Goal: Task Accomplishment & Management: Complete application form

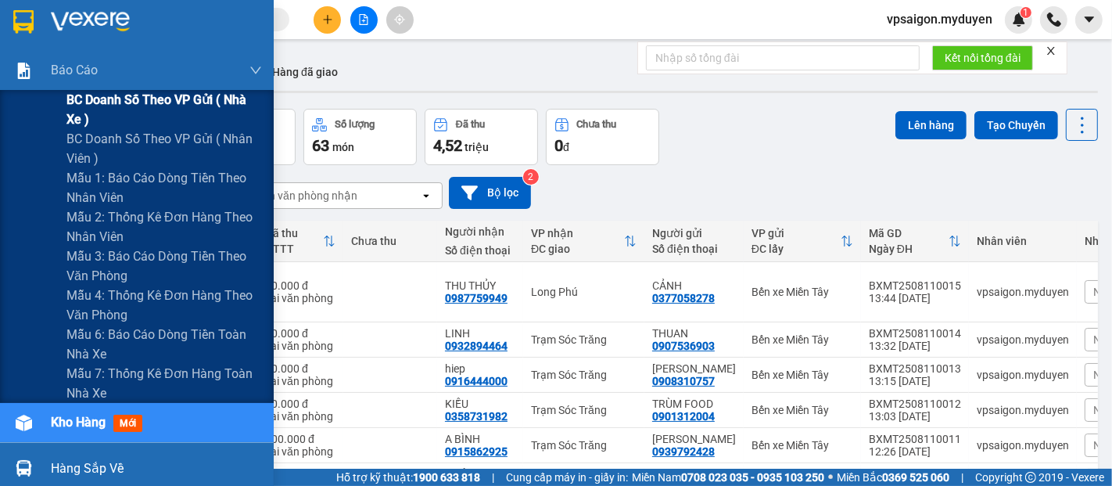
click at [190, 98] on span "BC doanh số theo VP gửi ( nhà xe )" at bounding box center [164, 109] width 196 height 39
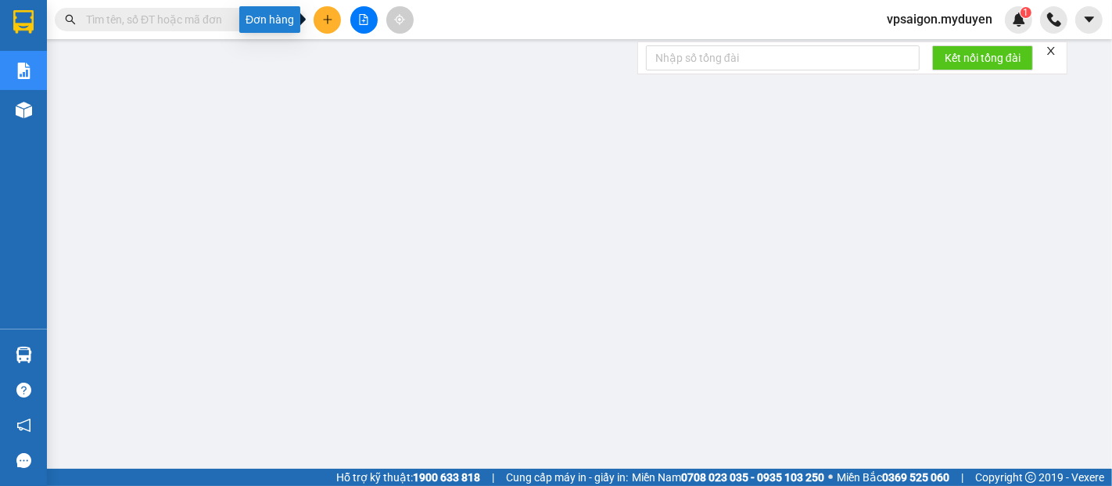
click at [319, 17] on button at bounding box center [327, 19] width 27 height 27
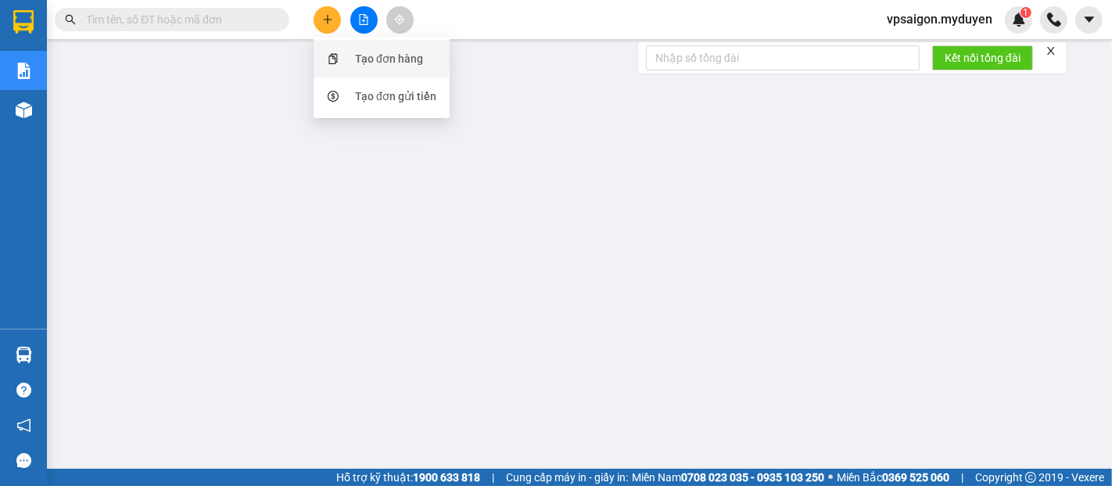
click at [371, 61] on div "Tạo đơn hàng" at bounding box center [389, 58] width 68 height 17
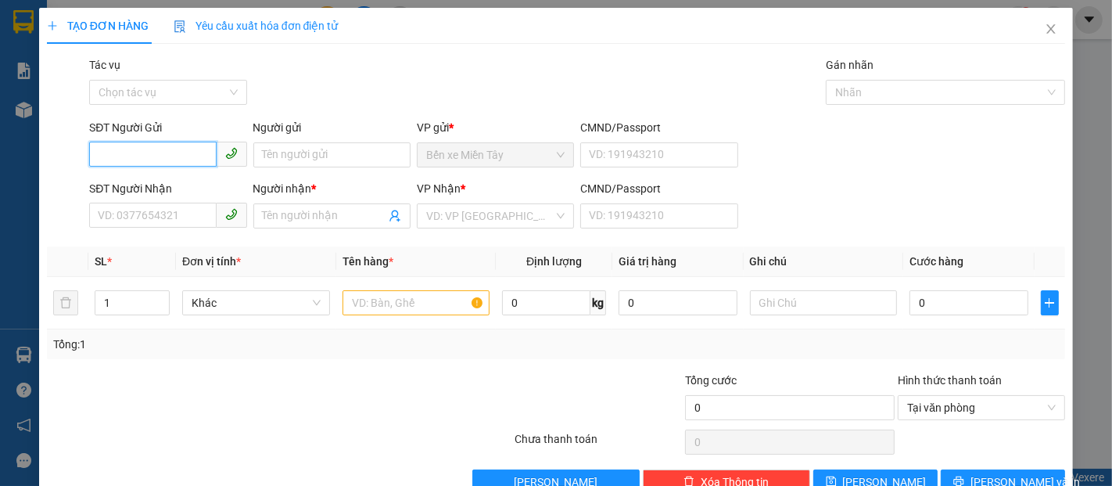
click at [140, 156] on input "SĐT Người Gửi" at bounding box center [152, 154] width 127 height 25
click at [142, 188] on div "0939661736 - A ĐẠT" at bounding box center [166, 186] width 137 height 17
type input "0939661736"
type input "A ĐẠT"
type input "0866038874"
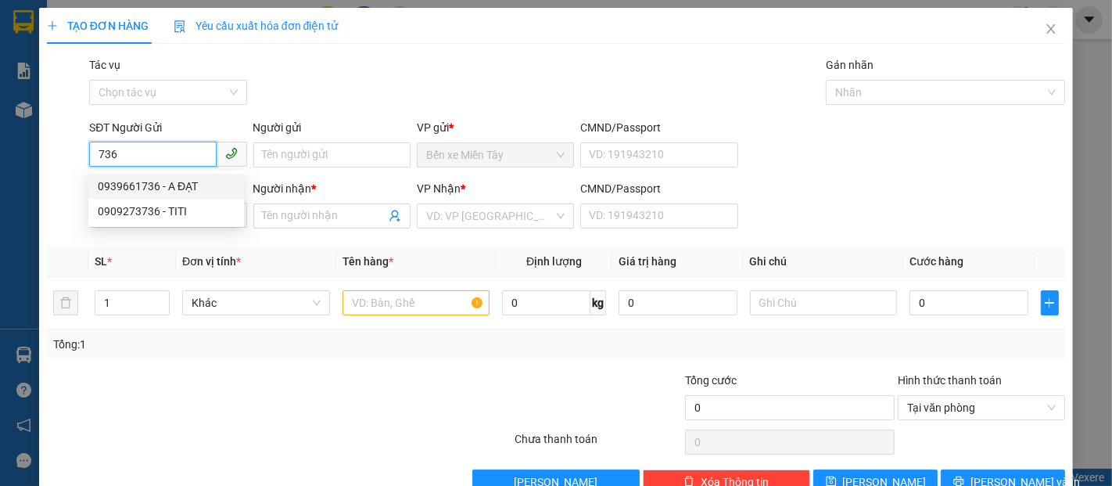
type input "TRÂM ANH"
type input "80.000"
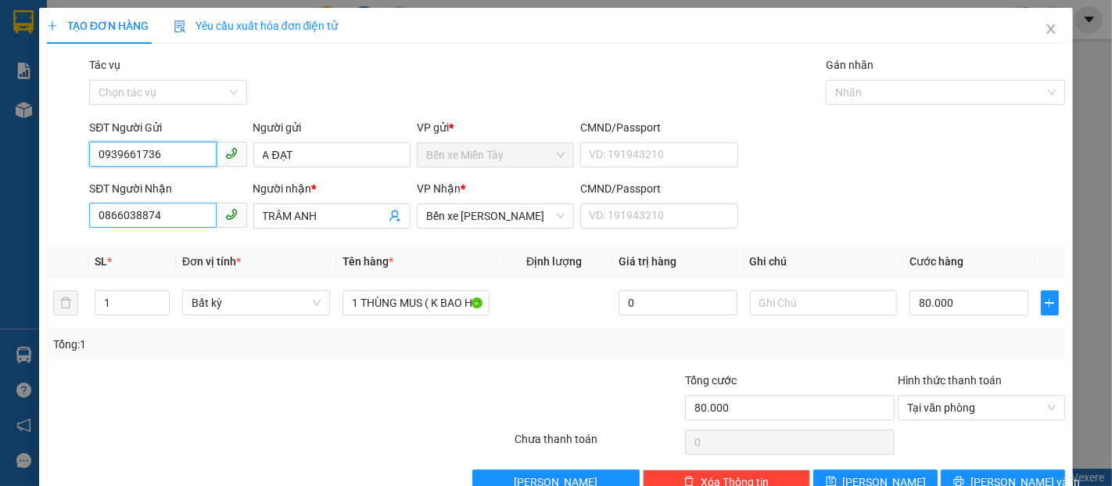
type input "0939661736"
click at [160, 215] on input "0866038874" at bounding box center [152, 215] width 127 height 25
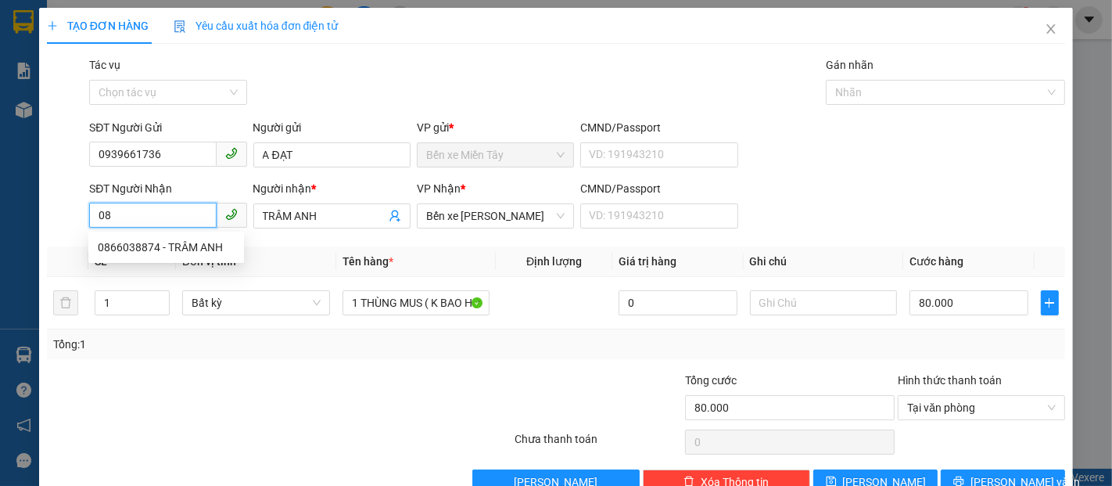
type input "0"
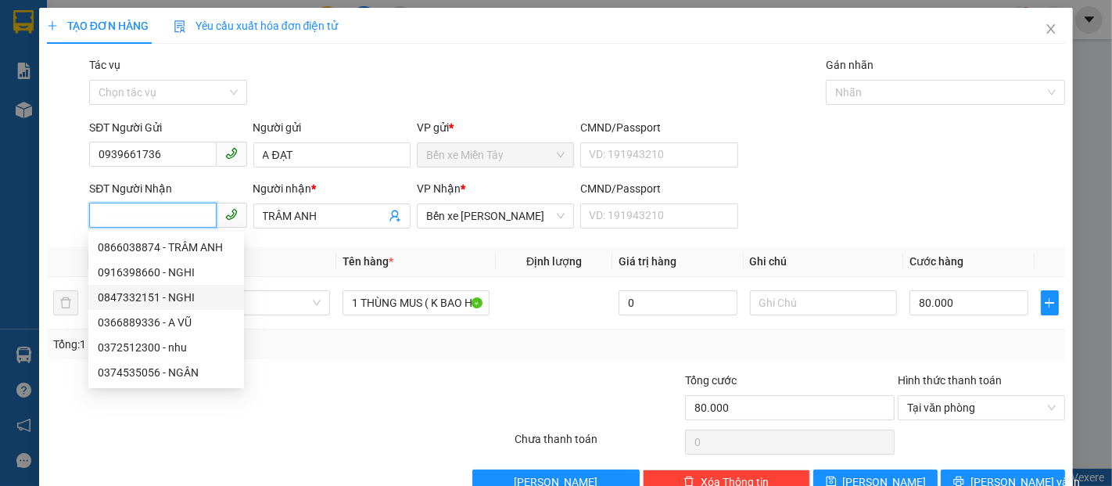
click at [147, 289] on div "0847332151 - NGHI" at bounding box center [166, 297] width 137 height 17
type input "0847332151"
type input "NGHI"
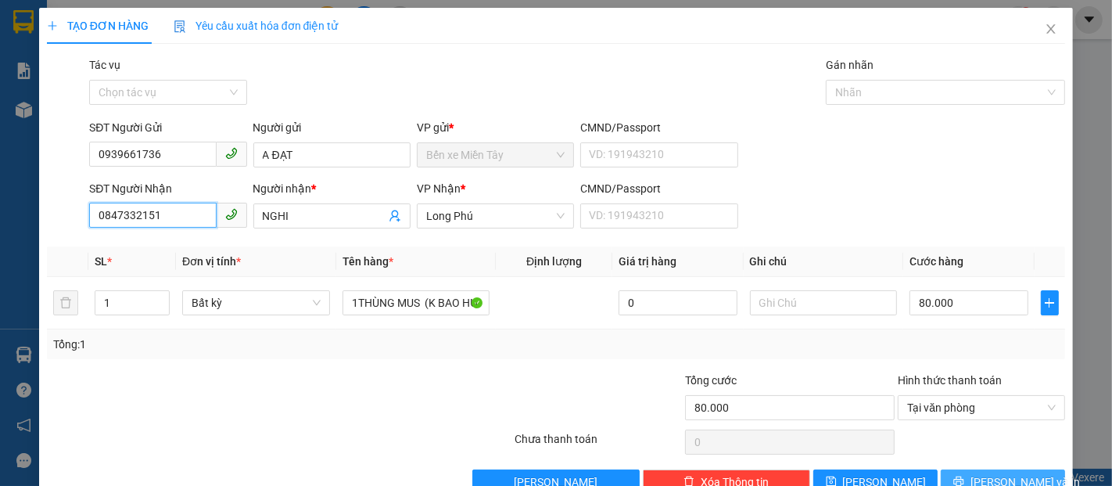
type input "0847332151"
click at [968, 471] on button "[PERSON_NAME] và In" at bounding box center [1003, 481] width 124 height 25
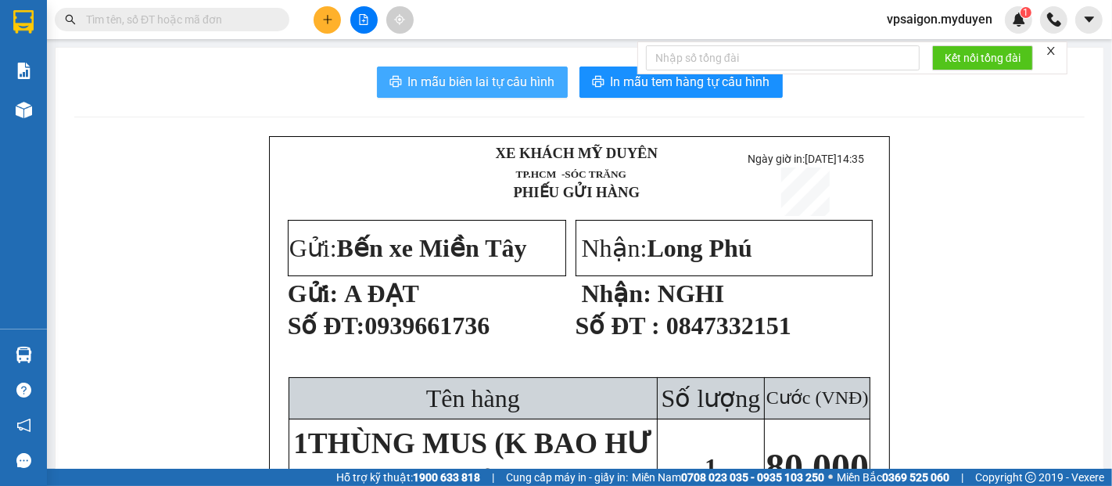
click at [508, 91] on span "In mẫu biên lai tự cấu hình" at bounding box center [481, 82] width 147 height 20
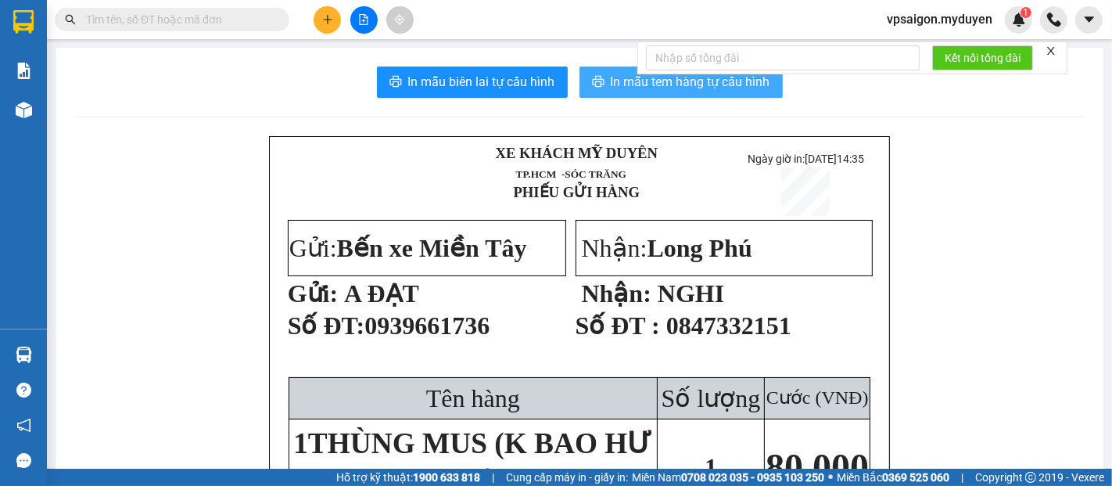
click at [652, 82] on span "In mẫu tem hàng tự cấu hình" at bounding box center [691, 82] width 160 height 20
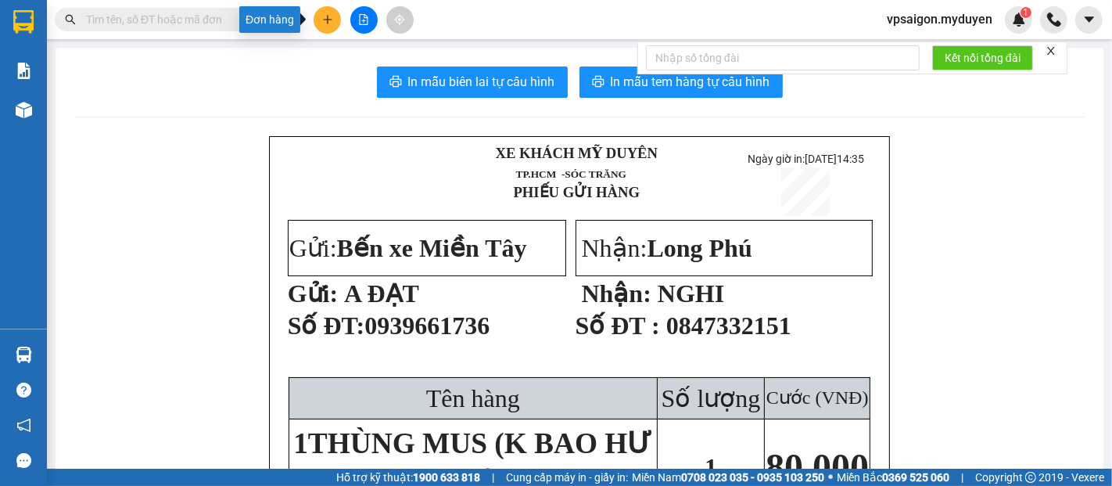
click at [329, 10] on button at bounding box center [327, 19] width 27 height 27
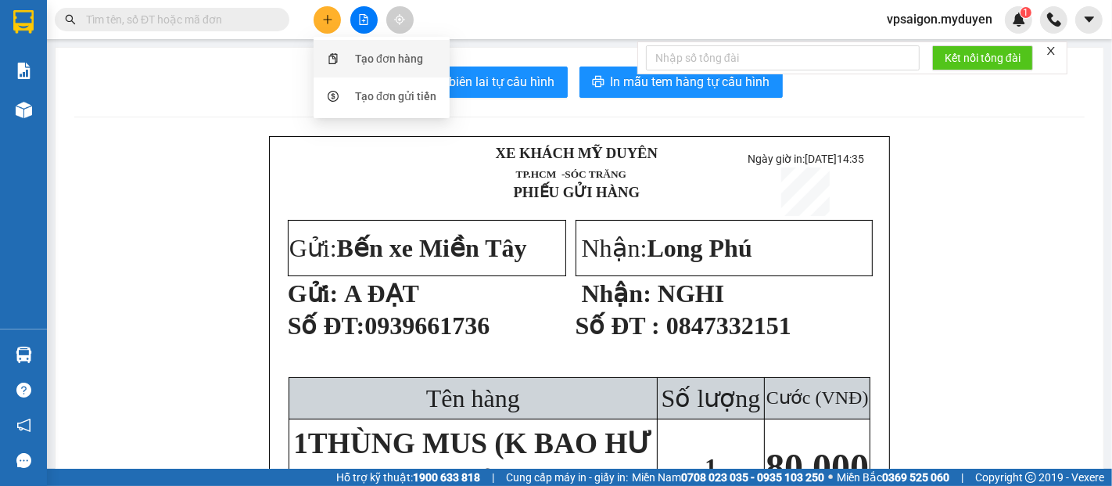
click at [369, 55] on div "Tạo đơn hàng" at bounding box center [389, 58] width 68 height 17
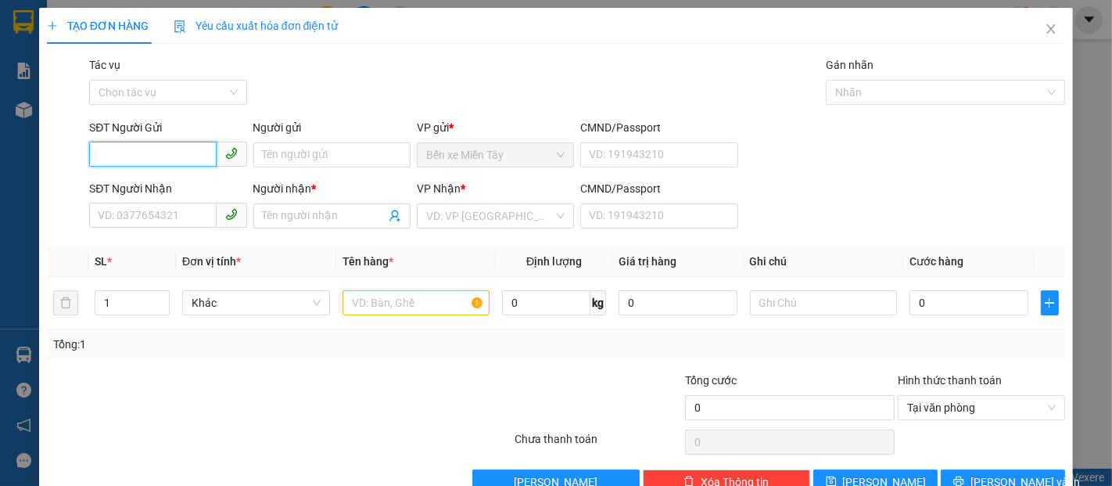
click at [156, 163] on input "SĐT Người Gửi" at bounding box center [152, 154] width 127 height 25
click at [141, 181] on div "0939661736 - A ĐẠT" at bounding box center [166, 186] width 137 height 17
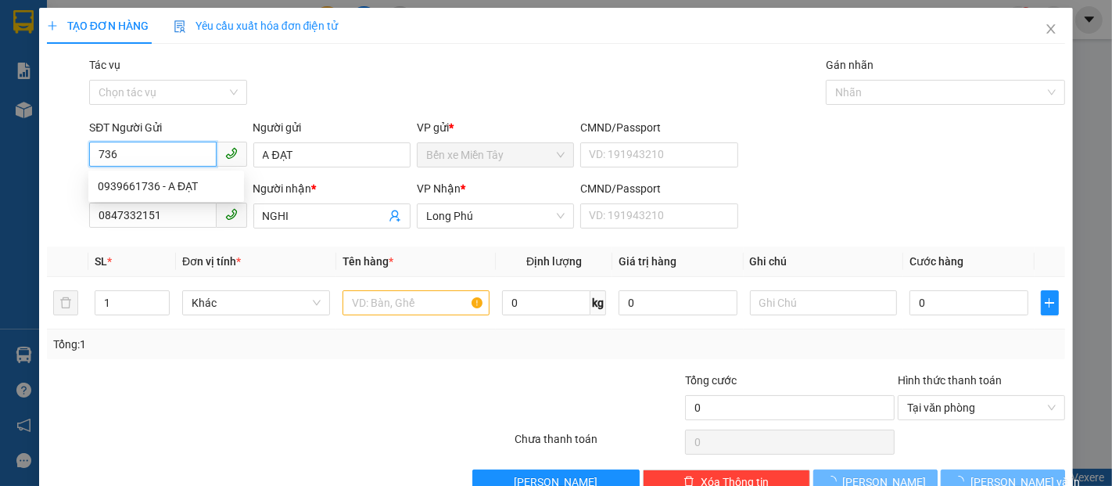
type input "0939661736"
type input "A ĐẠT"
type input "0847332151"
type input "NGHI"
type input "80.000"
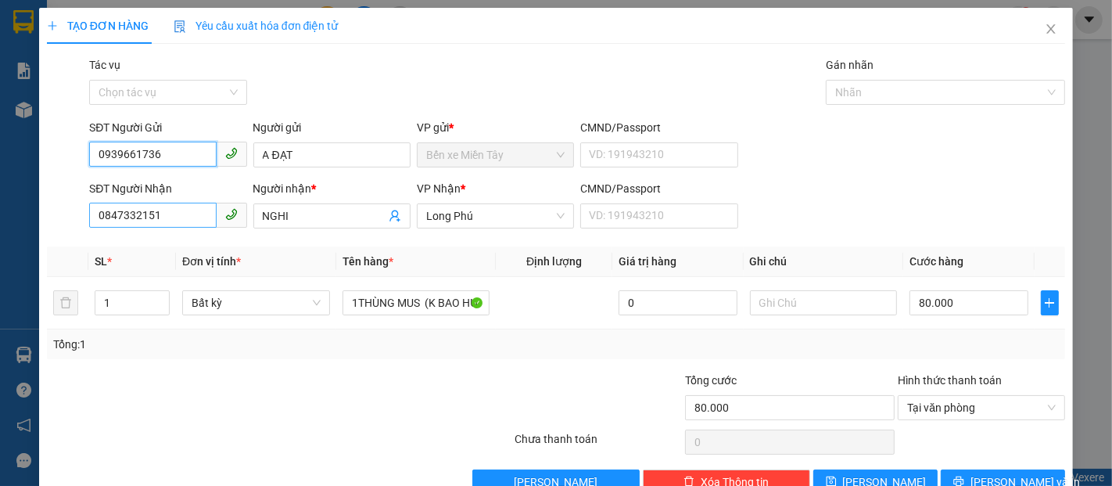
type input "0939661736"
click at [164, 211] on input "0847332151" at bounding box center [152, 215] width 127 height 25
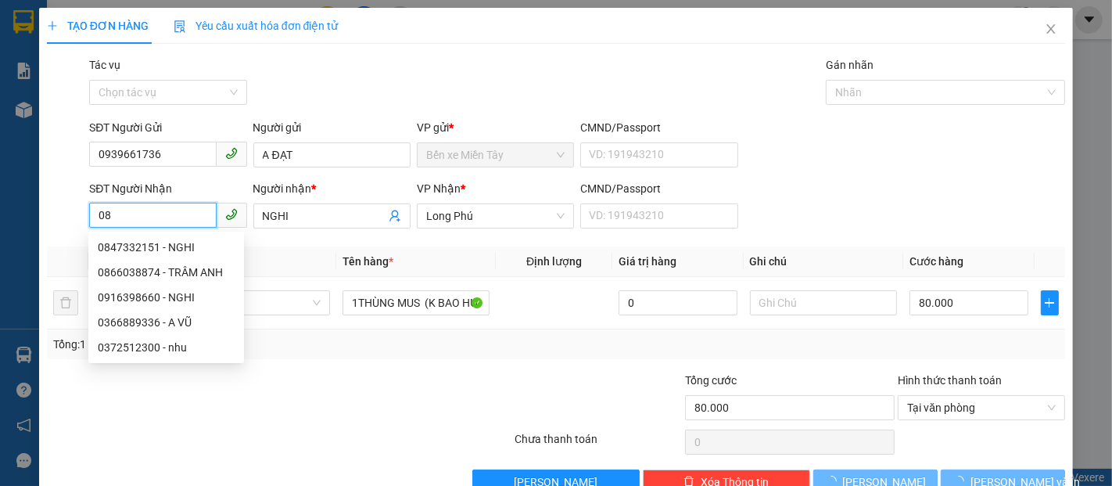
type input "0"
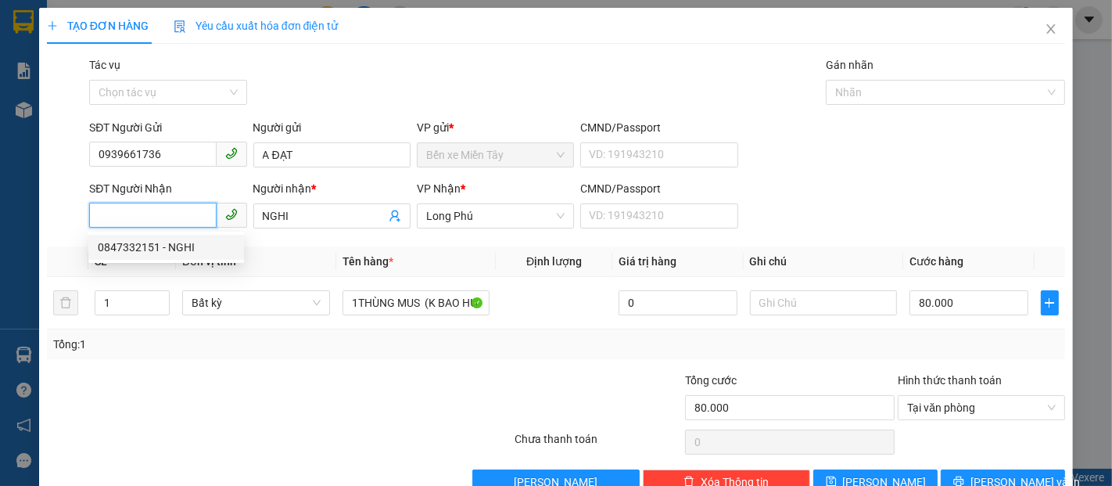
drag, startPoint x: 117, startPoint y: 217, endPoint x: 156, endPoint y: 210, distance: 39.9
click at [124, 215] on input "SĐT Người Nhận" at bounding box center [152, 215] width 127 height 25
click at [154, 267] on div "0916398660 - NGHI" at bounding box center [166, 272] width 137 height 17
type input "0916398660"
type input "40.000"
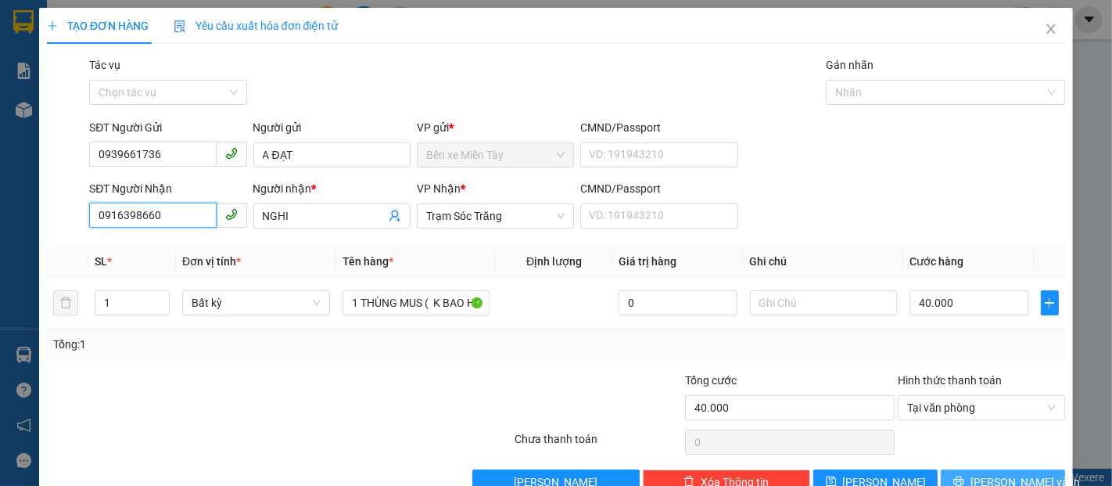
type input "0916398660"
click at [986, 474] on span "[PERSON_NAME] và In" at bounding box center [1025, 481] width 109 height 17
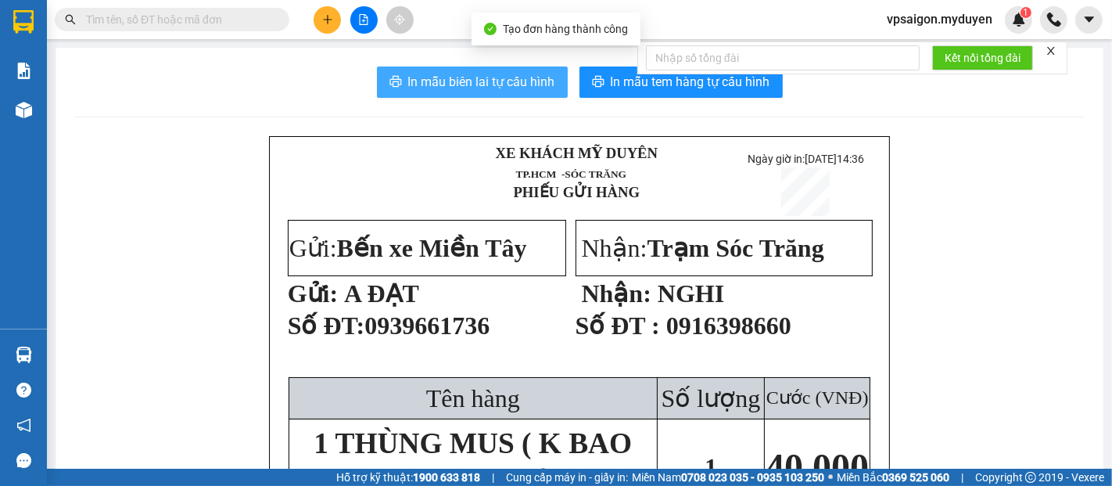
click at [501, 85] on span "In mẫu biên lai tự cấu hình" at bounding box center [481, 82] width 147 height 20
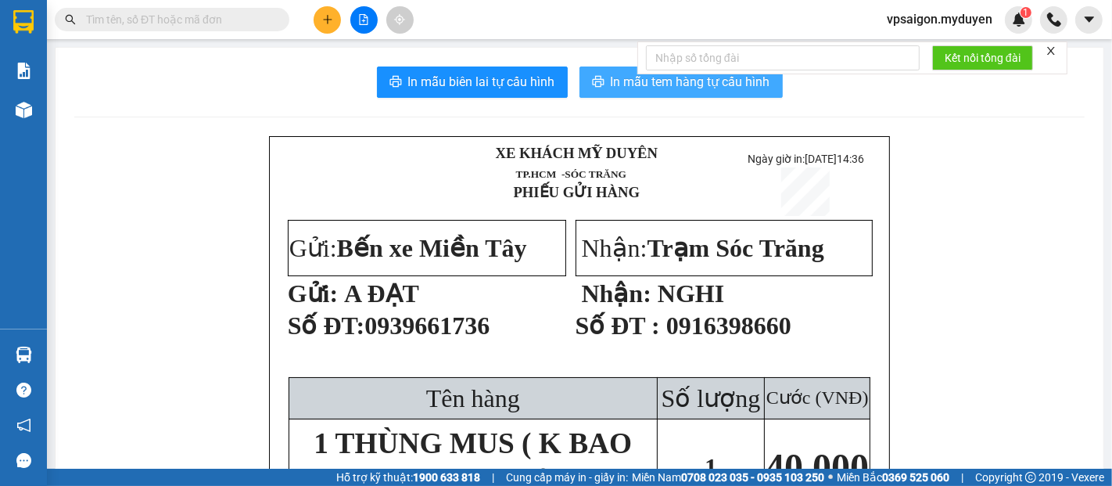
click at [648, 84] on span "In mẫu tem hàng tự cấu hình" at bounding box center [691, 82] width 160 height 20
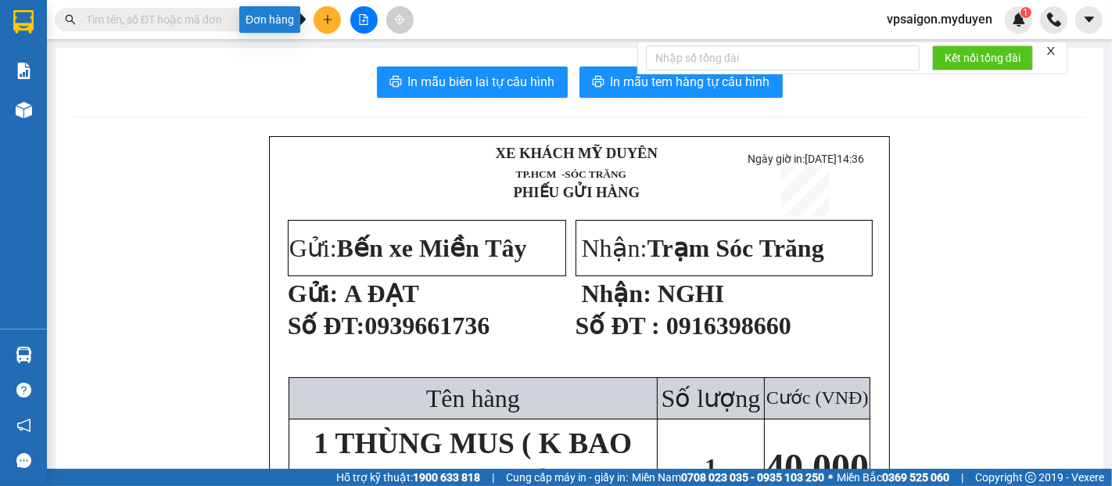
click at [326, 21] on icon "plus" at bounding box center [327, 19] width 11 height 11
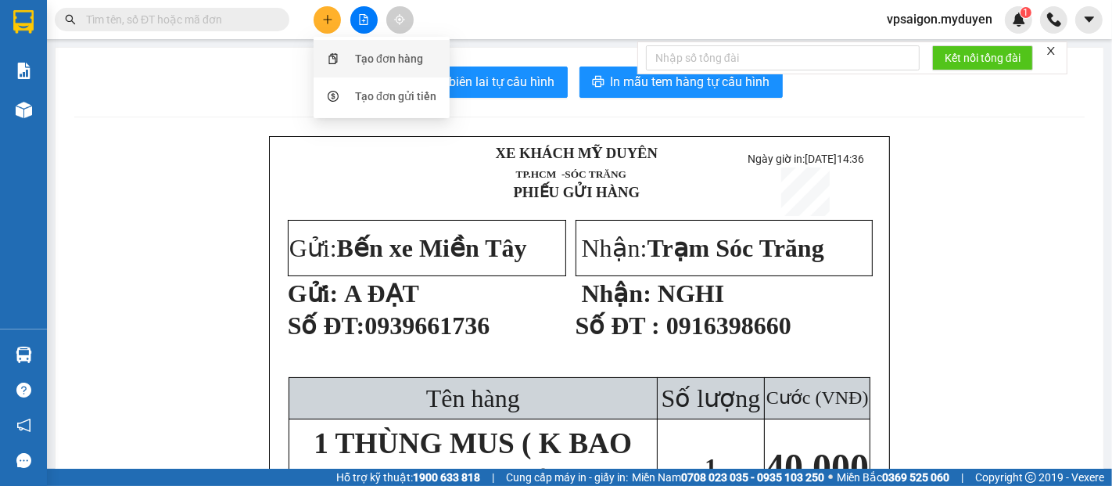
click at [412, 56] on div "Tạo đơn hàng" at bounding box center [389, 58] width 68 height 17
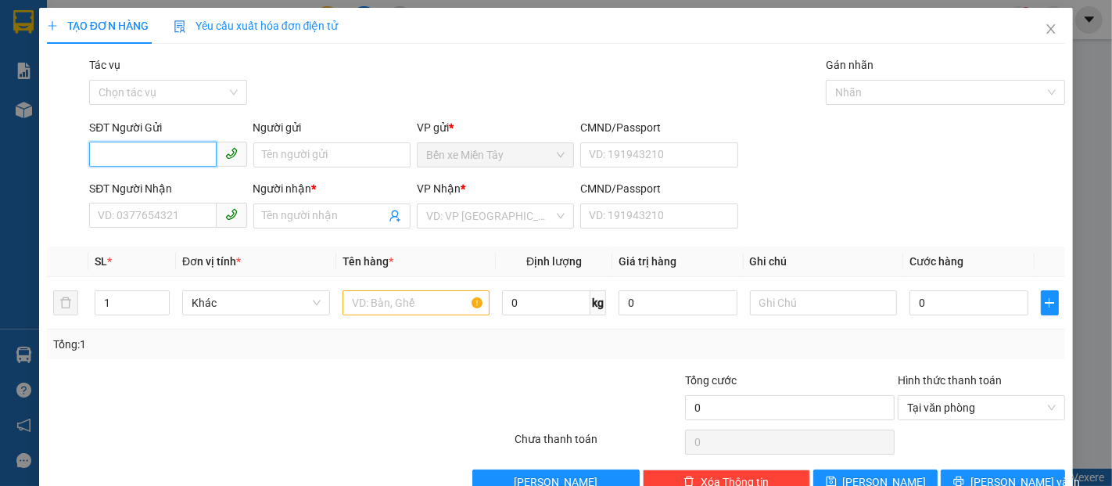
click at [137, 156] on input "SĐT Người Gửi" at bounding box center [152, 154] width 127 height 25
click at [148, 185] on div "0939661736 - A ĐẠT" at bounding box center [166, 186] width 137 height 17
type input "0939661736"
type input "A ĐẠT"
type input "0916398660"
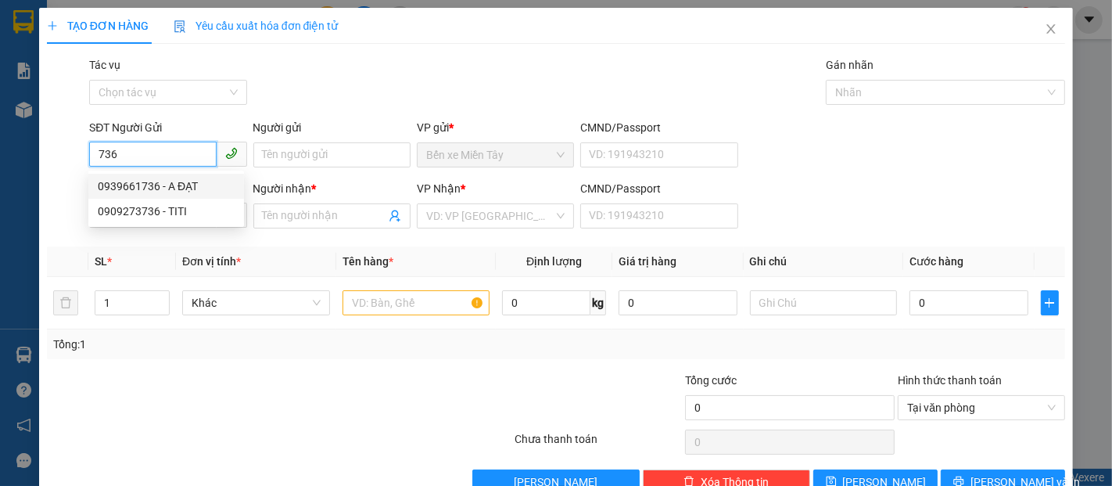
type input "NGHI"
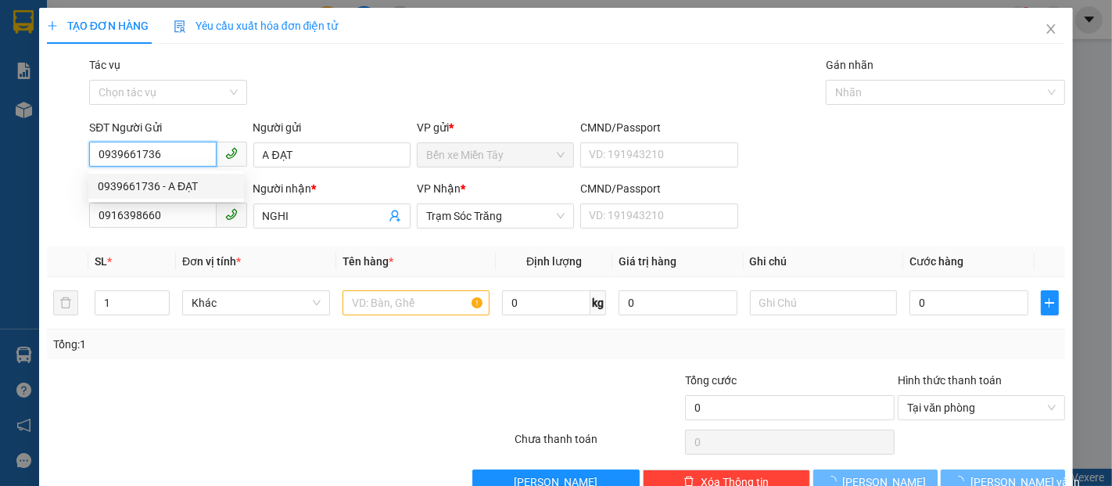
type input "40.000"
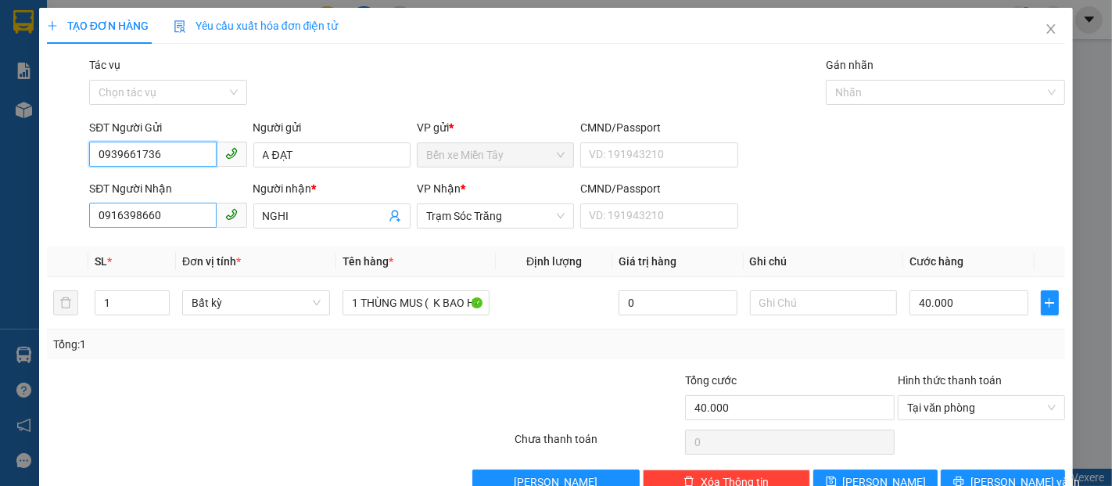
type input "0939661736"
drag, startPoint x: 175, startPoint y: 224, endPoint x: 181, endPoint y: 209, distance: 16.1
click at [174, 223] on input "0916398660" at bounding box center [152, 215] width 127 height 25
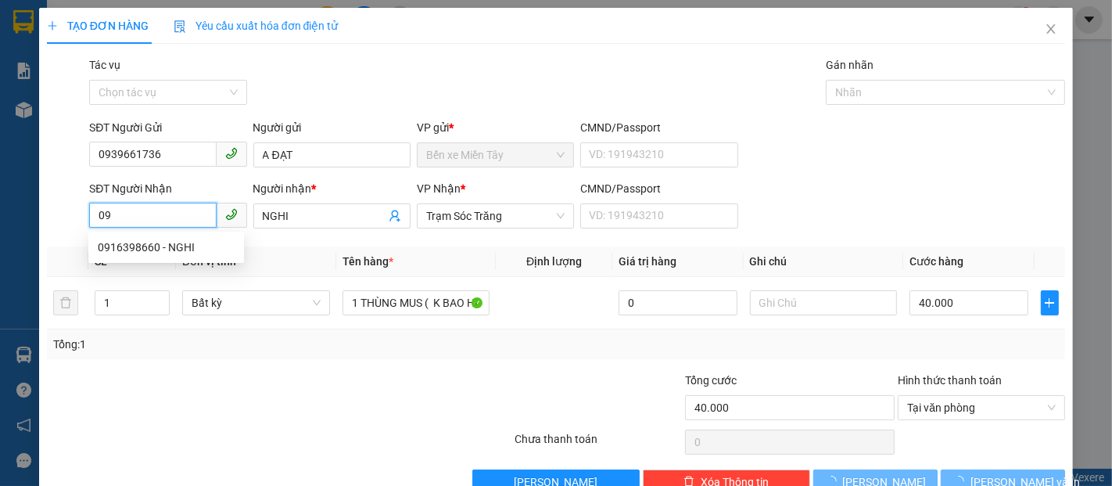
type input "0"
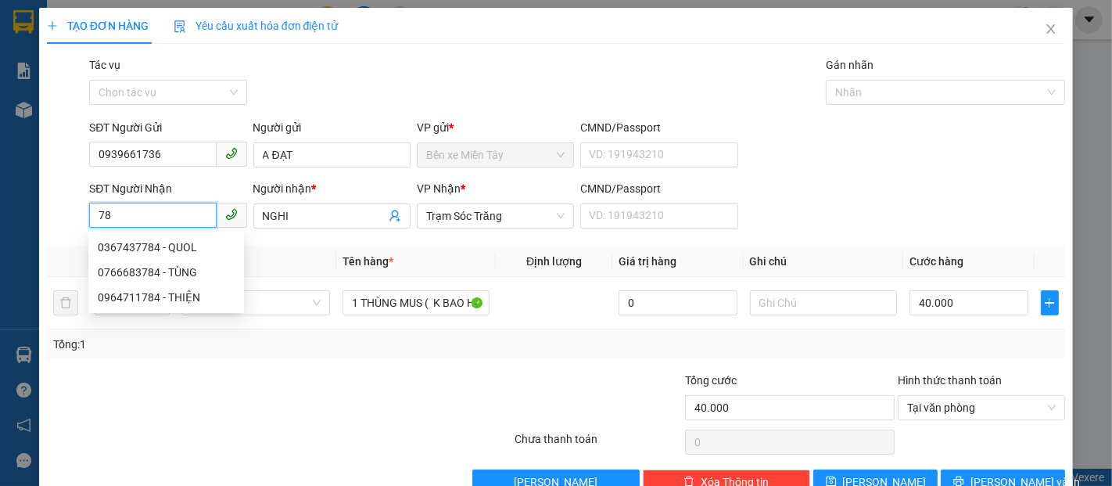
type input "7"
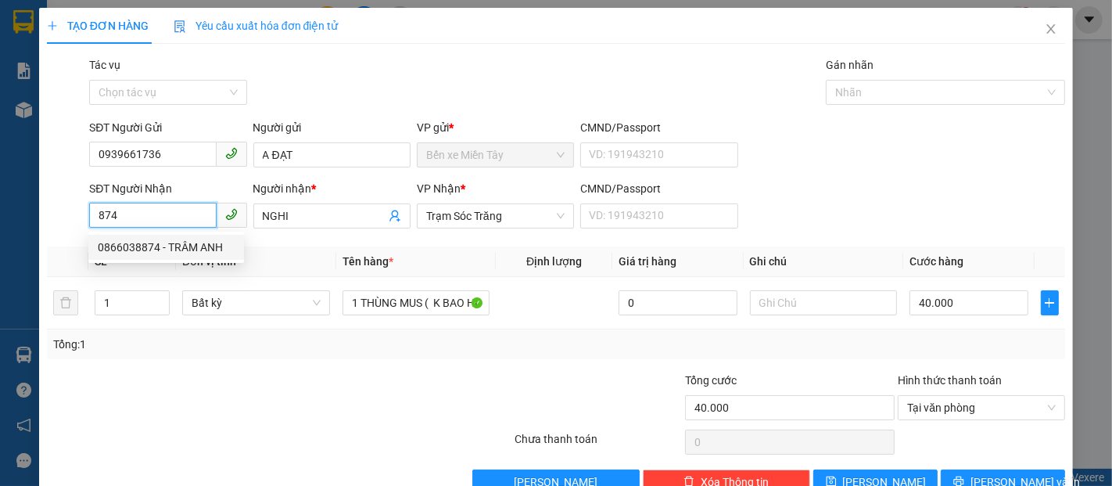
click at [155, 242] on div "0866038874 - TRÂM ANH" at bounding box center [166, 247] width 137 height 17
type input "0866038874"
type input "TRÂM ANH"
type input "80.000"
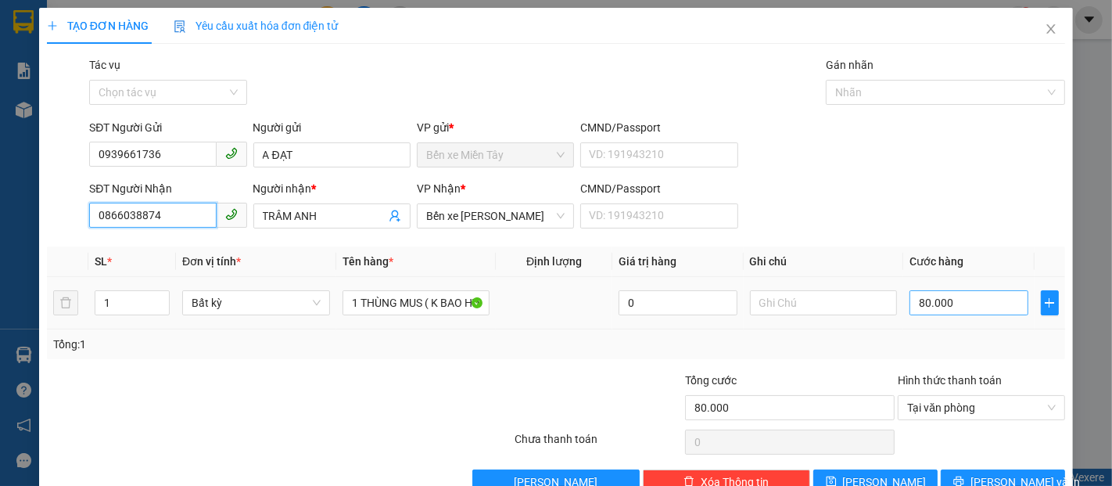
type input "0866038874"
click at [910, 304] on input "80.000" at bounding box center [969, 302] width 118 height 25
type input "6"
type input "60"
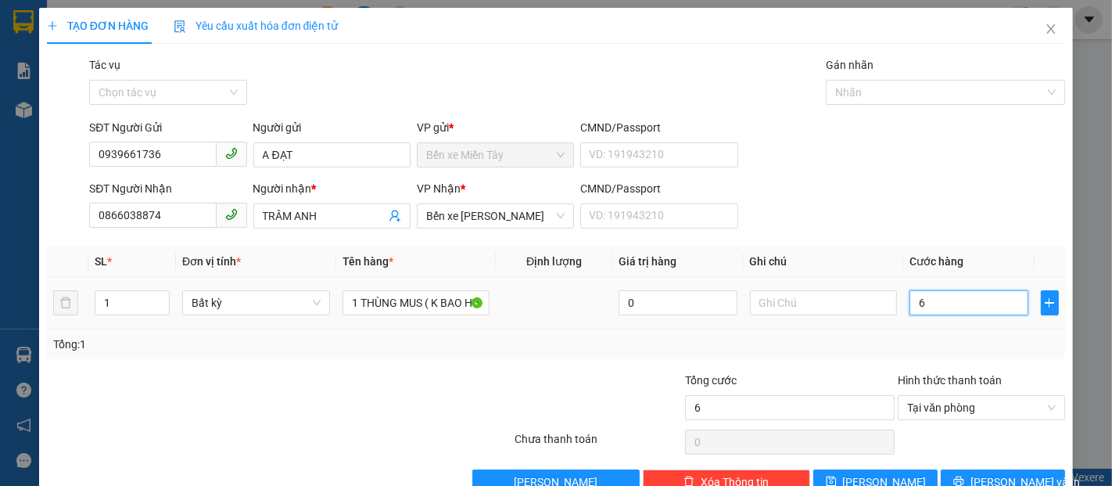
type input "60"
type input "600"
type input "6.000"
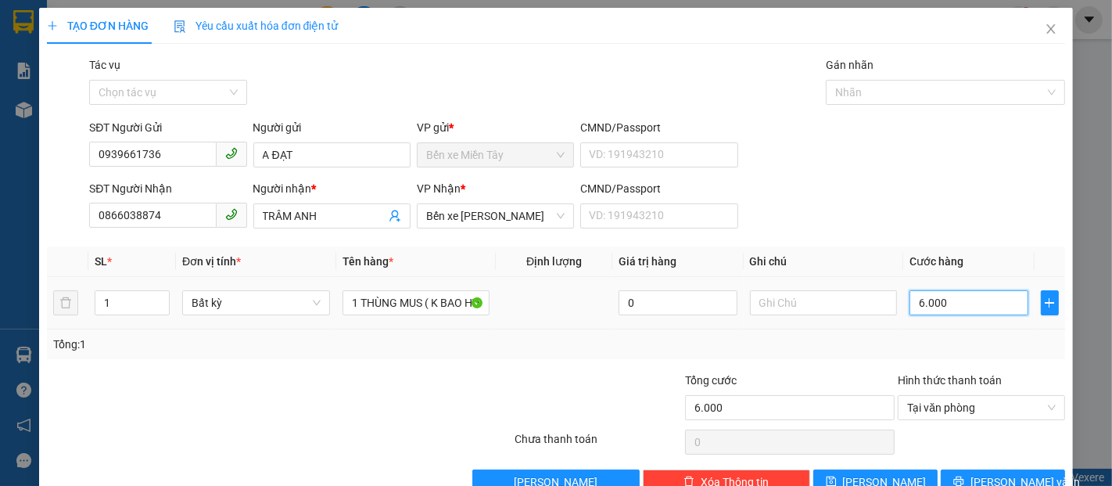
type input "60.000"
click at [1003, 480] on span "[PERSON_NAME] và In" at bounding box center [1025, 481] width 109 height 17
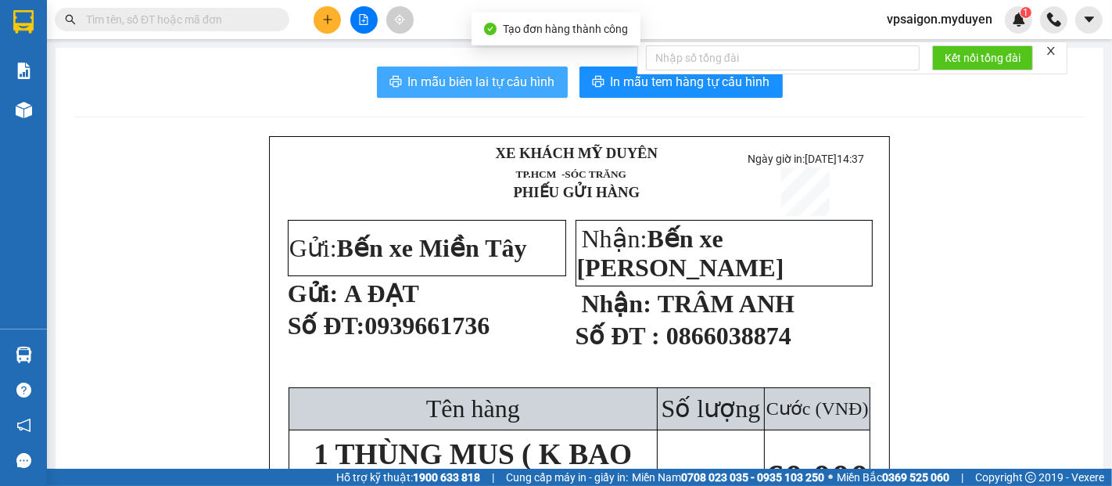
click at [475, 77] on span "In mẫu biên lai tự cấu hình" at bounding box center [481, 82] width 147 height 20
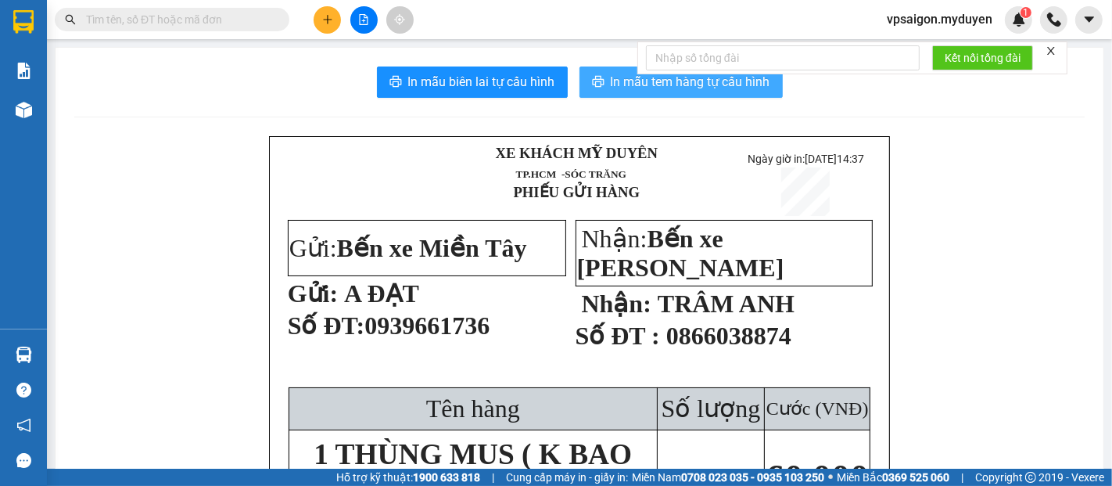
click at [654, 83] on span "In mẫu tem hàng tự cấu hình" at bounding box center [691, 82] width 160 height 20
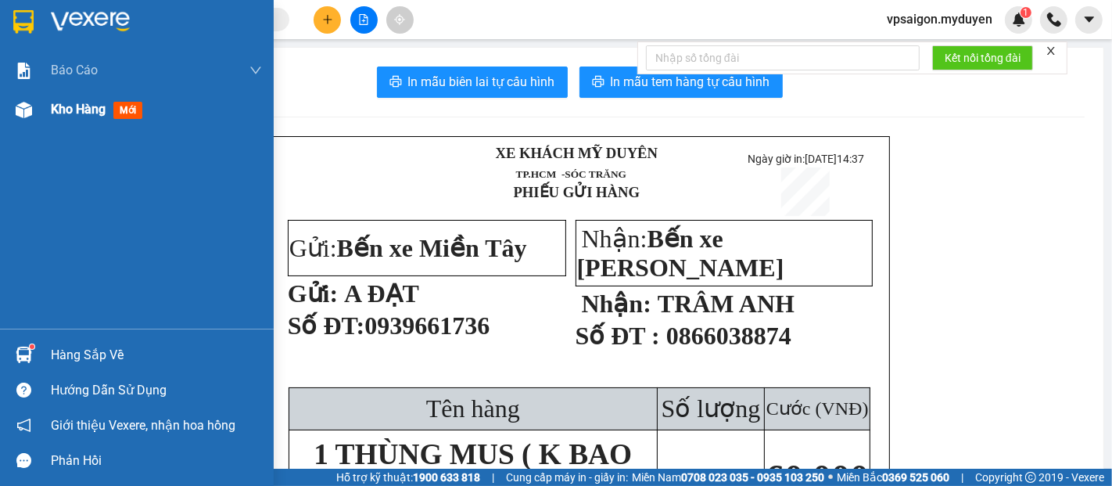
click at [62, 127] on div "Kho hàng mới" at bounding box center [156, 109] width 211 height 39
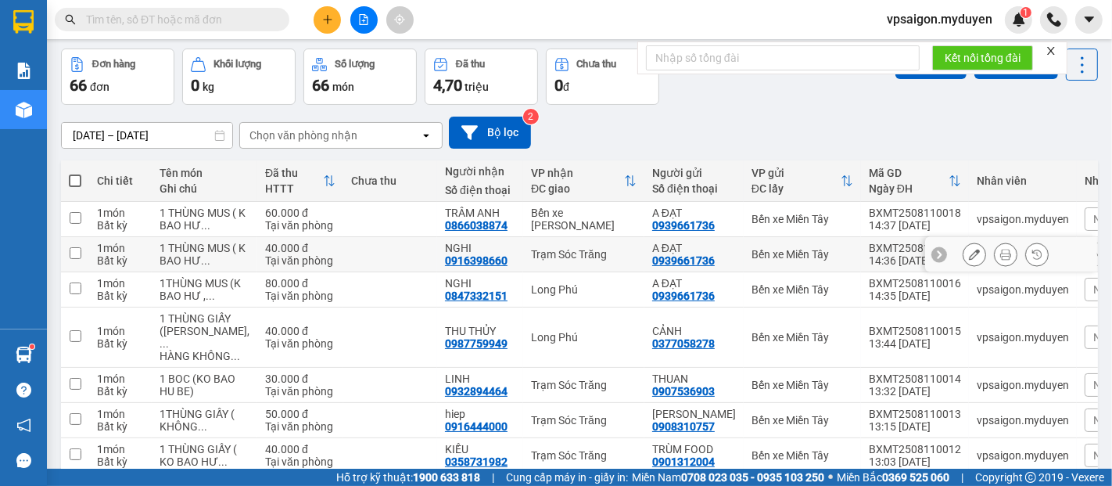
scroll to position [87, 0]
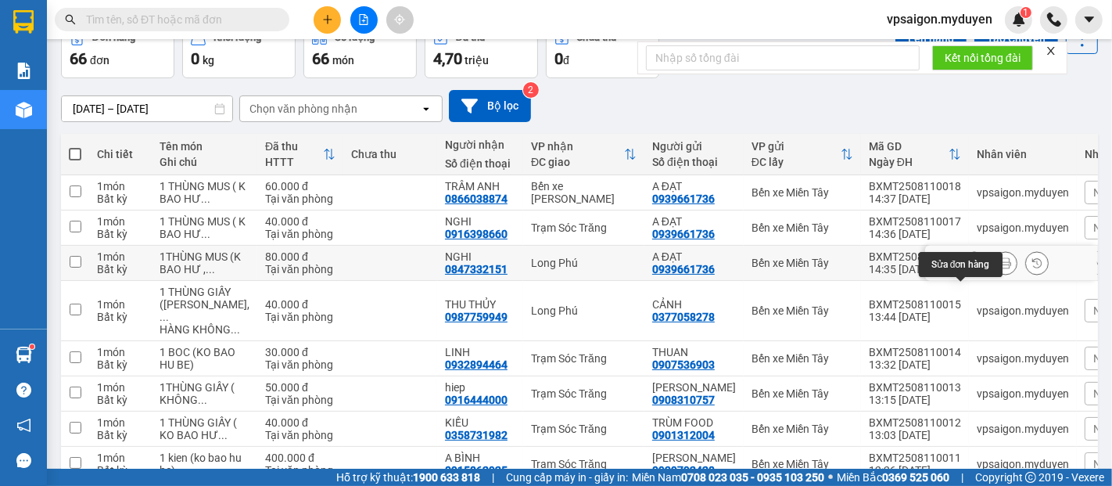
click at [969, 268] on icon at bounding box center [974, 262] width 11 height 11
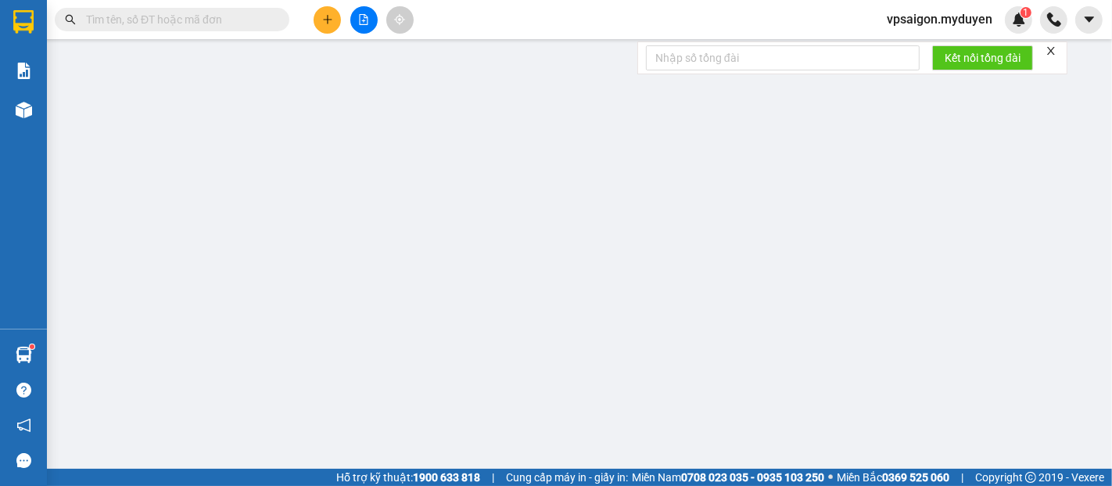
type input "0939661736"
type input "0847332151"
type input "80.000"
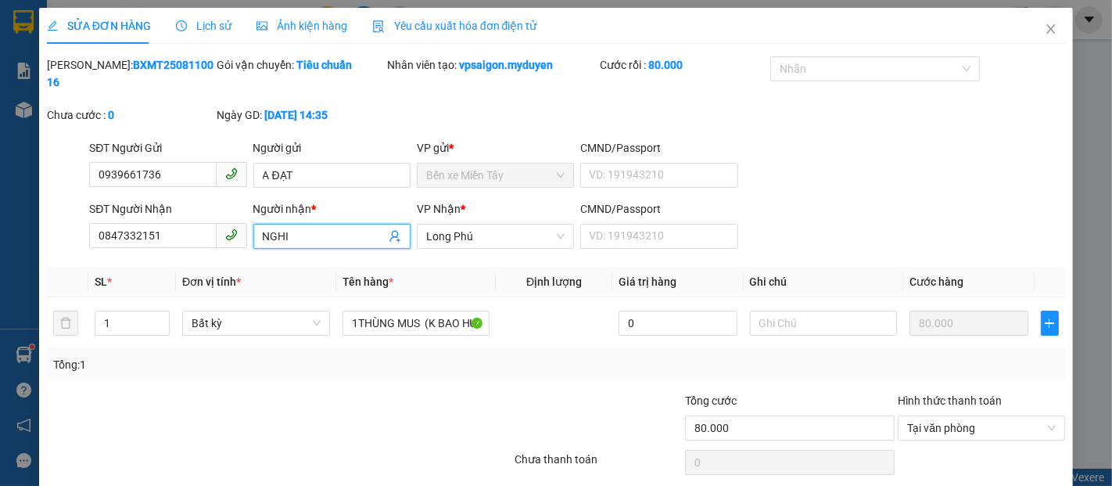
drag, startPoint x: 325, startPoint y: 221, endPoint x: 392, endPoint y: 218, distance: 66.5
click at [325, 228] on input "NGHI" at bounding box center [324, 236] width 123 height 17
drag, startPoint x: 286, startPoint y: 221, endPoint x: 306, endPoint y: 194, distance: 33.6
click at [289, 228] on input "NGHI LONG PHÚ" at bounding box center [324, 236] width 123 height 17
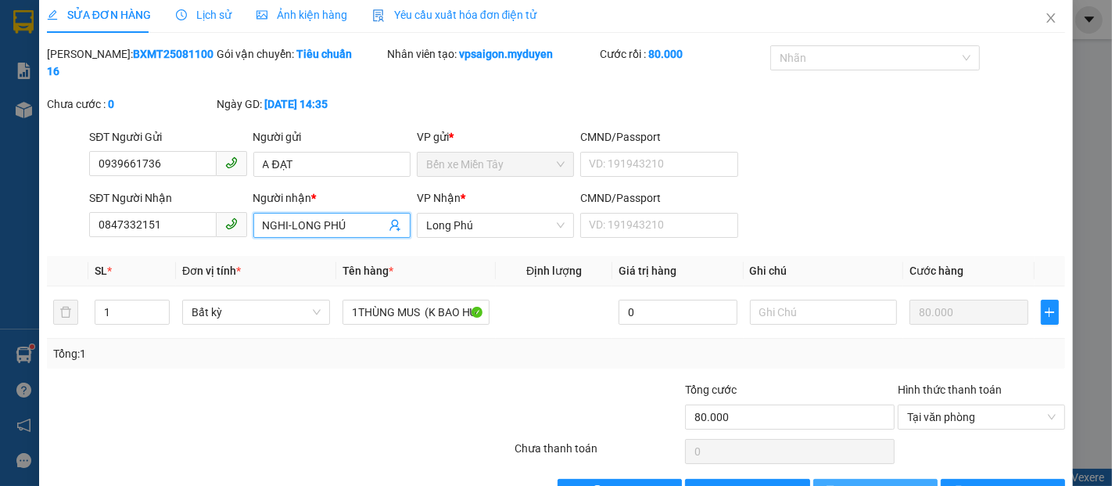
scroll to position [41, 0]
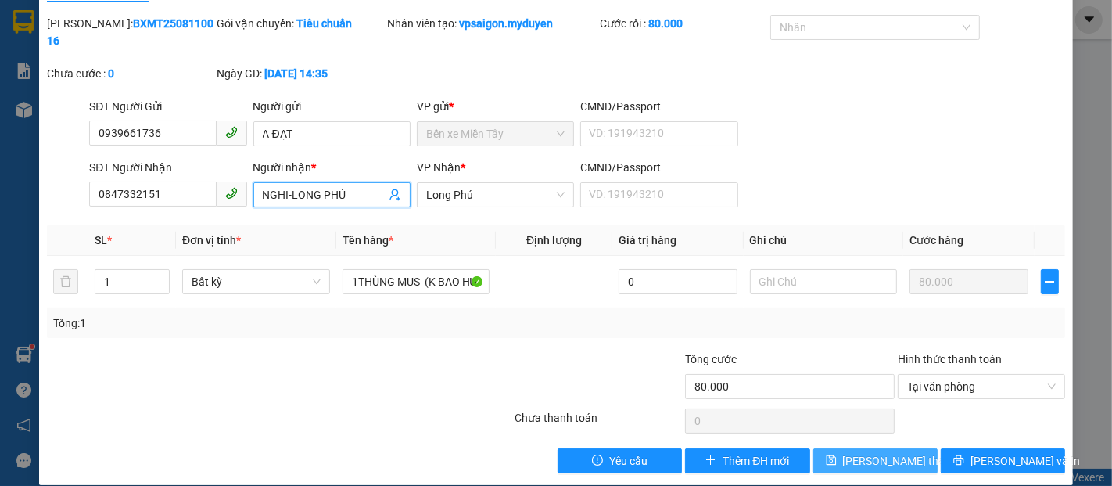
type input "NGHI-LONG PHÚ"
click at [866, 452] on span "Lưu thay đổi" at bounding box center [905, 460] width 125 height 17
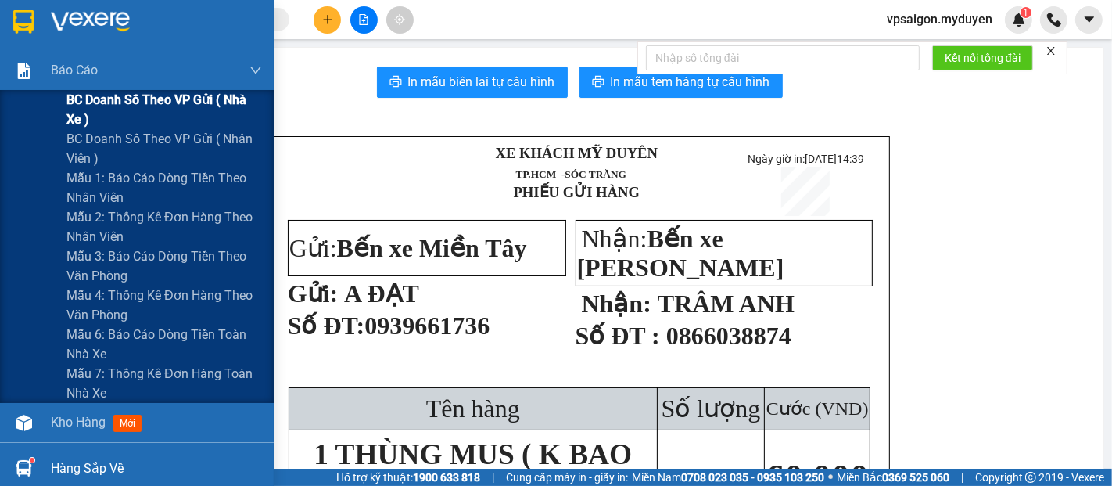
click at [179, 99] on span "BC doanh số theo VP gửi ( nhà xe )" at bounding box center [164, 109] width 196 height 39
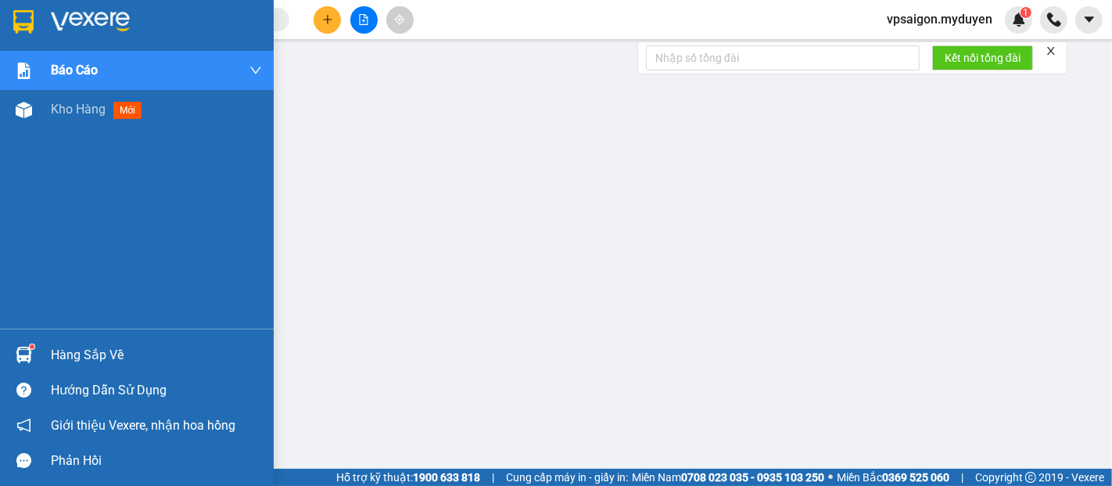
click at [84, 361] on div "Hàng sắp về" at bounding box center [156, 354] width 211 height 23
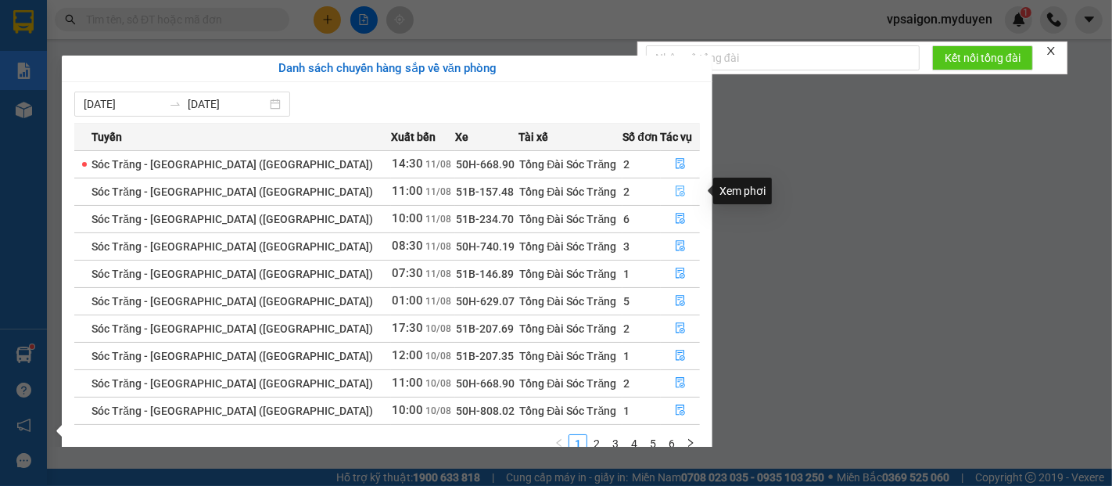
click at [675, 193] on icon "file-done" at bounding box center [680, 190] width 11 height 11
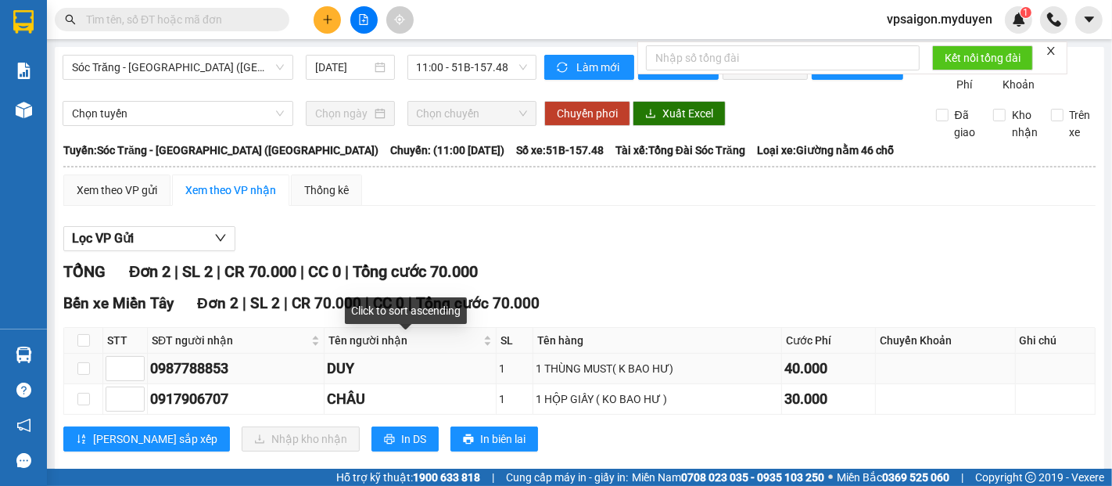
scroll to position [43, 0]
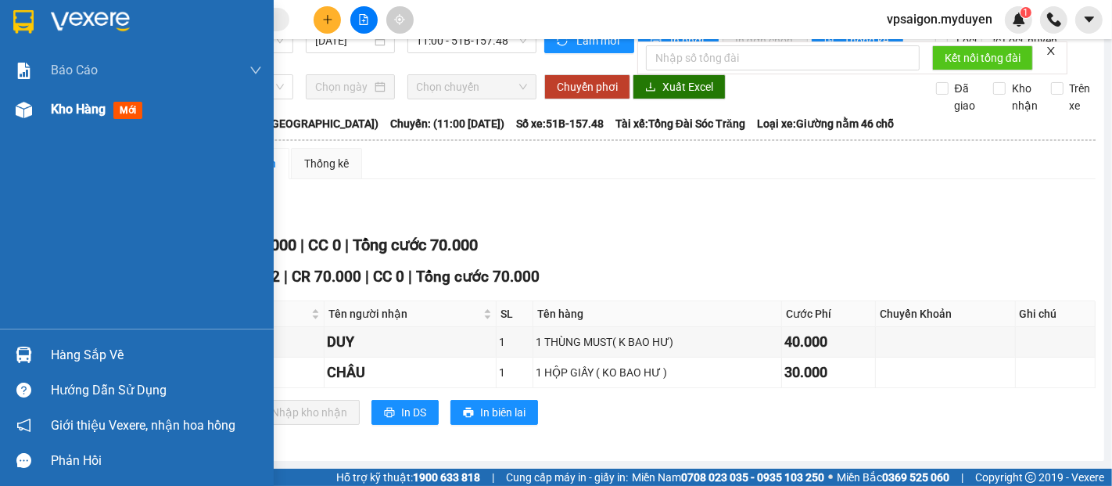
click at [88, 104] on span "Kho hàng" at bounding box center [78, 109] width 55 height 15
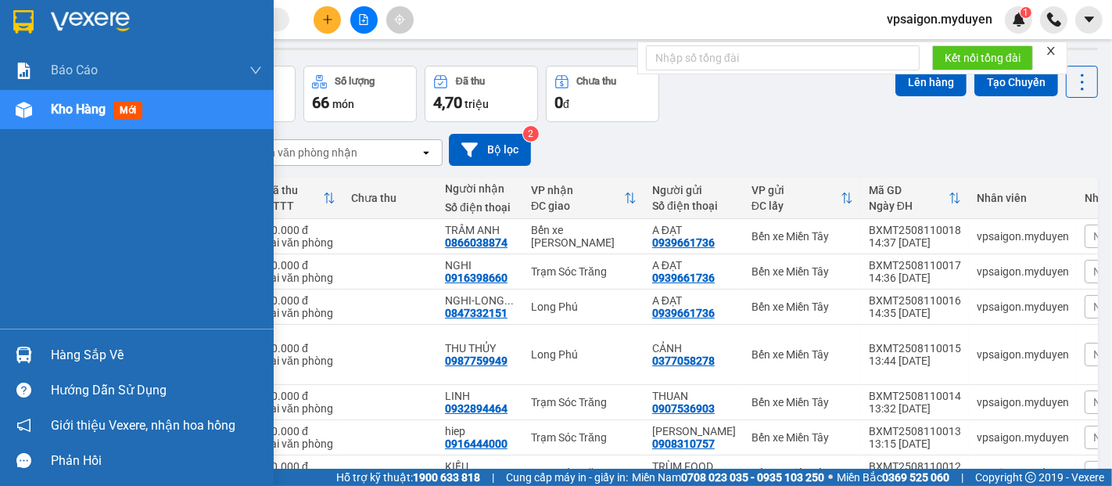
click at [109, 356] on div "Hàng sắp về" at bounding box center [156, 354] width 211 height 23
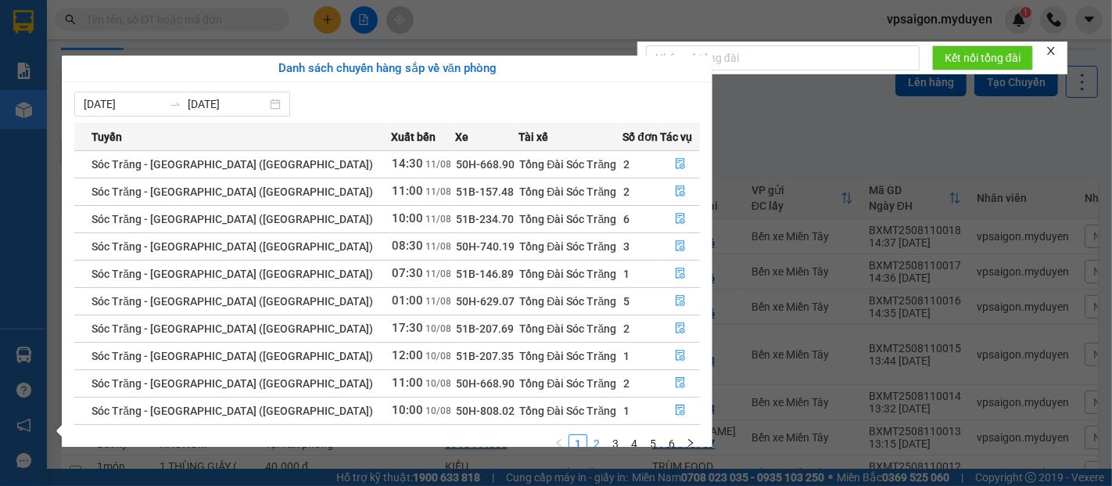
click at [595, 436] on link "2" at bounding box center [596, 443] width 17 height 17
click at [666, 217] on button "button" at bounding box center [681, 218] width 38 height 25
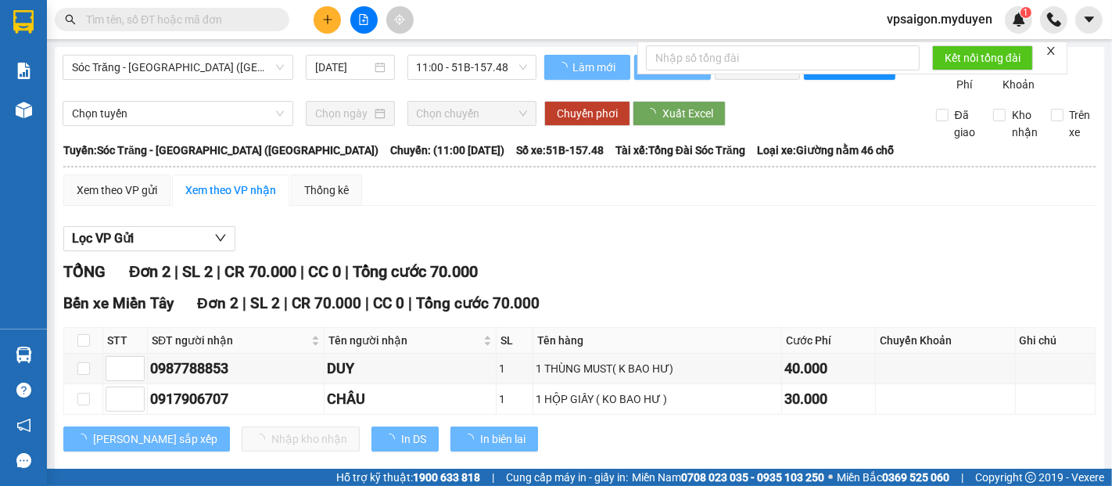
type input "10/08/2025"
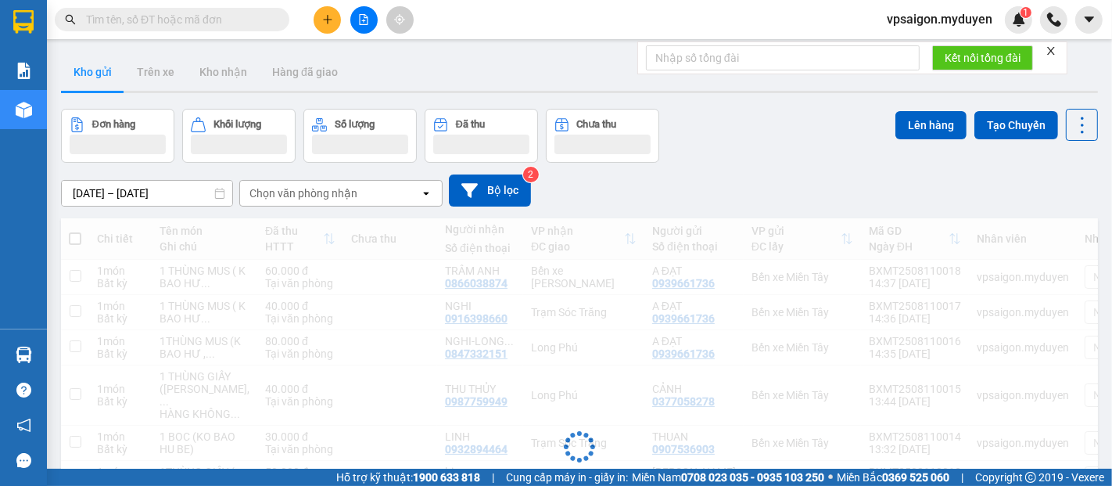
click at [332, 17] on icon "plus" at bounding box center [327, 19] width 11 height 11
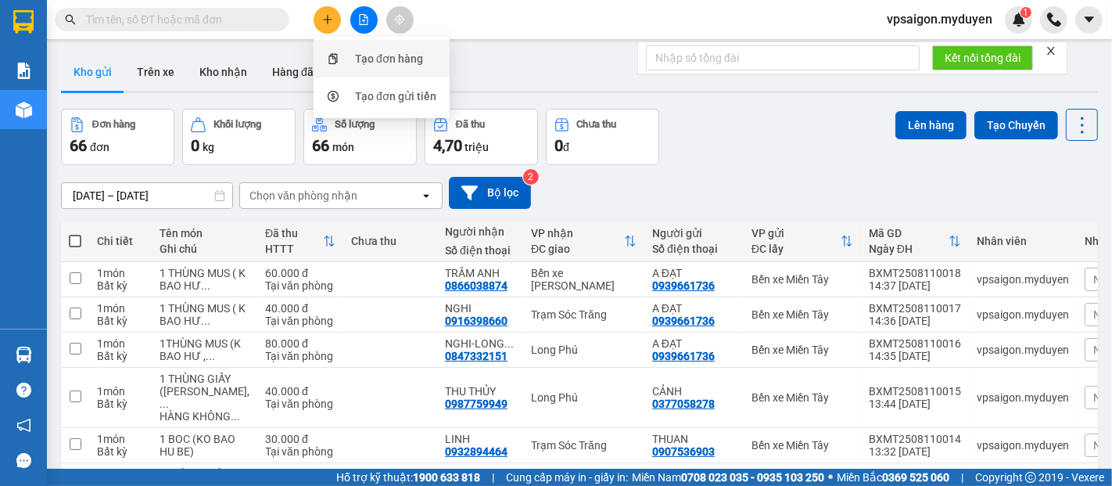
click at [395, 55] on div "Tạo đơn hàng" at bounding box center [389, 58] width 68 height 17
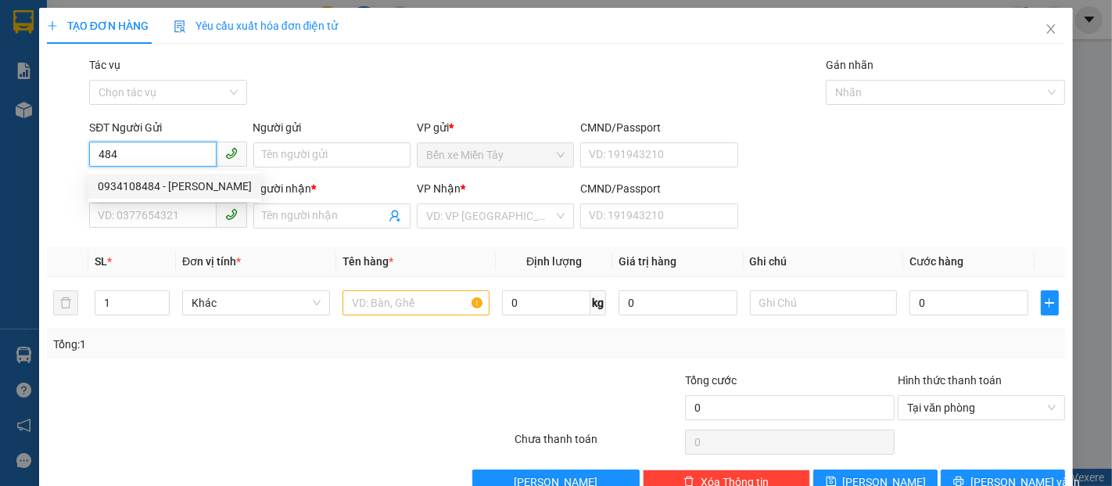
drag, startPoint x: 159, startPoint y: 184, endPoint x: 170, endPoint y: 181, distance: 11.2
click at [161, 182] on div "0934108484 - NGỌC TỶ" at bounding box center [175, 186] width 154 height 17
type input "0934108484"
type input "NGỌC TỶ"
type input "0973334072"
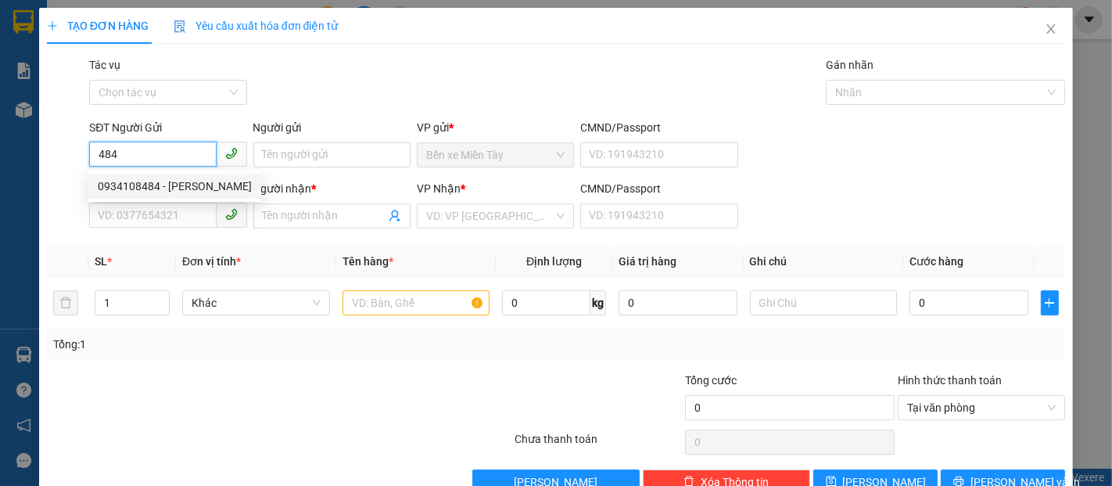
type input "TRANG BÙI"
type input "80.000"
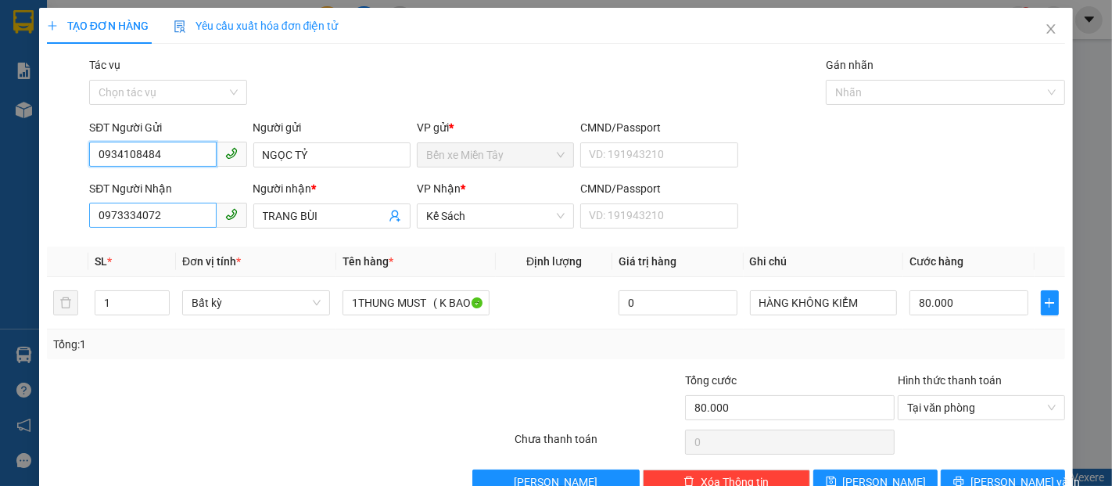
type input "0934108484"
drag, startPoint x: 154, startPoint y: 215, endPoint x: 0, endPoint y: 214, distance: 154.1
click at [0, 214] on div "TẠO ĐƠN HÀNG Yêu cầu xuất hóa đơn điện tử Transit Pickup Surcharge Ids Transit …" at bounding box center [556, 243] width 1112 height 486
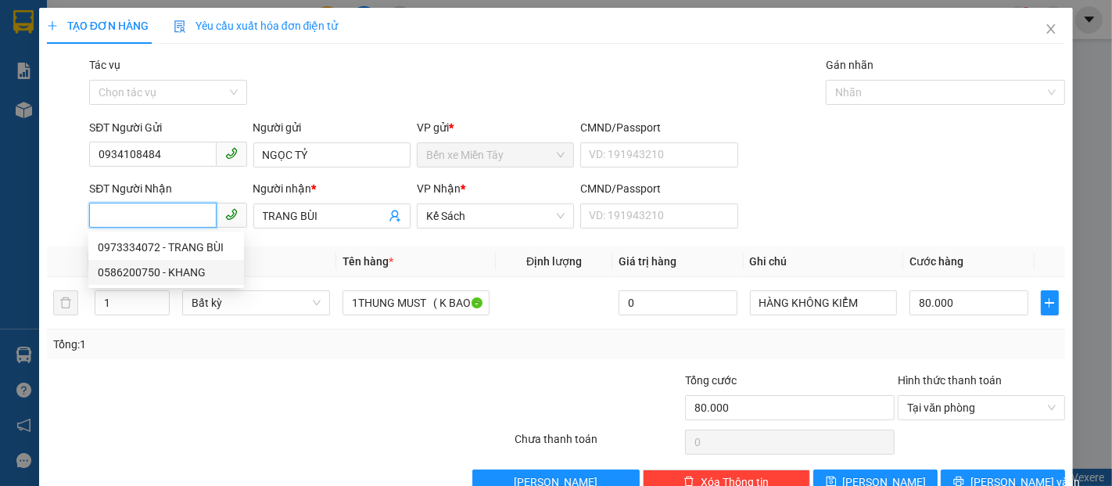
click at [206, 270] on div "0586200750 - KHANG" at bounding box center [166, 272] width 137 height 17
type input "0586200750"
type input "KHANG"
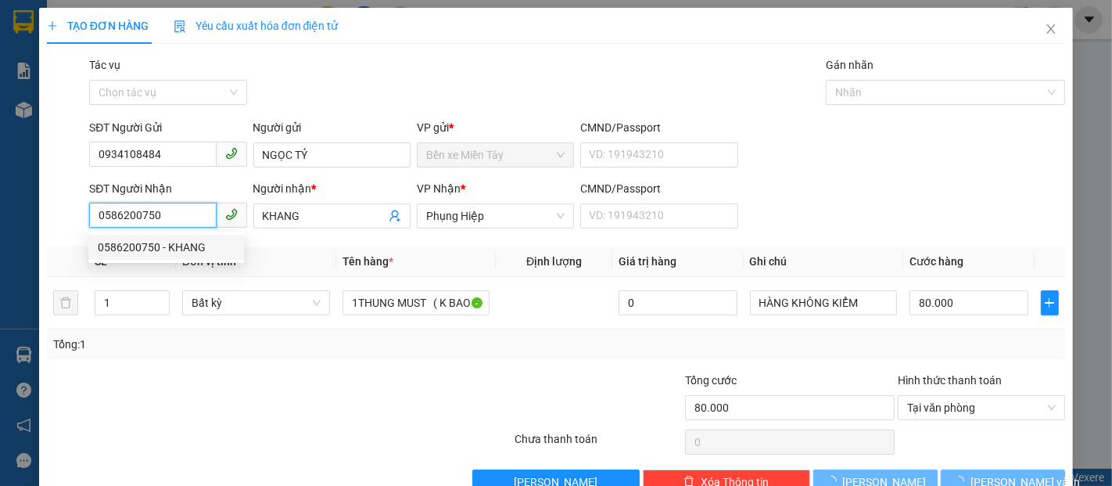
type input "100.000"
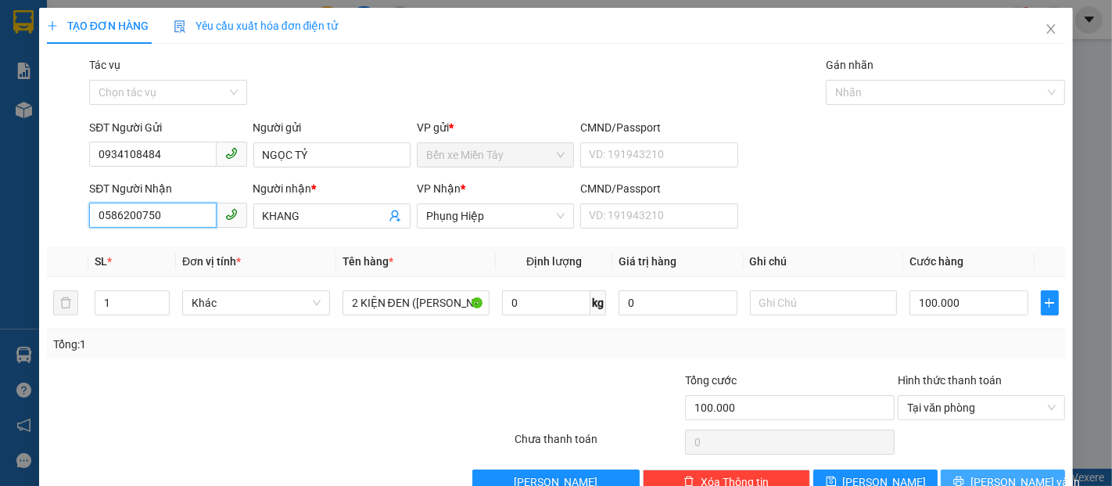
type input "0586200750"
click at [1025, 478] on button "[PERSON_NAME] và In" at bounding box center [1003, 481] width 124 height 25
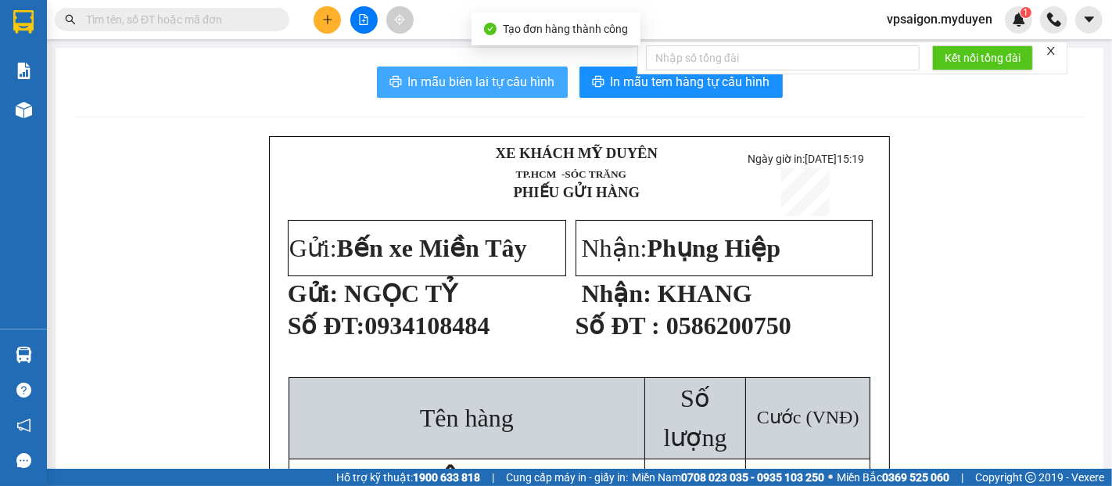
click at [461, 79] on span "In mẫu biên lai tự cấu hình" at bounding box center [481, 82] width 147 height 20
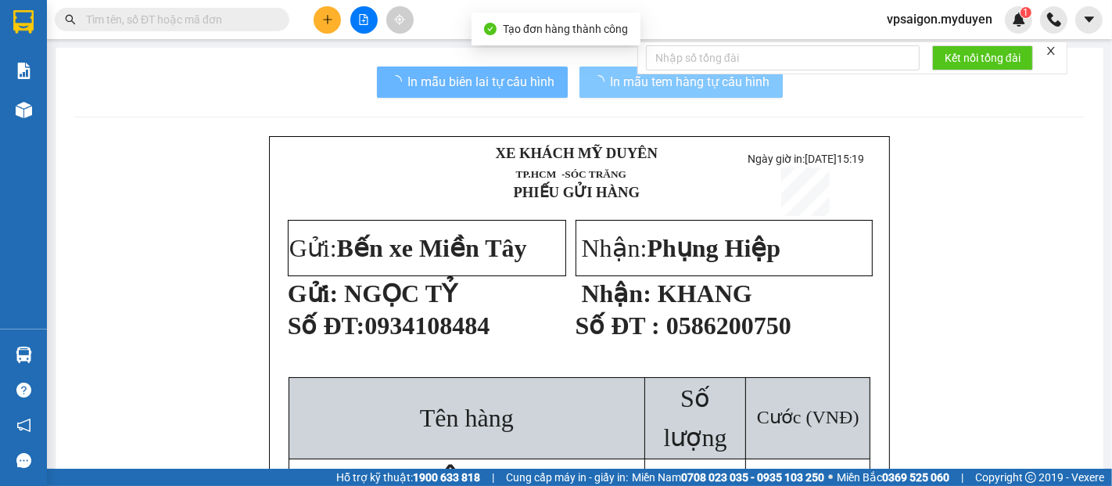
click at [639, 89] on span "In mẫu tem hàng tự cấu hình" at bounding box center [691, 82] width 160 height 20
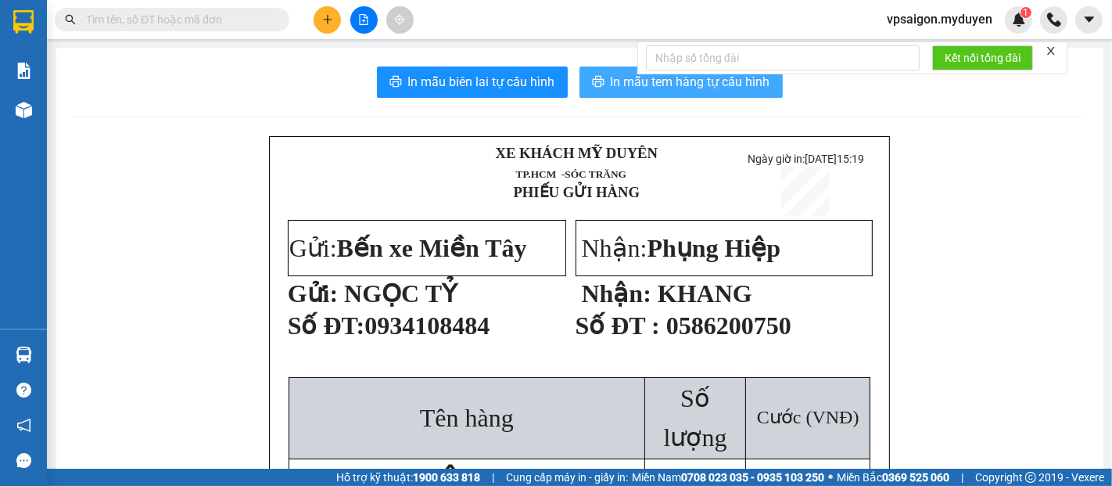
click at [639, 89] on span "In mẫu tem hàng tự cấu hình" at bounding box center [691, 82] width 160 height 20
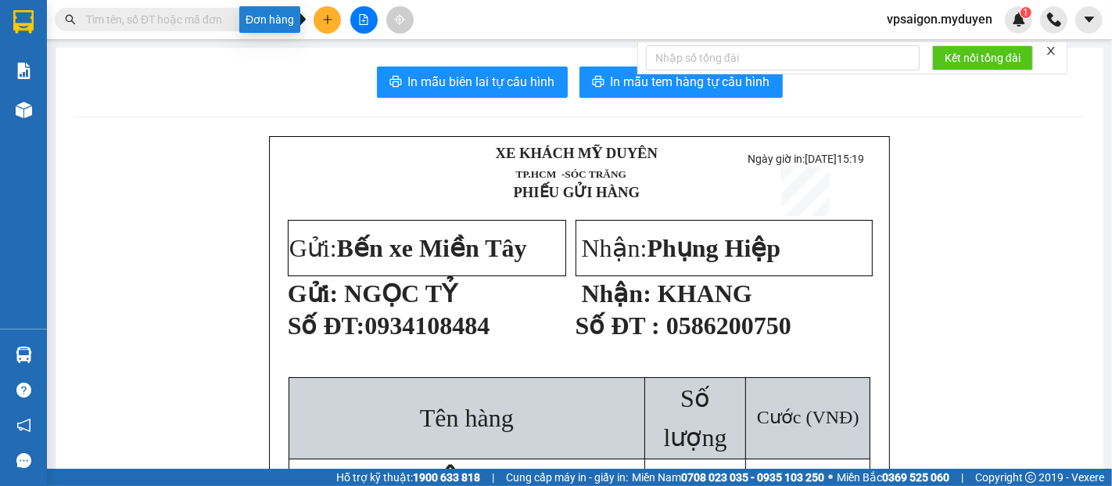
click at [329, 20] on icon "plus" at bounding box center [327, 19] width 9 height 1
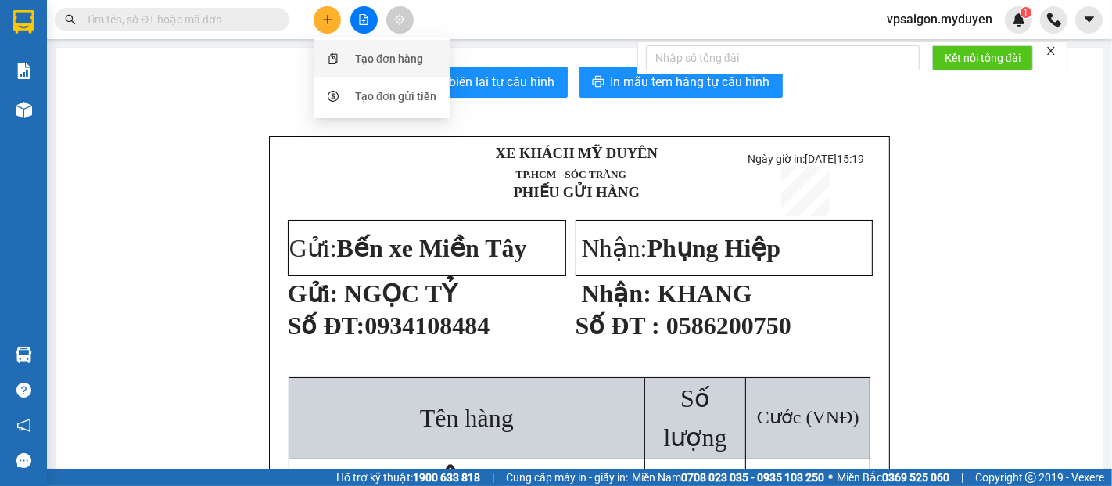
click at [357, 61] on div "Tạo đơn hàng" at bounding box center [389, 58] width 68 height 17
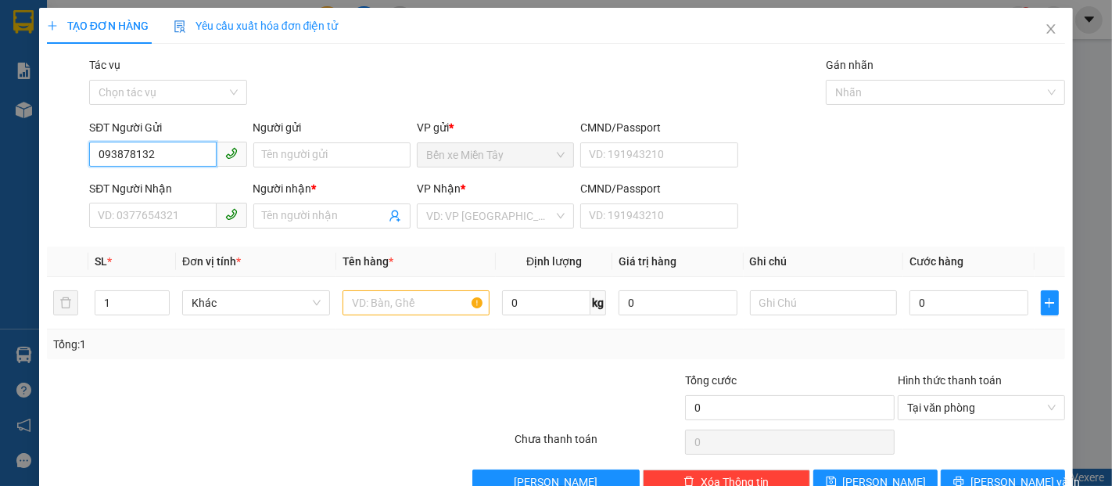
type input "0938781321"
click at [149, 183] on div "0938781321 - PHƯƠNG" at bounding box center [166, 186] width 137 height 17
type input "PHƯƠNG"
type input "0362630712"
type input "HIỆP"
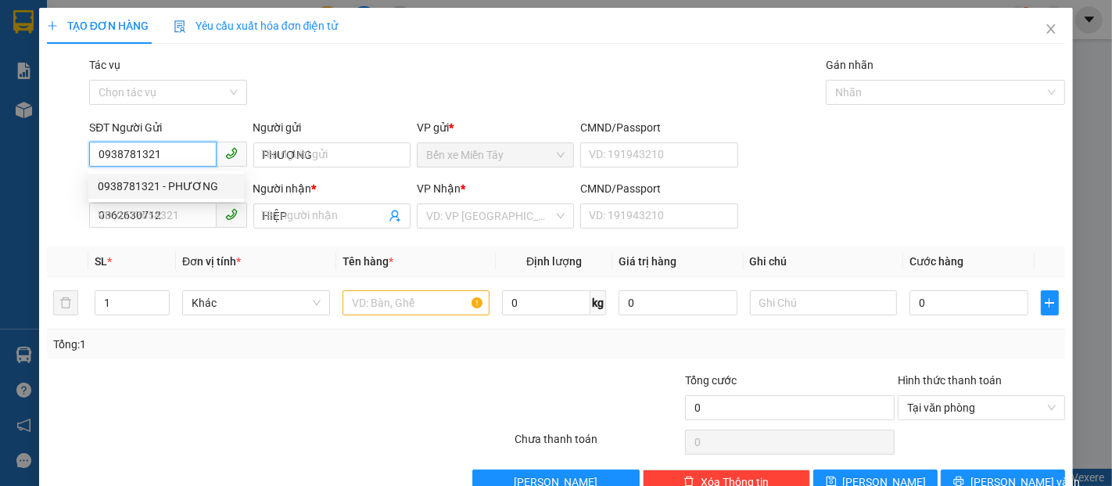
type input "150.000"
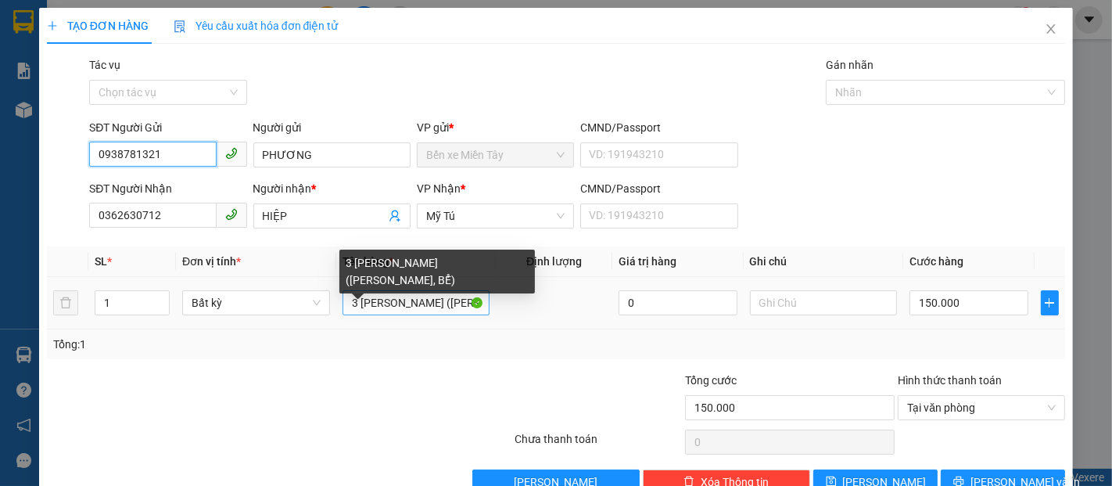
type input "0938781321"
drag, startPoint x: 345, startPoint y: 301, endPoint x: 356, endPoint y: 306, distance: 11.9
click at [356, 303] on input "3 KIỆN CHAO (KO BAO HƯ, BỂ)" at bounding box center [417, 302] width 148 height 25
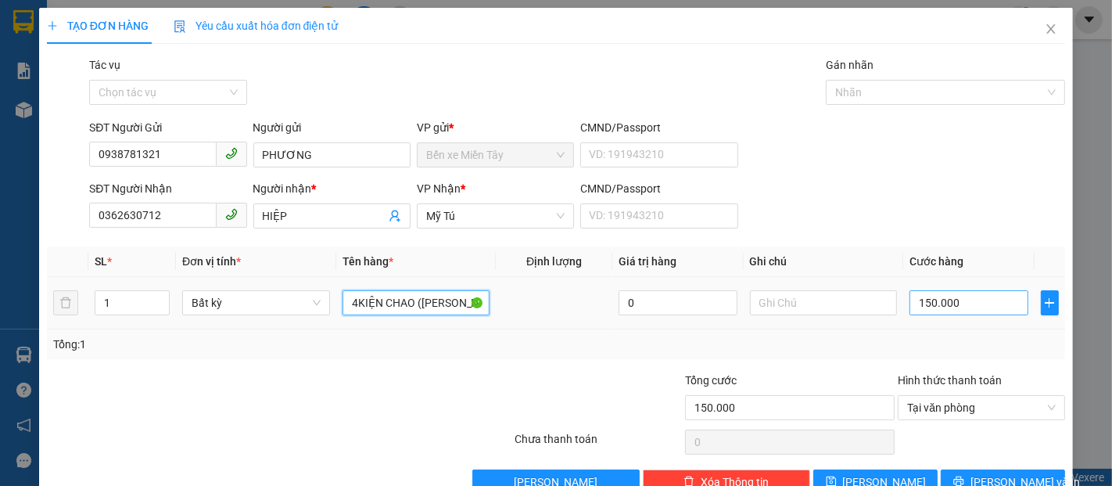
type input "4KIỆN CHAO (KO BAO HƯ, BỂ)"
click at [932, 305] on input "150.000" at bounding box center [969, 302] width 118 height 25
type input "5"
type input "0"
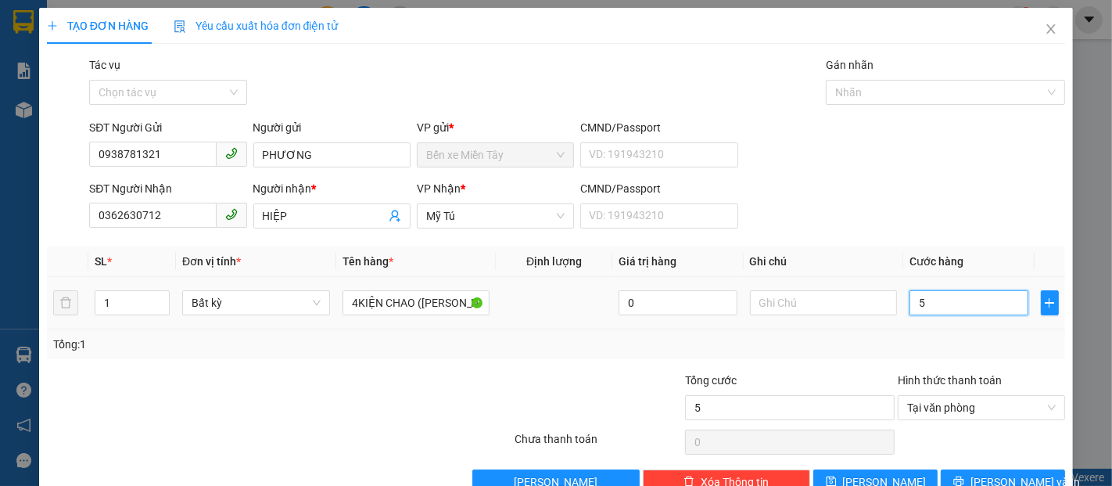
type input "0"
drag, startPoint x: 932, startPoint y: 305, endPoint x: 906, endPoint y: 303, distance: 26.6
click at [910, 303] on input "0" at bounding box center [969, 302] width 118 height 25
type input "2"
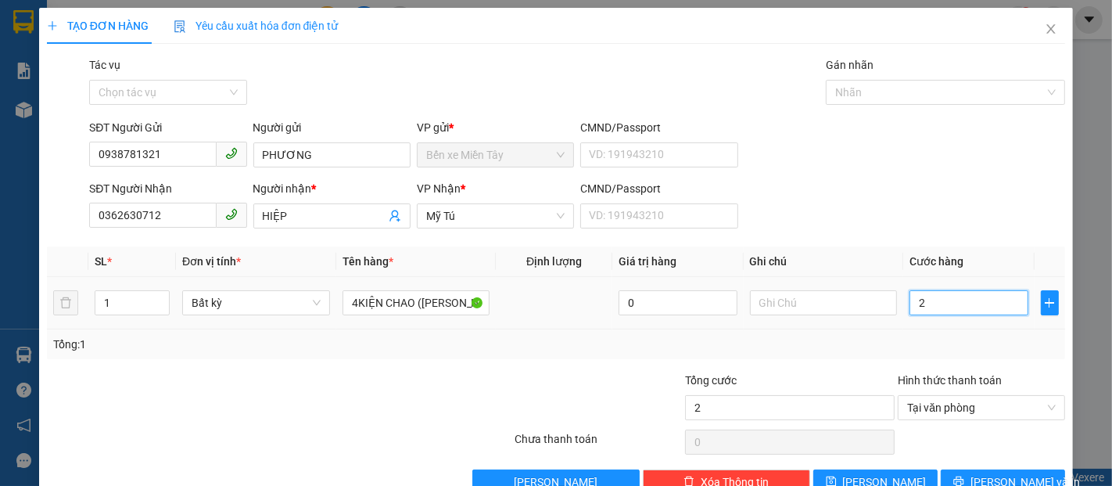
type input "20"
type input "200"
type input "2.000"
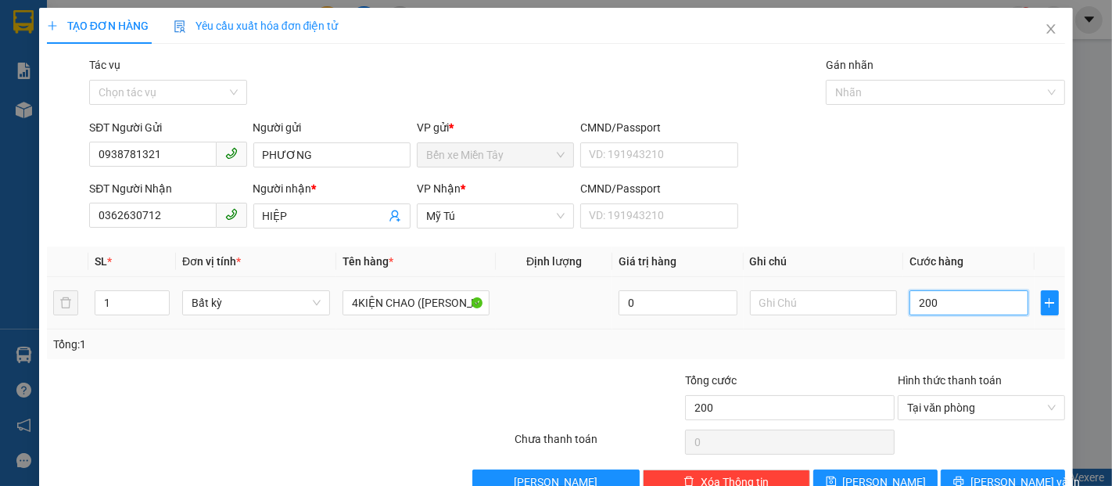
type input "2.000"
type input "20.000"
type input "200.000"
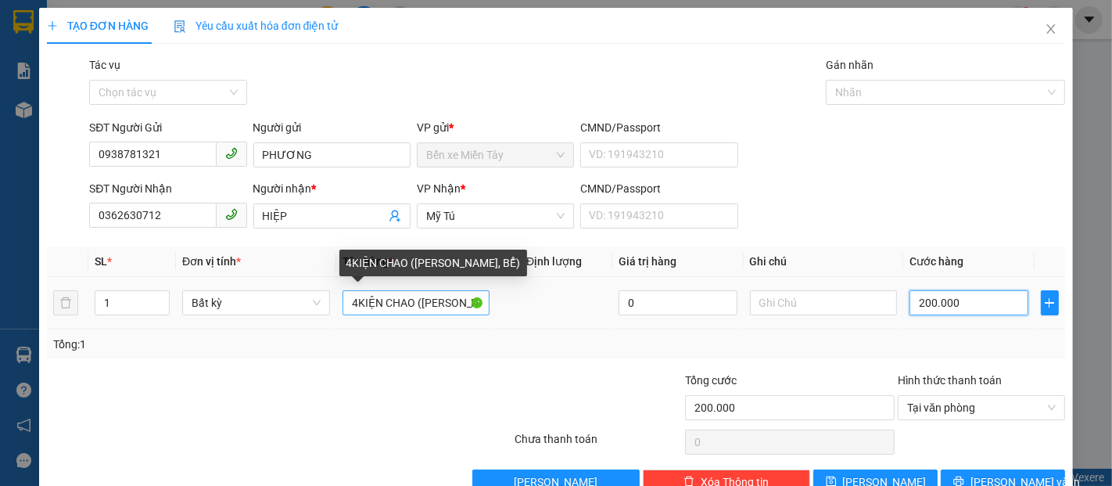
type input "200.000"
click at [352, 301] on input "4KIỆN CHAO (KO BAO HƯ, BỂ)" at bounding box center [417, 302] width 148 height 25
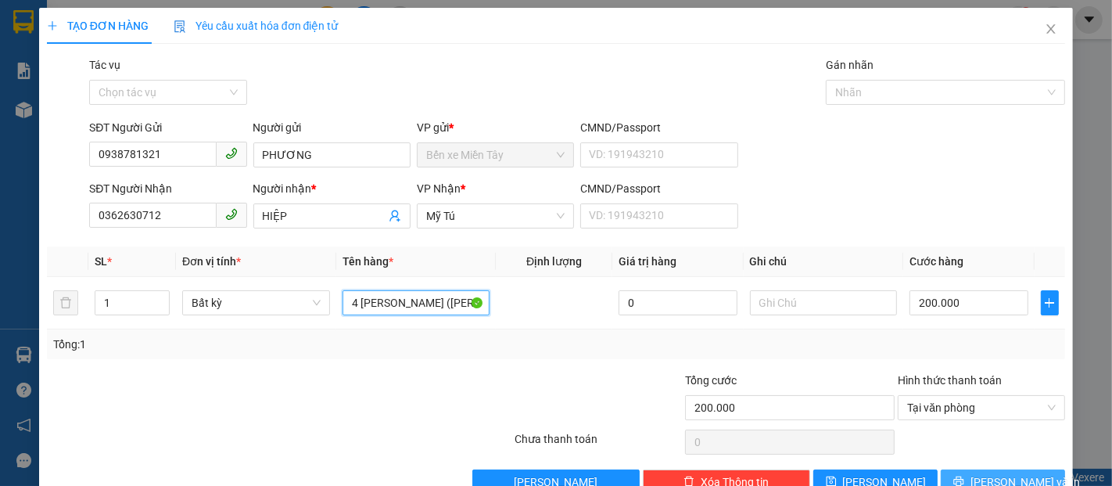
type input "4 KIỆN CHAO (KO BAO HƯ, BỂ)"
click at [1006, 476] on span "[PERSON_NAME] và In" at bounding box center [1025, 481] width 109 height 17
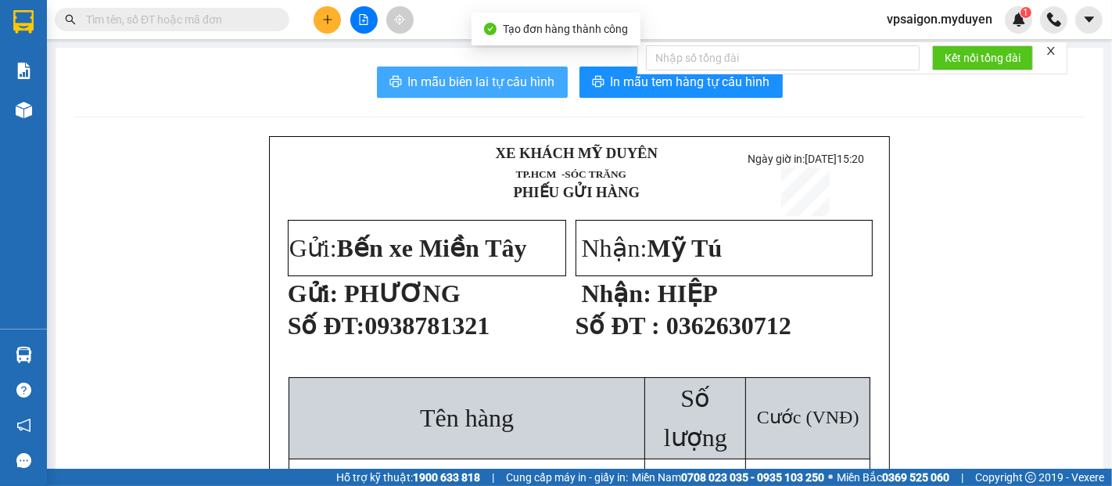
click at [472, 79] on span "In mẫu biên lai tự cấu hình" at bounding box center [481, 82] width 147 height 20
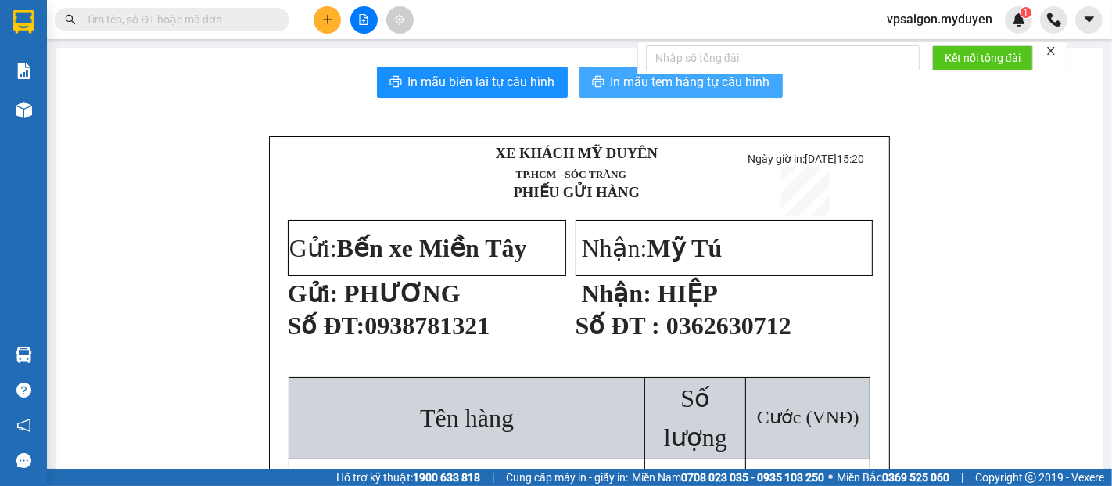
click at [611, 74] on span "In mẫu tem hàng tự cấu hình" at bounding box center [691, 82] width 160 height 20
click at [308, 27] on div at bounding box center [363, 19] width 117 height 27
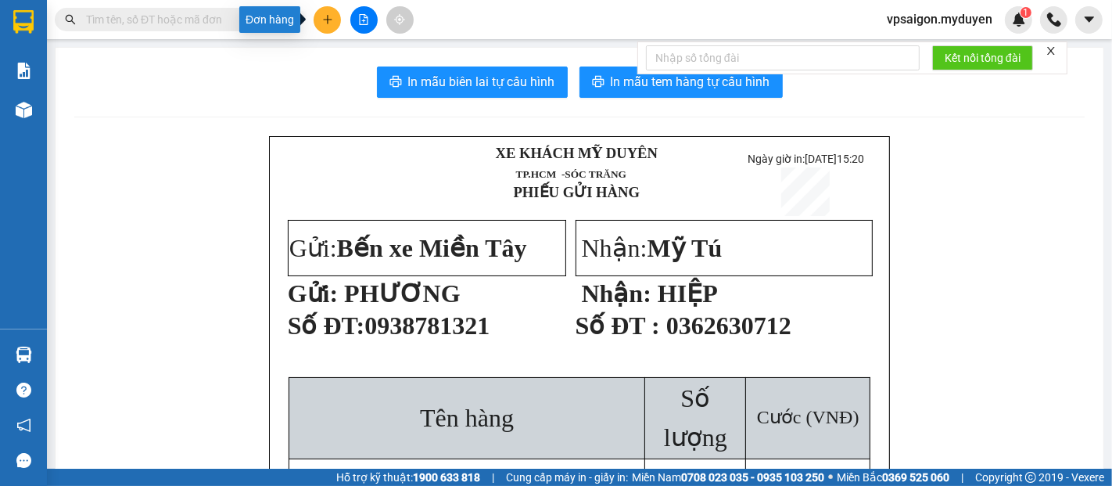
click at [328, 24] on icon "plus" at bounding box center [327, 19] width 11 height 11
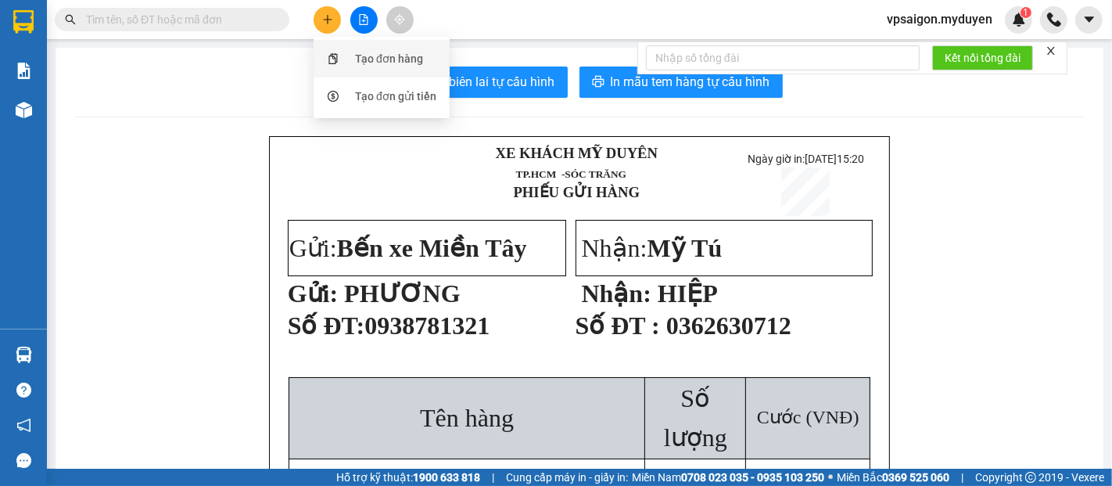
click at [342, 55] on div at bounding box center [333, 58] width 20 height 17
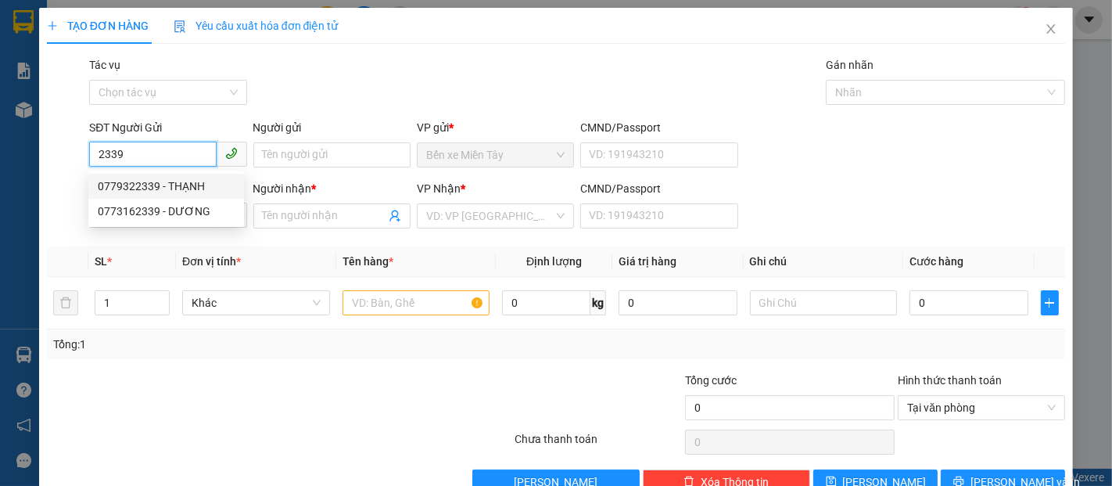
drag, startPoint x: 156, startPoint y: 154, endPoint x: 0, endPoint y: 149, distance: 156.5
click at [0, 149] on div "TẠO ĐƠN HÀNG Yêu cầu xuất hóa đơn điện tử Transit Pickup Surcharge Ids Transit …" at bounding box center [556, 243] width 1112 height 486
click at [157, 187] on div "0816292239 - VẠN" at bounding box center [166, 186] width 137 height 17
type input "0816292239"
type input "VẠN"
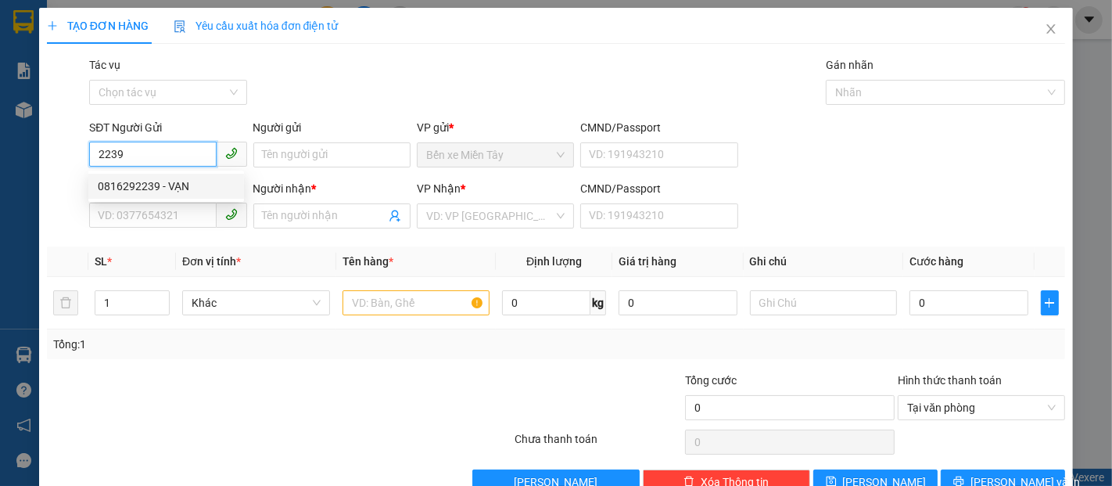
type input "0392353278"
type input "PHU"
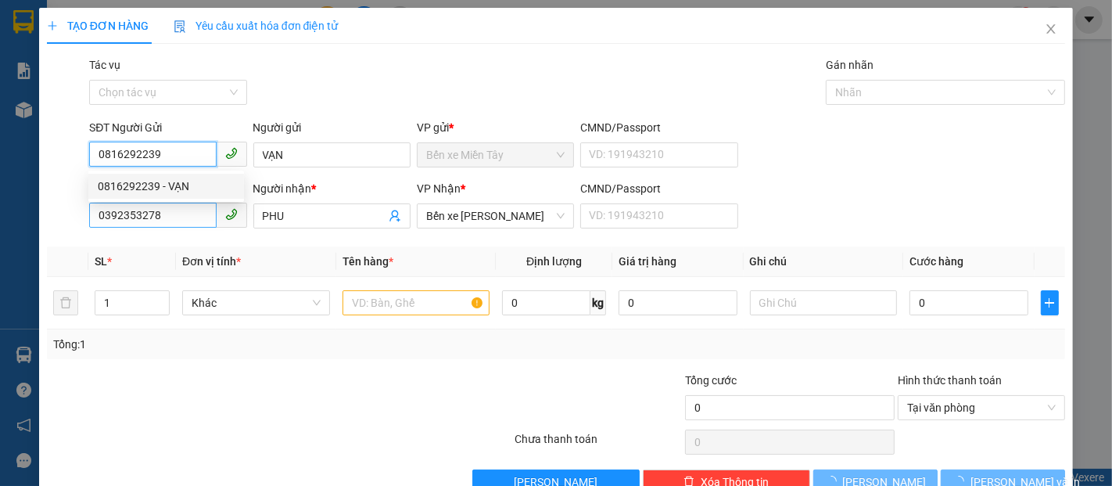
type input "40.000"
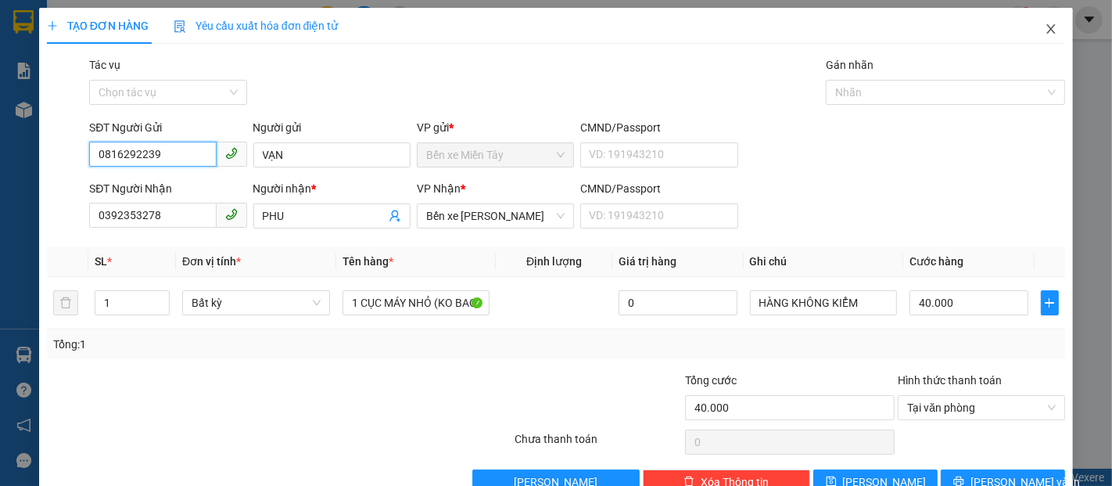
type input "0816292239"
click at [1034, 38] on span "Close" at bounding box center [1051, 30] width 44 height 44
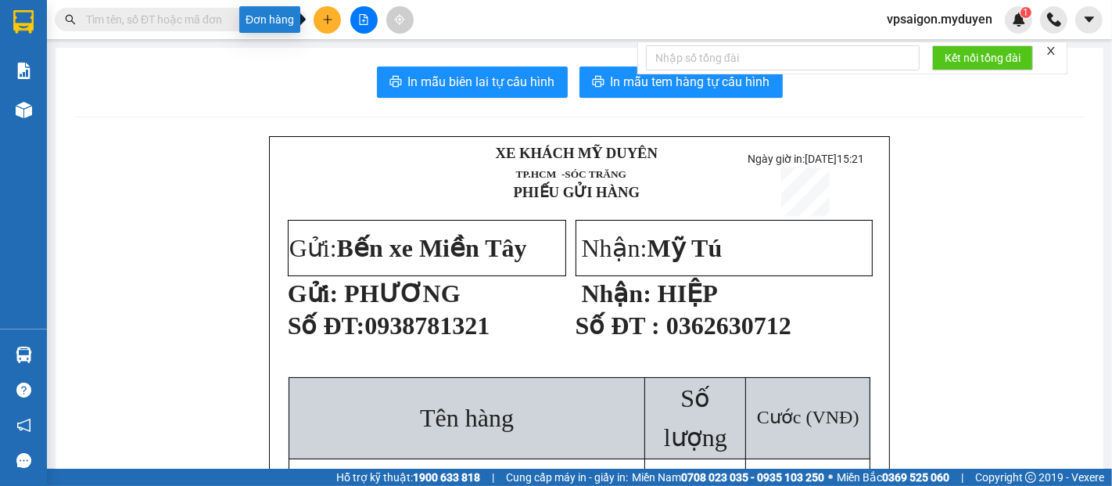
click at [328, 17] on icon "plus" at bounding box center [327, 19] width 11 height 11
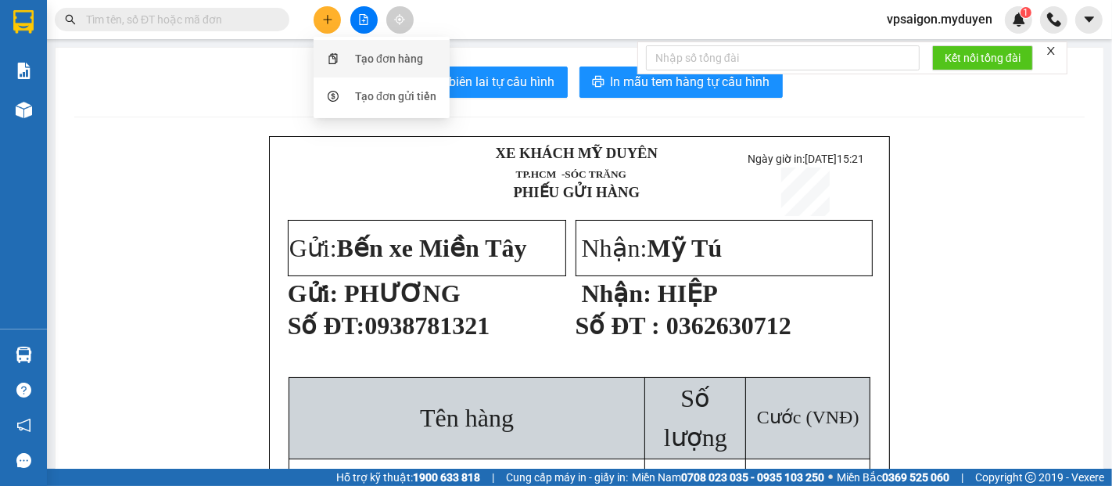
click at [361, 64] on div "Tạo đơn hàng" at bounding box center [389, 58] width 68 height 17
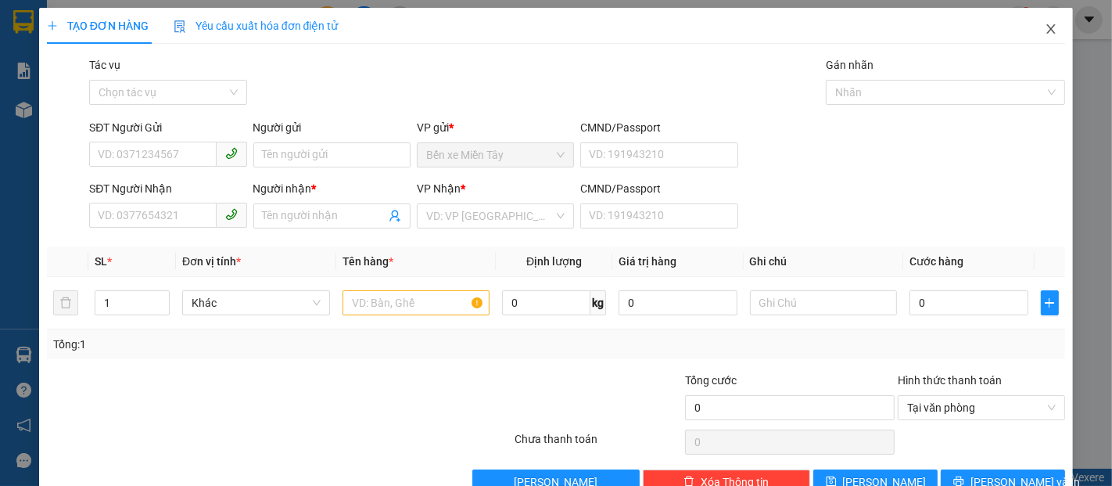
click at [1045, 23] on icon "close" at bounding box center [1051, 29] width 13 height 13
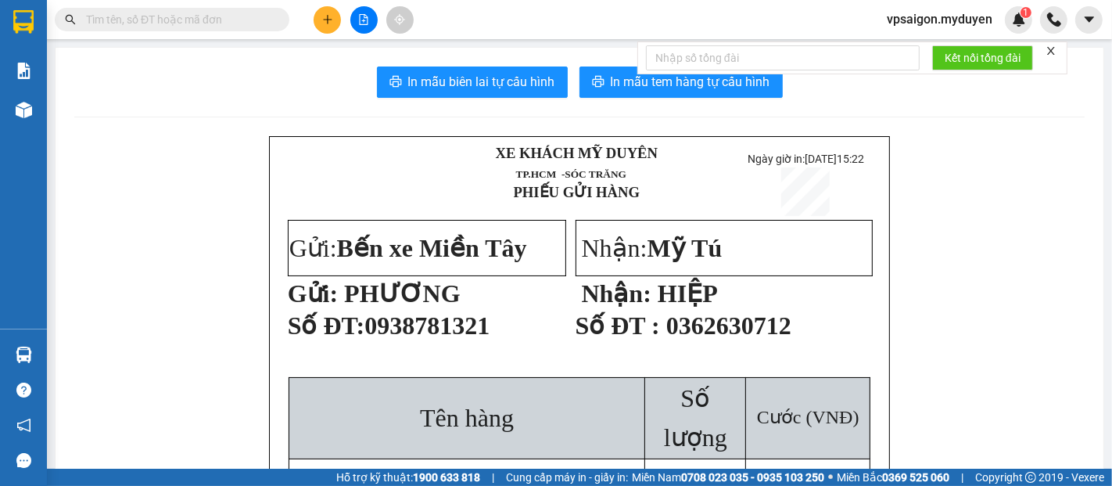
click at [332, 25] on button at bounding box center [327, 19] width 27 height 27
click at [363, 60] on div "Tạo đơn hàng" at bounding box center [389, 58] width 68 height 17
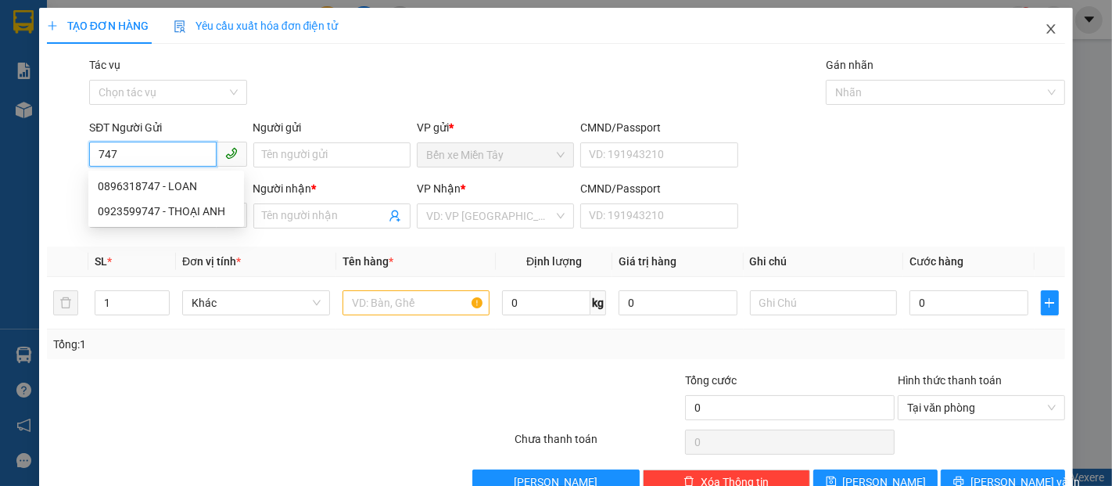
type input "747"
drag, startPoint x: 1039, startPoint y: 27, endPoint x: 1005, endPoint y: 40, distance: 35.9
click at [1045, 27] on icon "close" at bounding box center [1051, 29] width 13 height 13
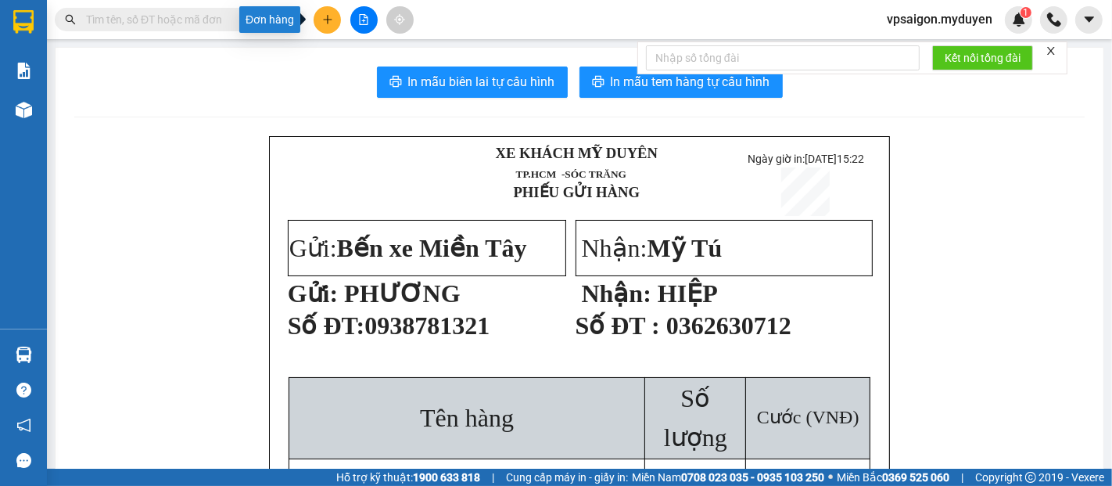
click at [322, 22] on icon "plus" at bounding box center [327, 19] width 11 height 11
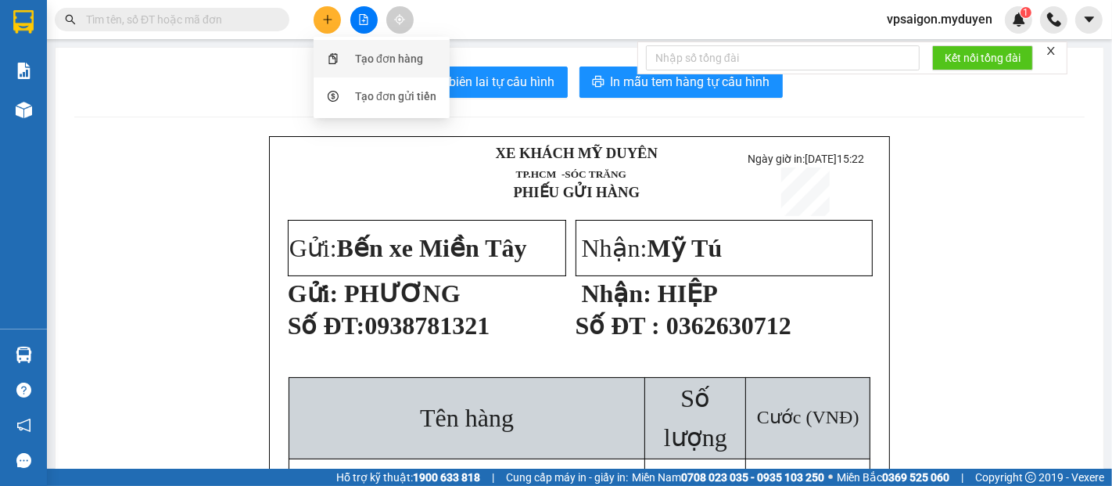
click at [339, 62] on div at bounding box center [333, 58] width 20 height 17
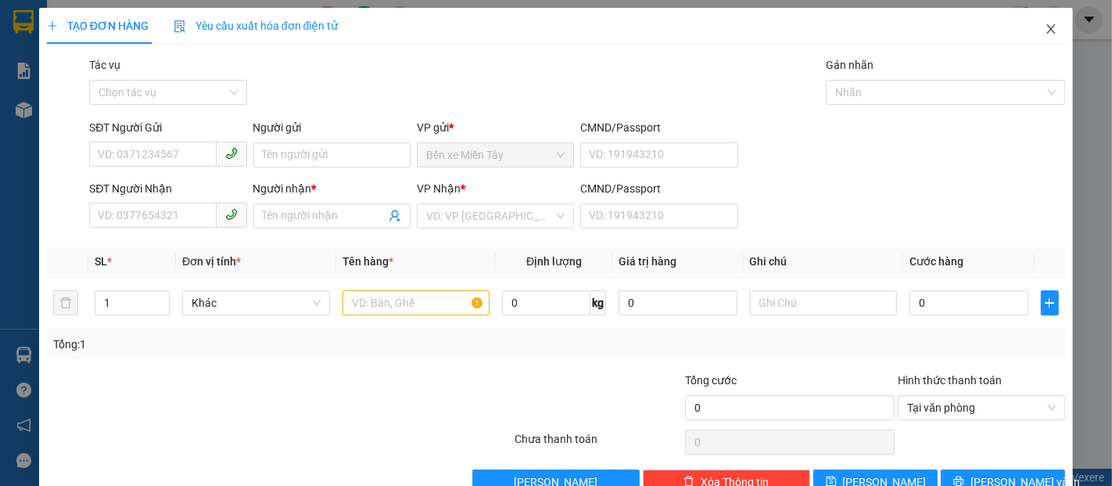
click at [1045, 32] on icon "close" at bounding box center [1051, 29] width 13 height 13
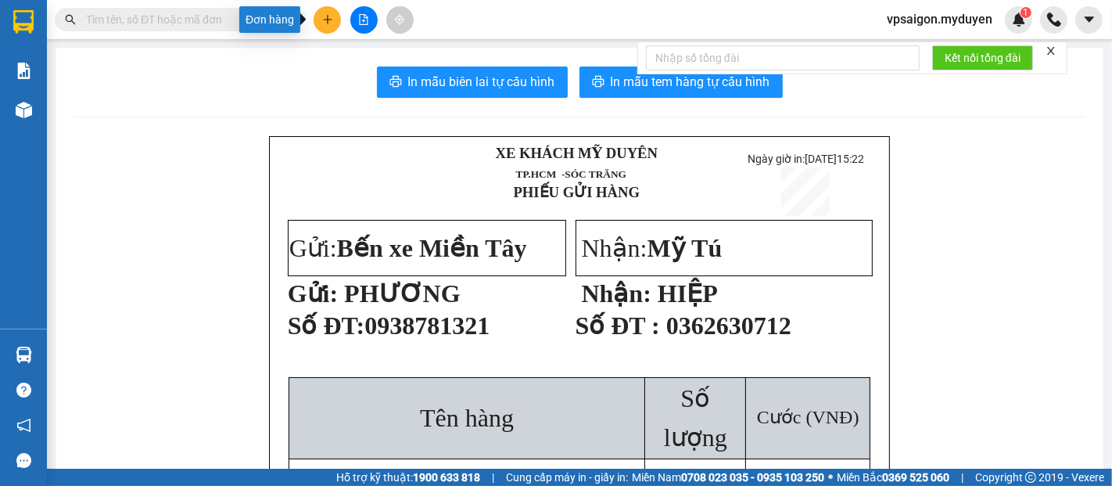
click at [329, 18] on icon "plus" at bounding box center [327, 19] width 11 height 11
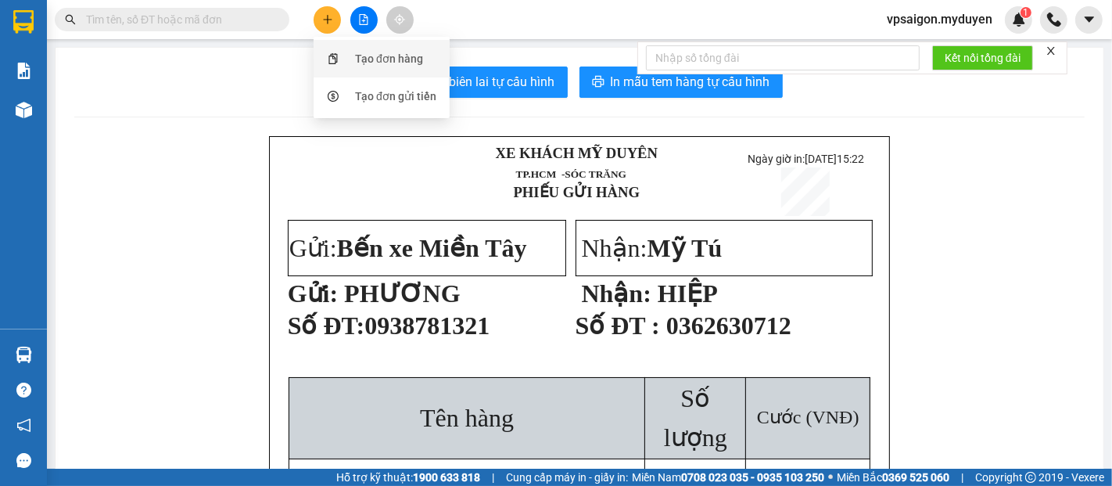
click at [334, 57] on icon "snippets" at bounding box center [332, 58] width 9 height 11
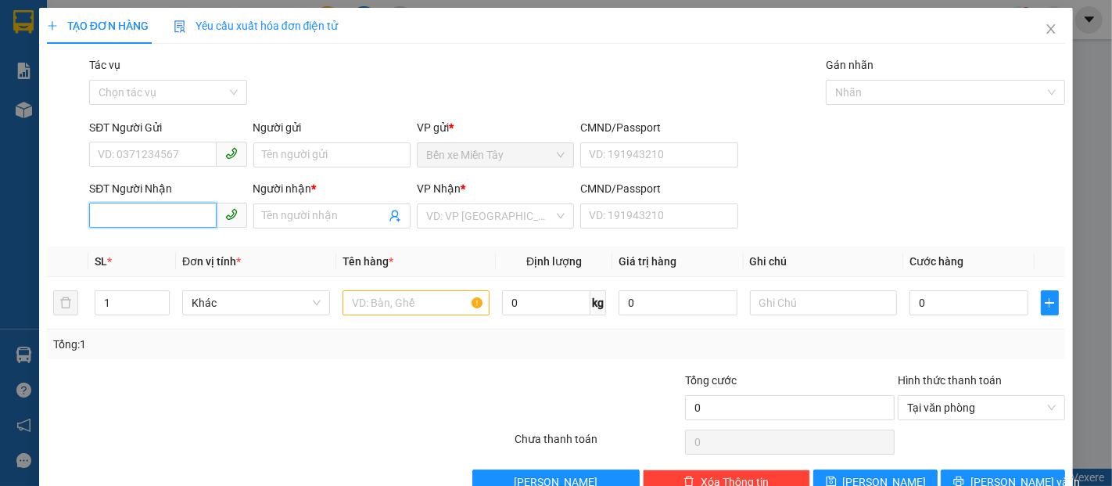
drag, startPoint x: 139, startPoint y: 217, endPoint x: 159, endPoint y: 207, distance: 21.7
click at [147, 213] on input "SĐT Người Nhận" at bounding box center [152, 215] width 127 height 25
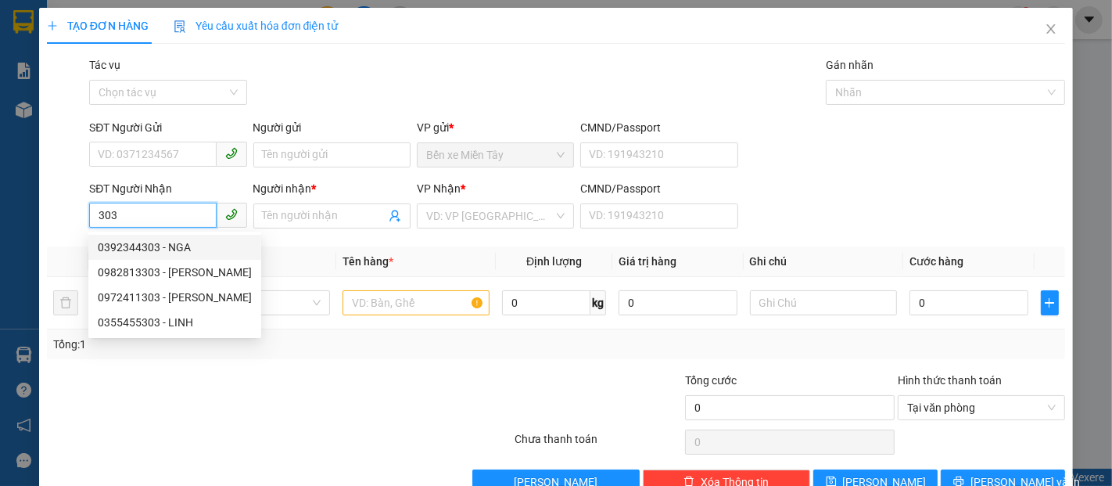
click at [181, 245] on div "0392344303 - NGA" at bounding box center [175, 247] width 154 height 17
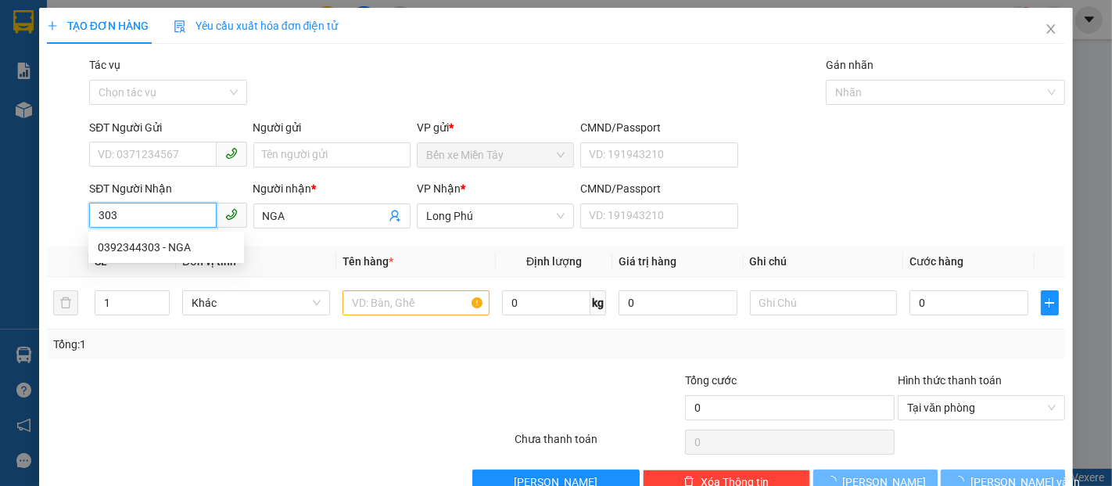
type input "0392344303"
type input "NGA"
type input "60.000"
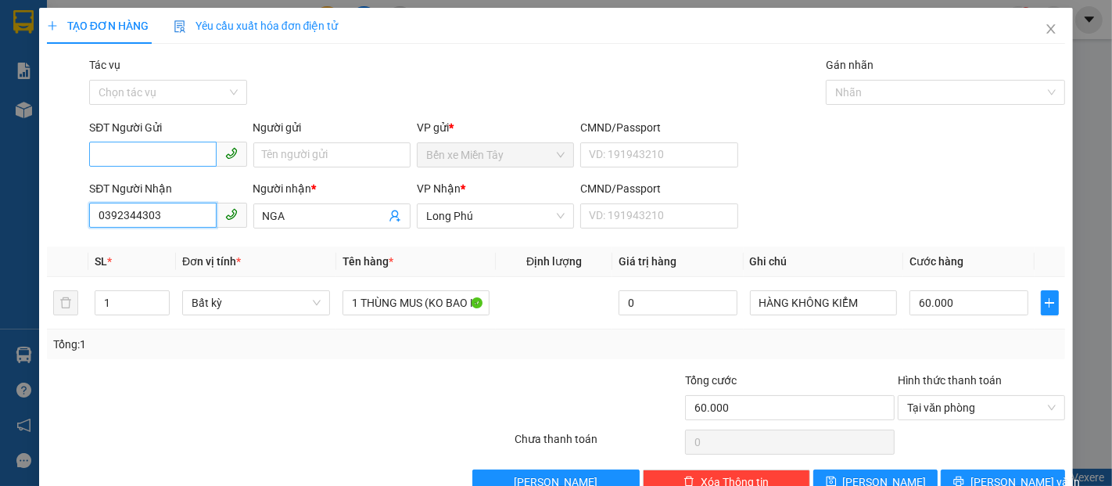
type input "0392344303"
click at [166, 151] on input "SĐT Người Gửi" at bounding box center [152, 154] width 127 height 25
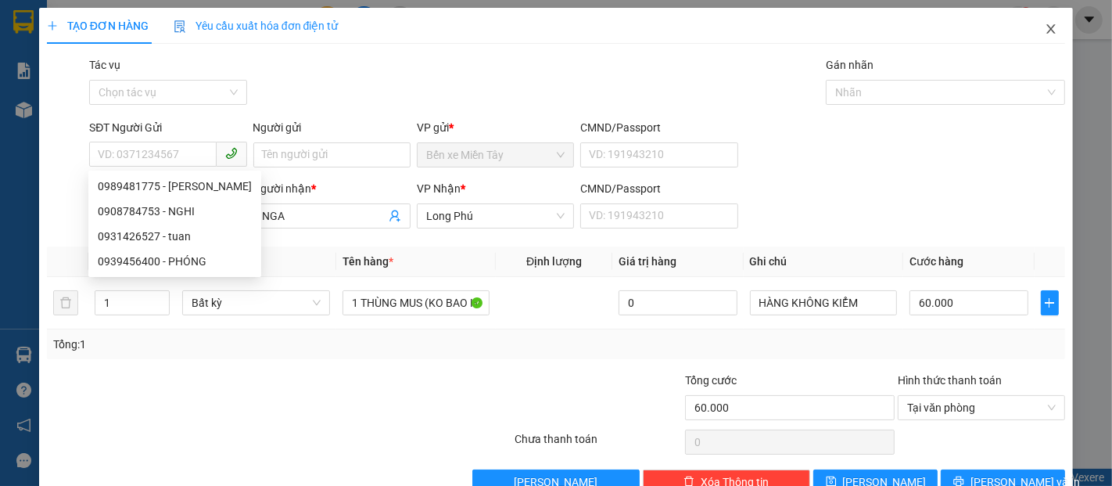
click at [1046, 21] on span "Close" at bounding box center [1051, 30] width 44 height 44
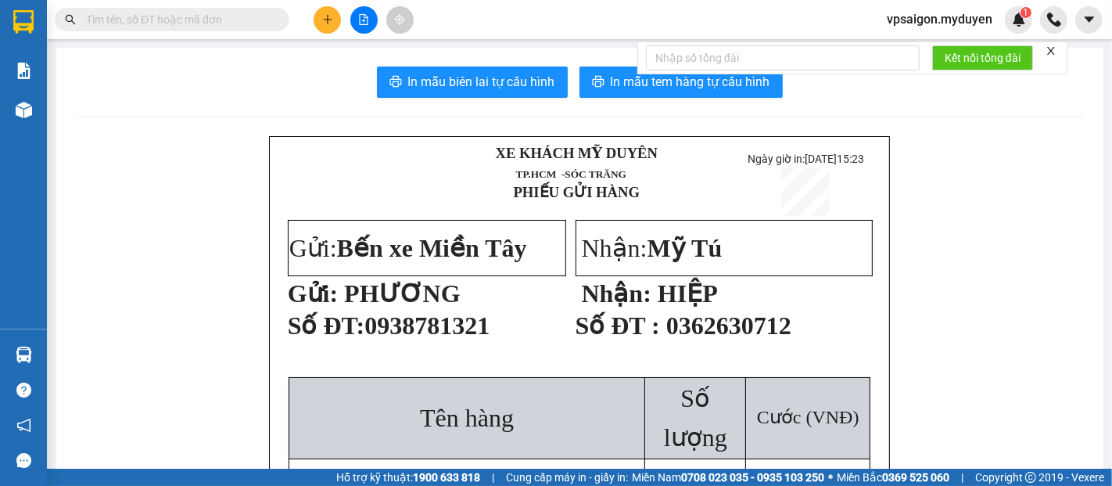
click at [321, 23] on button at bounding box center [327, 19] width 27 height 27
click at [332, 61] on icon "snippets" at bounding box center [333, 58] width 11 height 11
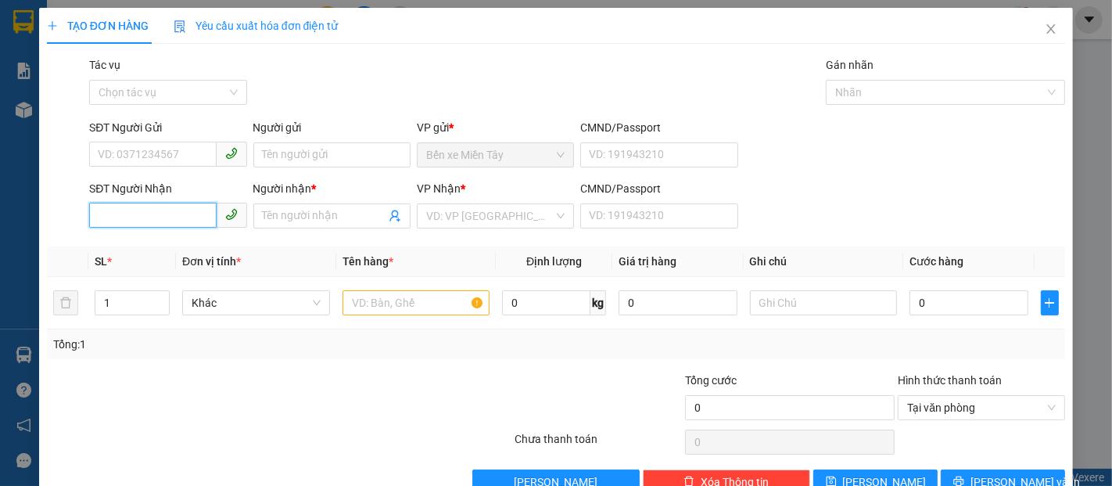
click at [148, 222] on input "SĐT Người Nhận" at bounding box center [152, 215] width 127 height 25
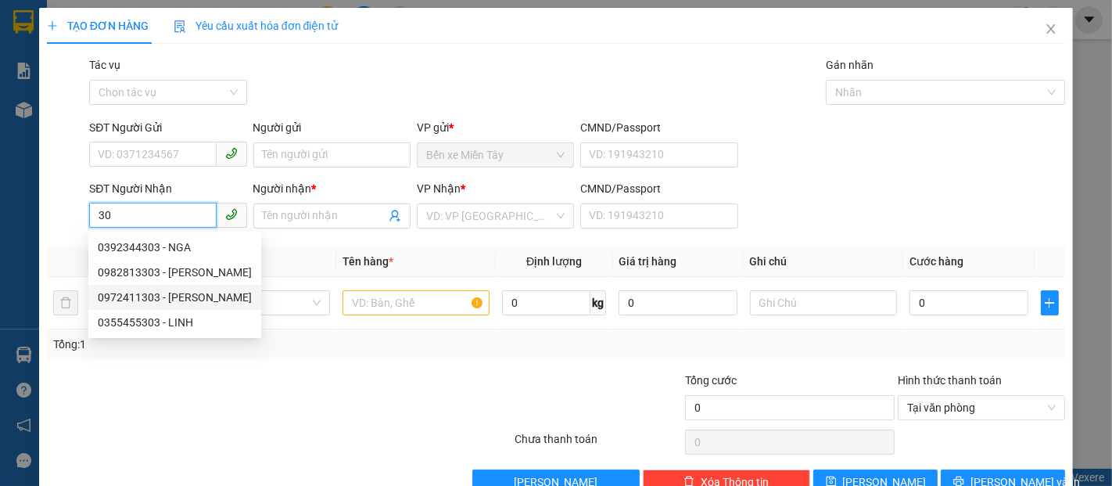
type input "3"
type input "8303"
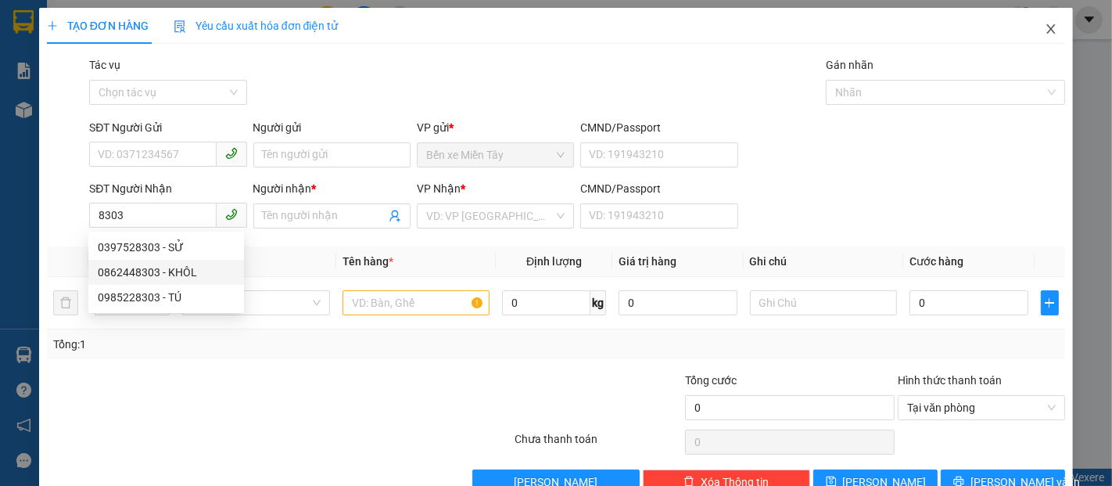
click at [1034, 21] on span "Close" at bounding box center [1051, 30] width 44 height 44
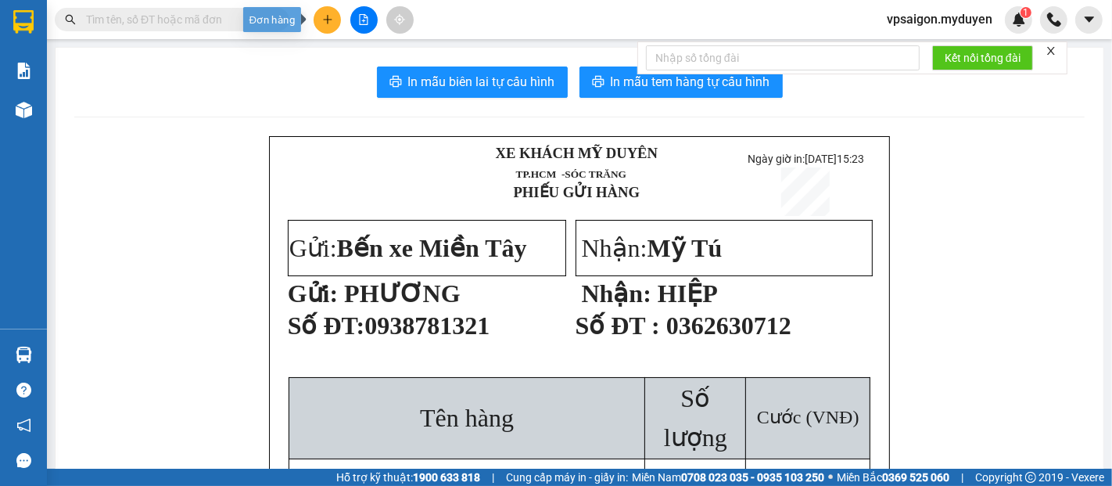
click at [333, 23] on button at bounding box center [327, 19] width 27 height 27
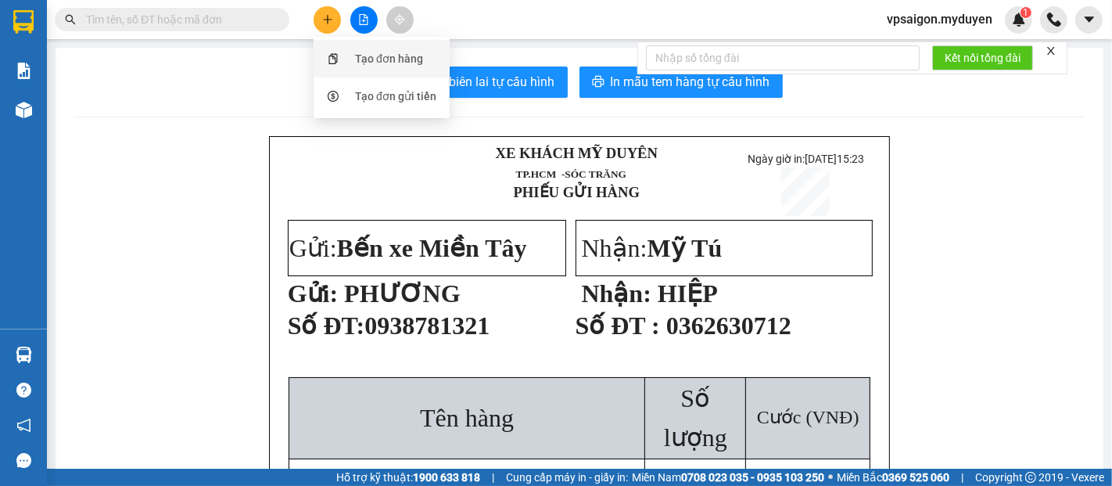
click at [358, 68] on div "Tạo đơn hàng" at bounding box center [381, 59] width 117 height 30
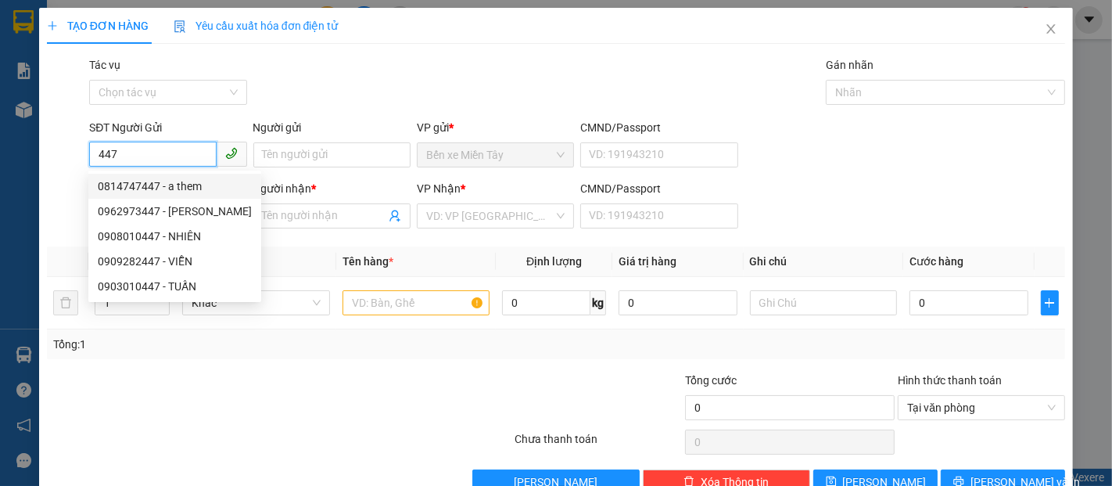
drag, startPoint x: 175, startPoint y: 157, endPoint x: 2, endPoint y: 127, distance: 175.4
click at [0, 130] on div "TẠO ĐƠN HÀNG Yêu cầu xuất hóa đơn điện tử Transit Pickup Surcharge Ids Transit …" at bounding box center [556, 243] width 1112 height 486
drag, startPoint x: 170, startPoint y: 156, endPoint x: 0, endPoint y: 113, distance: 174.9
click at [0, 131] on div "TẠO ĐƠN HÀNG Yêu cầu xuất hóa đơn điện tử Transit Pickup Surcharge Ids Transit …" at bounding box center [556, 243] width 1112 height 486
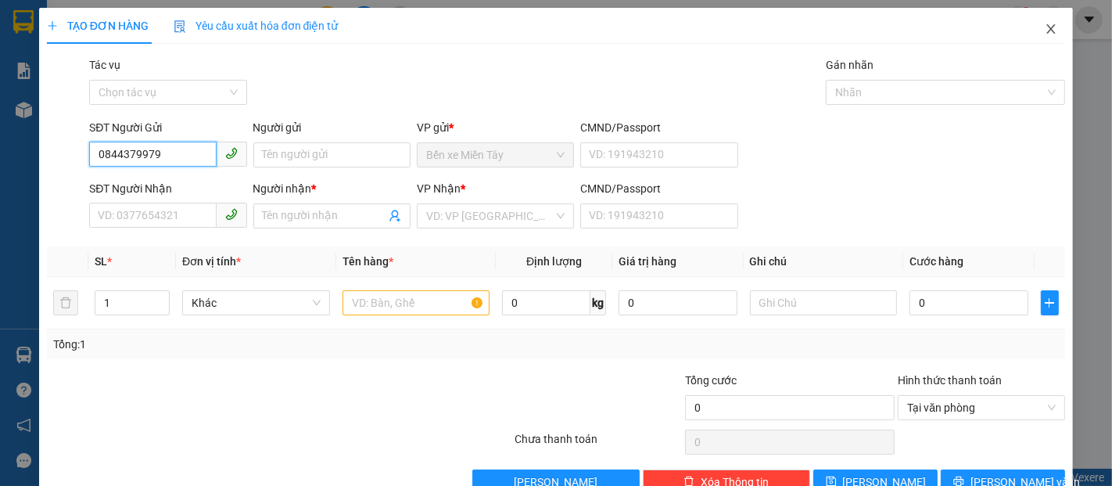
type input "0844379979"
click at [1045, 27] on icon "close" at bounding box center [1051, 29] width 13 height 13
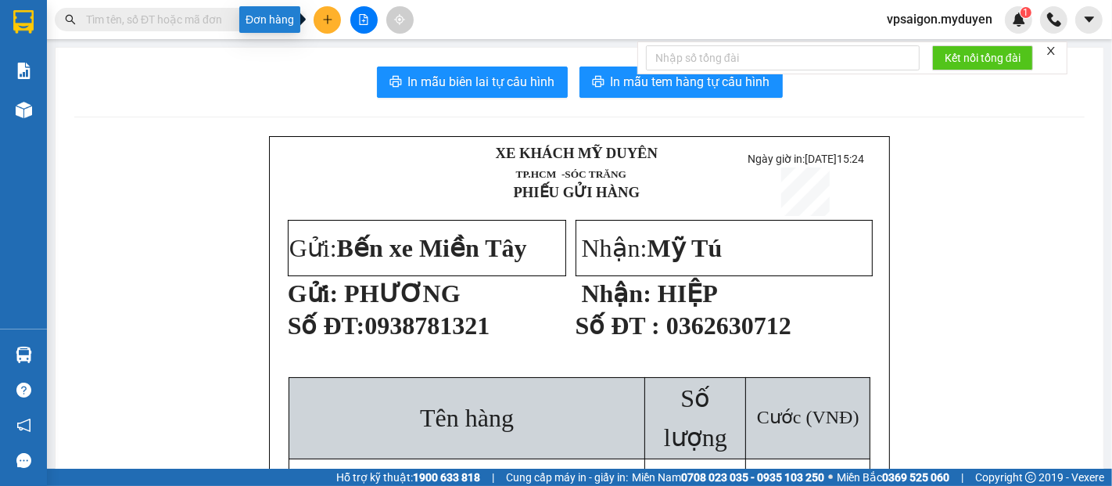
click at [330, 25] on button at bounding box center [327, 19] width 27 height 27
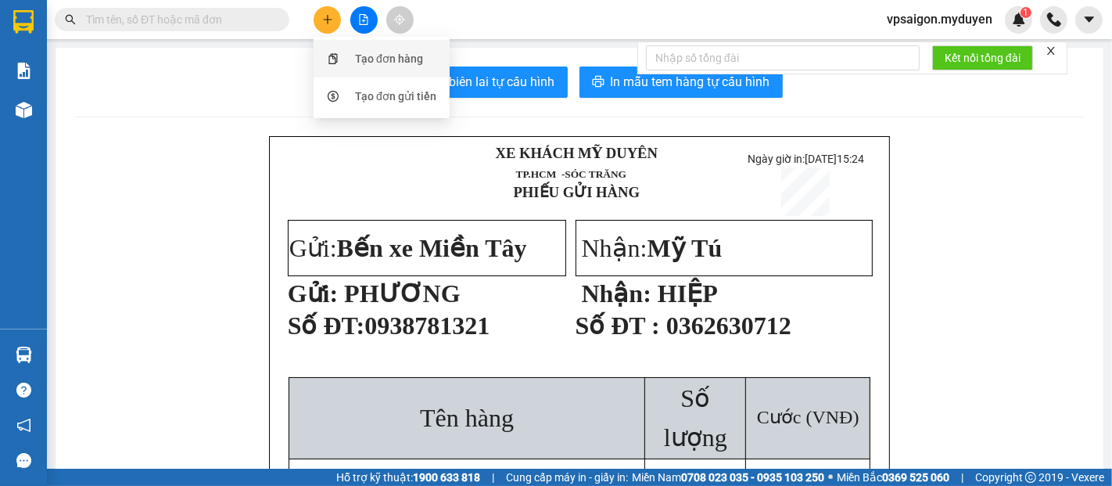
click at [363, 57] on div "Tạo đơn hàng" at bounding box center [389, 58] width 68 height 17
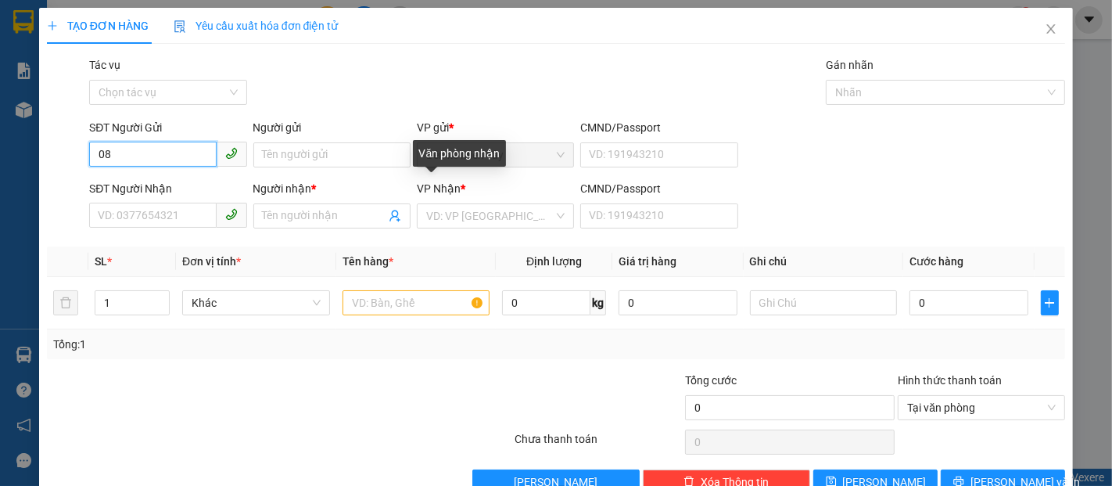
type input "0"
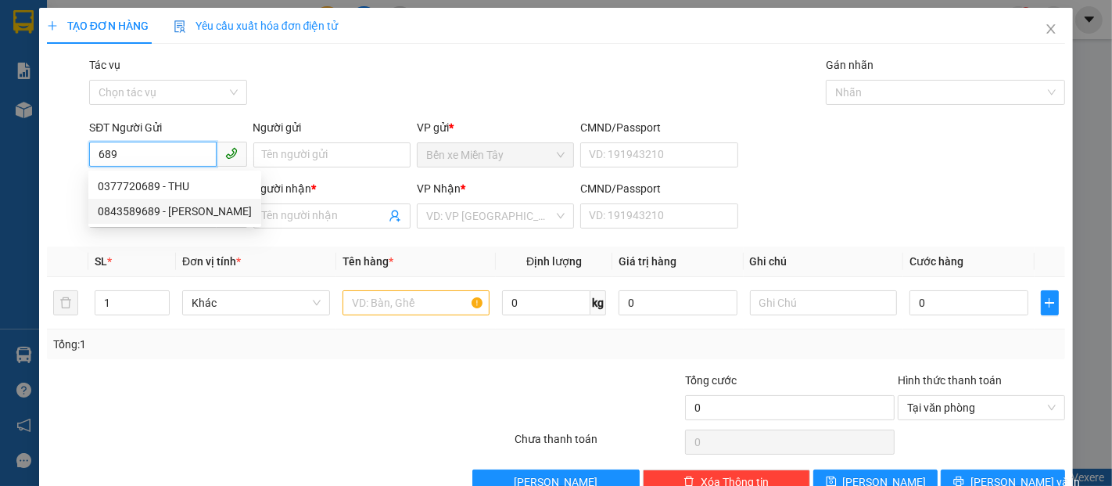
click at [156, 199] on div "0843589689 - LÂM VŨ" at bounding box center [174, 211] width 173 height 25
type input "0843589689"
type input "LÂM VŨ"
type input "0773031225"
type input "THU BÍCH"
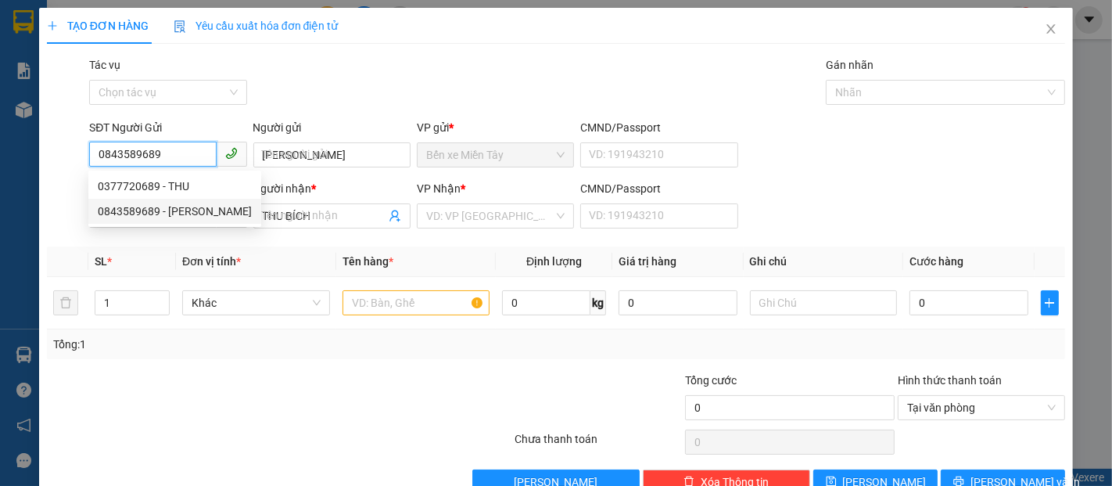
type input "120.000"
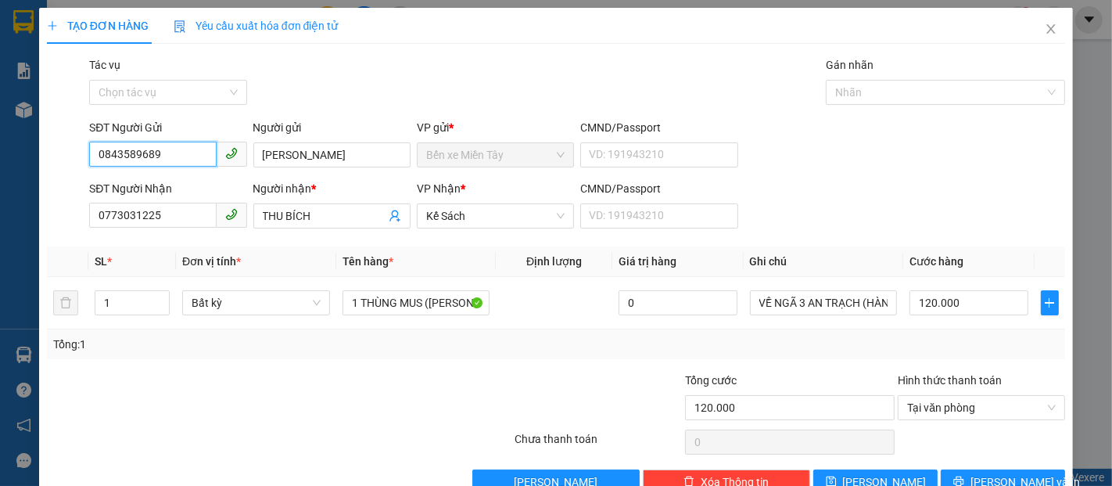
type input "0843589689"
click at [0, 193] on div "TẠO ĐƠN HÀNG Yêu cầu xuất hóa đơn điện tử Transit Pickup Surcharge Ids Transit …" at bounding box center [556, 243] width 1112 height 486
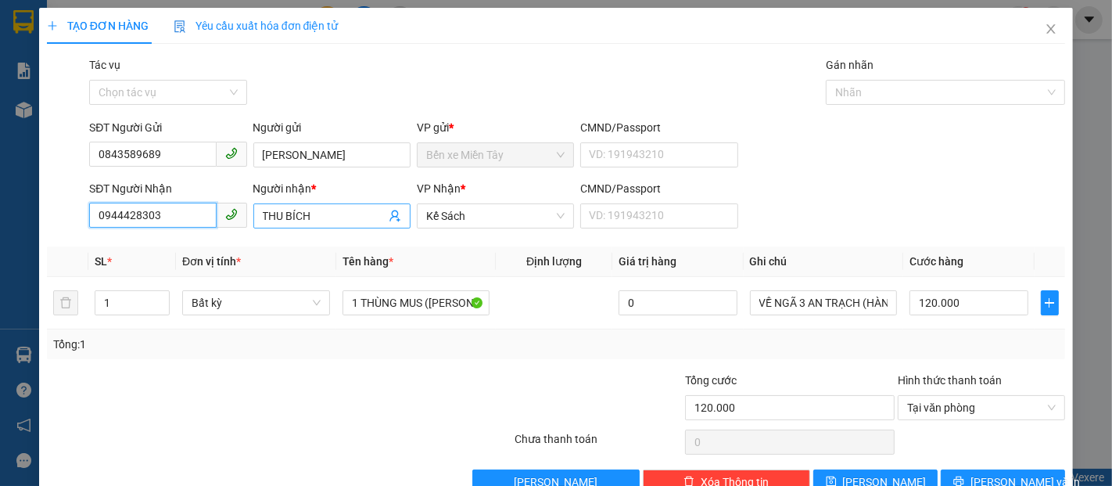
type input "0944428303"
drag, startPoint x: 319, startPoint y: 205, endPoint x: 75, endPoint y: 164, distance: 247.4
click at [27, 180] on div "TẠO ĐƠN HÀNG Yêu cầu xuất hóa đơn điện tử Transit Pickup Surcharge Ids Transit …" at bounding box center [556, 243] width 1112 height 486
drag, startPoint x: 314, startPoint y: 210, endPoint x: 128, endPoint y: 210, distance: 186.1
click at [145, 210] on div "SĐT Người Nhận 0944428303 Người nhận * THU BÍCH THU BÍCH VP Nhận * Kế Sách CMND…" at bounding box center [577, 207] width 982 height 55
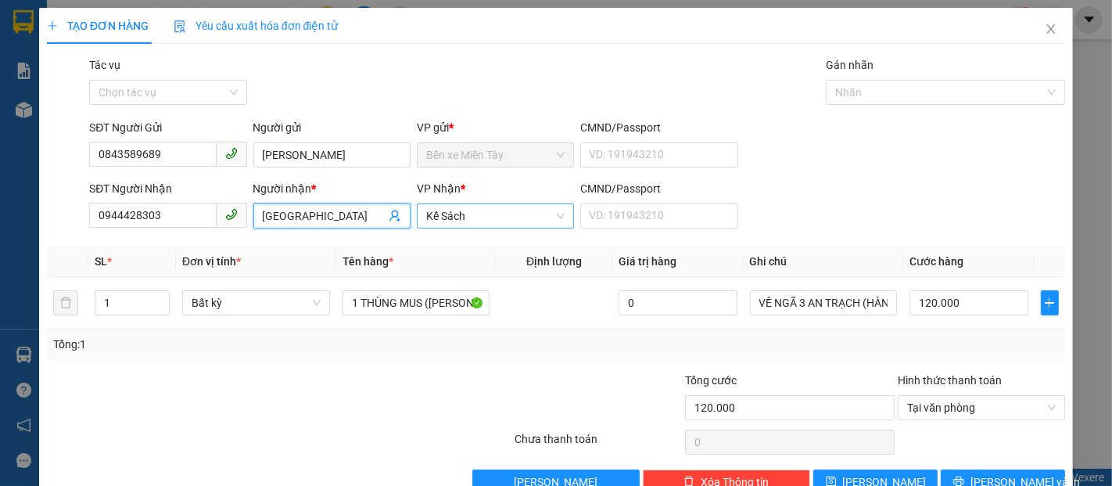
click at [505, 211] on span "Kế Sách" at bounding box center [495, 215] width 138 height 23
type input "MỸ TÂY"
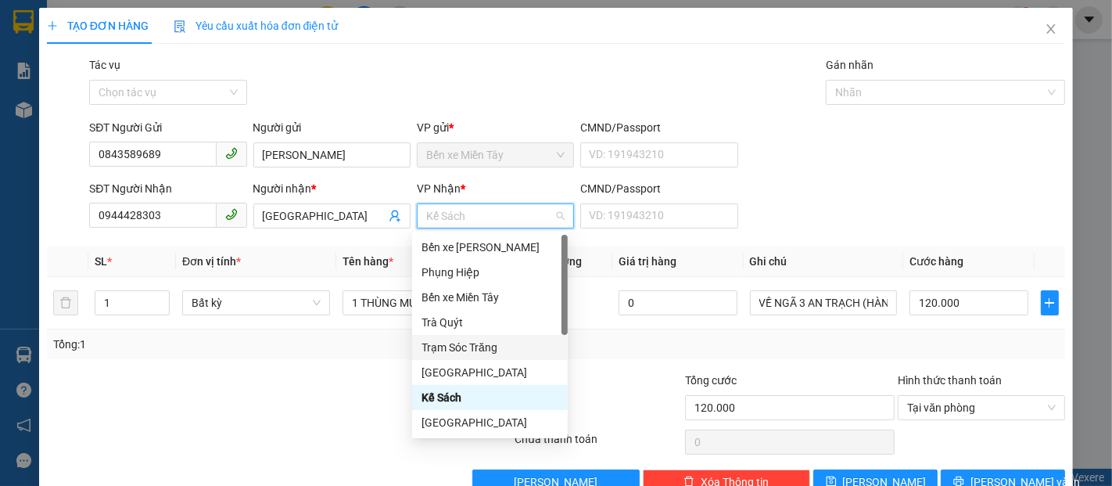
click at [468, 347] on div "Trạm Sóc Trăng" at bounding box center [490, 347] width 137 height 17
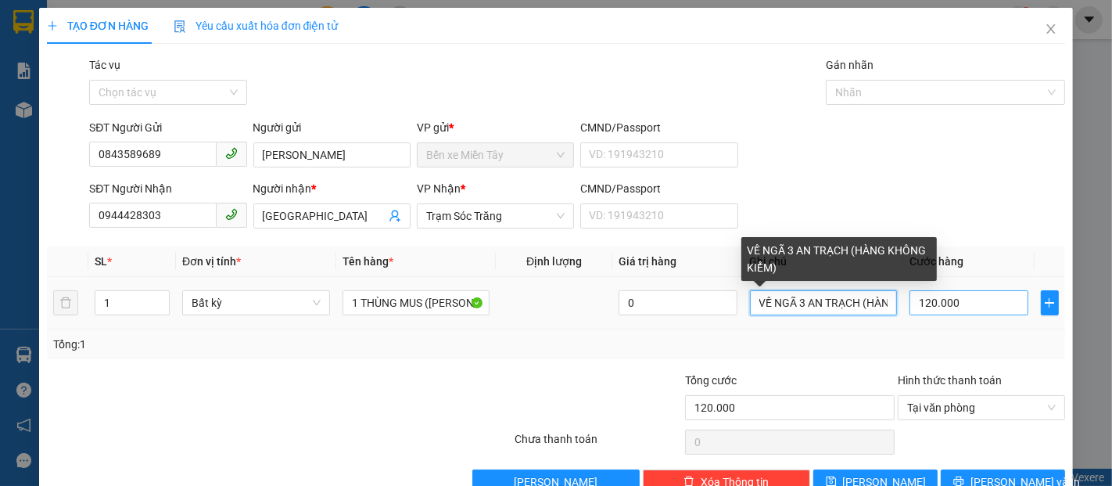
scroll to position [0, 84]
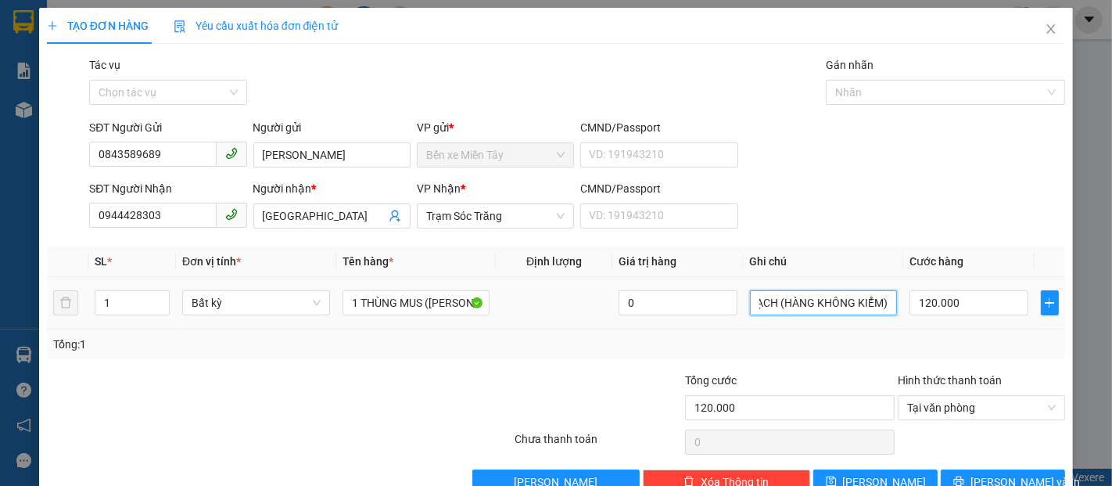
drag, startPoint x: 745, startPoint y: 309, endPoint x: 767, endPoint y: 320, distance: 25.2
click at [767, 320] on td "VỀ NGÃ 3 AN TRẠCH (HÀNG KHÔNG KIỂM)" at bounding box center [824, 303] width 160 height 52
type input "(HÀNG KHÔNG KIỂM)"
click at [957, 311] on input "120.000" at bounding box center [969, 302] width 118 height 25
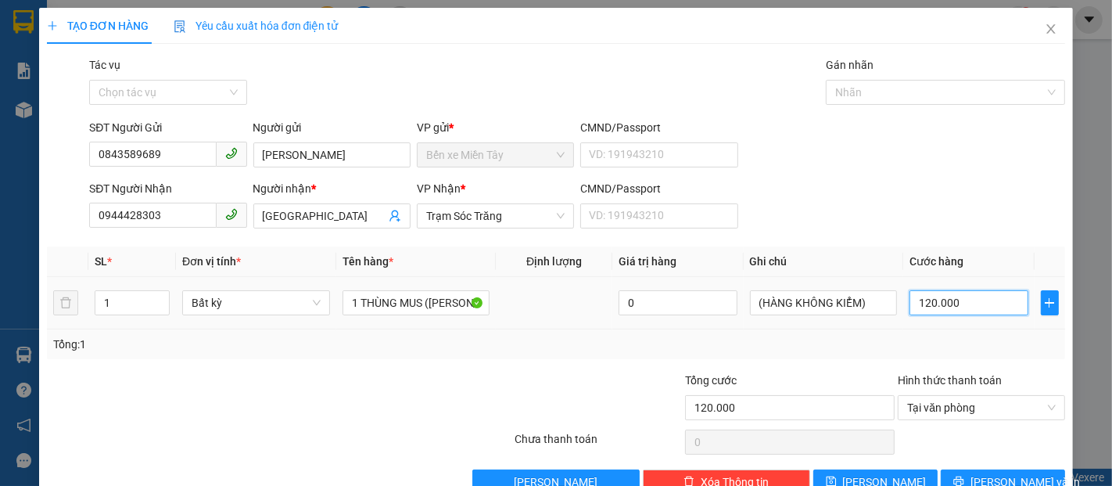
type input "6"
type input "60"
type input "600"
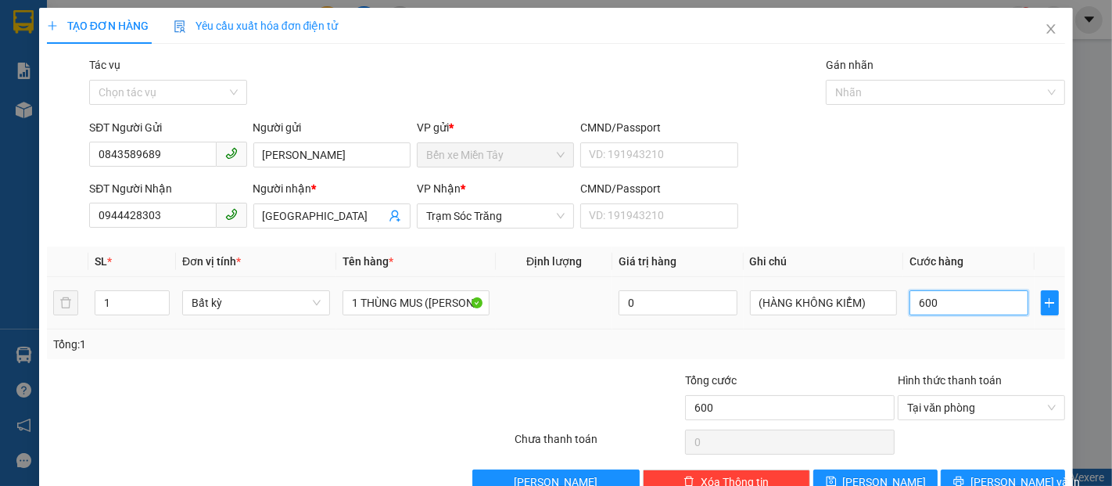
type input "6.000"
type input "60.000"
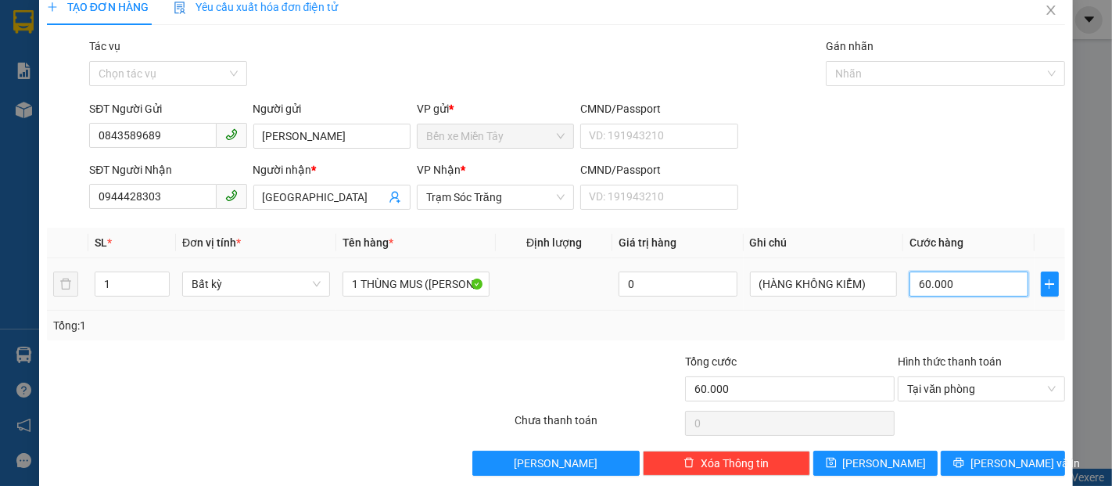
scroll to position [38, 0]
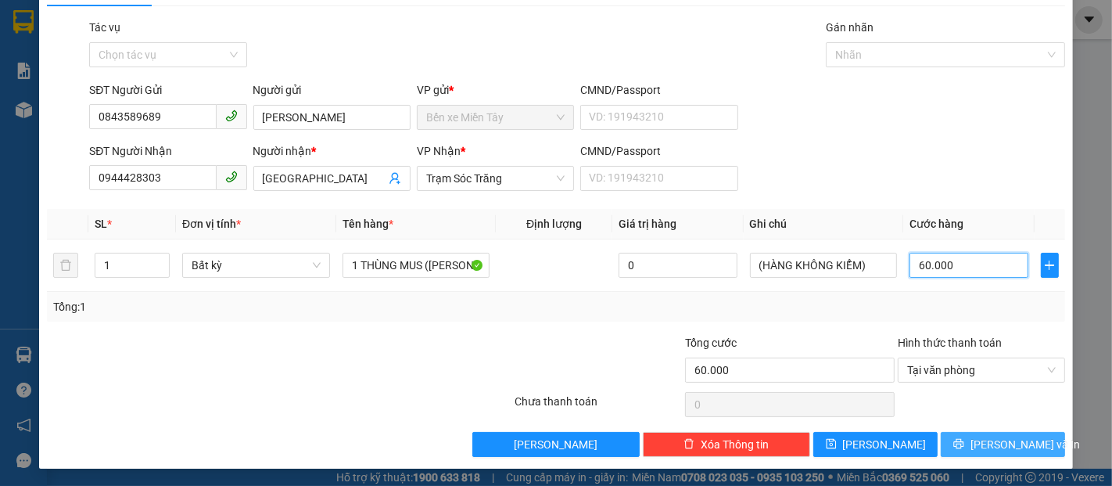
type input "60.000"
click at [998, 439] on span "[PERSON_NAME] và In" at bounding box center [1025, 444] width 109 height 17
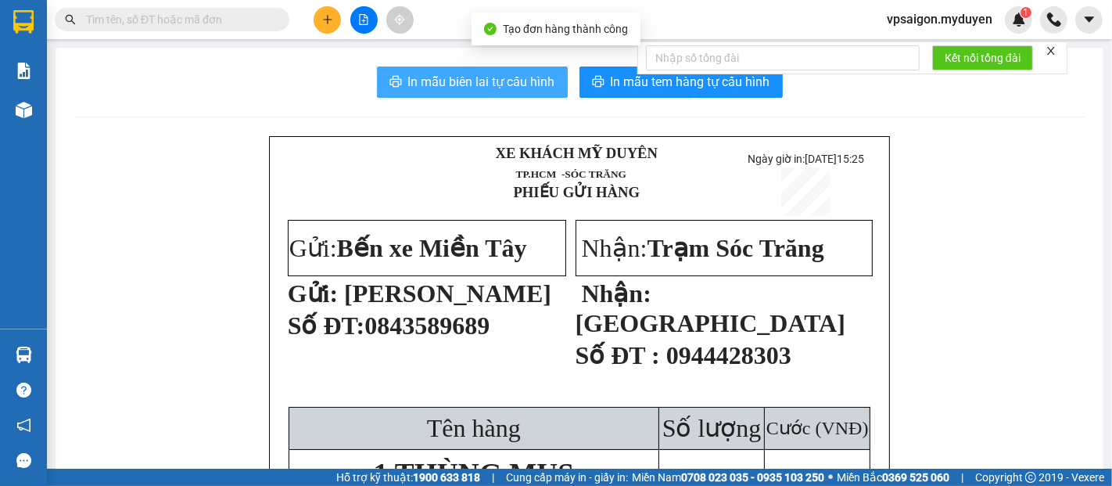
click at [491, 75] on span "In mẫu biên lai tự cấu hình" at bounding box center [481, 82] width 147 height 20
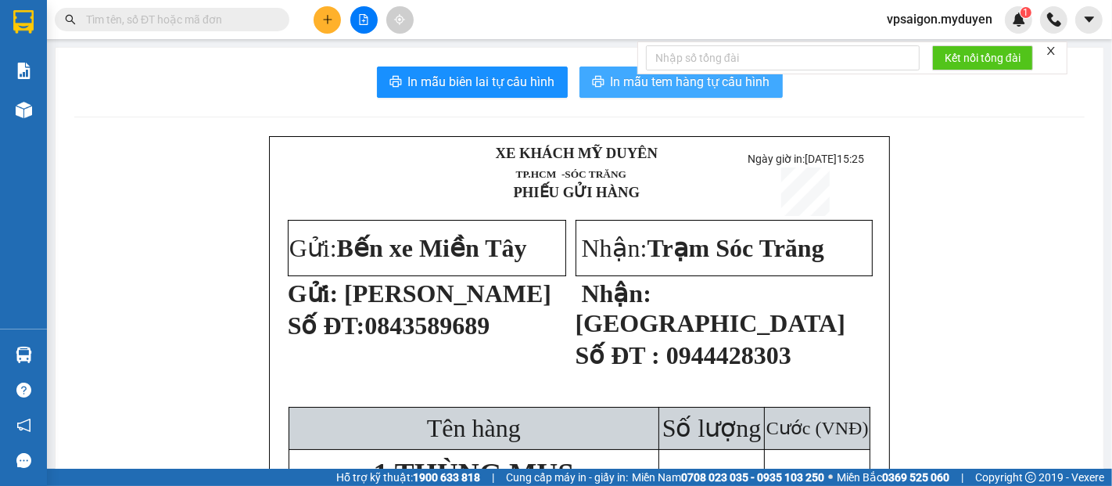
click at [611, 74] on span "In mẫu tem hàng tự cấu hình" at bounding box center [691, 82] width 160 height 20
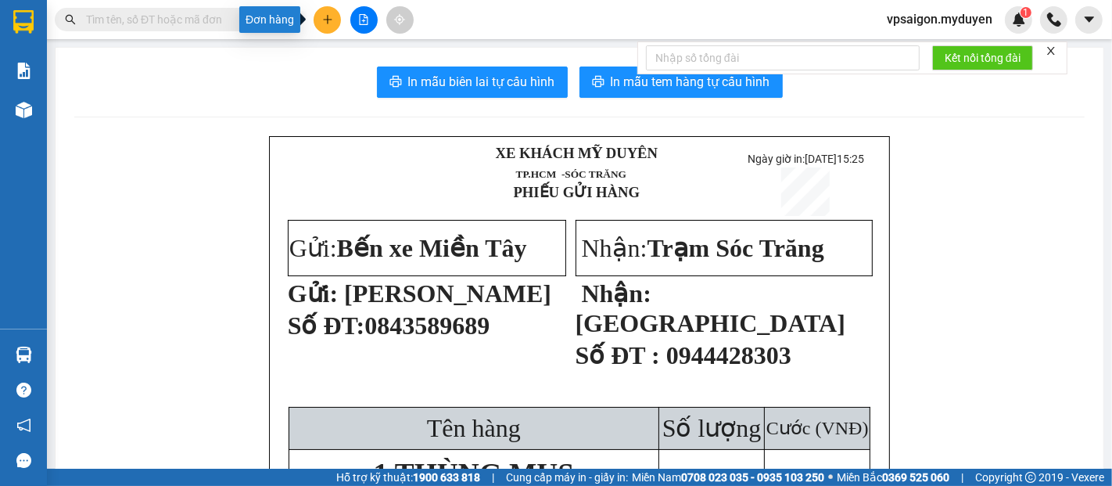
click at [328, 20] on icon "plus" at bounding box center [327, 19] width 11 height 11
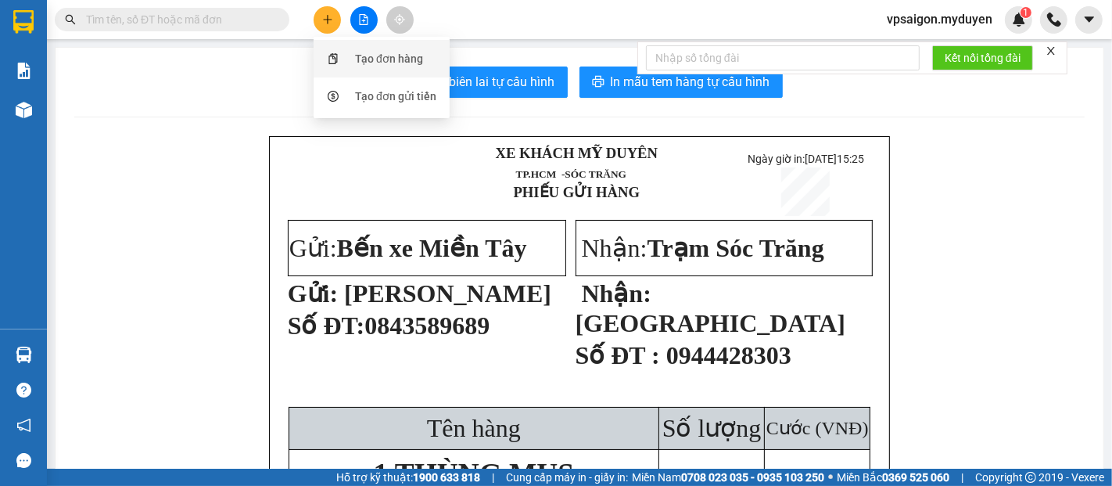
click at [368, 56] on div "Tạo đơn hàng" at bounding box center [389, 58] width 68 height 17
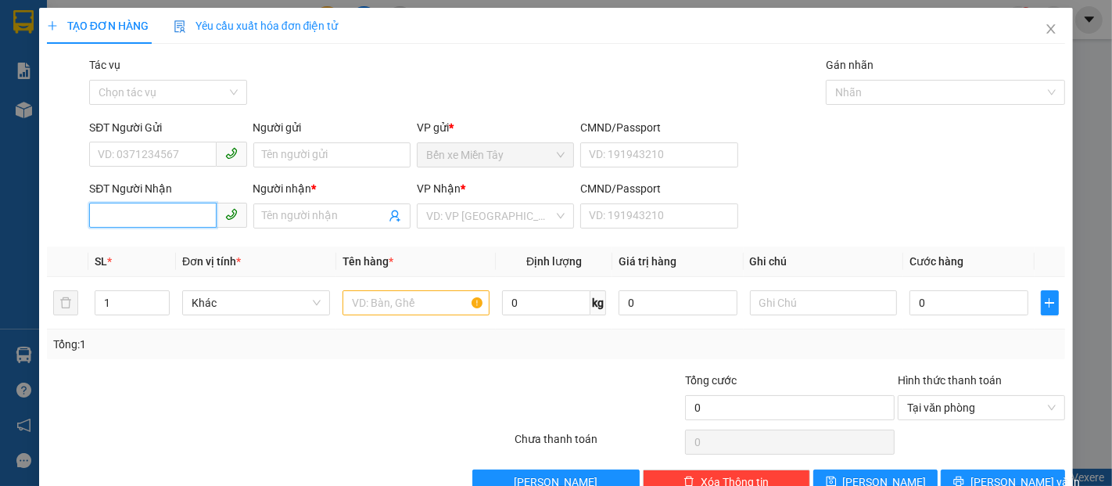
click at [197, 209] on input "SĐT Người Nhận" at bounding box center [152, 215] width 127 height 25
click at [173, 207] on input "7968" at bounding box center [152, 215] width 127 height 25
type input "7"
type input "093967968"
click at [144, 155] on input "SĐT Người Gửi" at bounding box center [152, 154] width 127 height 25
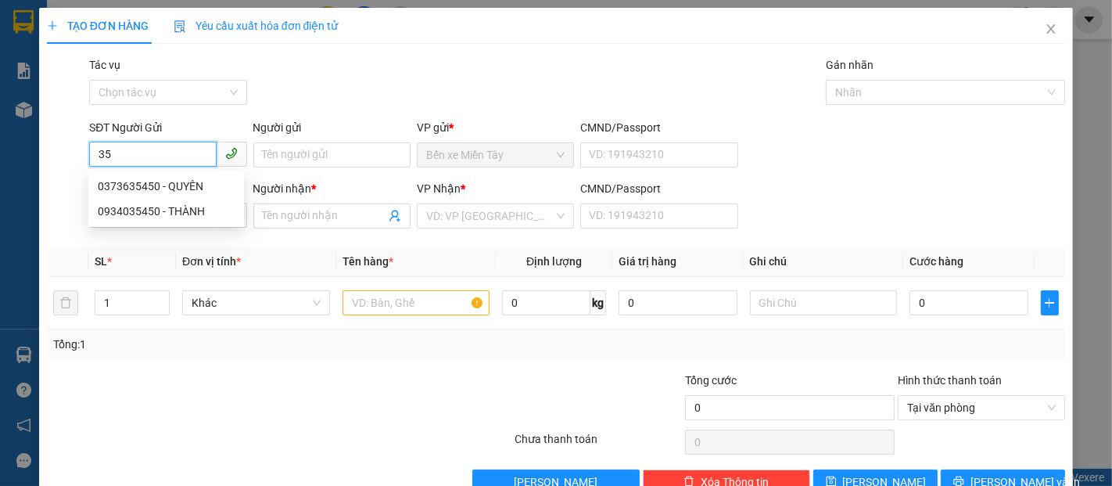
type input "3"
click at [147, 184] on div "0373635450 - QUYÊN" at bounding box center [166, 186] width 137 height 17
type input "0373635450"
type input "QUYÊN"
type input "60.000"
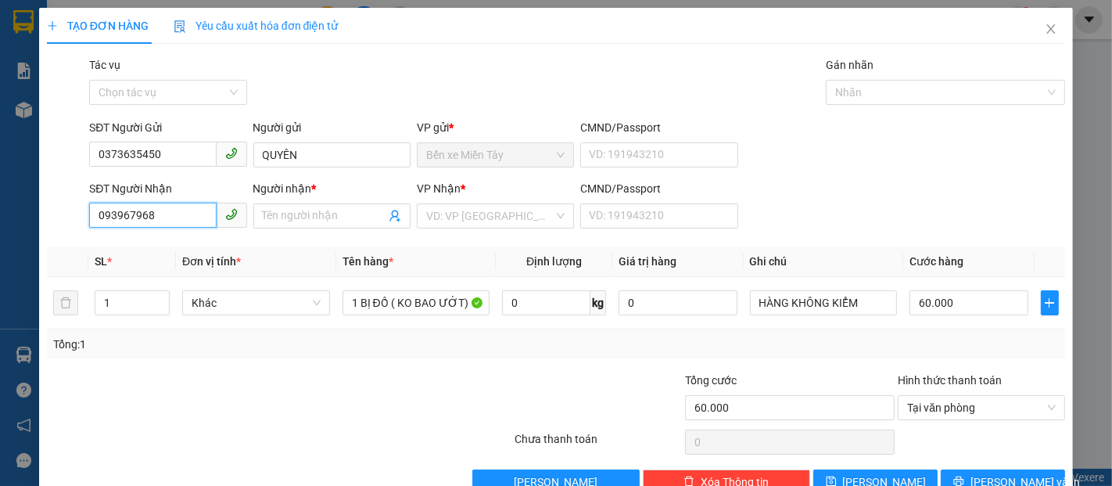
drag, startPoint x: 183, startPoint y: 213, endPoint x: 52, endPoint y: 242, distance: 134.0
click at [52, 242] on div "Transit Pickup Surcharge Ids Transit Deliver Surcharge Ids Transit Deliver Surc…" at bounding box center [556, 275] width 1018 height 438
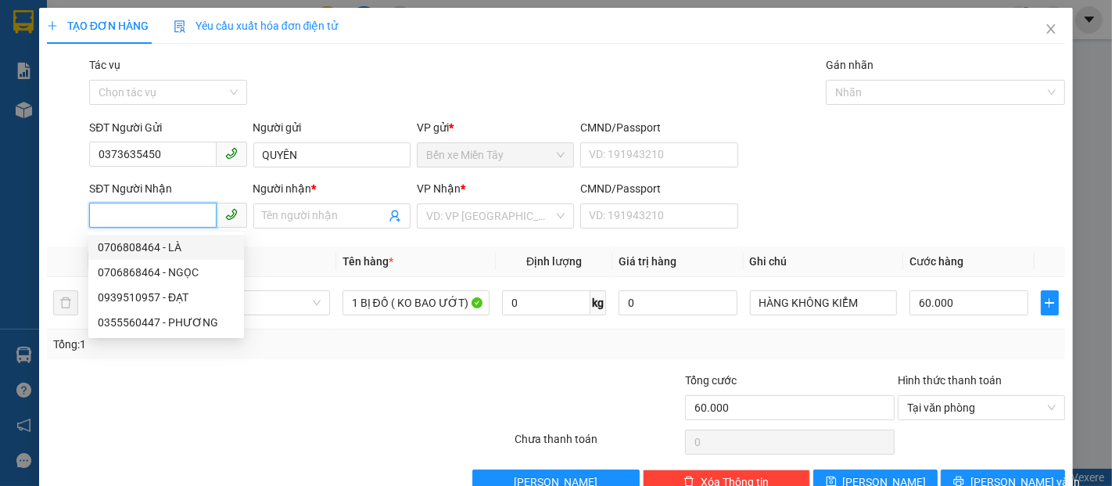
click at [184, 217] on input "SĐT Người Nhận" at bounding box center [152, 215] width 127 height 25
click at [185, 212] on input "SĐT Người Nhận" at bounding box center [152, 215] width 127 height 25
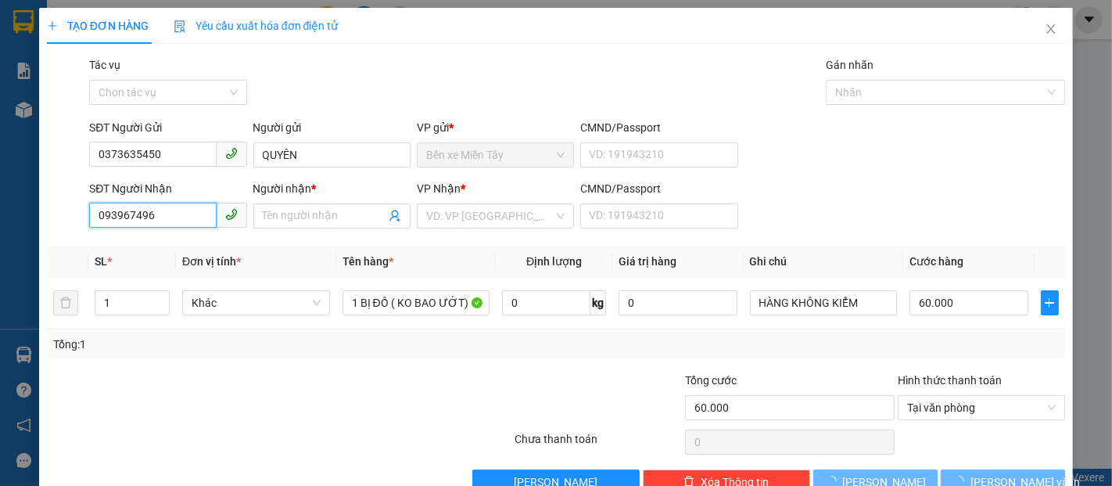
type input "0939674968"
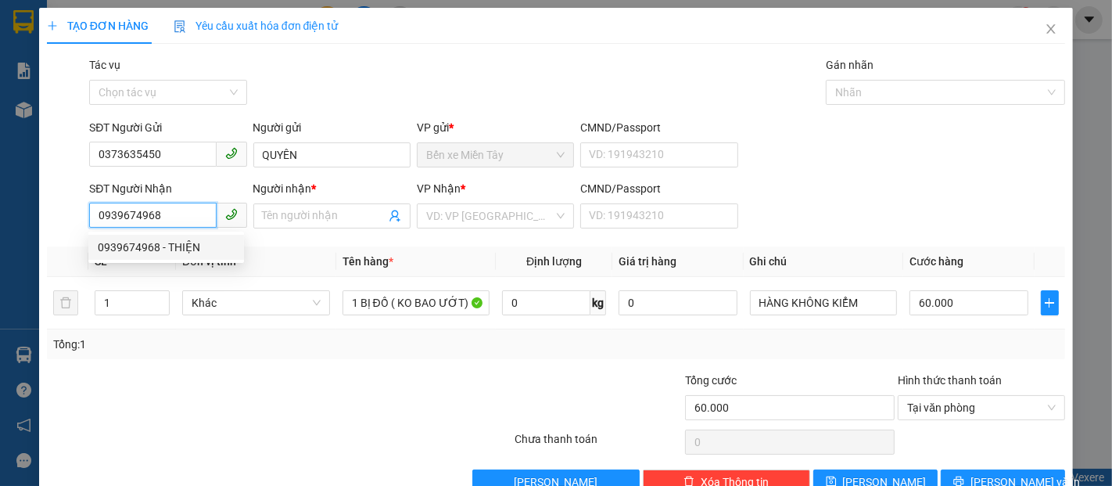
click at [181, 245] on div "0939674968 - THIỆN" at bounding box center [166, 247] width 137 height 17
type input "THIỆN"
type input "200.000"
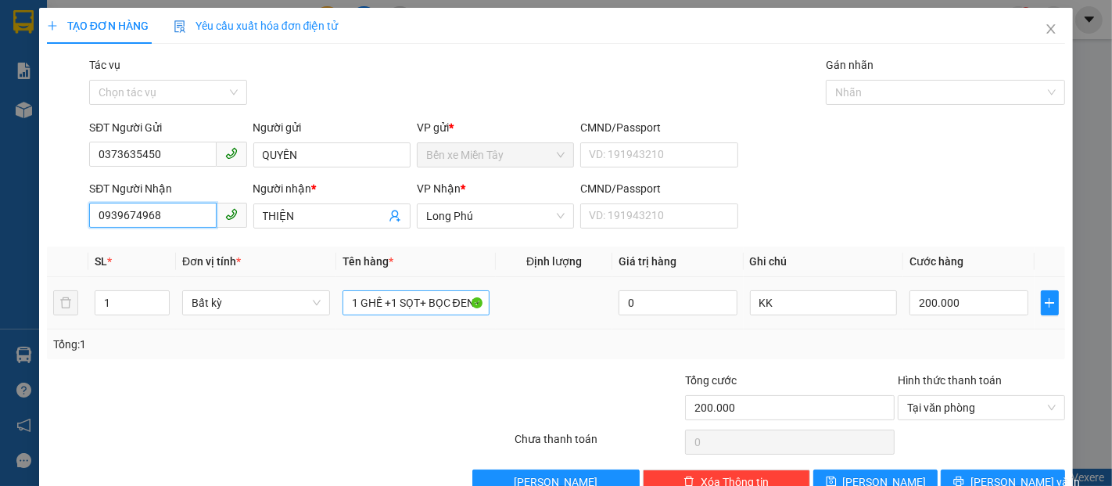
type input "0939674968"
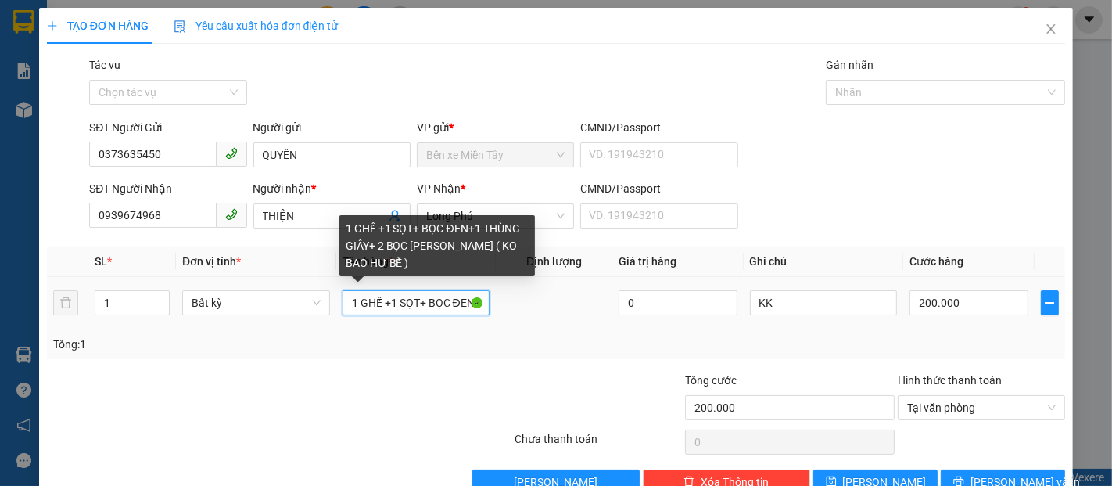
drag, startPoint x: 430, startPoint y: 297, endPoint x: 372, endPoint y: 309, distance: 59.1
click at [372, 309] on input "1 GHẾ +1 SỌT+ BỌC ĐEN+1 THÙNG GIẤY+ 2 BỌC DÁN CHUNG ( KO BAO HƯ BỂ )" at bounding box center [417, 302] width 148 height 25
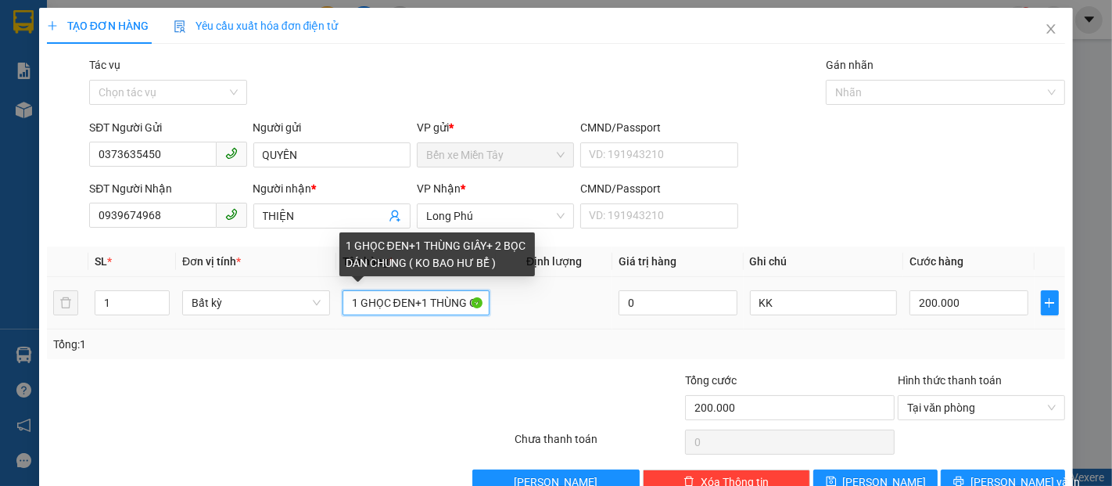
click at [360, 307] on input "1 GHỌC ĐEN+1 THÙNG GIẤY+ 2 BỌC DÁN CHUNG ( KO BAO HƯ BỂ )" at bounding box center [417, 302] width 148 height 25
drag, startPoint x: 419, startPoint y: 308, endPoint x: 350, endPoint y: 308, distance: 68.8
click at [350, 308] on input "1 HÙNG GIẤY+ 2 BỌC DÁN CHUNG ( KO BAO HƯ BỂ )" at bounding box center [417, 302] width 148 height 25
drag, startPoint x: 441, startPoint y: 303, endPoint x: 351, endPoint y: 305, distance: 90.0
click at [351, 305] on input "1 2 BỌC DÁN CHUNG ( KO BAO HƯ BỂ )" at bounding box center [417, 302] width 148 height 25
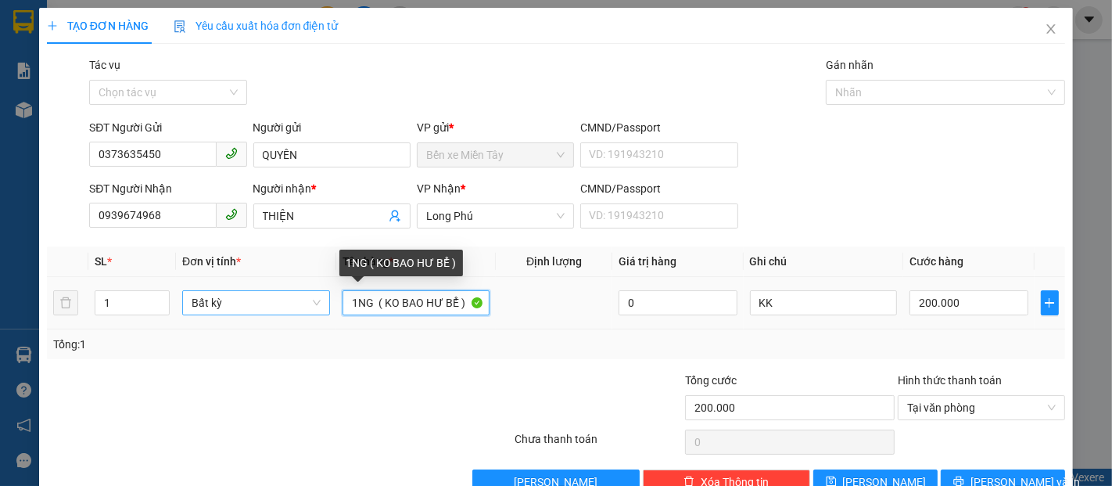
drag, startPoint x: 368, startPoint y: 303, endPoint x: 297, endPoint y: 303, distance: 70.4
click at [294, 303] on tr "1 Bất kỳ 1NG ( KO BAO HƯ BỂ ) 0 KK 200.000" at bounding box center [556, 303] width 1018 height 52
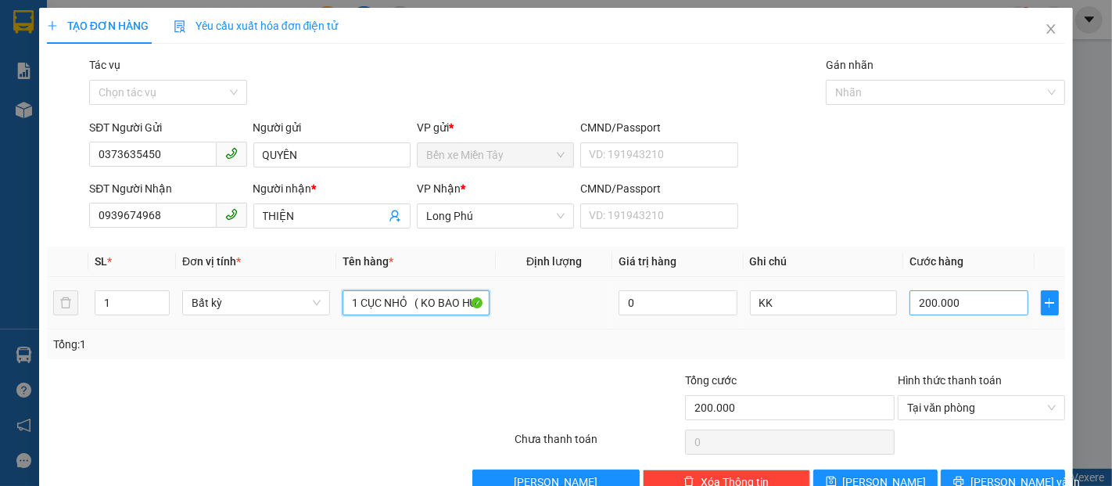
type input "1 CỤC NHỎ ( KO BAO HƯ BỂ )"
click at [971, 300] on input "200.000" at bounding box center [969, 302] width 118 height 25
type input "3"
type input "30"
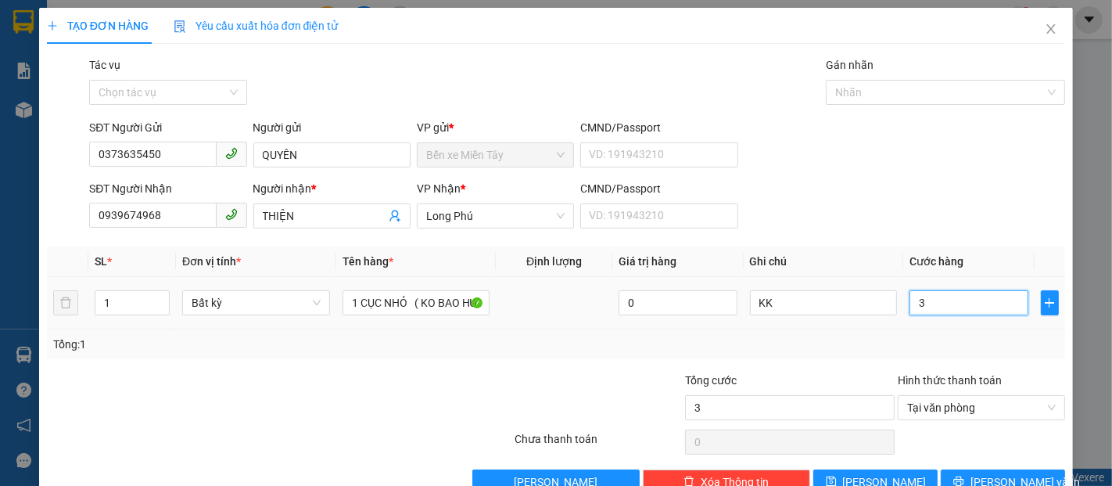
type input "30"
type input "300"
type input "3.000"
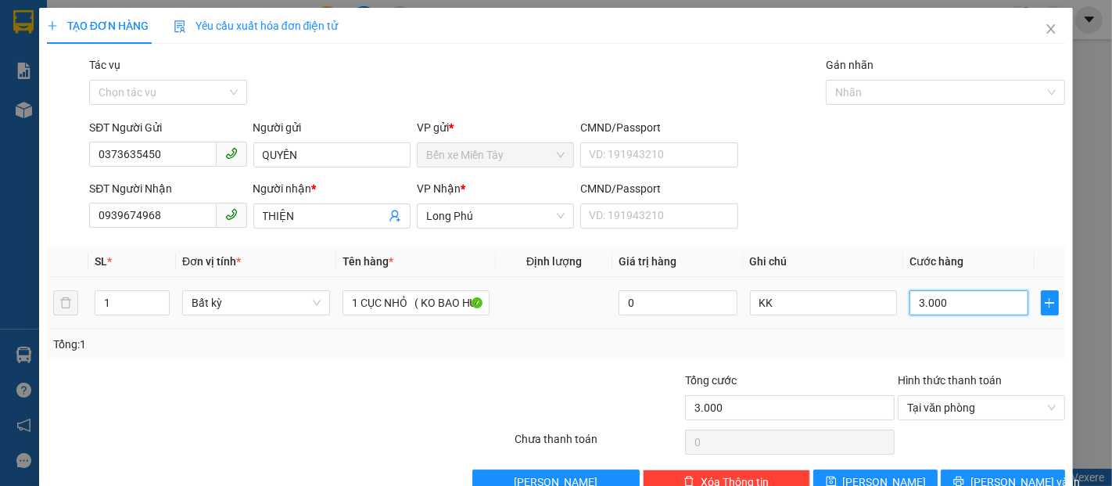
type input "30.000"
drag, startPoint x: 995, startPoint y: 476, endPoint x: 989, endPoint y: 446, distance: 31.1
click at [995, 476] on span "[PERSON_NAME] và In" at bounding box center [1025, 481] width 109 height 17
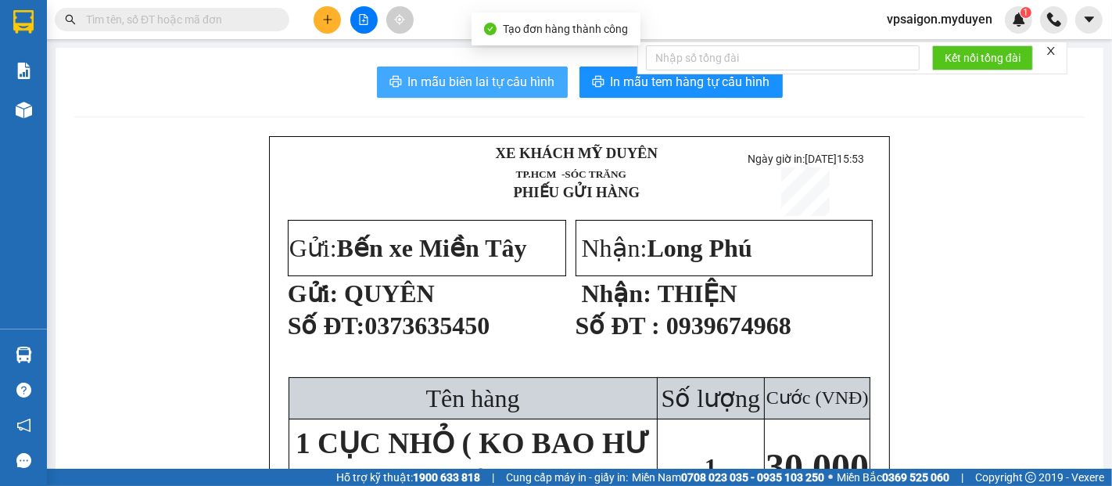
click at [496, 85] on span "In mẫu biên lai tự cấu hình" at bounding box center [481, 82] width 147 height 20
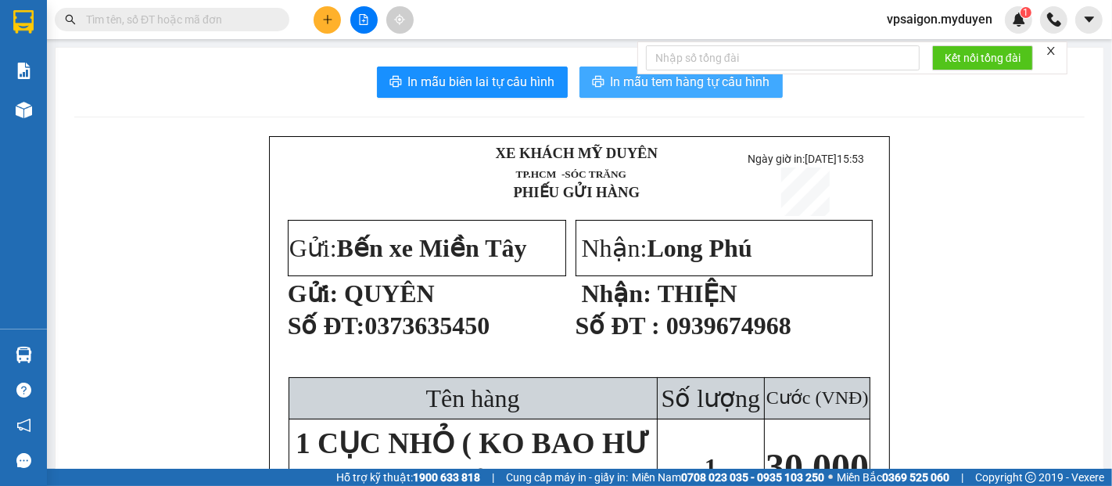
click at [623, 95] on button "In mẫu tem hàng tự cấu hình" at bounding box center [681, 81] width 203 height 31
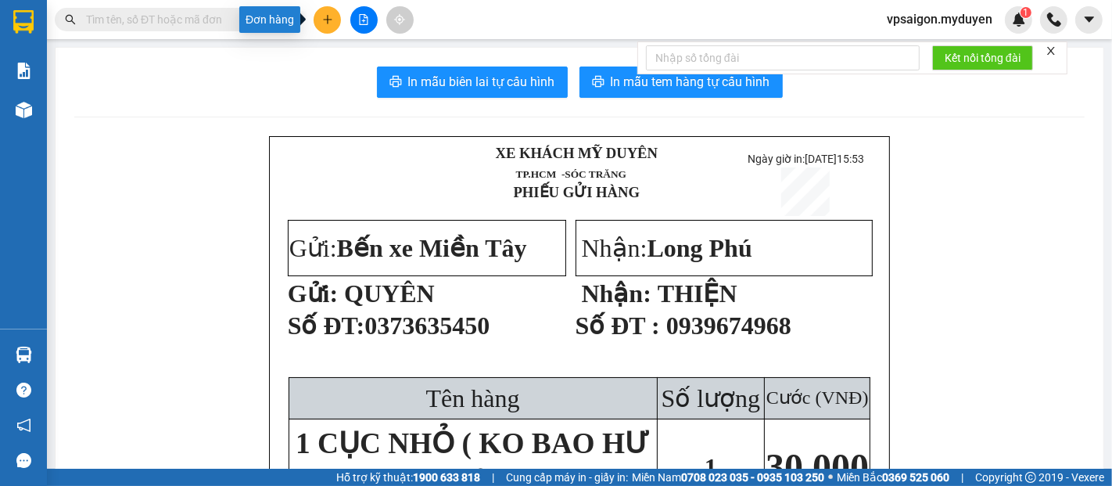
click at [332, 27] on button at bounding box center [327, 19] width 27 height 27
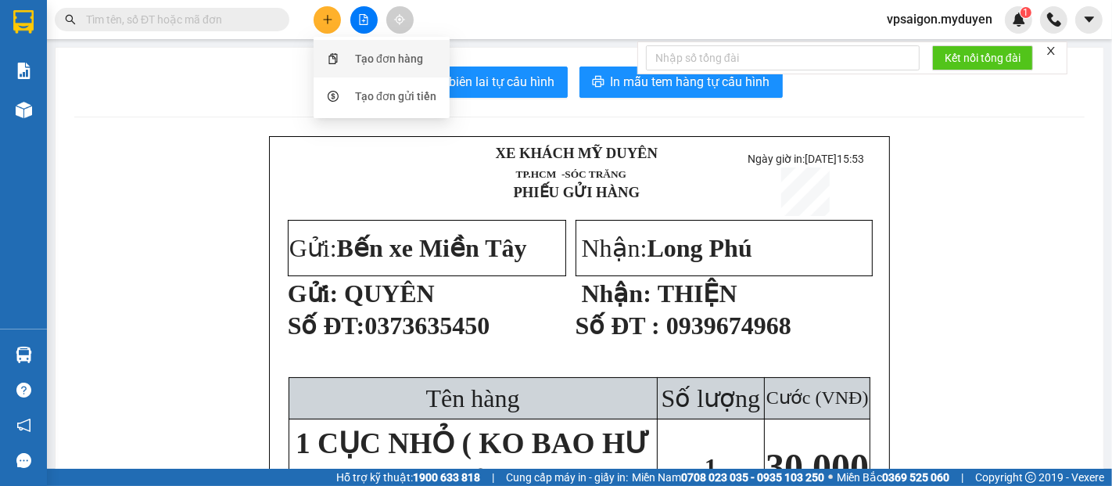
click at [382, 57] on div "Tạo đơn hàng" at bounding box center [389, 58] width 68 height 17
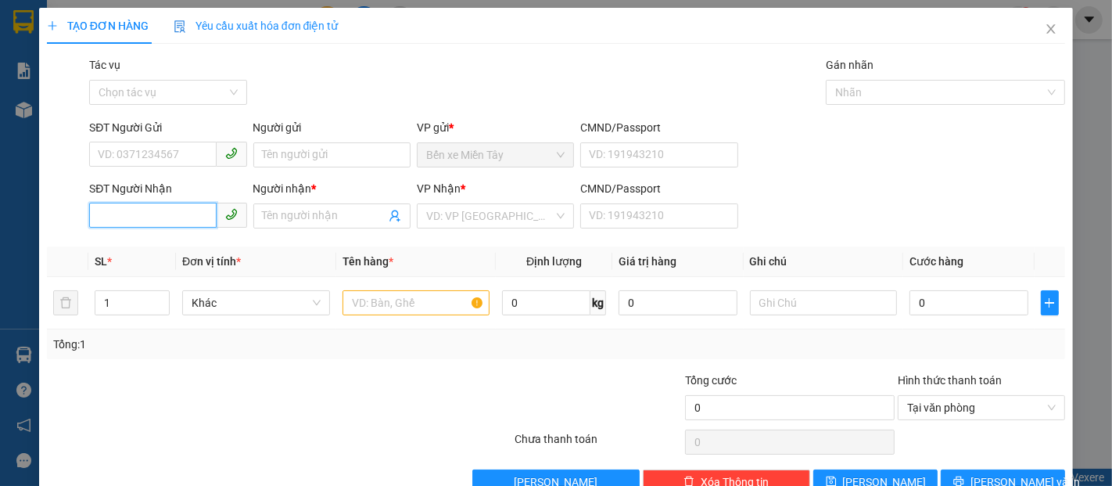
click at [156, 217] on input "SĐT Người Nhận" at bounding box center [152, 215] width 127 height 25
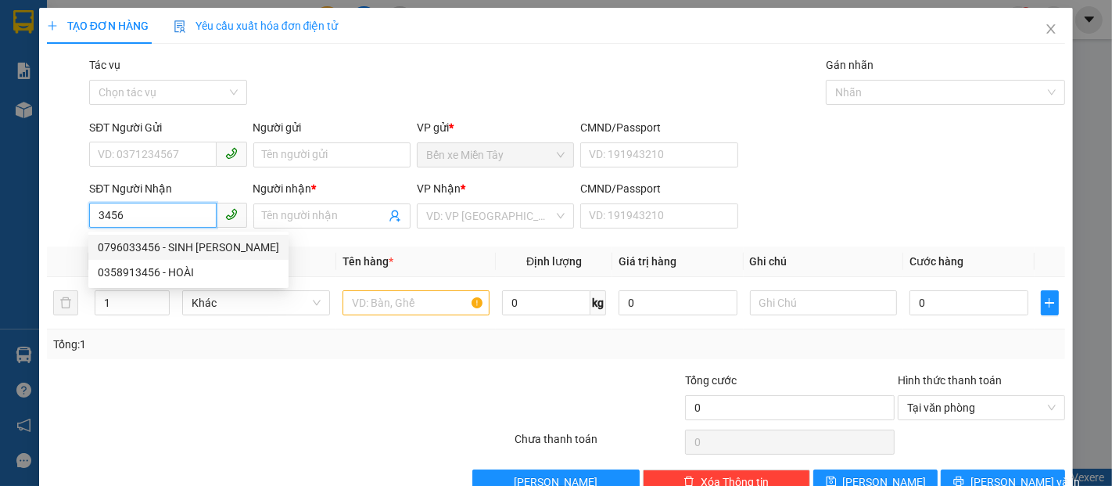
click at [188, 243] on div "0796033456 - SINH TỐ MINO" at bounding box center [188, 247] width 181 height 17
type input "0796033456"
type input "SINH TỐ MINO"
type input "120.000"
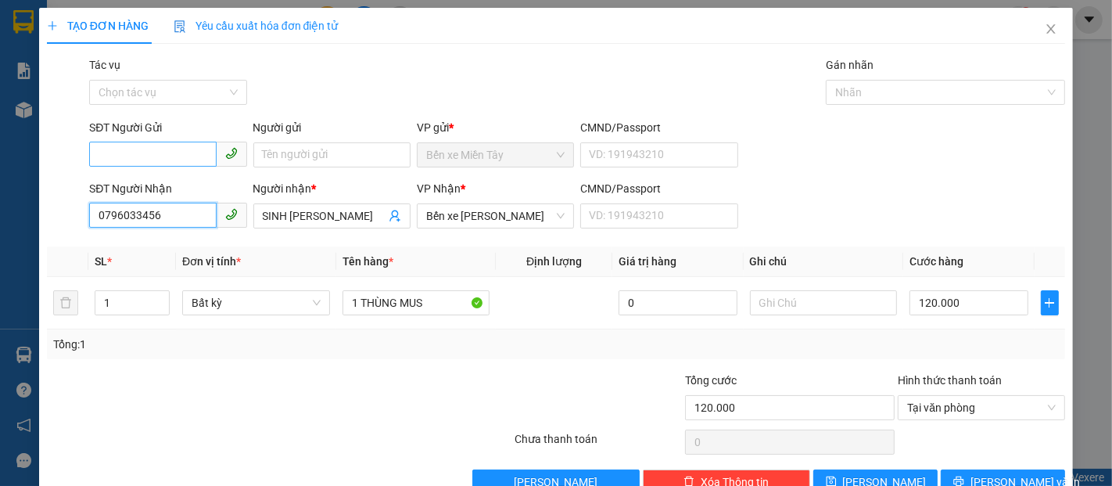
type input "0796033456"
click at [185, 149] on input "SĐT Người Gửi" at bounding box center [152, 154] width 127 height 25
drag, startPoint x: 117, startPoint y: 154, endPoint x: 217, endPoint y: 157, distance: 99.4
click at [124, 153] on input "0396427931" at bounding box center [152, 154] width 127 height 25
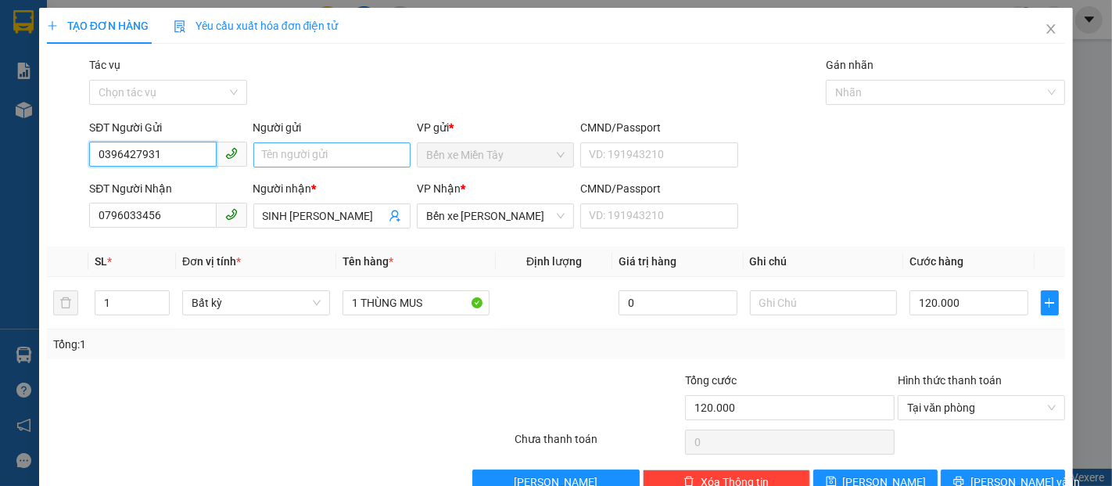
type input "0396427931"
click at [290, 153] on input "Người gửi" at bounding box center [331, 154] width 157 height 25
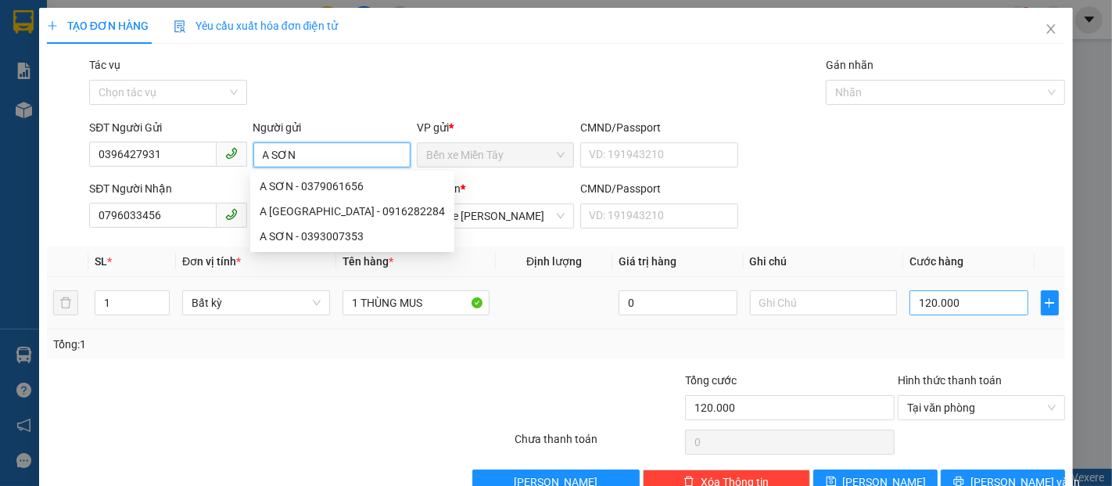
type input "A SƠN"
click at [950, 293] on div "120.000" at bounding box center [969, 302] width 118 height 31
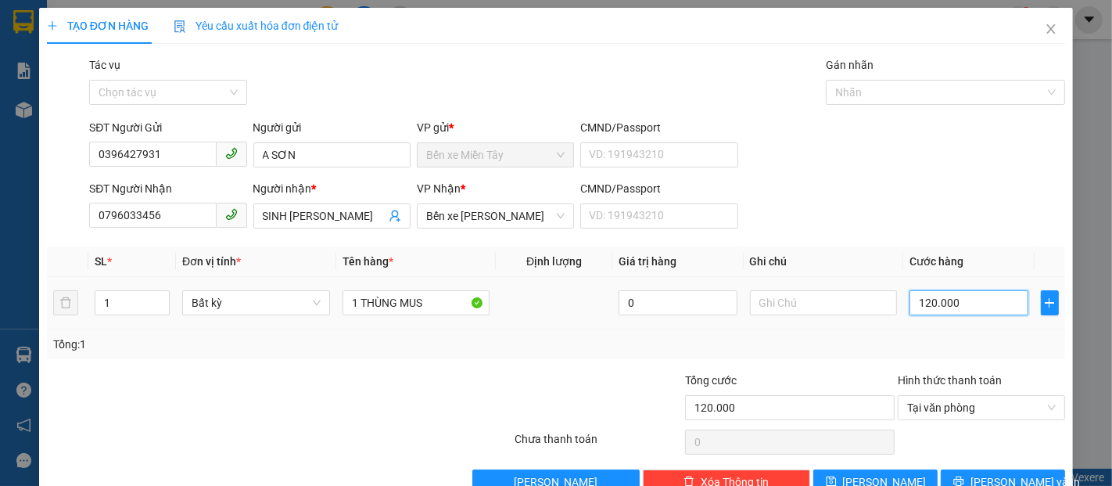
click at [950, 306] on input "120.000" at bounding box center [969, 302] width 118 height 25
type input "5"
type input "50"
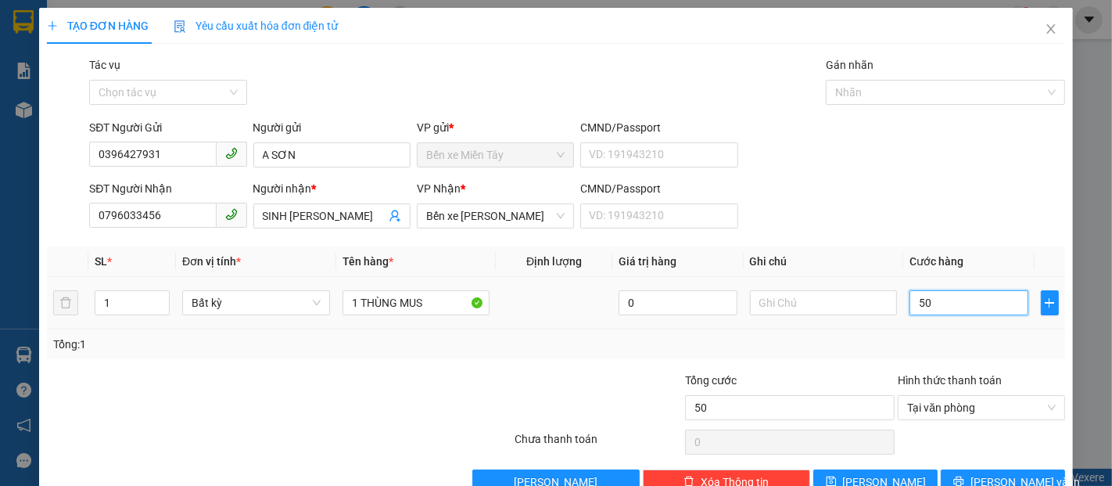
type input "500"
type input "5.000"
type input "50.000"
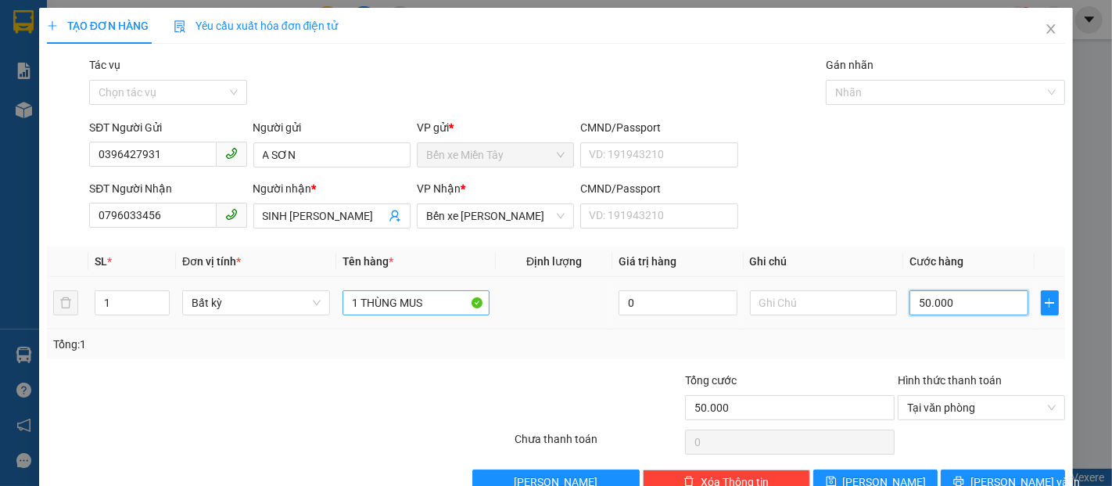
type input "50.000"
click at [424, 296] on input "1 THÙNG MUS" at bounding box center [417, 302] width 148 height 25
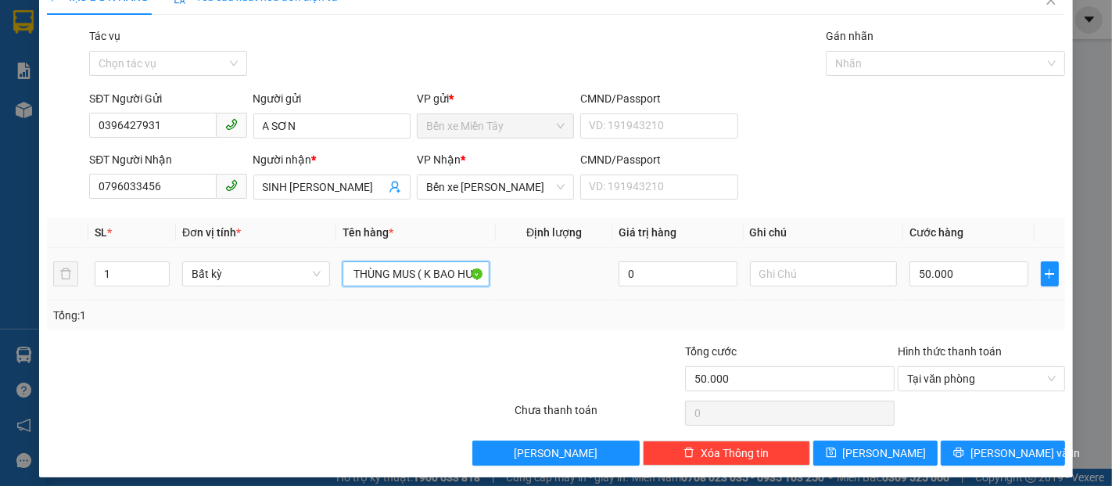
scroll to position [38, 0]
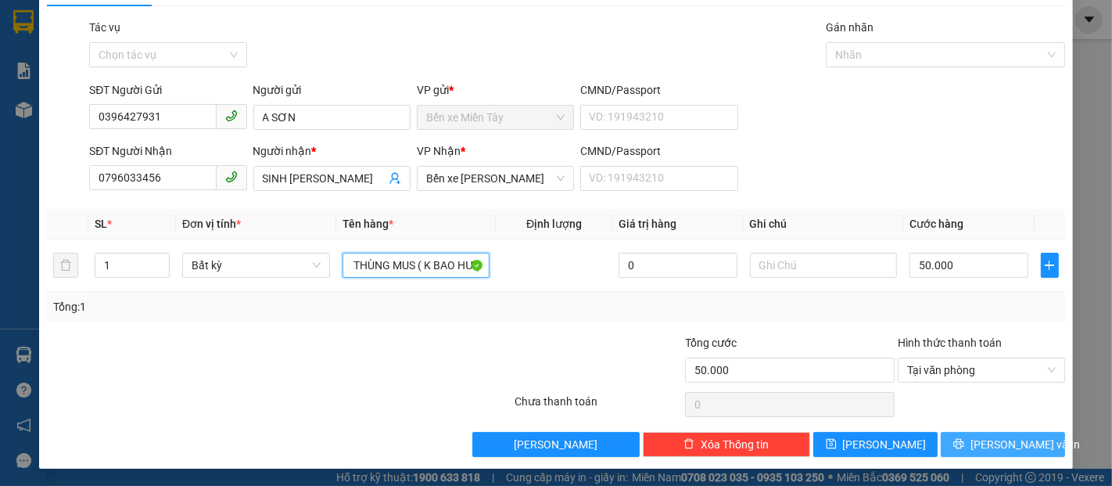
type input "1 THÙNG MUS ( K BAO HƯ )"
click at [989, 436] on span "[PERSON_NAME] và In" at bounding box center [1025, 444] width 109 height 17
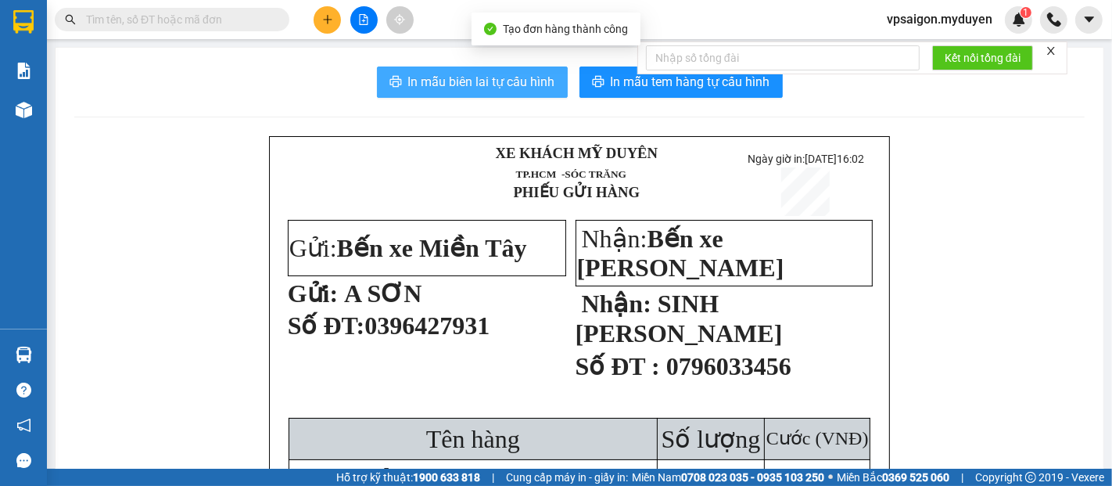
click at [505, 78] on span "In mẫu biên lai tự cấu hình" at bounding box center [481, 82] width 147 height 20
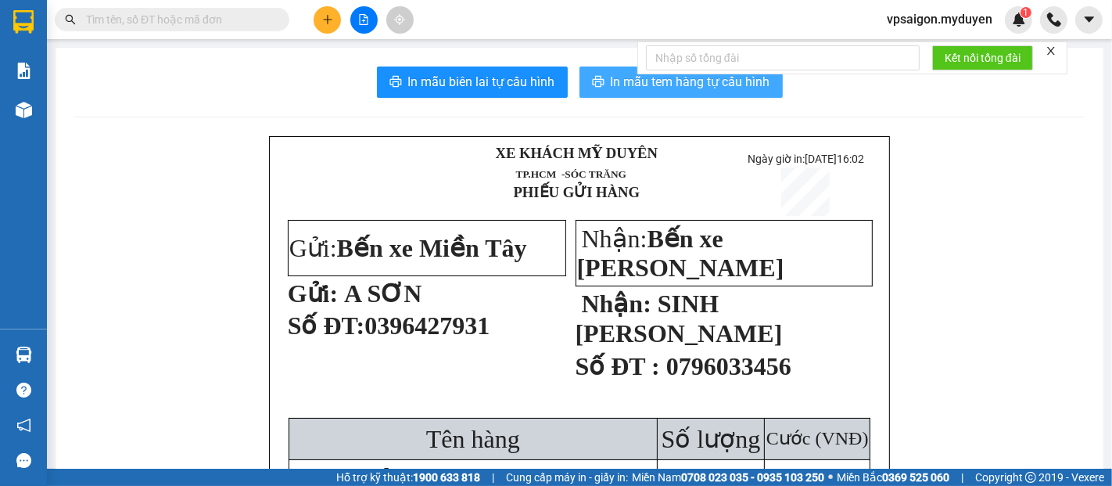
click at [662, 84] on span "In mẫu tem hàng tự cấu hình" at bounding box center [691, 82] width 160 height 20
click at [323, 23] on icon "plus" at bounding box center [327, 19] width 11 height 11
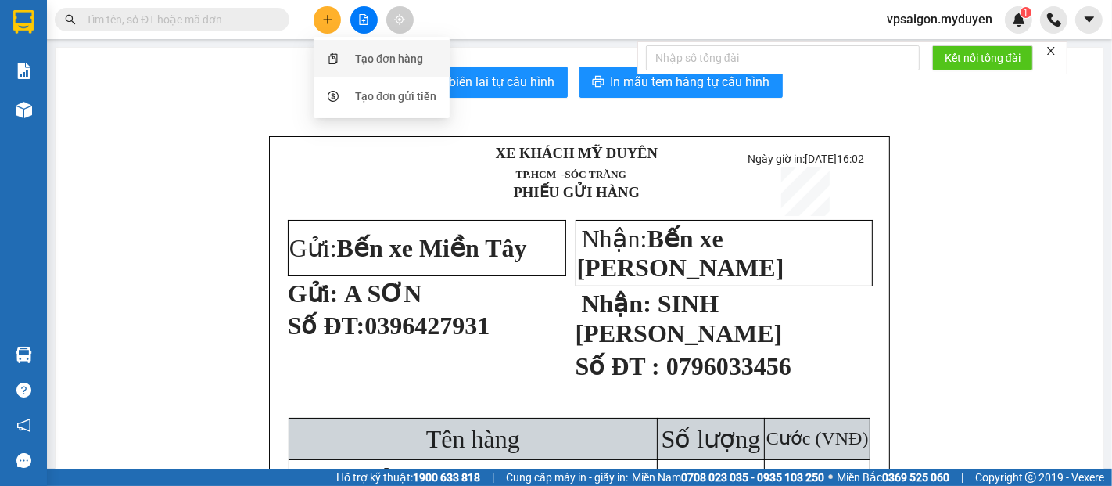
click at [397, 63] on div "Tạo đơn hàng" at bounding box center [389, 58] width 68 height 17
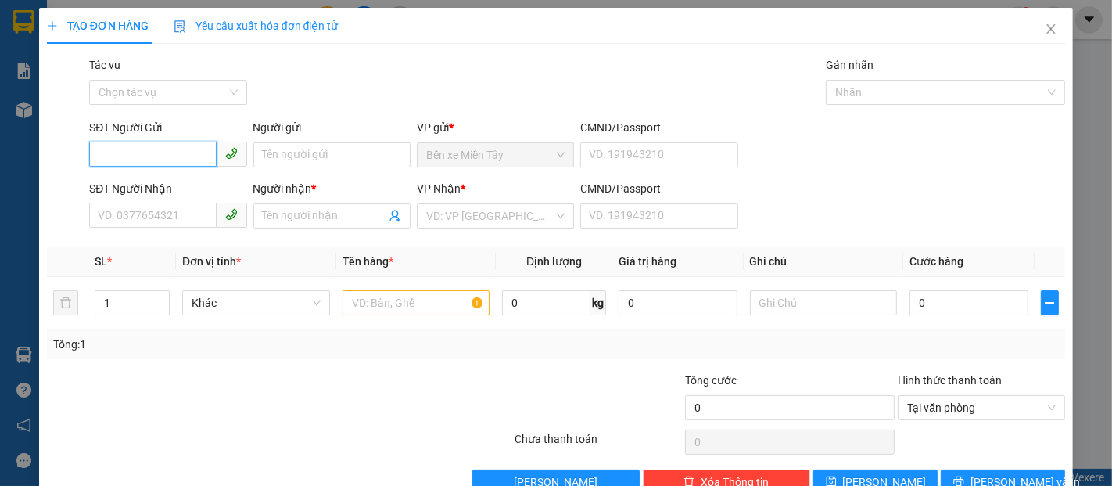
click at [156, 153] on input "SĐT Người Gửi" at bounding box center [152, 154] width 127 height 25
click at [156, 153] on input "5169" at bounding box center [152, 154] width 127 height 25
click at [172, 188] on div "0329165169 - VIỆT" at bounding box center [166, 186] width 137 height 17
type input "0329165169"
type input "VIỆT"
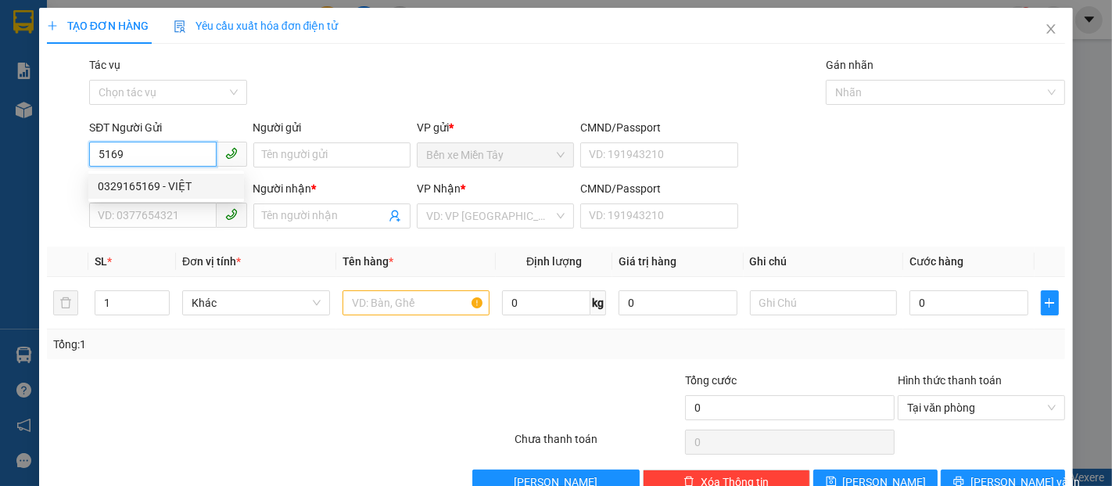
type input "0964134994"
type input "THẢO"
type input "50.000"
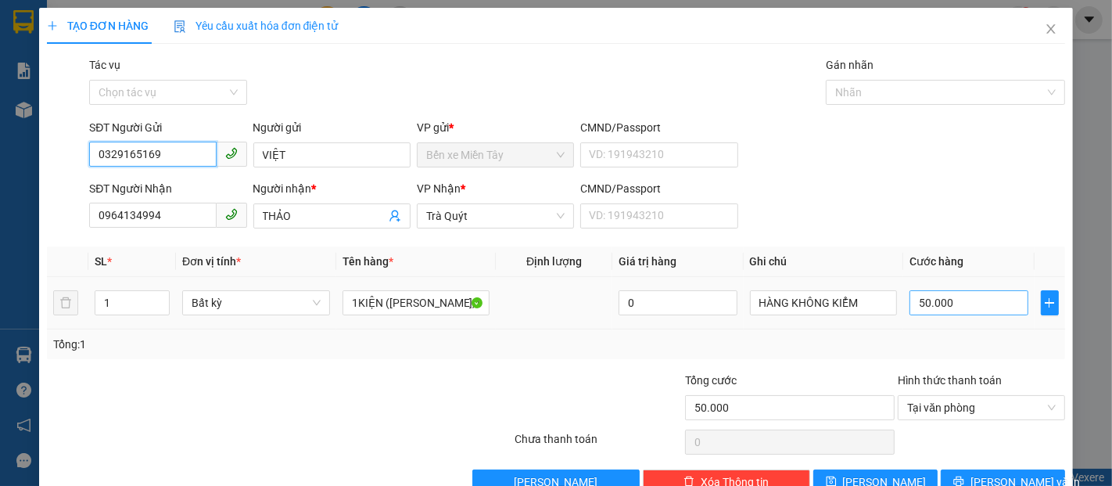
type input "0329165169"
click at [971, 304] on input "50.000" at bounding box center [969, 302] width 118 height 25
type input "4"
type input "40"
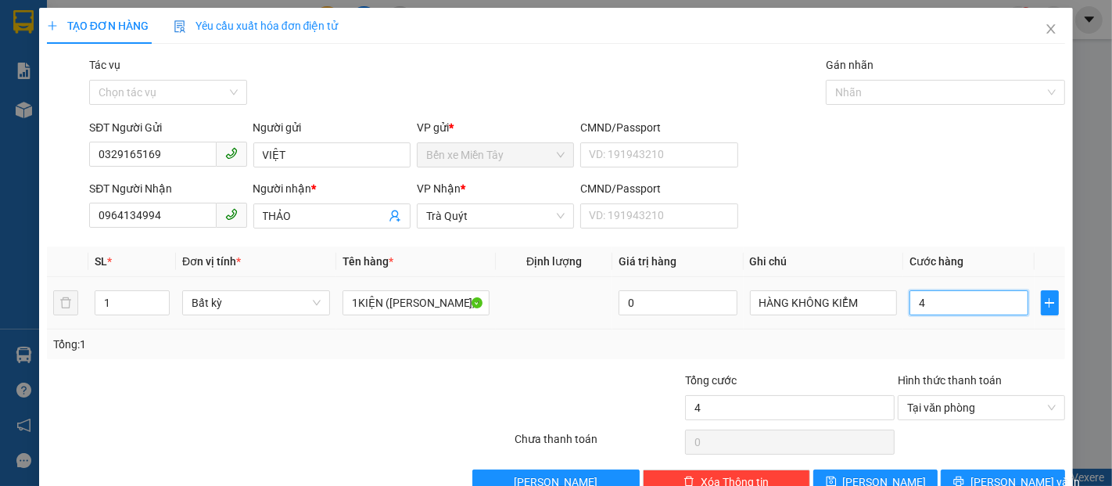
type input "40"
type input "400"
type input "4.000"
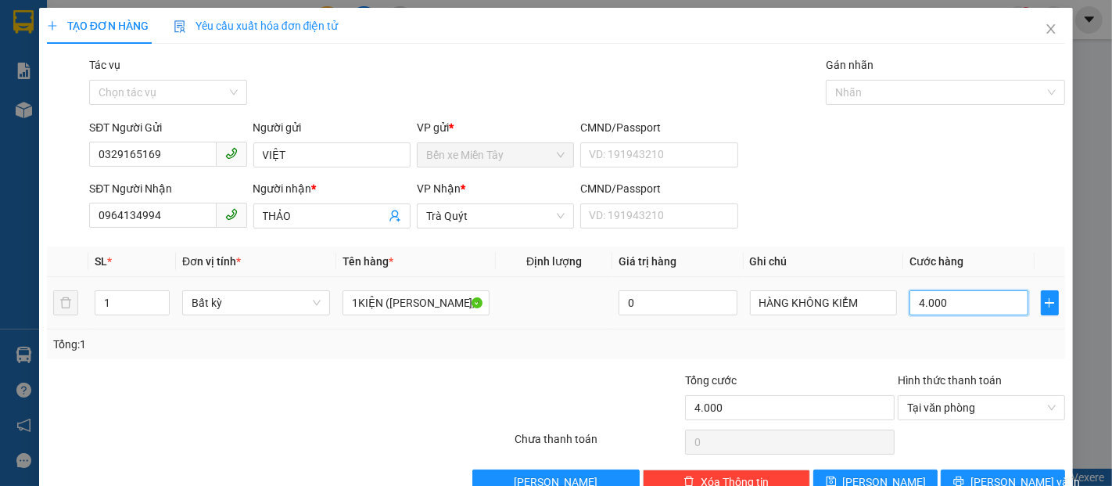
type input "40.000"
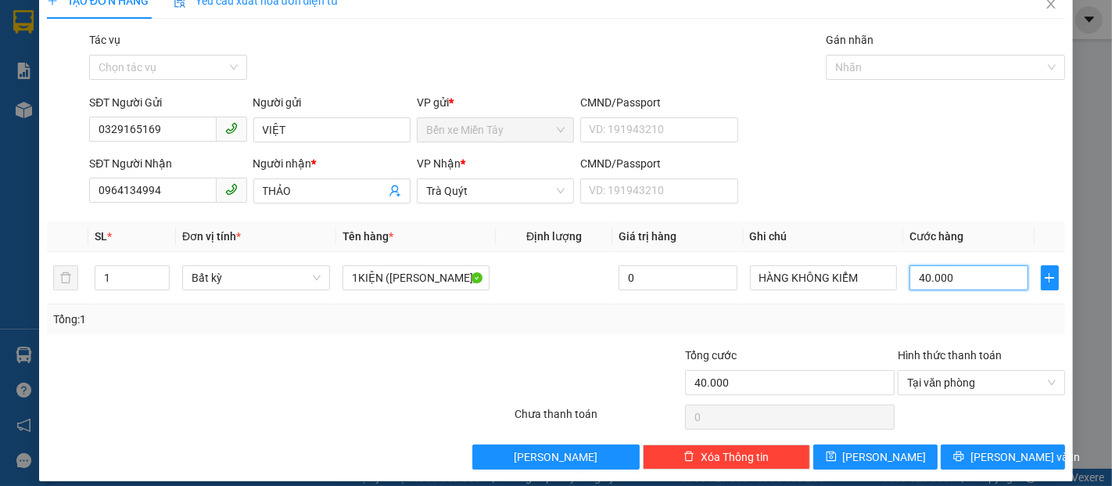
scroll to position [38, 0]
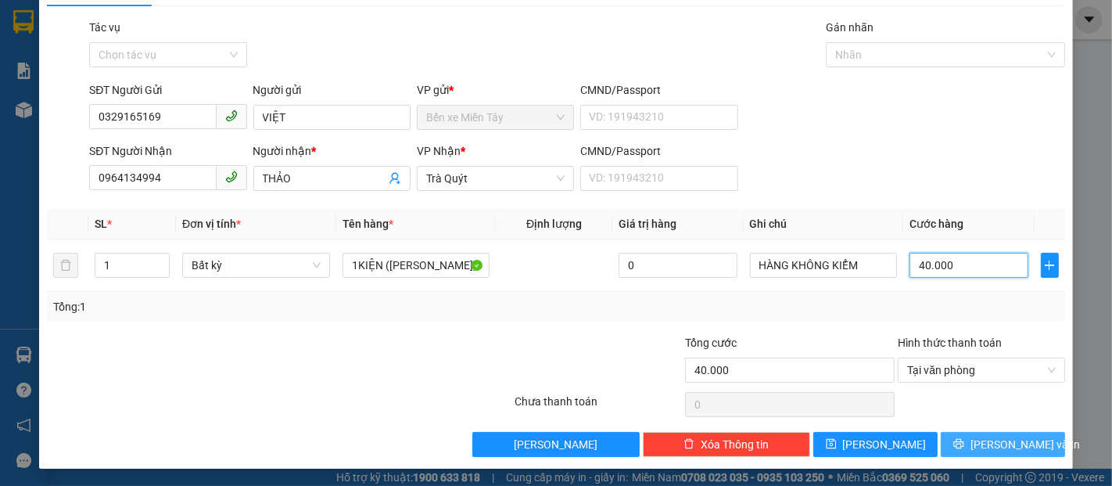
type input "40.000"
click at [1007, 447] on span "[PERSON_NAME] và In" at bounding box center [1025, 444] width 109 height 17
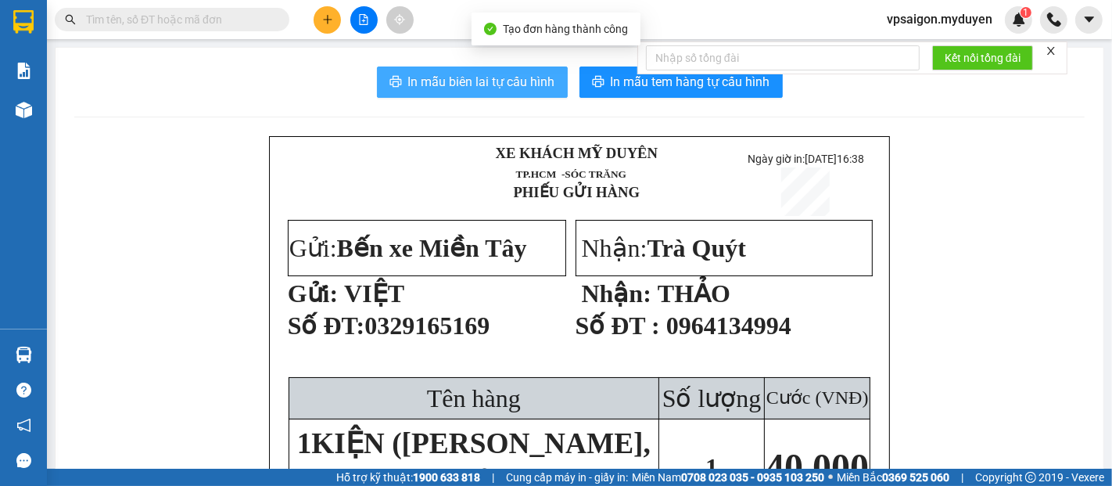
click at [515, 96] on button "In mẫu biên lai tự cấu hình" at bounding box center [472, 81] width 191 height 31
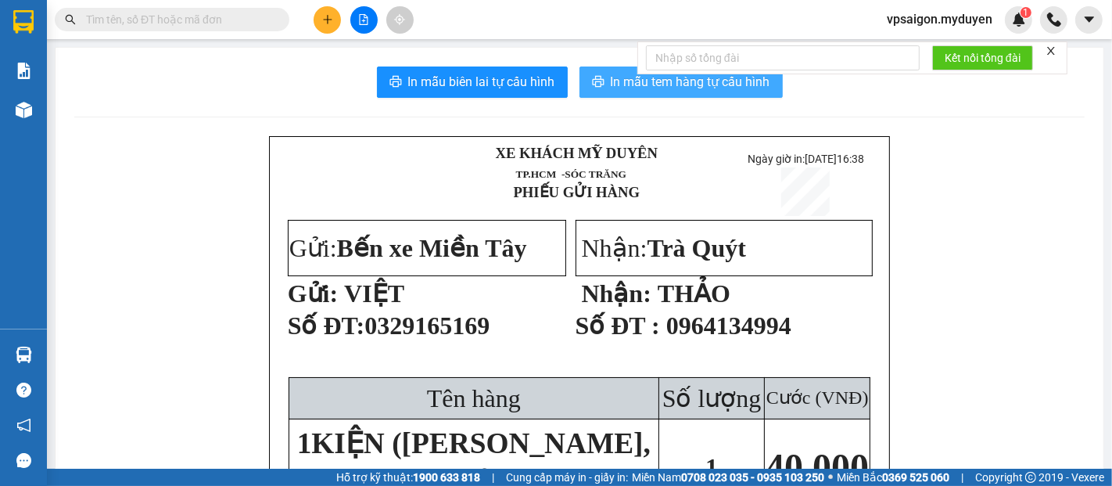
click at [667, 88] on span "In mẫu tem hàng tự cấu hình" at bounding box center [691, 82] width 160 height 20
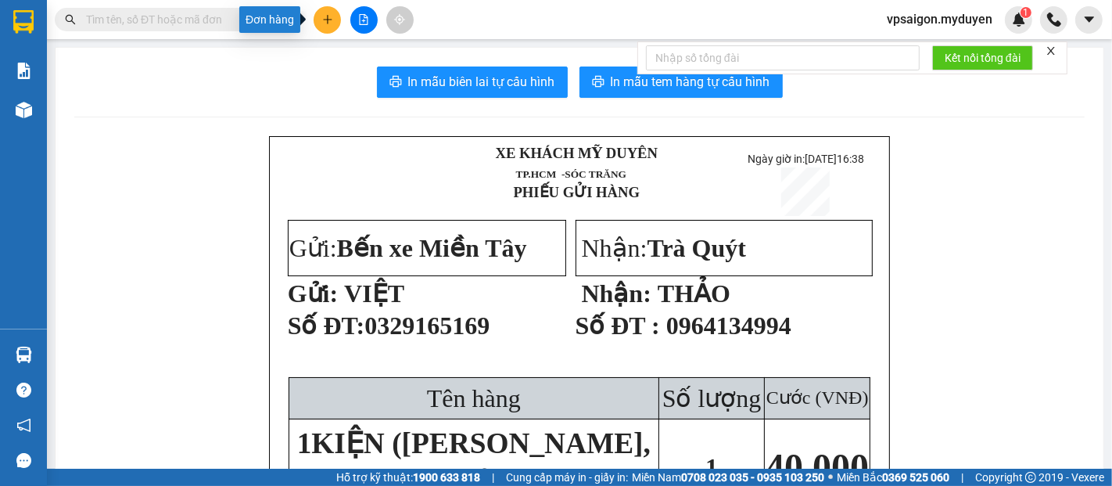
click at [331, 21] on icon "plus" at bounding box center [327, 19] width 11 height 11
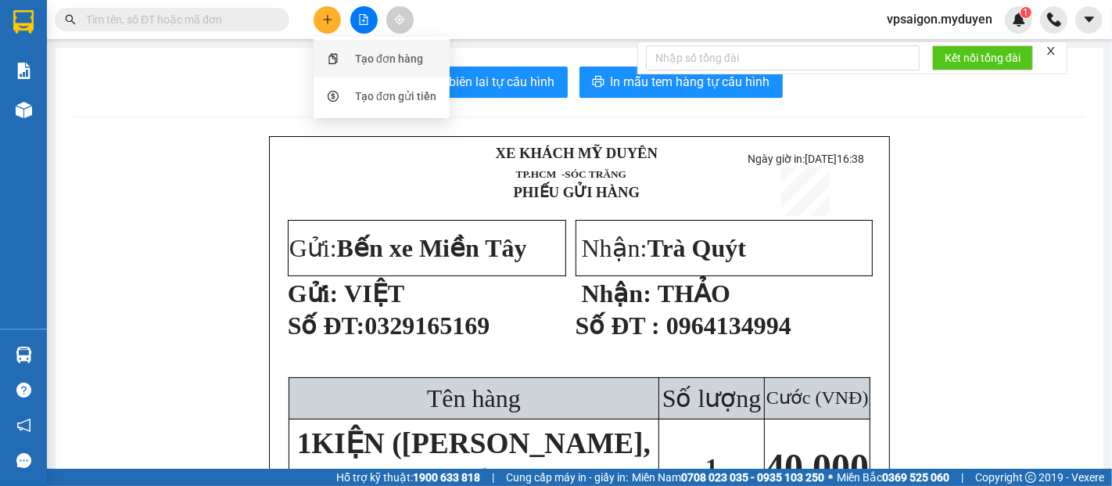
click at [394, 61] on div "Tạo đơn hàng" at bounding box center [389, 58] width 68 height 17
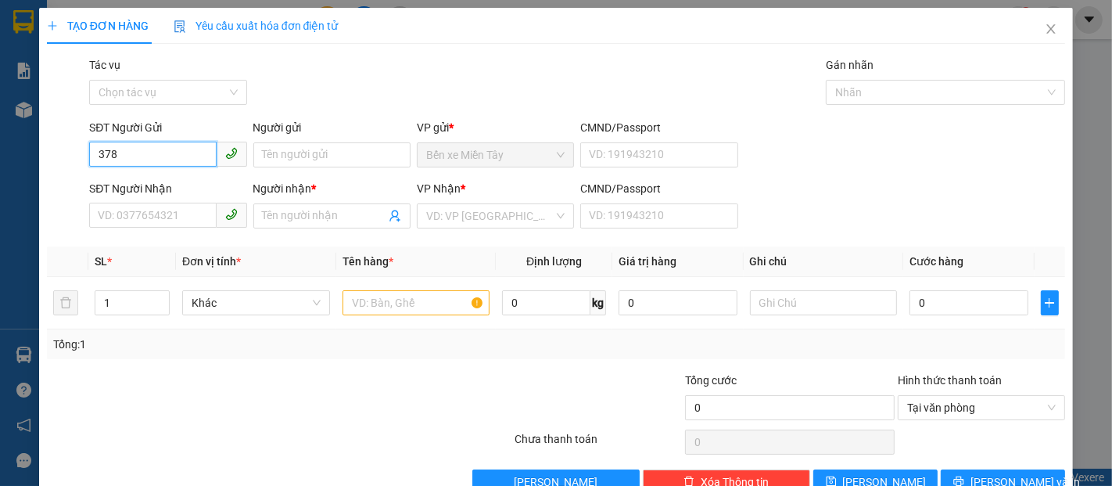
click at [167, 156] on input "378" at bounding box center [152, 154] width 127 height 25
click at [198, 184] on div "0962441378 - LABO SKY" at bounding box center [166, 186] width 137 height 17
type input "0962441378"
type input "LABO SKY"
type input "0869222819"
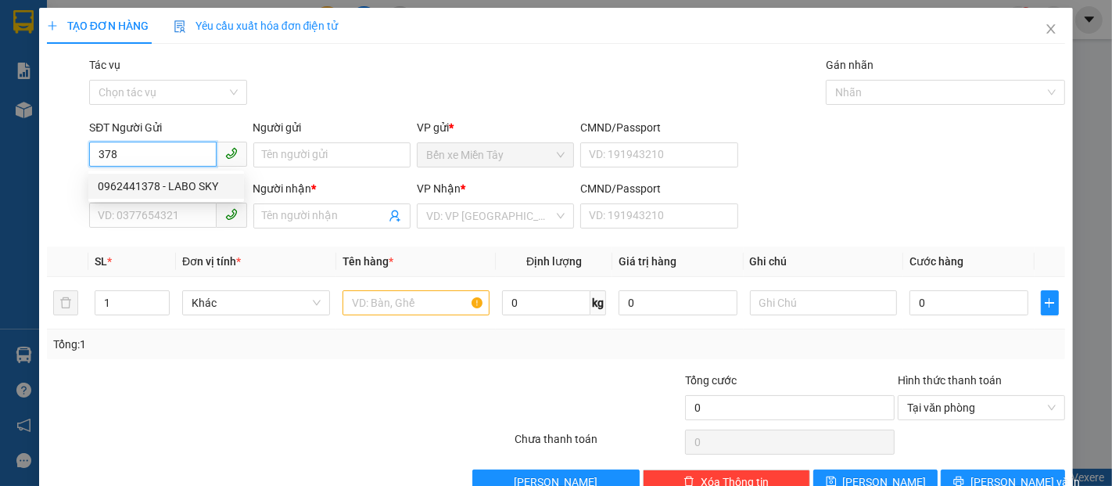
type input "NK TÂM AN ĐẠI NGÃI"
type input "40.000"
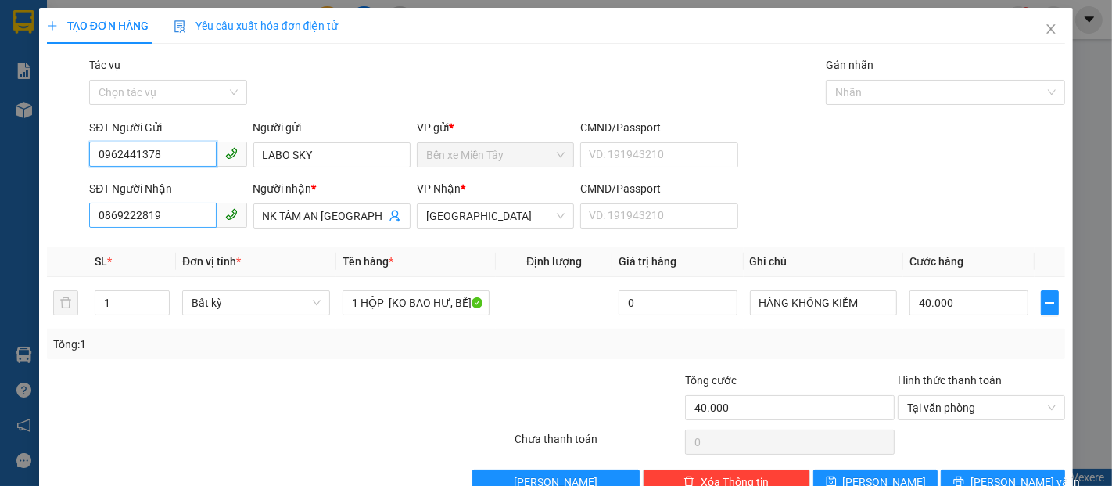
type input "0962441378"
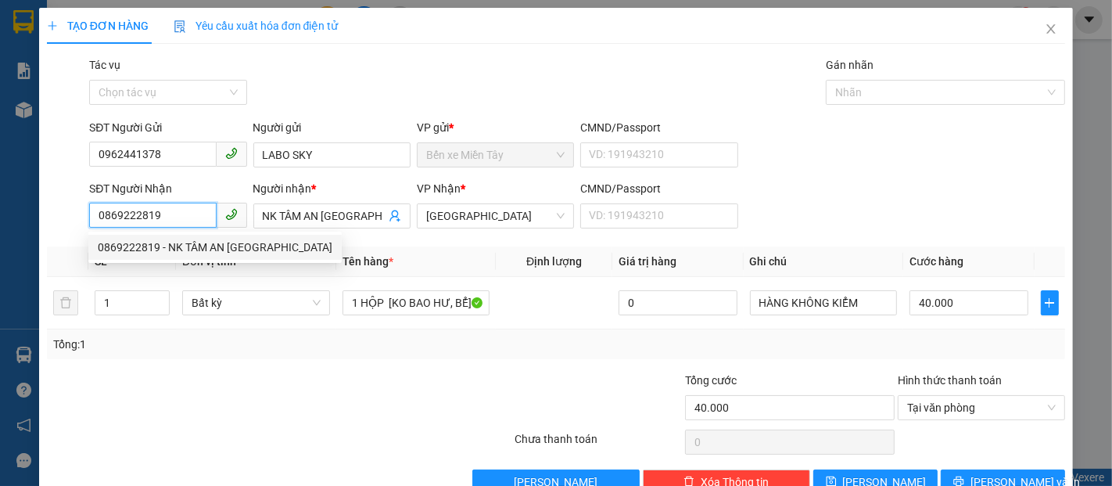
drag, startPoint x: 166, startPoint y: 217, endPoint x: 75, endPoint y: 223, distance: 90.9
click at [75, 223] on div "SĐT Người Nhận 0869222819 Người nhận * NK TÂM AN ĐẠI NGÃI VP Nhận * Đại Ngãi CM…" at bounding box center [555, 207] width 1021 height 55
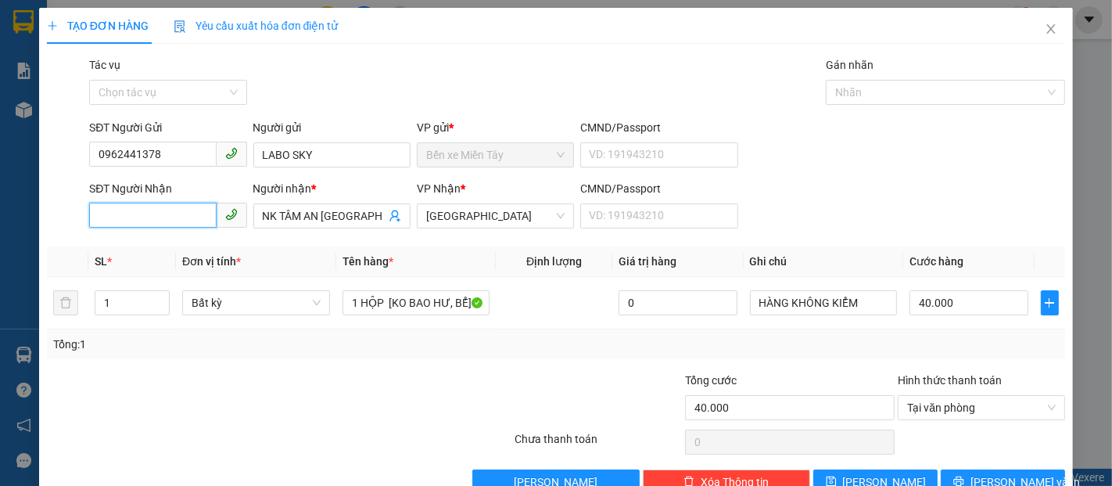
click at [153, 217] on input "SĐT Người Nhận" at bounding box center [152, 215] width 127 height 25
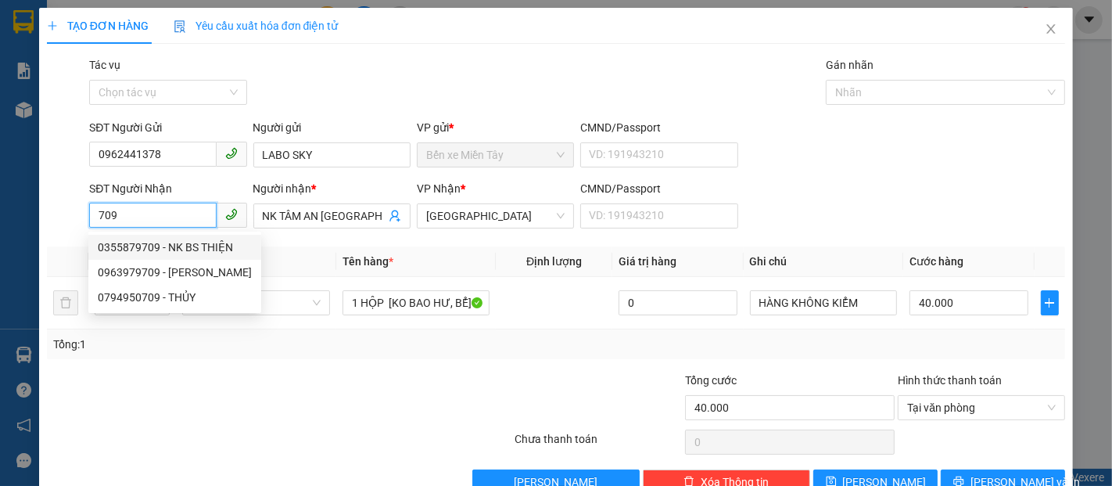
click at [160, 249] on div "0355879709 - NK BS THIỆN" at bounding box center [175, 247] width 154 height 17
type input "0355879709"
type input "NK BS THIỆN"
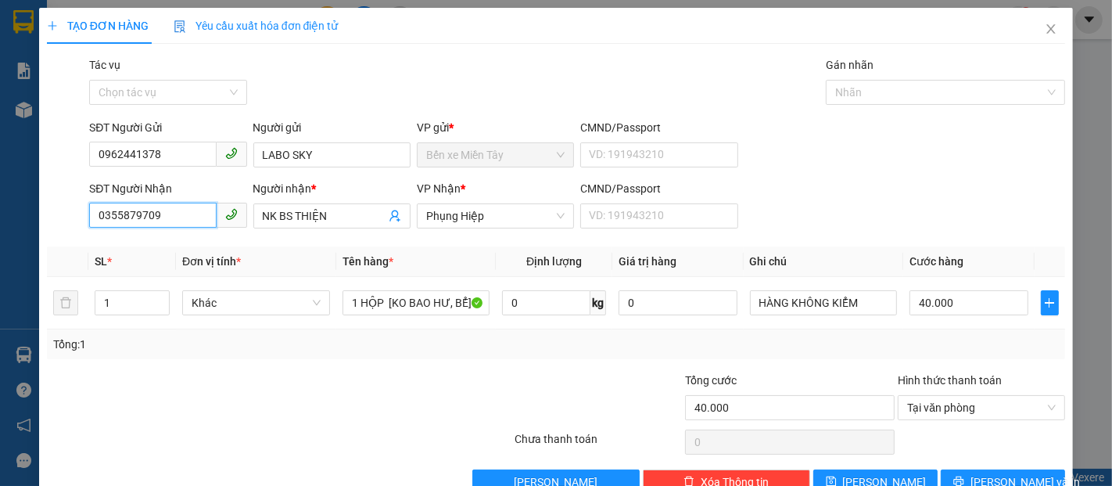
scroll to position [38, 0]
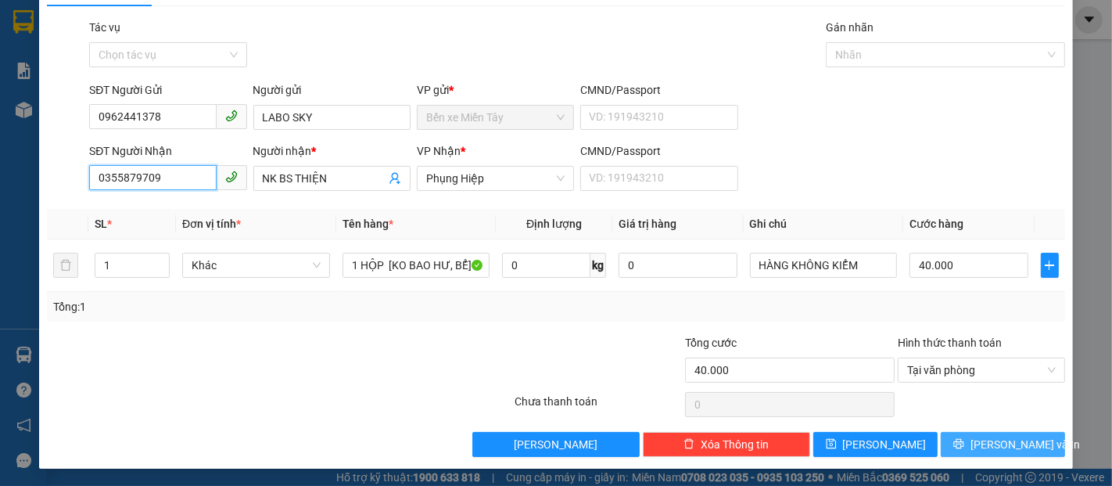
type input "0355879709"
drag, startPoint x: 1007, startPoint y: 444, endPoint x: 998, endPoint y: 433, distance: 15.0
click at [1007, 443] on span "[PERSON_NAME] và In" at bounding box center [1025, 444] width 109 height 17
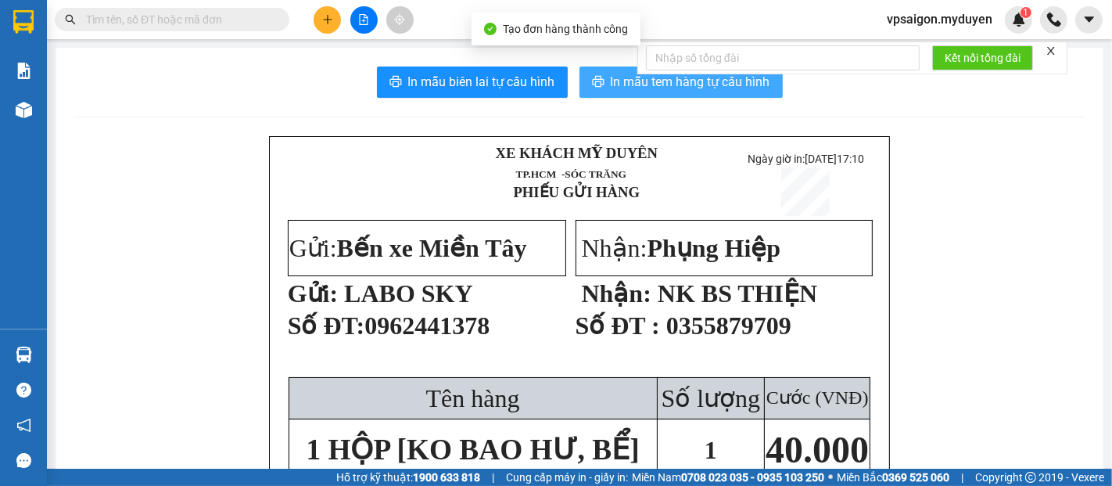
click at [595, 84] on icon "printer" at bounding box center [598, 81] width 13 height 13
drag, startPoint x: 348, startPoint y: 16, endPoint x: 325, endPoint y: 23, distance: 23.7
click at [344, 18] on div at bounding box center [363, 19] width 117 height 27
click at [324, 23] on icon "plus" at bounding box center [327, 19] width 11 height 11
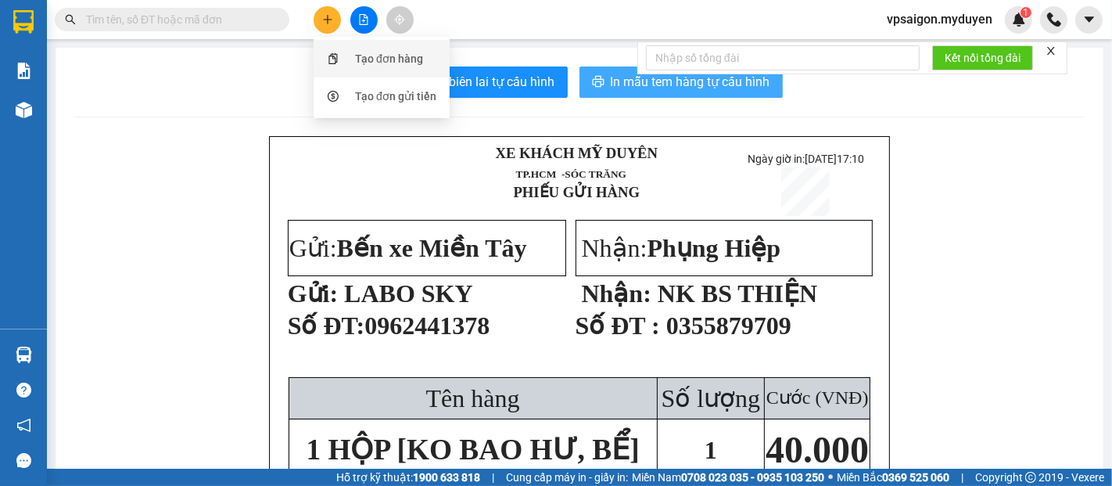
click at [363, 62] on div "Tạo đơn hàng" at bounding box center [389, 58] width 68 height 17
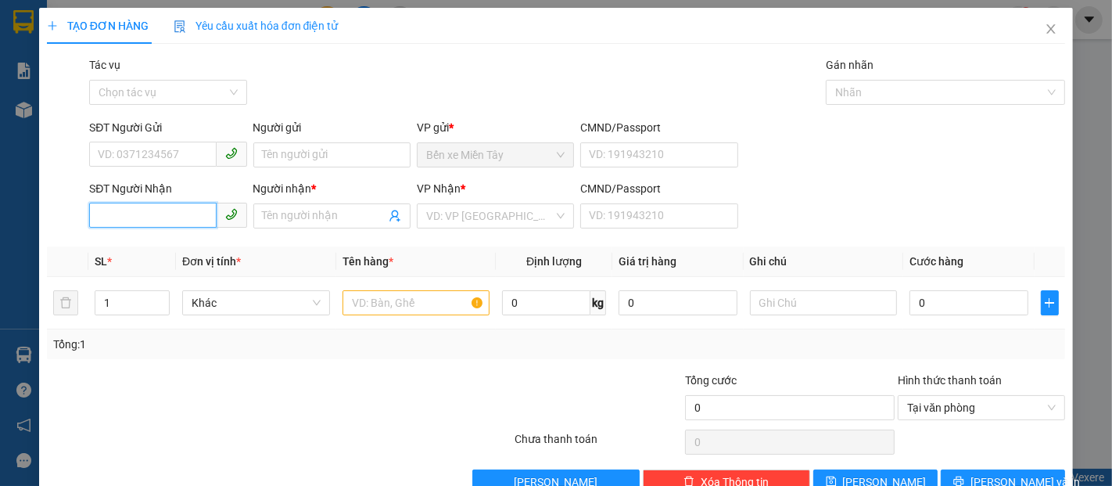
click at [171, 210] on input "SĐT Người Nhận" at bounding box center [152, 215] width 127 height 25
type input "0914839719"
click at [206, 242] on div "0914839719 - A LINH" at bounding box center [166, 247] width 137 height 17
type input "A LINH"
type input "60.000"
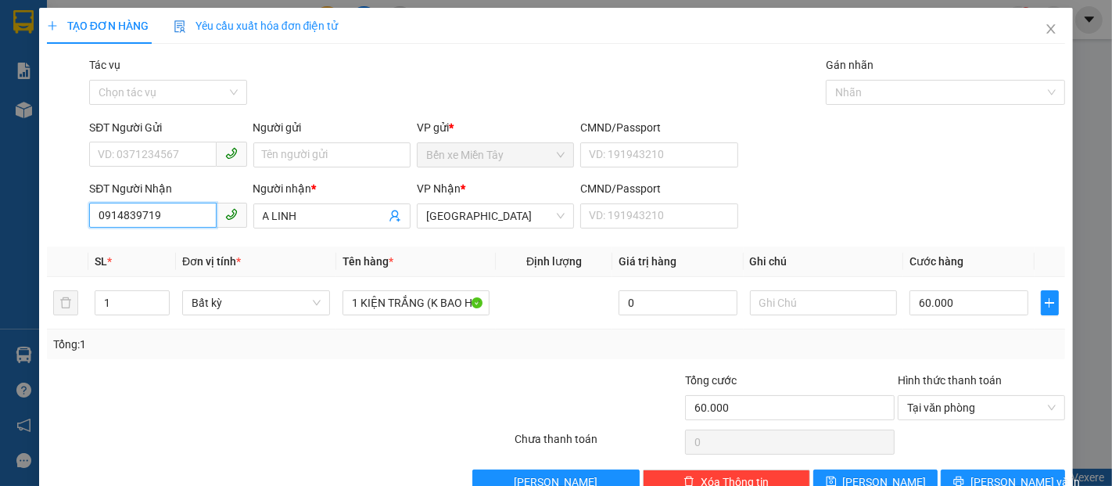
type input "0914839719"
click at [161, 133] on div "SĐT Người Gửi" at bounding box center [167, 127] width 157 height 17
click at [161, 142] on input "SĐT Người Gửi" at bounding box center [152, 154] width 127 height 25
click at [161, 152] on input "SĐT Người Gửi" at bounding box center [152, 154] width 127 height 25
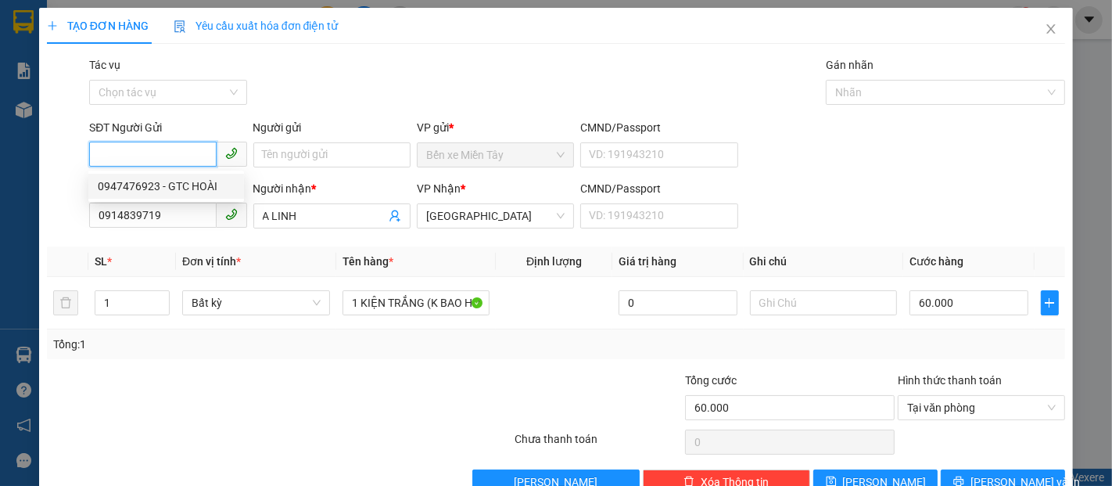
click at [174, 186] on div "0947476923 - GTC HOÀI" at bounding box center [166, 186] width 137 height 17
type input "0947476923"
type input "GTC HOÀI"
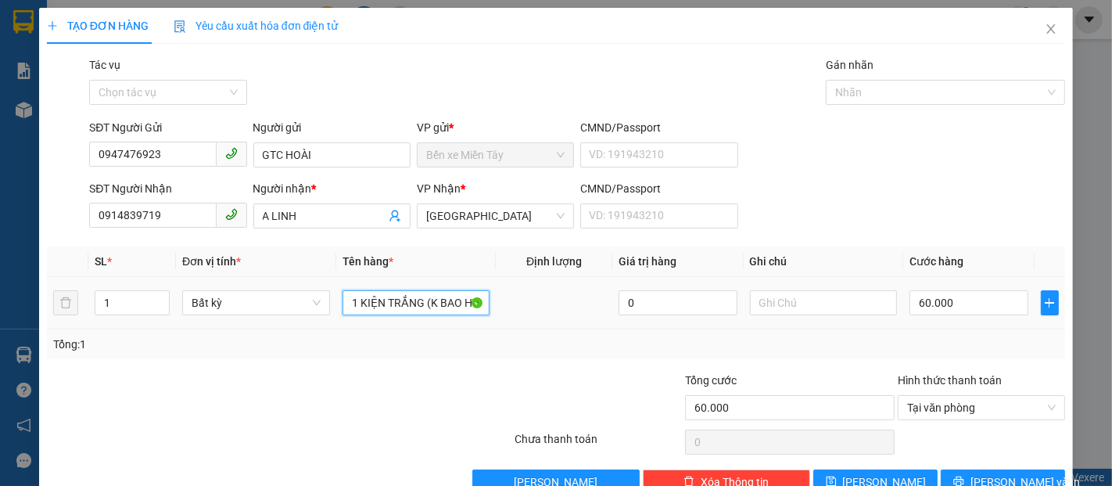
drag, startPoint x: 414, startPoint y: 305, endPoint x: 332, endPoint y: 305, distance: 81.3
click at [336, 305] on td "1 KIỆN TRẮNG (K BAO HƯ BỂ)" at bounding box center [416, 303] width 160 height 52
type input "1 THÙNG (K BAO HƯ BỂ)"
click at [950, 305] on input "60.000" at bounding box center [969, 302] width 118 height 25
type input "5"
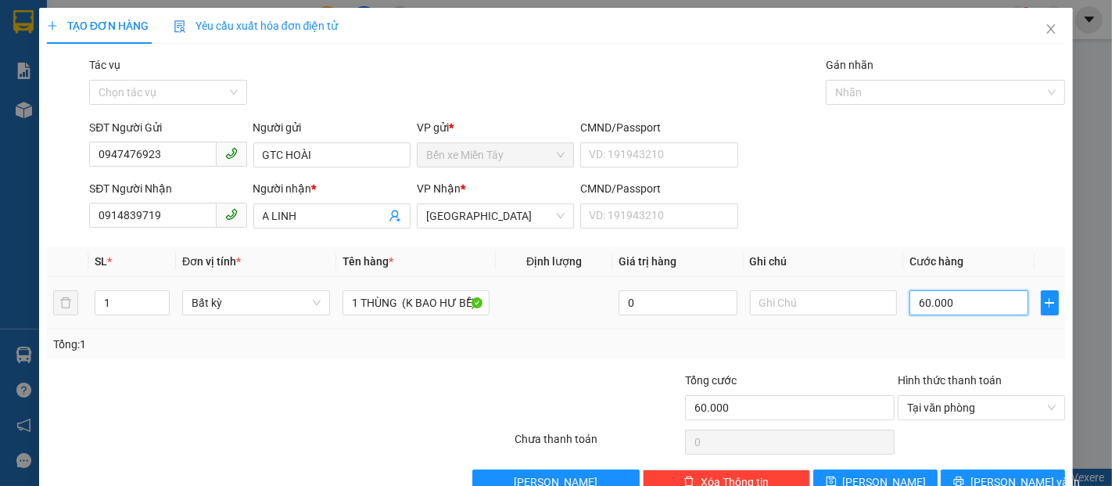
type input "5"
type input "50"
type input "500"
type input "5.000"
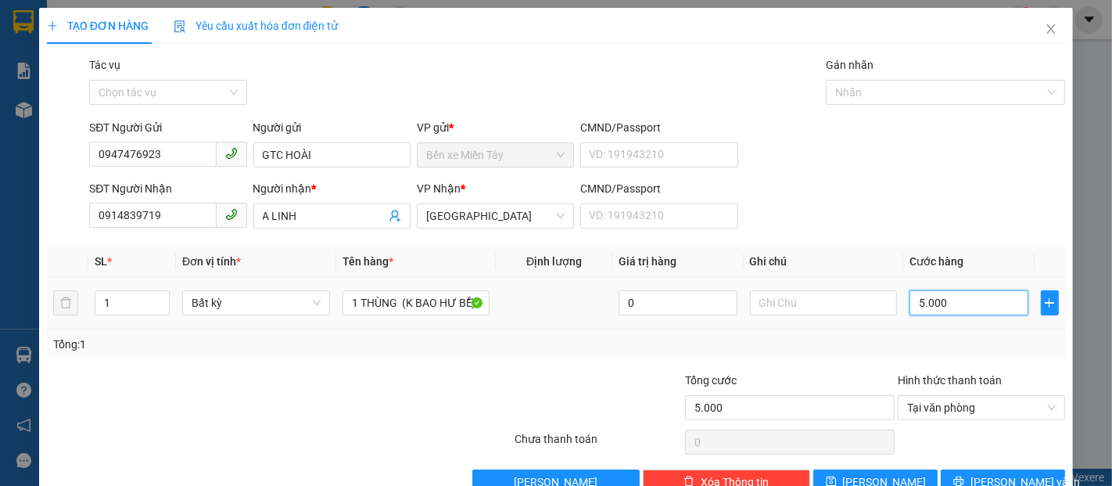
type input "50.000"
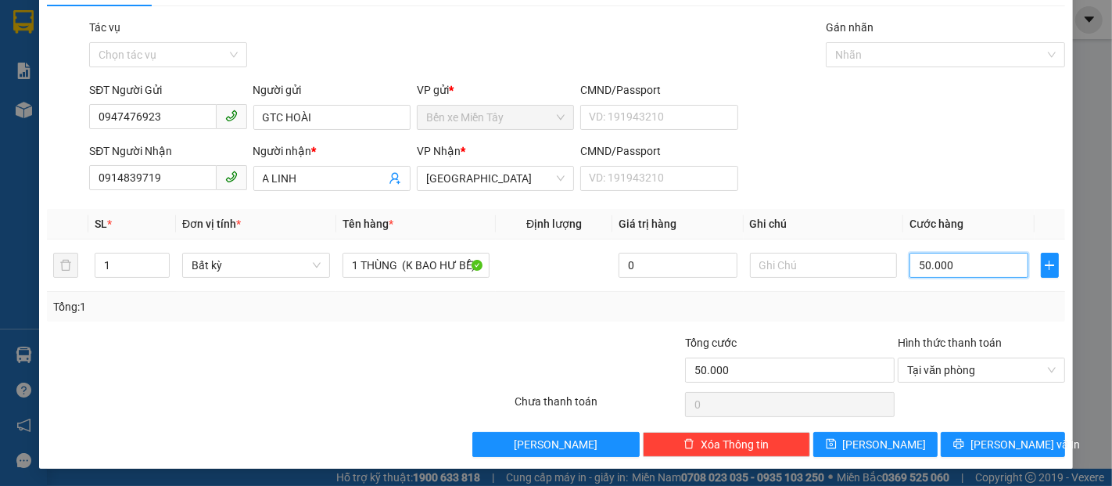
scroll to position [38, 0]
type input "50.000"
click at [1015, 447] on span "[PERSON_NAME] và In" at bounding box center [1025, 444] width 109 height 17
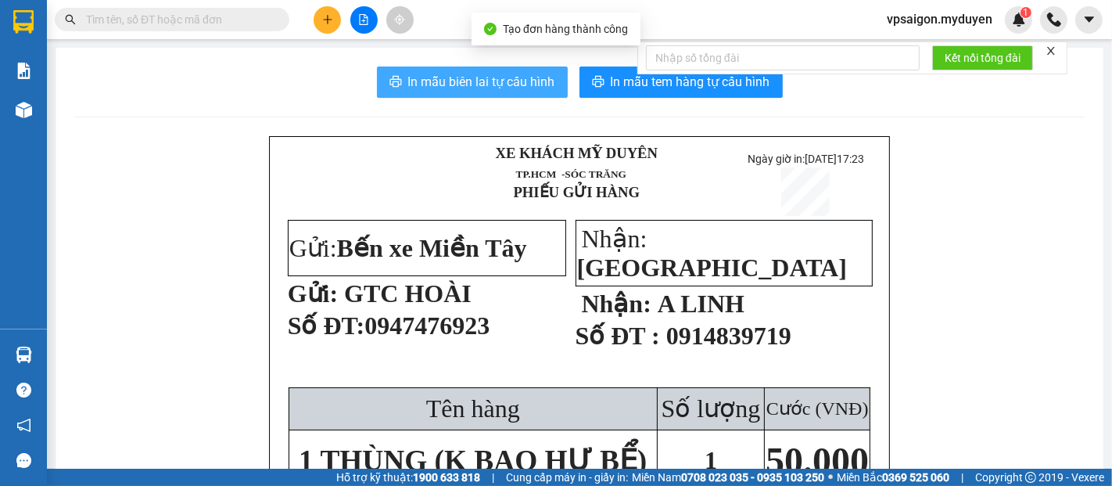
click at [515, 88] on span "In mẫu biên lai tự cấu hình" at bounding box center [481, 82] width 147 height 20
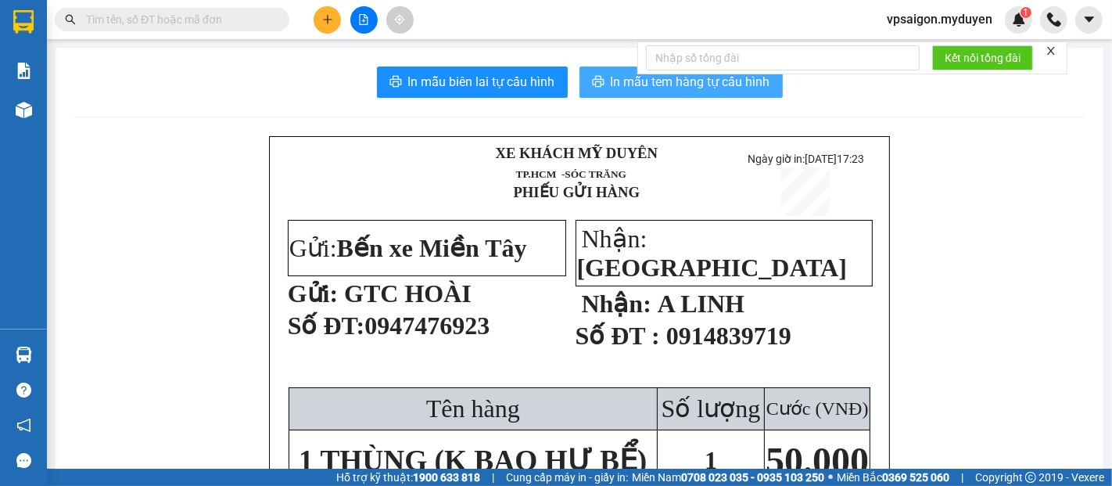
click at [634, 85] on span "In mẫu tem hàng tự cấu hình" at bounding box center [691, 82] width 160 height 20
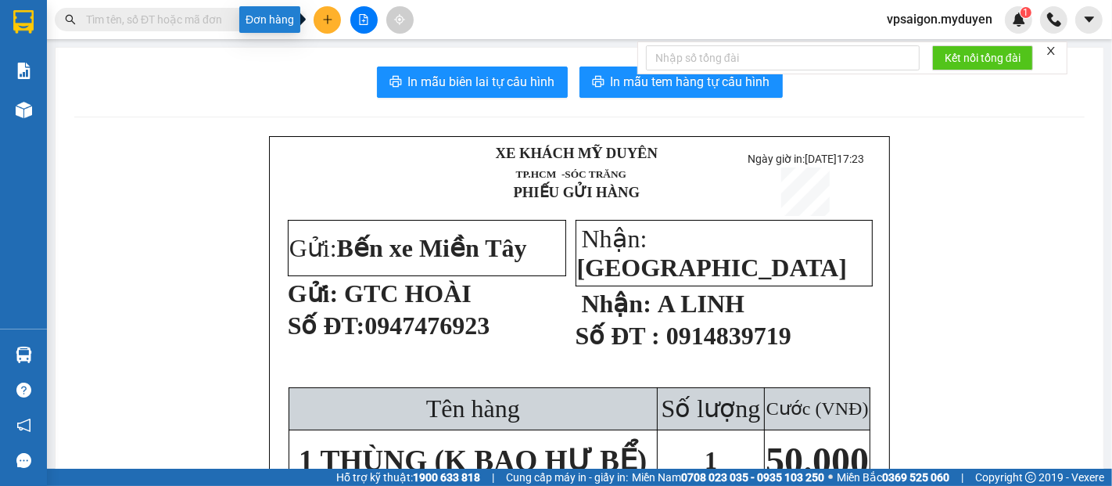
click at [336, 24] on button at bounding box center [327, 19] width 27 height 27
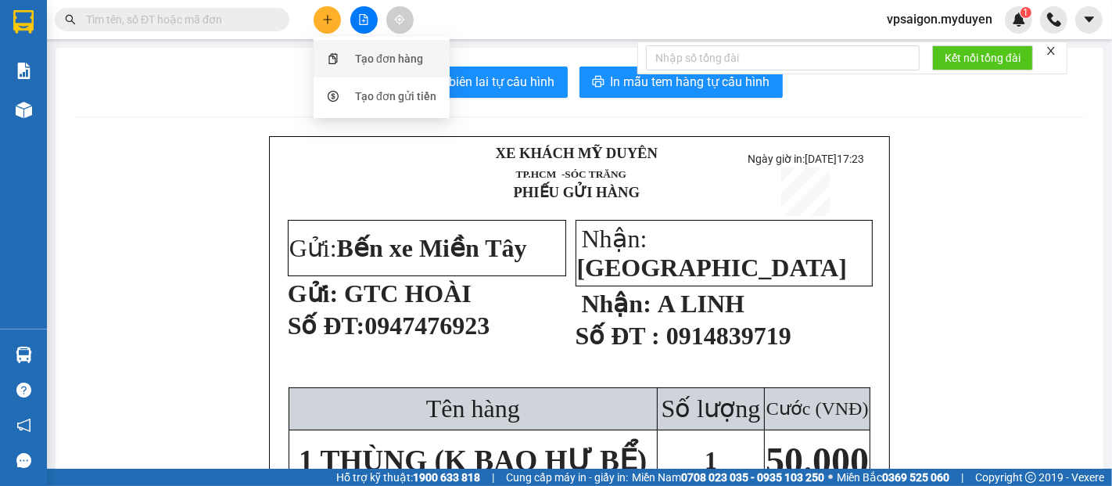
click at [413, 50] on div "Tạo đơn hàng" at bounding box center [389, 58] width 68 height 17
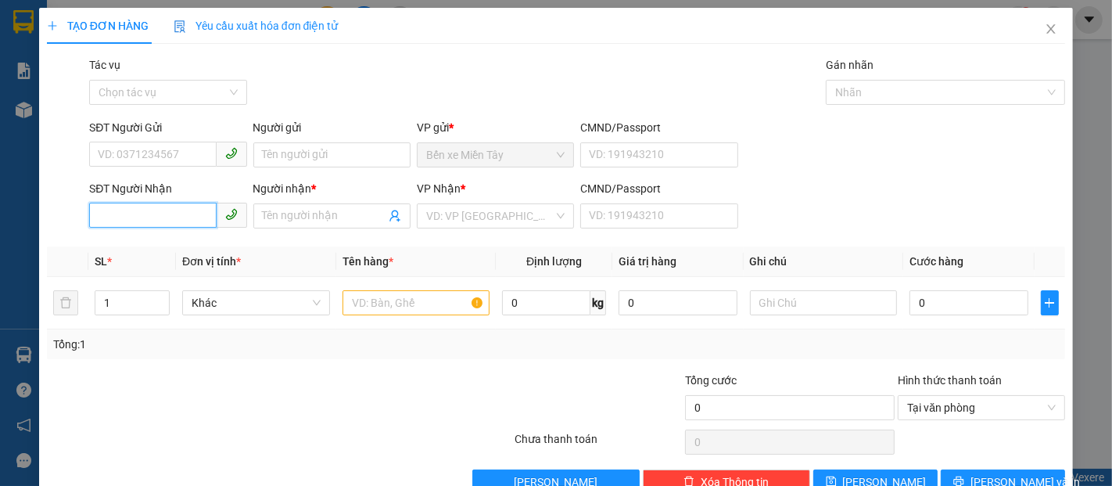
click at [178, 222] on input "SĐT Người Nhận" at bounding box center [152, 215] width 127 height 25
click at [160, 211] on input "207" at bounding box center [152, 215] width 127 height 25
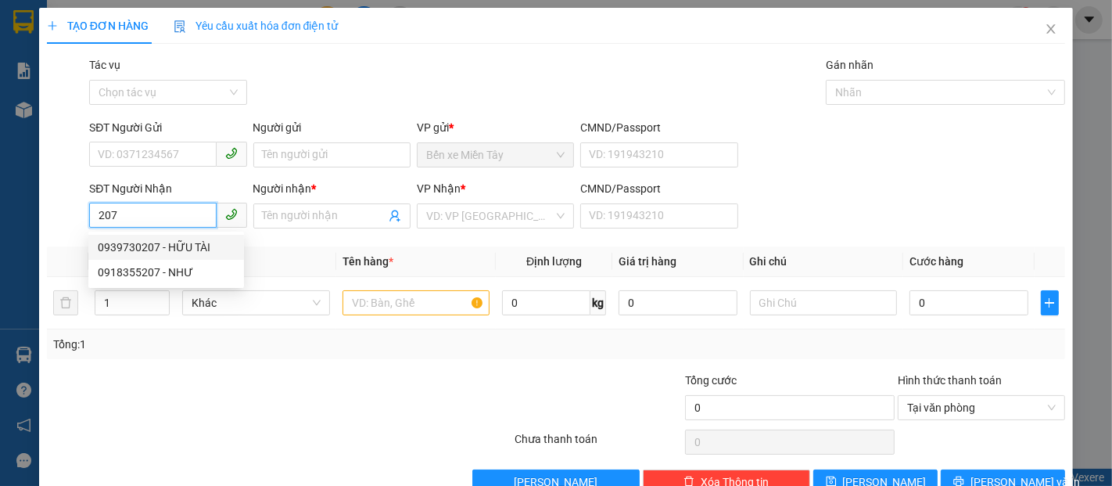
click at [188, 249] on div "0939730207 - HỮU TÀI" at bounding box center [166, 247] width 137 height 17
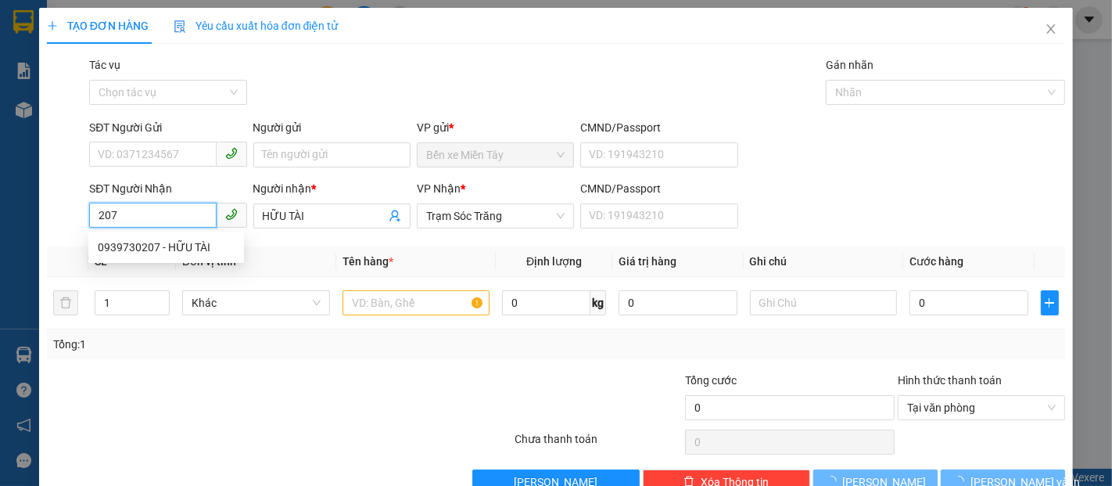
type input "0939730207"
type input "HỮU TÀI"
type input "50.000"
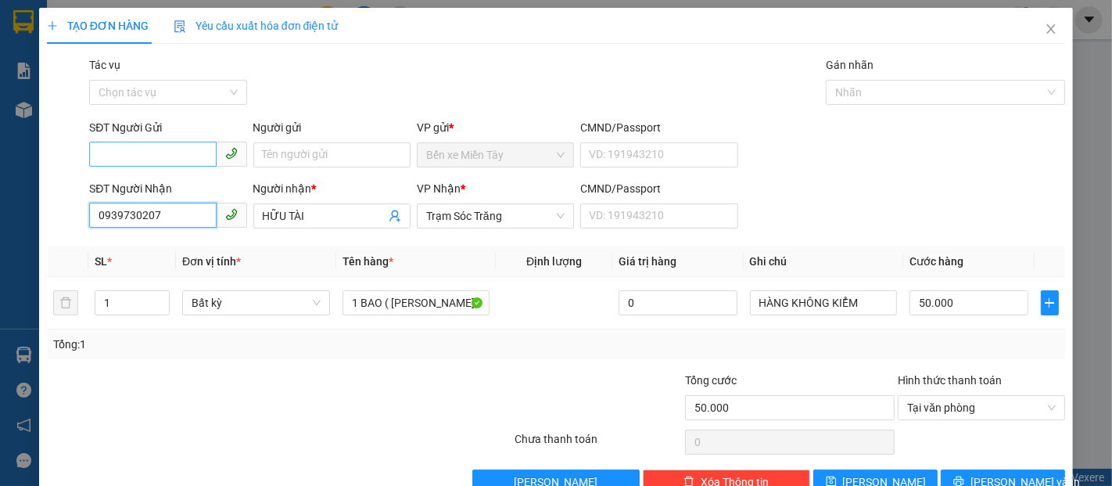
type input "0939730207"
click at [174, 154] on input "SĐT Người Gửi" at bounding box center [152, 154] width 127 height 25
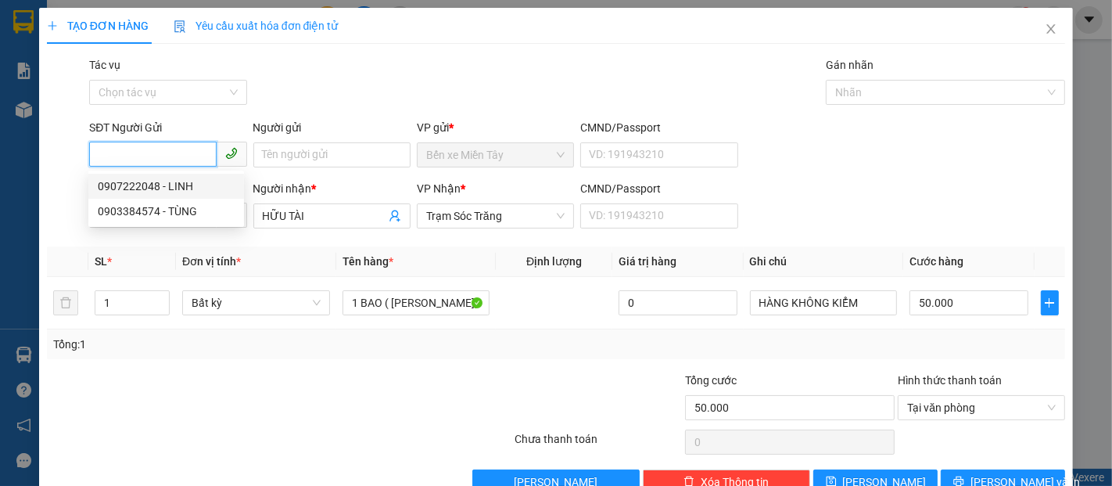
click at [189, 188] on div "0907222048 - LINH" at bounding box center [166, 186] width 137 height 17
type input "0907222048"
type input "LINH"
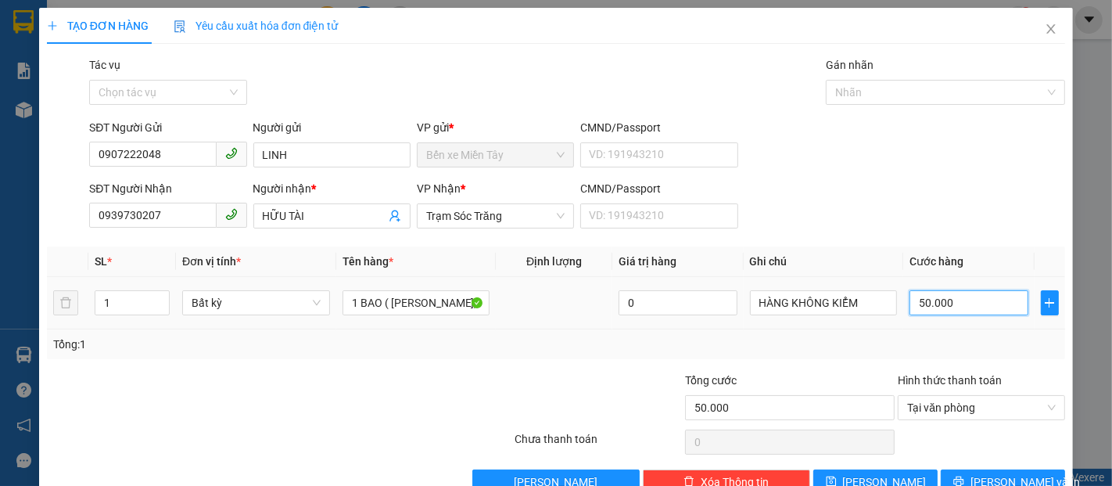
click at [946, 305] on input "50.000" at bounding box center [969, 302] width 118 height 25
type input "8"
type input "80"
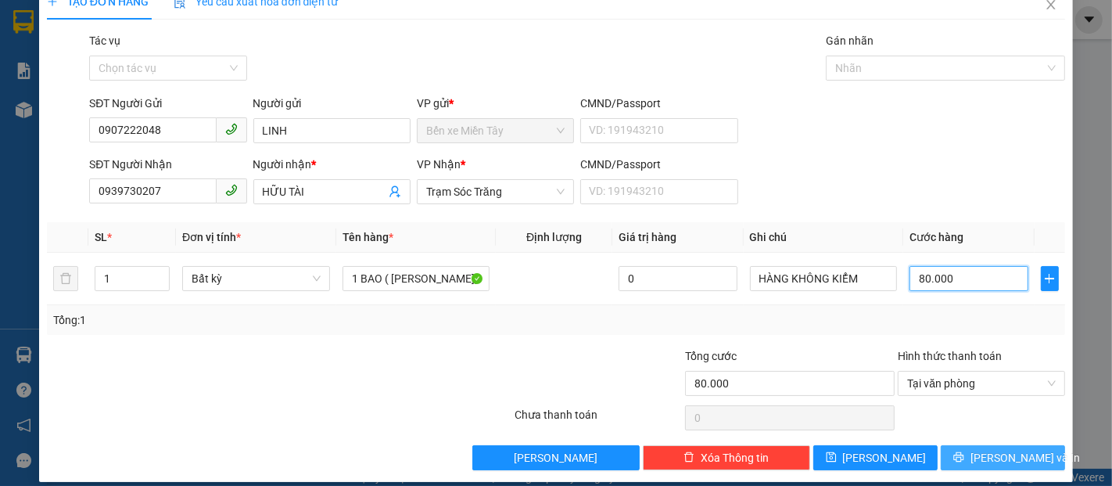
scroll to position [38, 0]
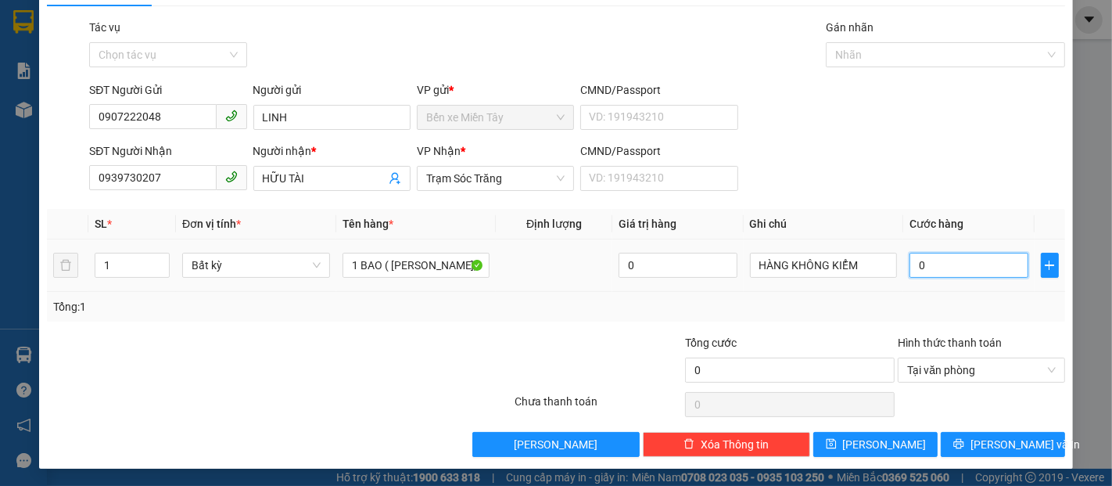
drag, startPoint x: 914, startPoint y: 267, endPoint x: 906, endPoint y: 261, distance: 9.4
click at [910, 266] on input "0" at bounding box center [969, 265] width 118 height 25
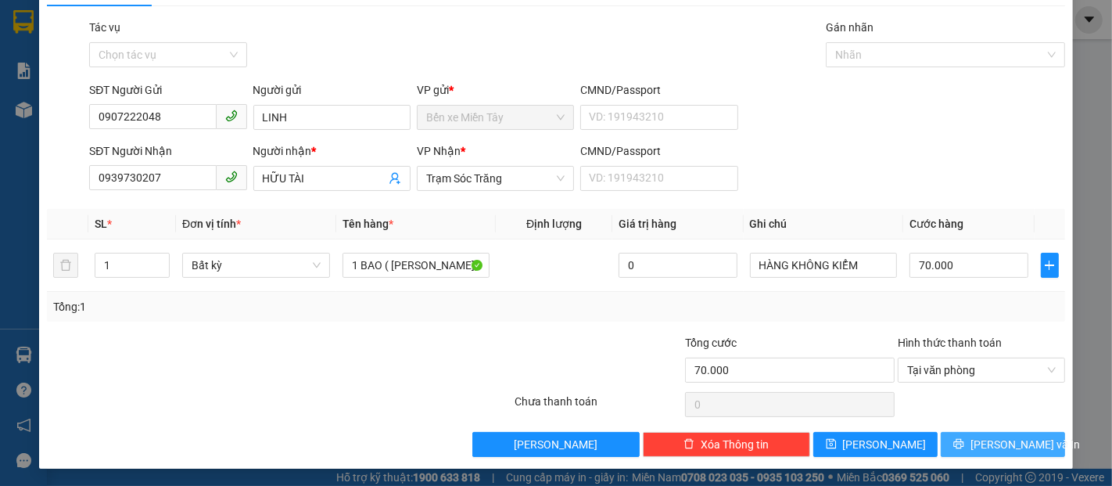
click at [1014, 443] on span "[PERSON_NAME] và In" at bounding box center [1025, 444] width 109 height 17
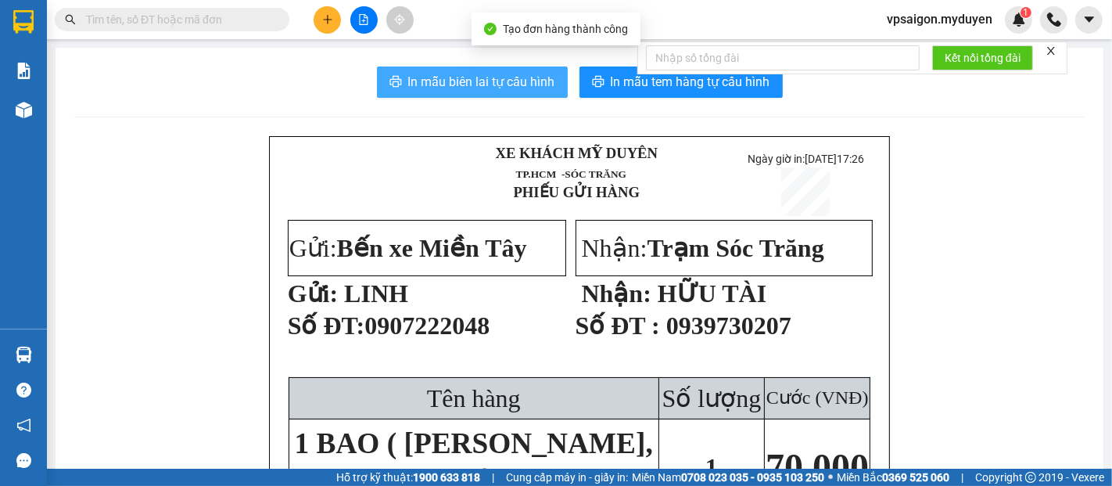
click at [518, 84] on span "In mẫu biên lai tự cấu hình" at bounding box center [481, 82] width 147 height 20
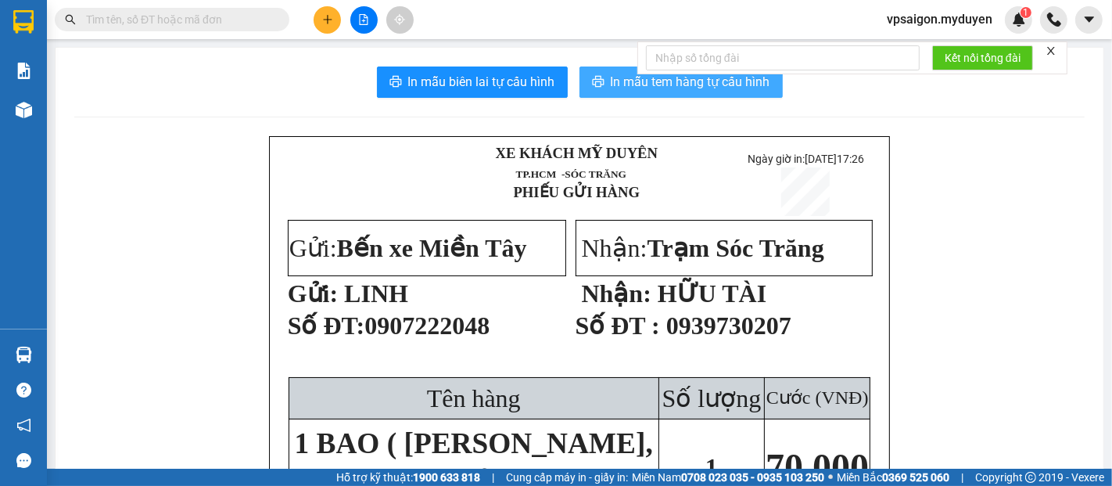
click at [690, 89] on span "In mẫu tem hàng tự cấu hình" at bounding box center [691, 82] width 160 height 20
click at [322, 18] on icon "plus" at bounding box center [327, 19] width 11 height 11
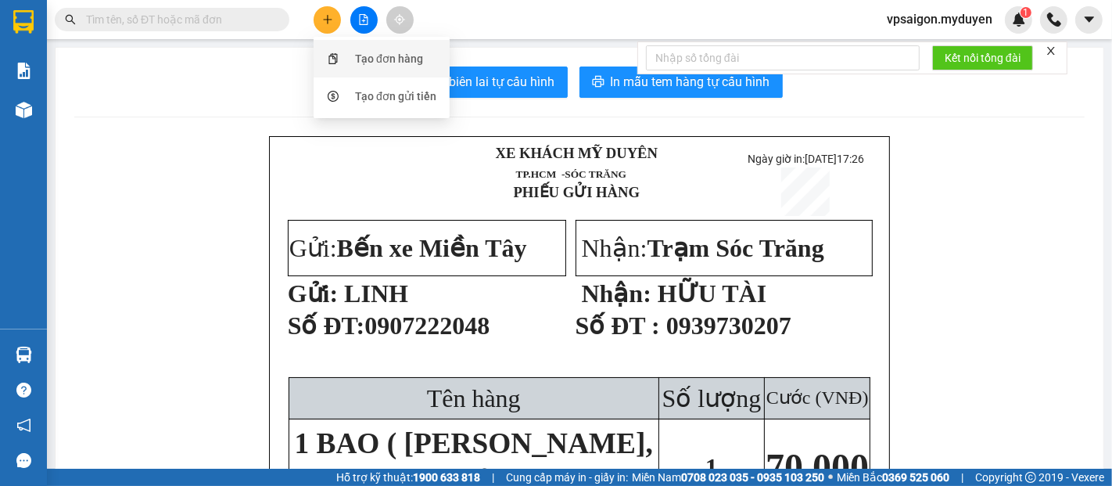
click at [375, 60] on div "Tạo đơn hàng" at bounding box center [389, 58] width 68 height 17
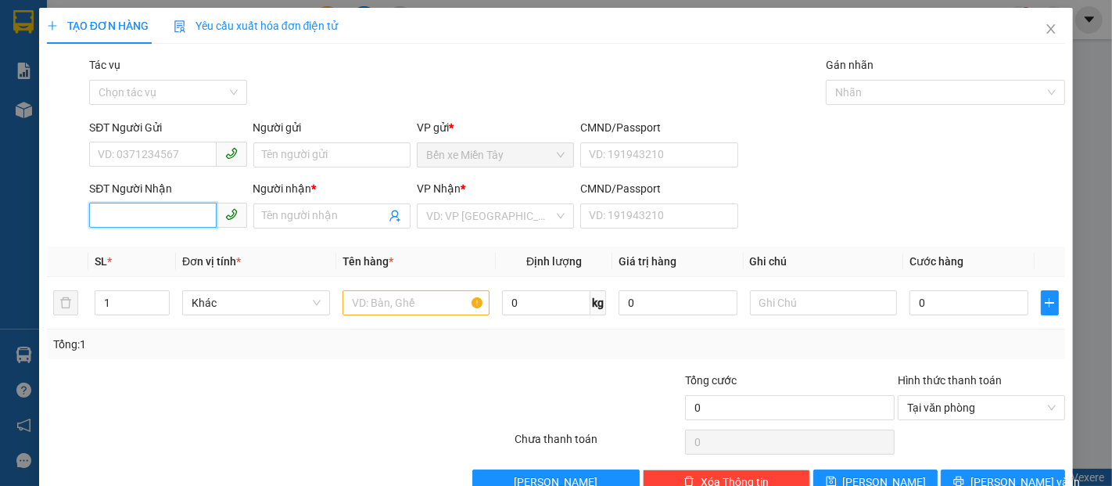
click at [120, 217] on input "SĐT Người Nhận" at bounding box center [152, 215] width 127 height 25
click at [188, 214] on input "0907895120" at bounding box center [152, 215] width 127 height 25
click at [276, 214] on input "Người nhận *" at bounding box center [324, 215] width 123 height 17
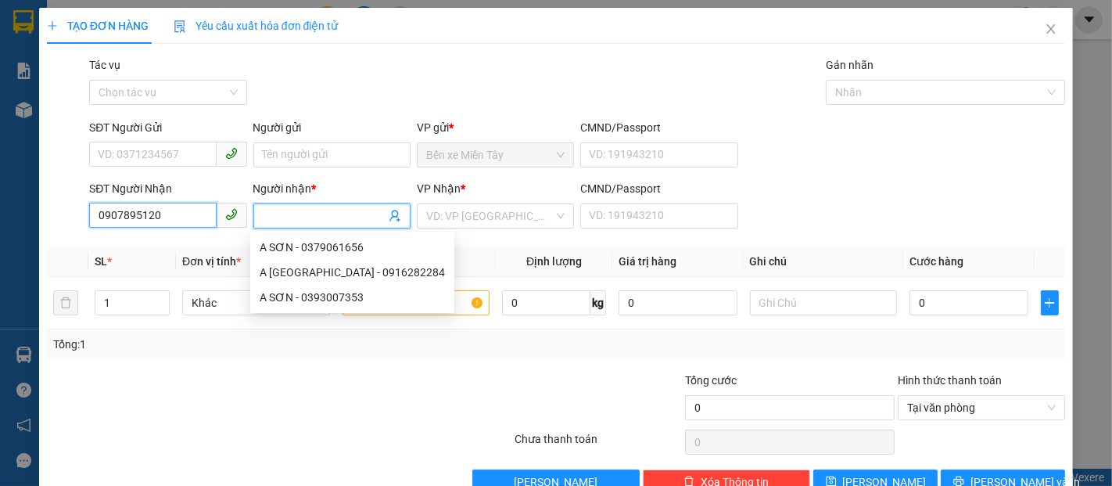
click at [192, 217] on input "0907895120" at bounding box center [152, 215] width 127 height 25
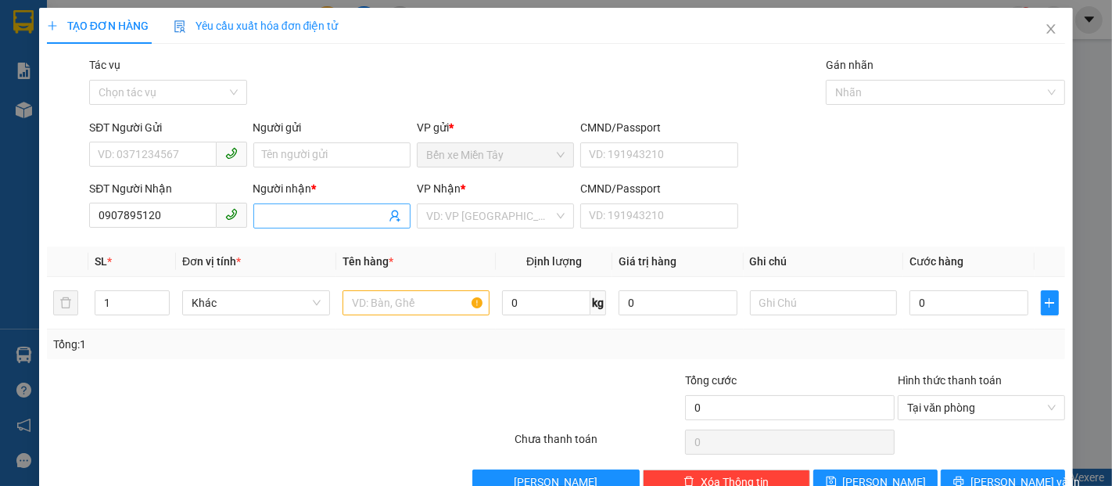
click at [321, 211] on input "Người nhận *" at bounding box center [324, 215] width 123 height 17
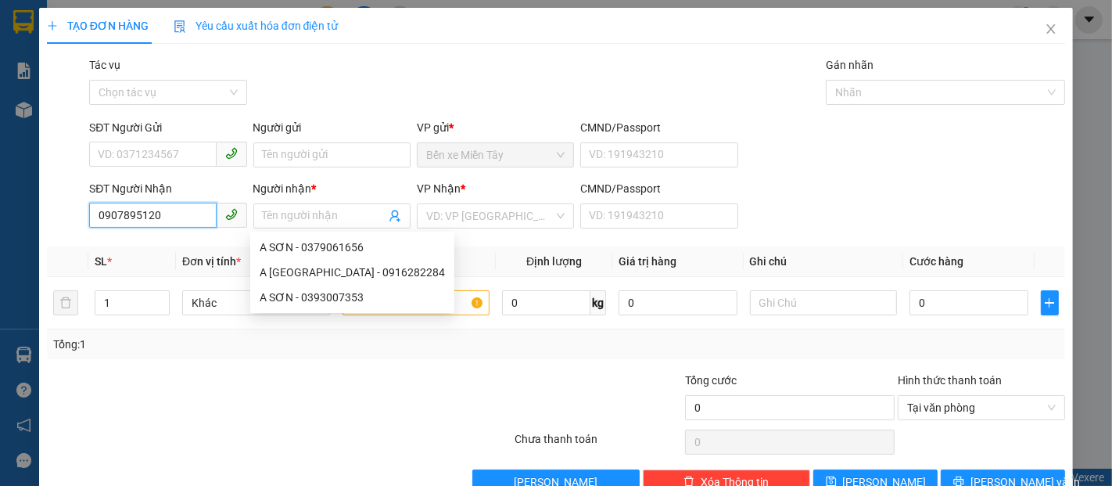
drag, startPoint x: 105, startPoint y: 218, endPoint x: 66, endPoint y: 218, distance: 38.3
click at [66, 218] on div "SĐT Người Nhận 0907895120 0907895120 Người nhận * Tên người nhận VP Nhận * VD: …" at bounding box center [555, 207] width 1021 height 55
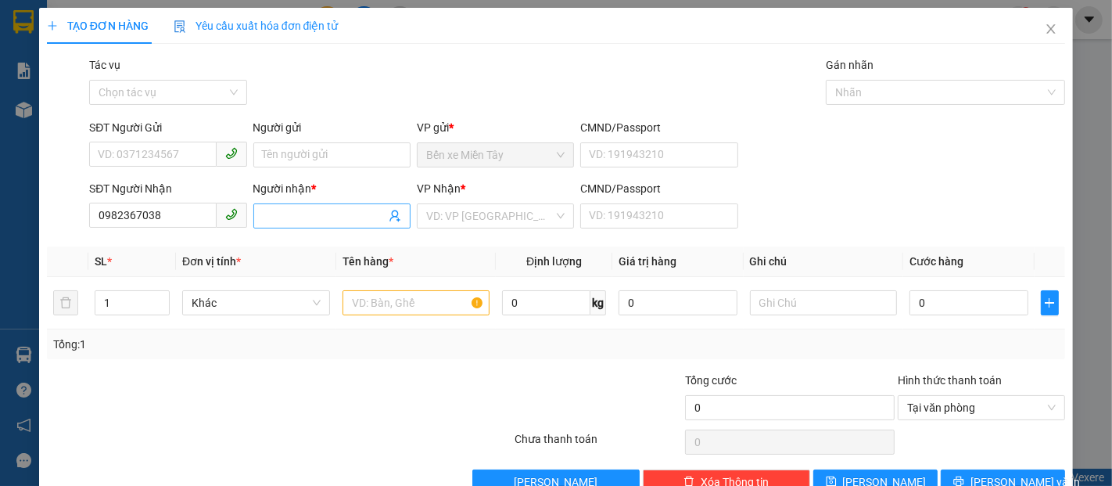
click at [282, 217] on input "Người nhận *" at bounding box center [324, 215] width 123 height 17
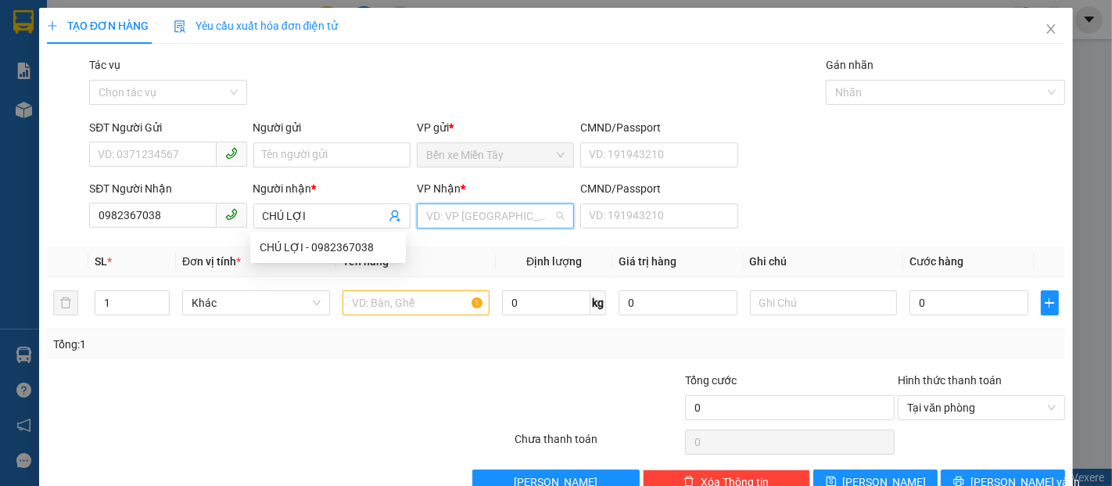
click at [458, 214] on input "search" at bounding box center [489, 215] width 127 height 23
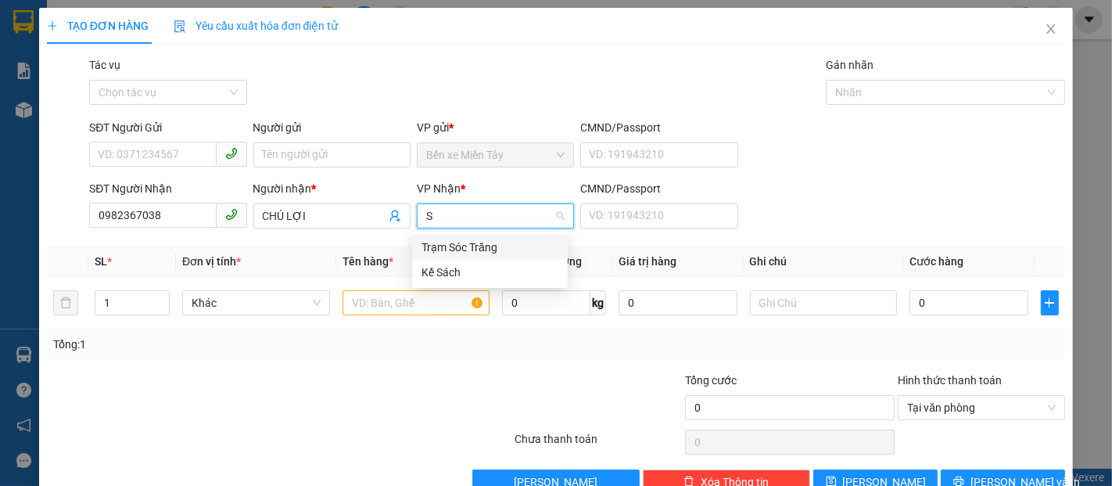
click at [495, 249] on div "Trạm Sóc Trăng" at bounding box center [490, 247] width 137 height 17
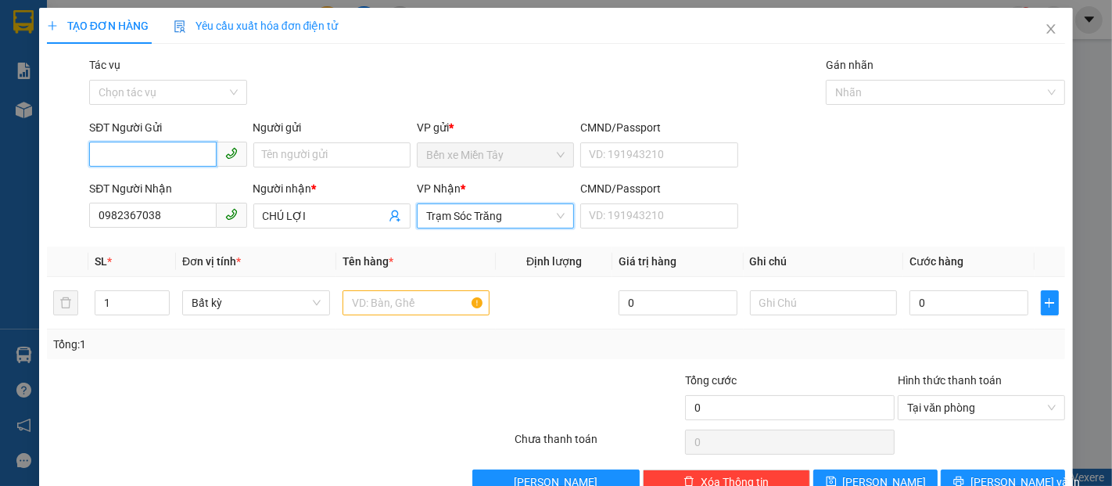
click at [181, 154] on input "SĐT Người Gửi" at bounding box center [152, 154] width 127 height 25
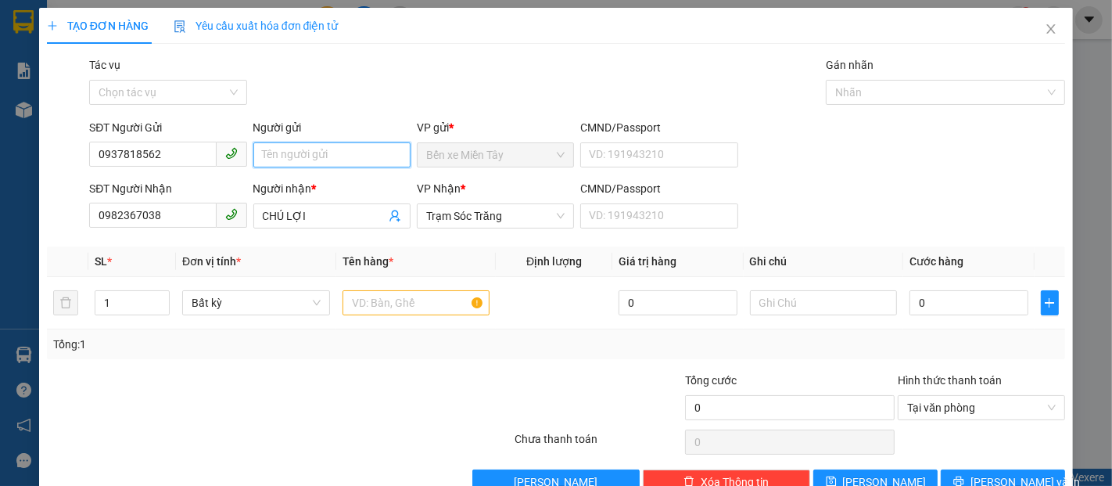
click at [290, 149] on input "Người gửi" at bounding box center [331, 154] width 157 height 25
click at [432, 305] on input "text" at bounding box center [417, 302] width 148 height 25
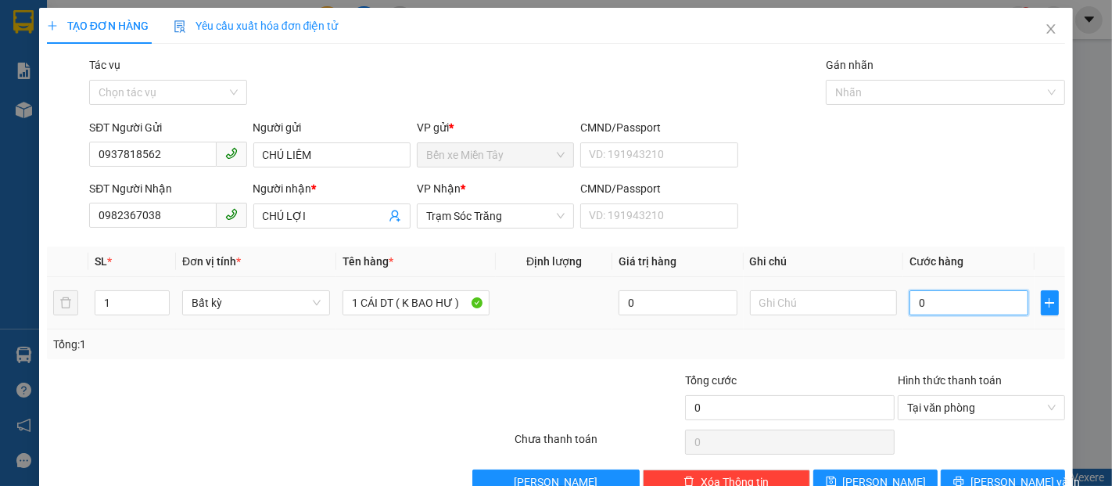
click at [950, 313] on input "0" at bounding box center [969, 302] width 118 height 25
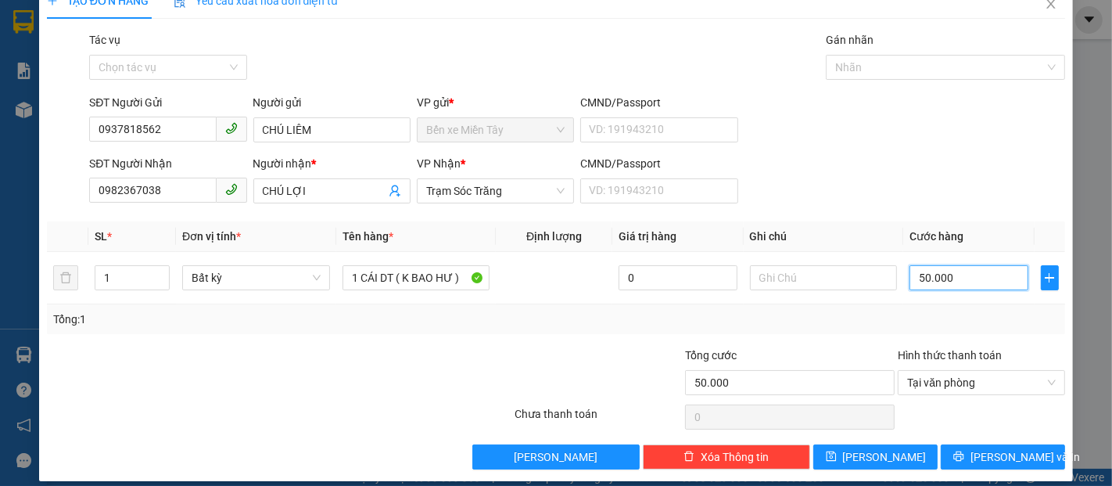
scroll to position [38, 0]
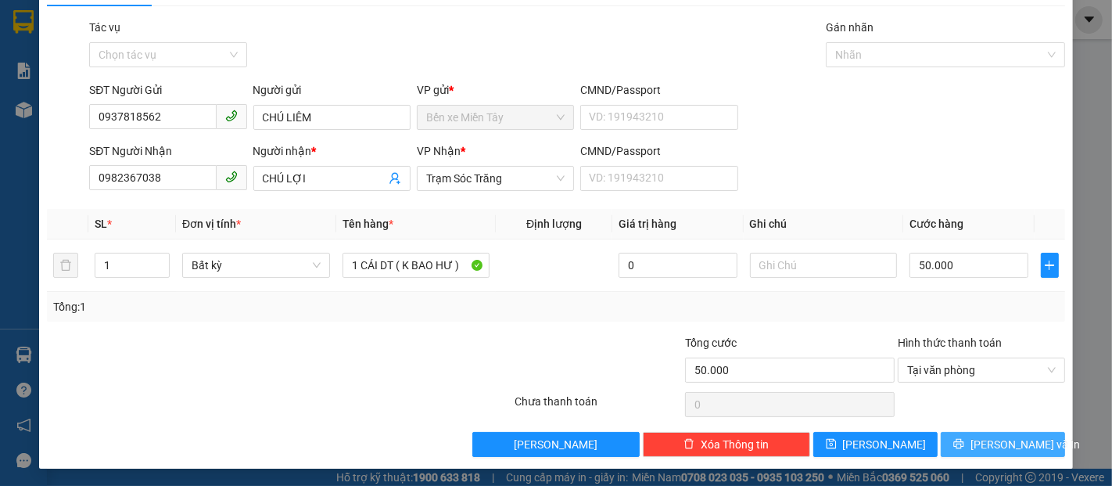
click at [996, 443] on span "[PERSON_NAME] và In" at bounding box center [1025, 444] width 109 height 17
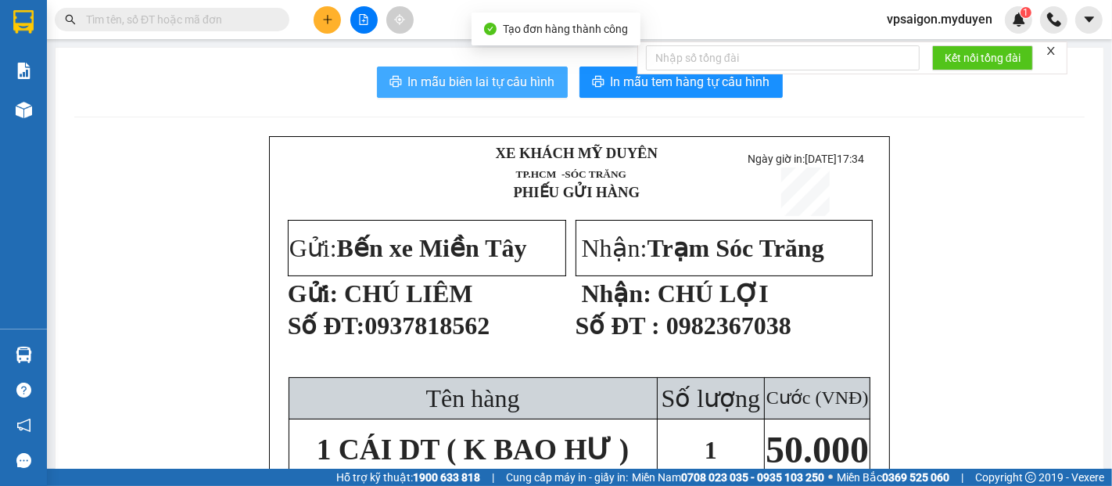
click at [486, 87] on span "In mẫu biên lai tự cấu hình" at bounding box center [481, 82] width 147 height 20
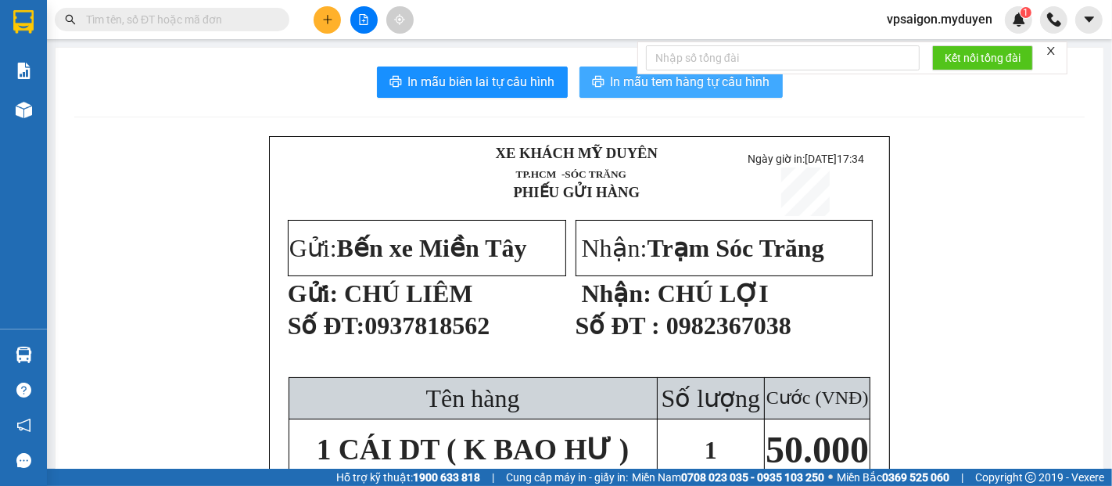
click at [673, 89] on span "In mẫu tem hàng tự cấu hình" at bounding box center [691, 82] width 160 height 20
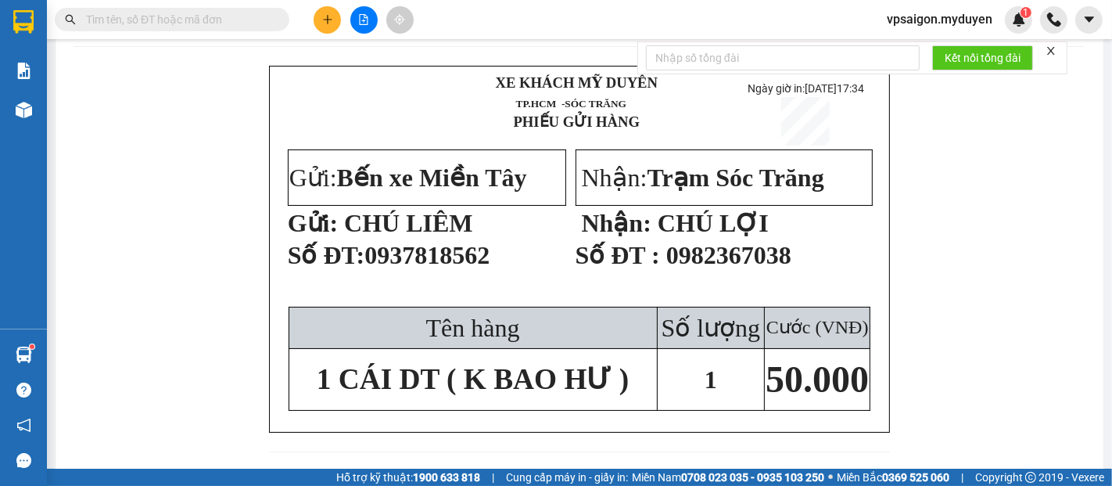
scroll to position [174, 0]
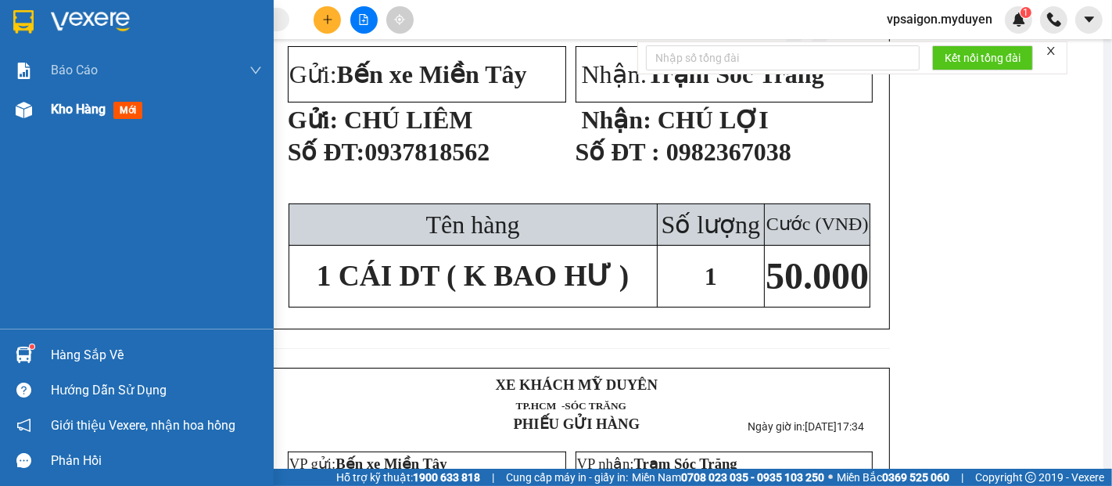
click at [81, 108] on span "Kho hàng" at bounding box center [78, 109] width 55 height 15
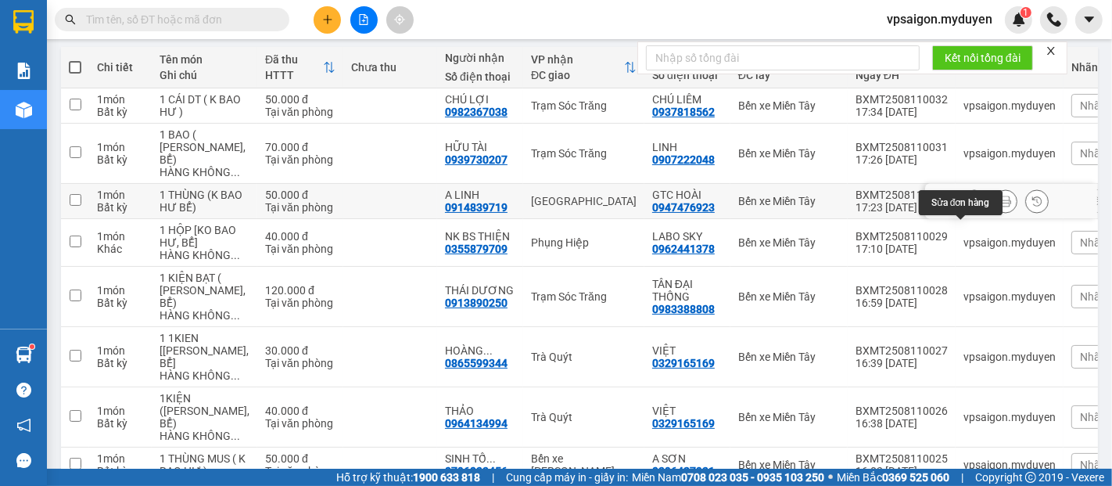
click at [969, 206] on icon at bounding box center [974, 201] width 11 height 11
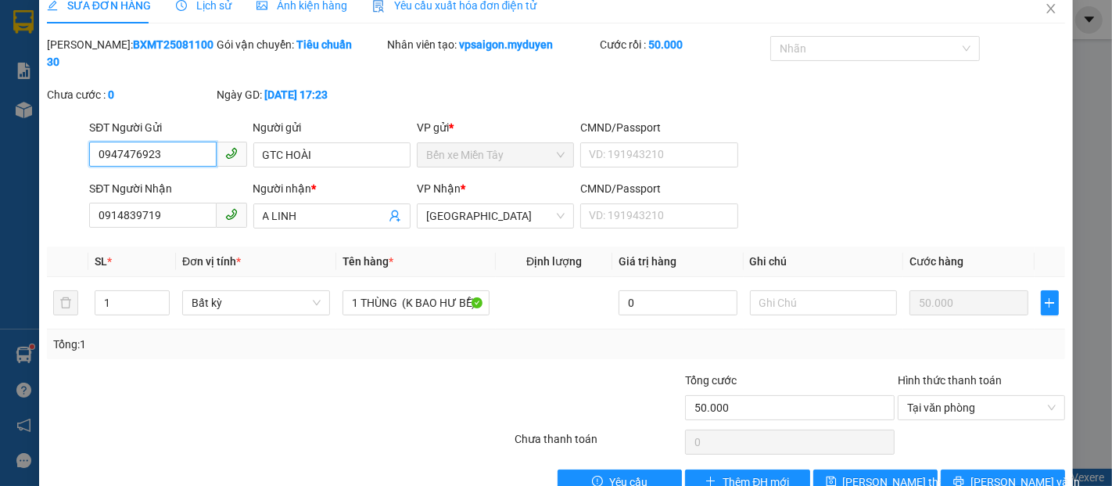
scroll to position [41, 0]
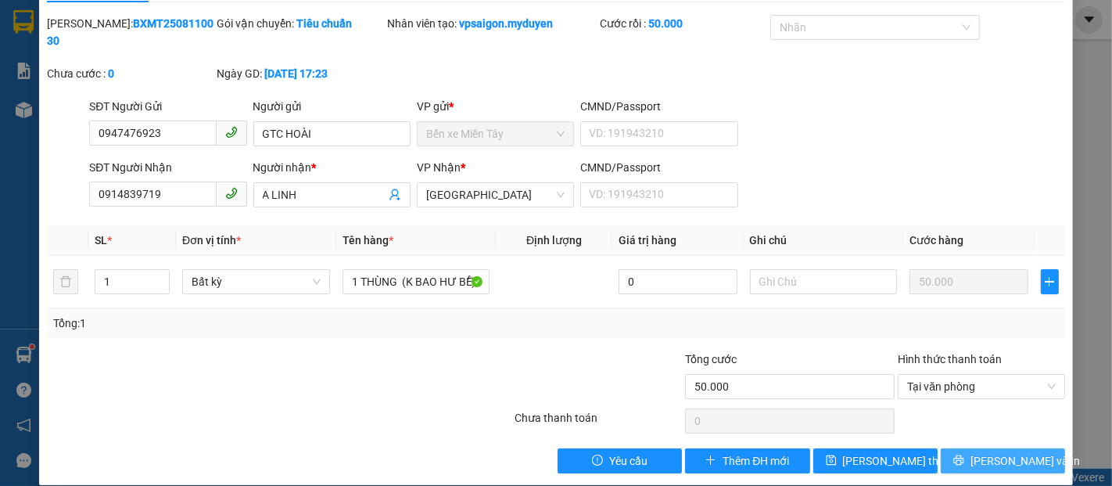
click at [997, 452] on span "[PERSON_NAME] và In" at bounding box center [1025, 460] width 109 height 17
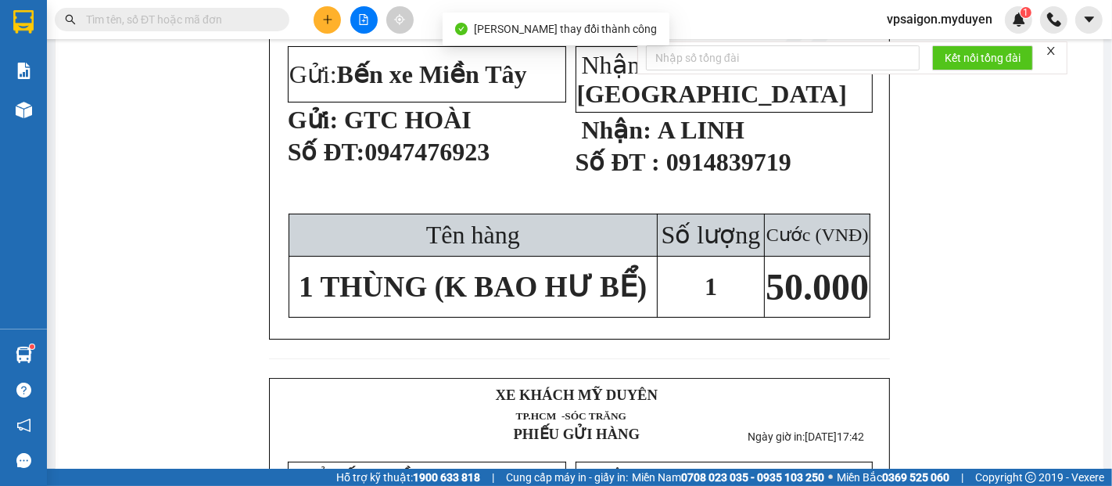
scroll to position [87, 0]
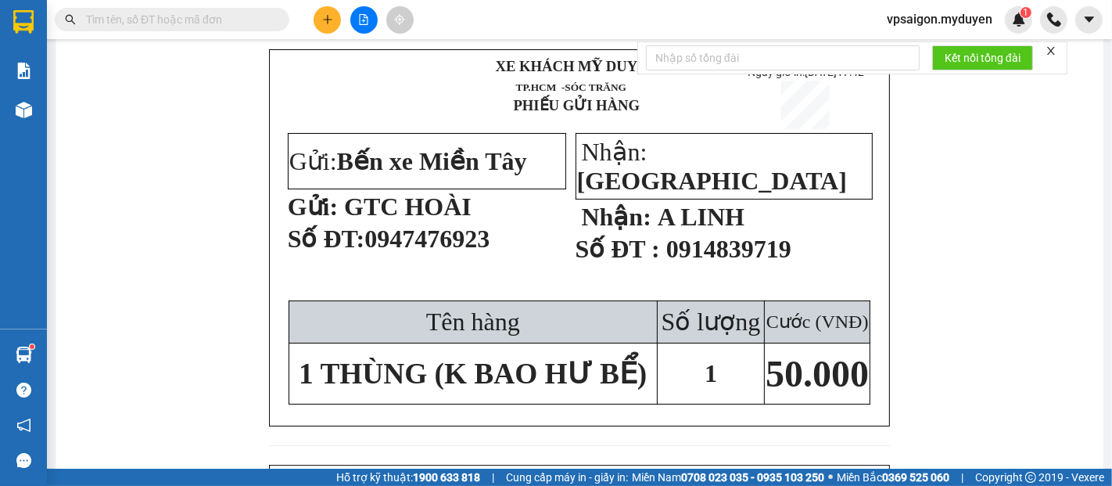
click at [322, 23] on icon "plus" at bounding box center [327, 19] width 11 height 11
click at [369, 58] on div "Tạo đơn hàng" at bounding box center [389, 58] width 68 height 17
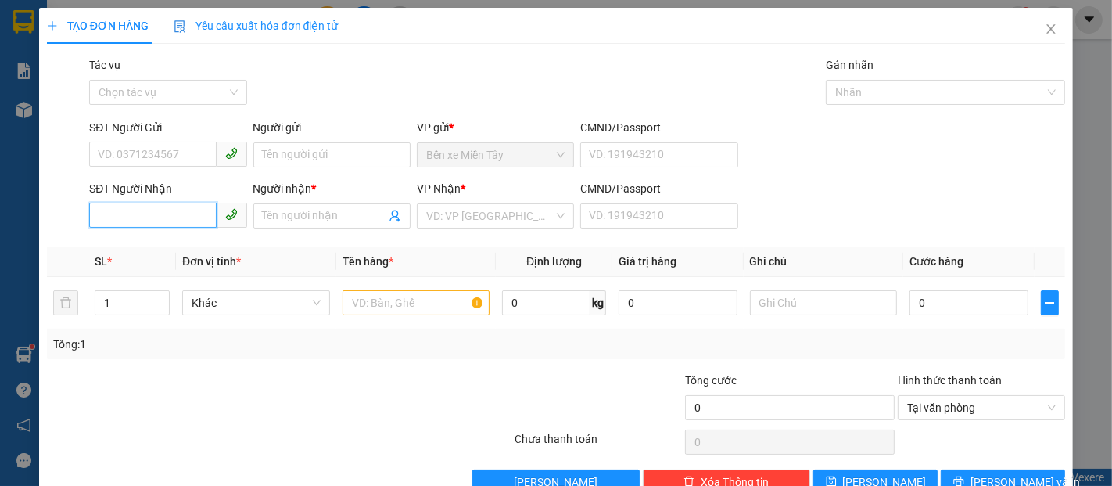
click at [138, 221] on input "SĐT Người Nhận" at bounding box center [152, 215] width 127 height 25
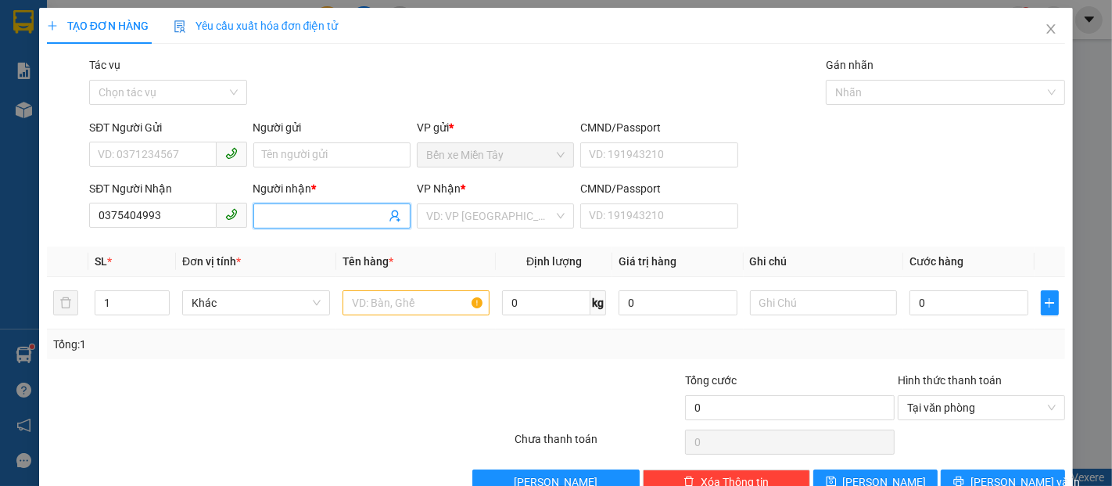
click at [346, 217] on input "Người nhận *" at bounding box center [324, 215] width 123 height 17
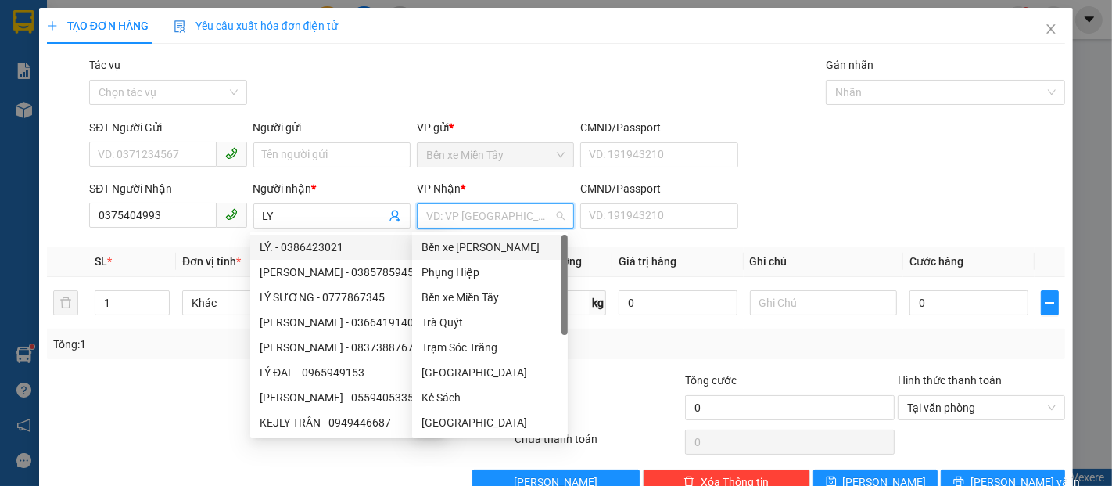
click at [474, 214] on input "search" at bounding box center [489, 215] width 127 height 23
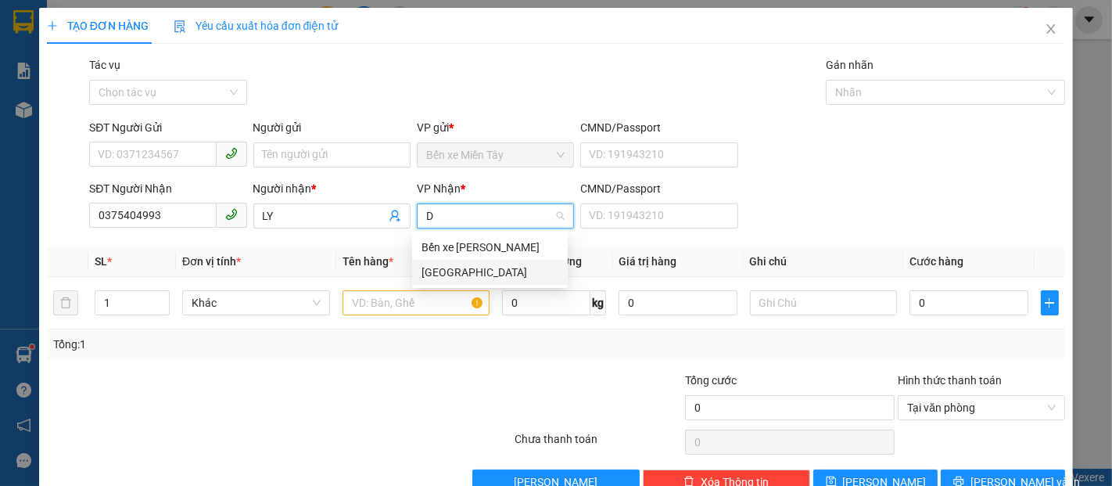
drag, startPoint x: 468, startPoint y: 267, endPoint x: 444, endPoint y: 296, distance: 37.2
click at [468, 267] on div "[GEOGRAPHIC_DATA]" at bounding box center [490, 272] width 137 height 17
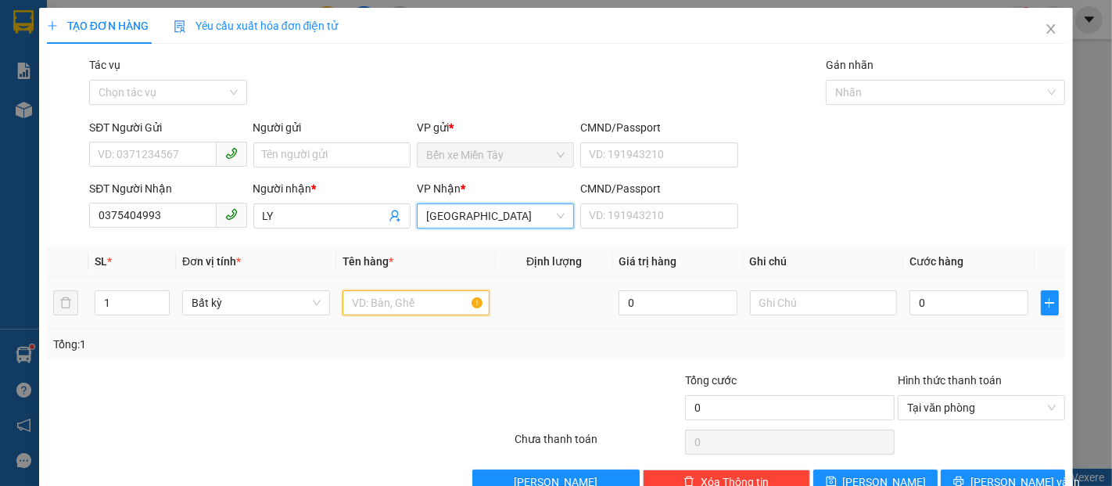
click at [440, 300] on input "text" at bounding box center [417, 302] width 148 height 25
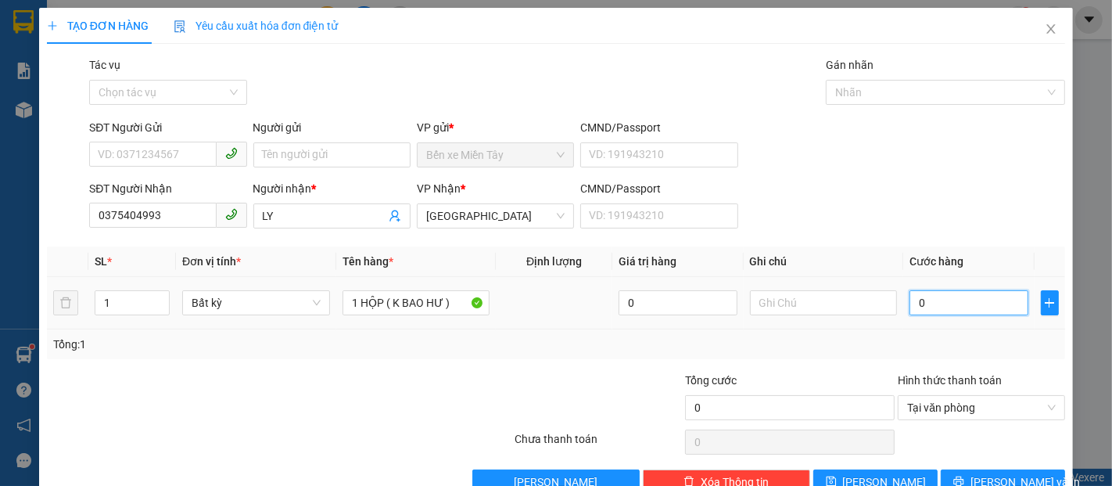
click at [963, 299] on input "0" at bounding box center [969, 302] width 118 height 25
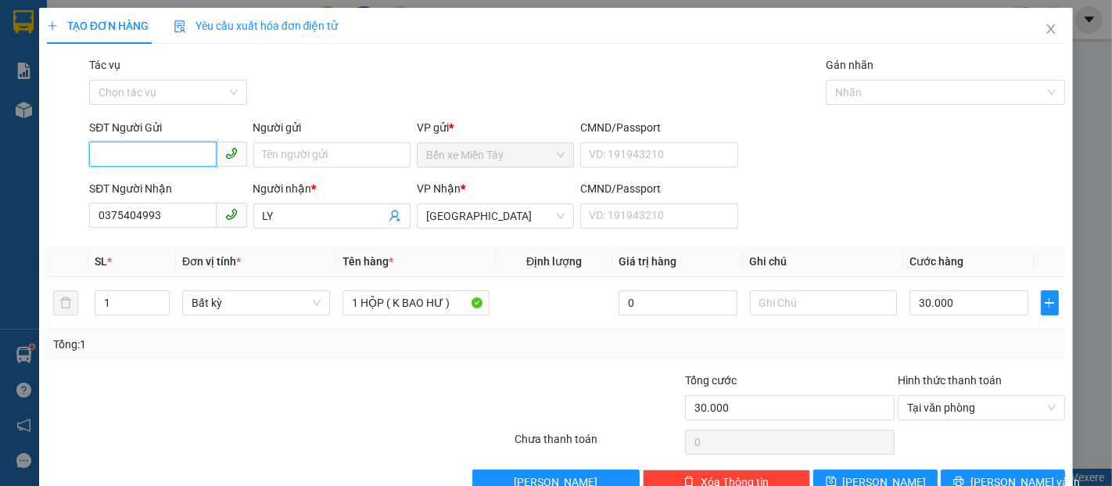
click at [161, 156] on input "SĐT Người Gửi" at bounding box center [152, 154] width 127 height 25
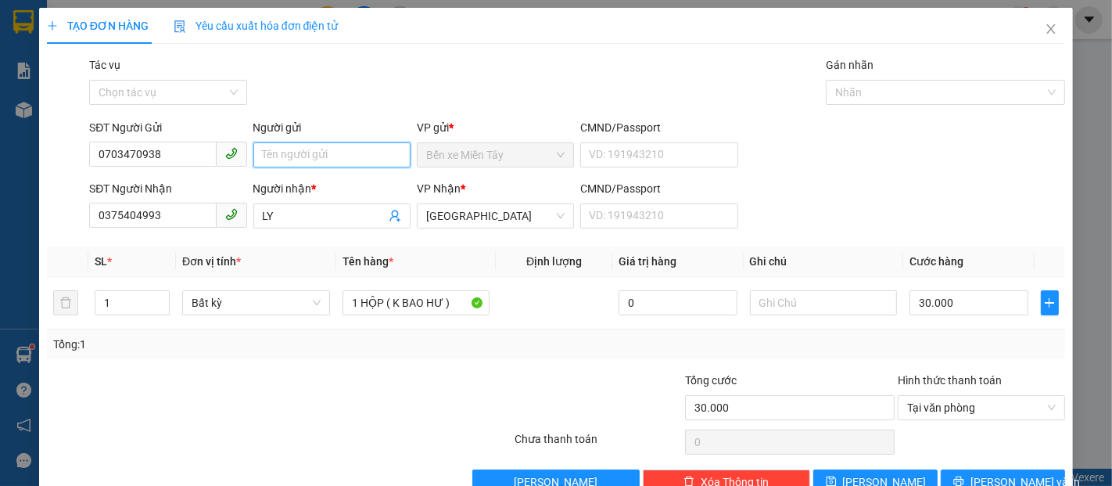
click at [343, 163] on input "Người gửi" at bounding box center [331, 154] width 157 height 25
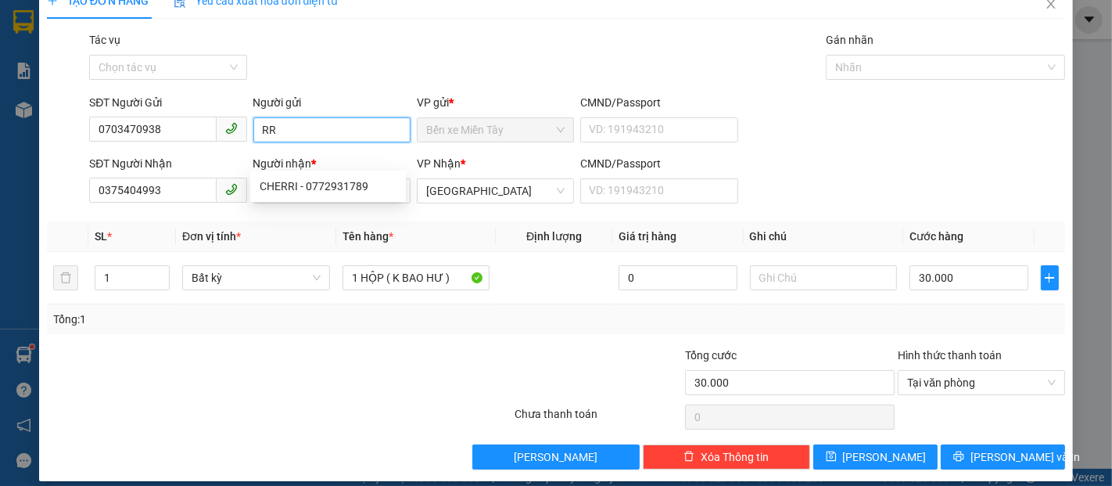
scroll to position [38, 0]
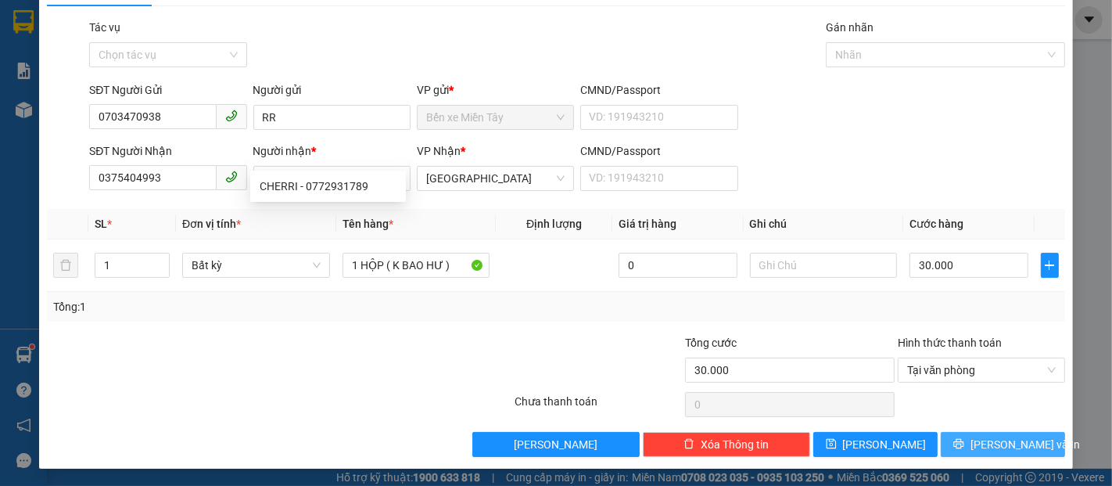
click at [964, 450] on button "[PERSON_NAME] và In" at bounding box center [1003, 444] width 124 height 25
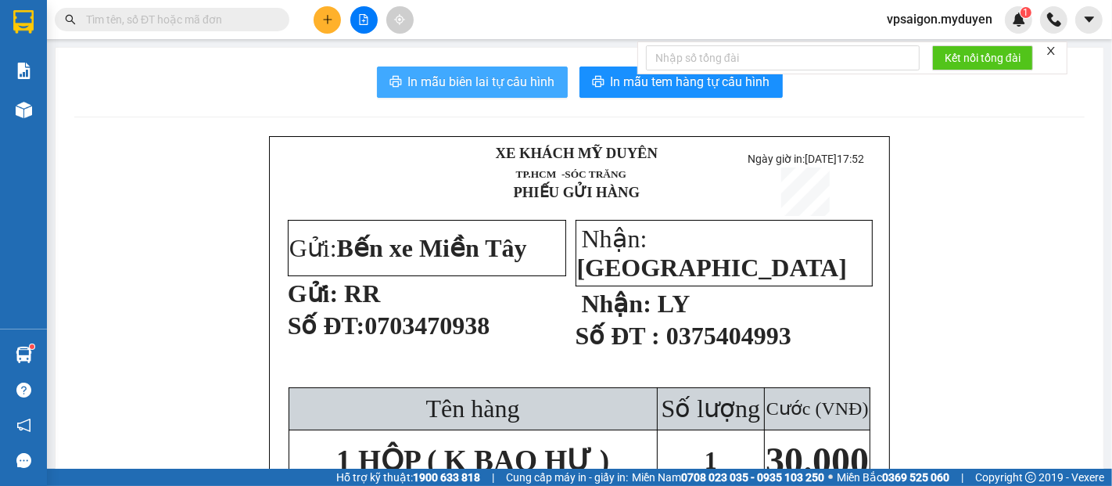
click at [479, 92] on button "In mẫu biên lai tự cấu hình" at bounding box center [472, 81] width 191 height 31
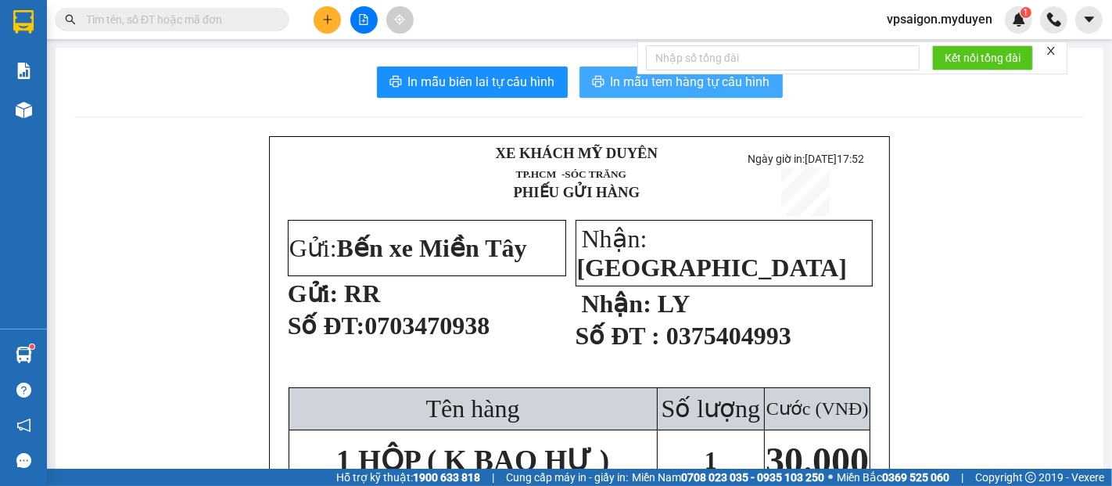
click at [640, 93] on button "In mẫu tem hàng tự cấu hình" at bounding box center [681, 81] width 203 height 31
click at [322, 26] on button at bounding box center [327, 19] width 27 height 27
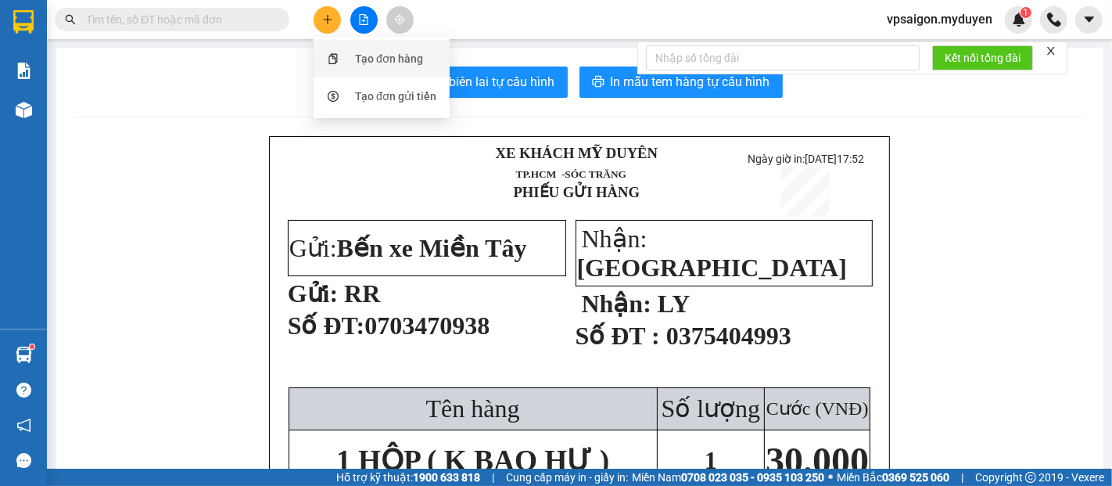
click at [369, 65] on div "Tạo đơn hàng" at bounding box center [389, 58] width 68 height 17
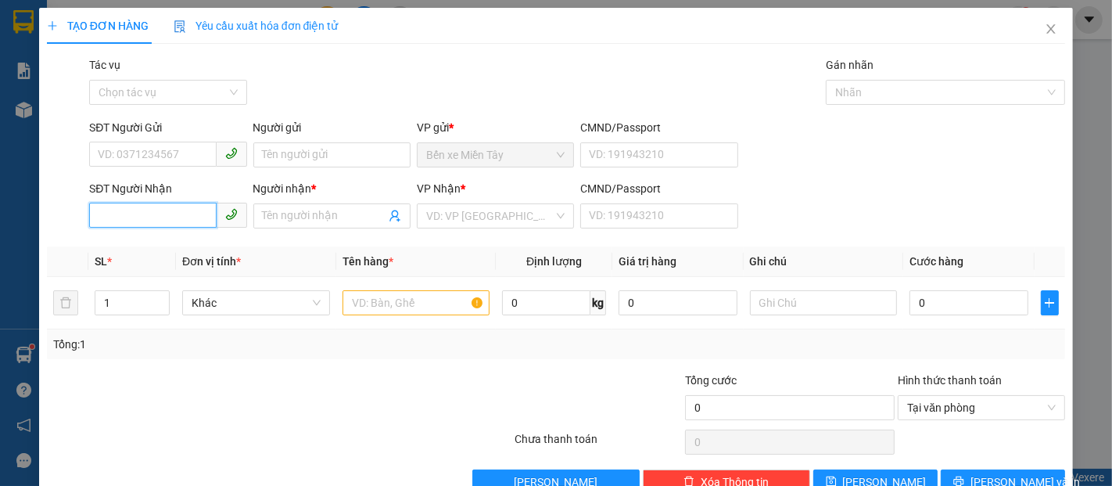
click at [148, 217] on input "SĐT Người Nhận" at bounding box center [152, 215] width 127 height 25
click at [172, 249] on div "0911251155 - CHỊ DIỄM" at bounding box center [166, 247] width 137 height 17
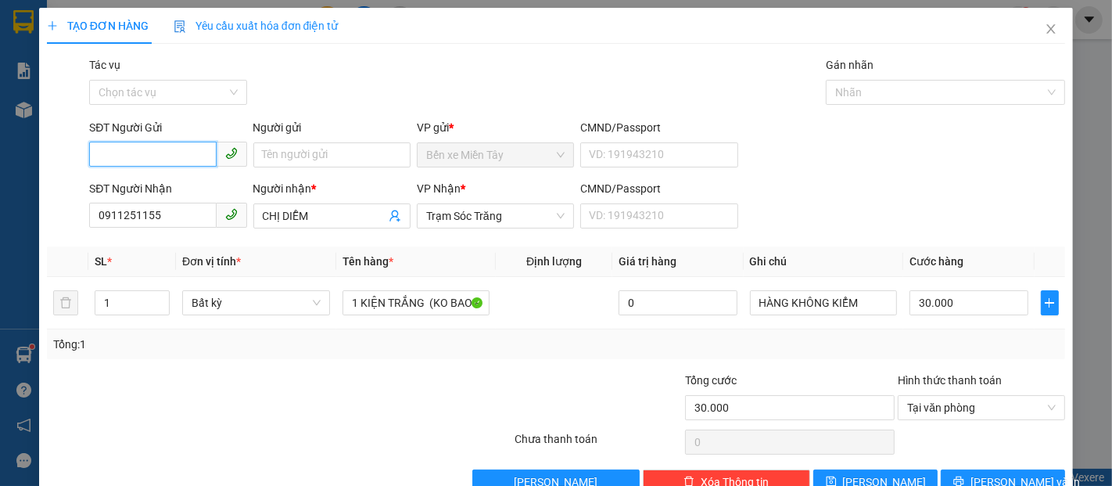
click at [153, 148] on input "SĐT Người Gửi" at bounding box center [152, 154] width 127 height 25
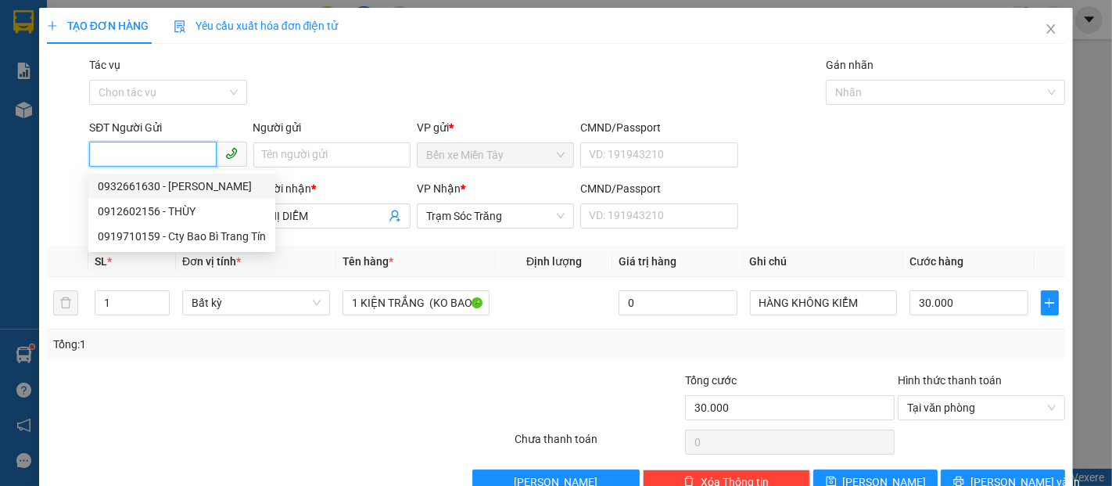
click at [181, 188] on div "0932661630 - TRANG TÍN" at bounding box center [182, 186] width 168 height 17
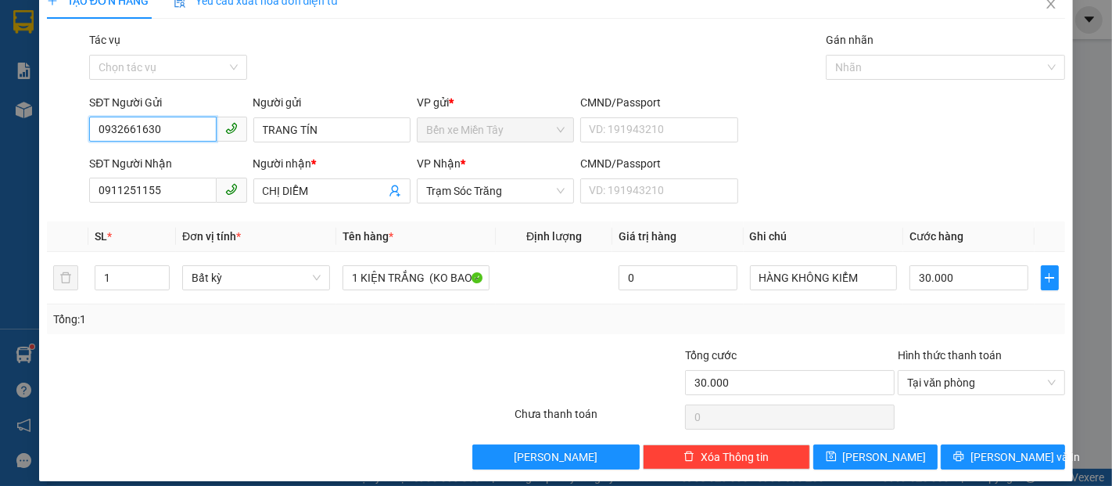
scroll to position [38, 0]
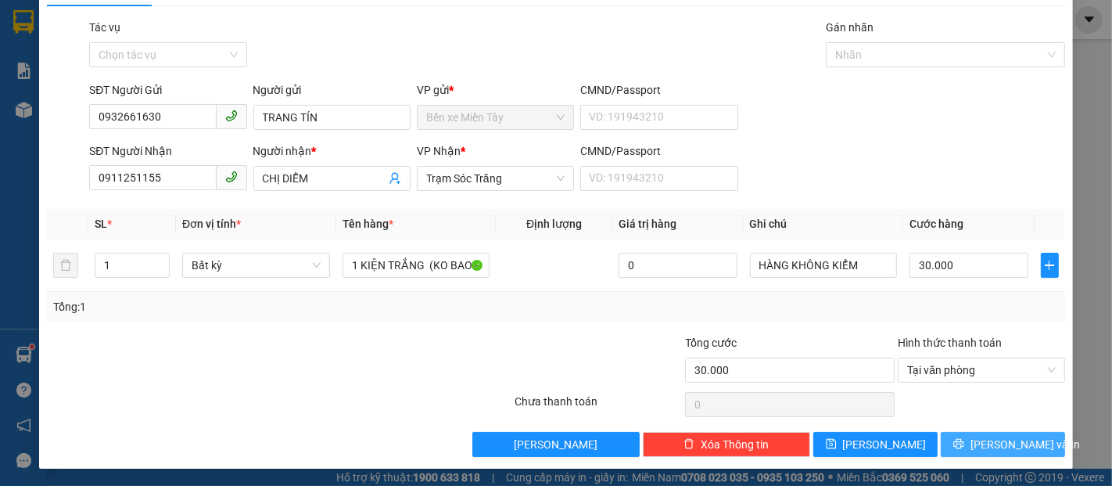
drag, startPoint x: 1025, startPoint y: 443, endPoint x: 1014, endPoint y: 414, distance: 30.7
click at [1024, 443] on button "[PERSON_NAME] và In" at bounding box center [1003, 444] width 124 height 25
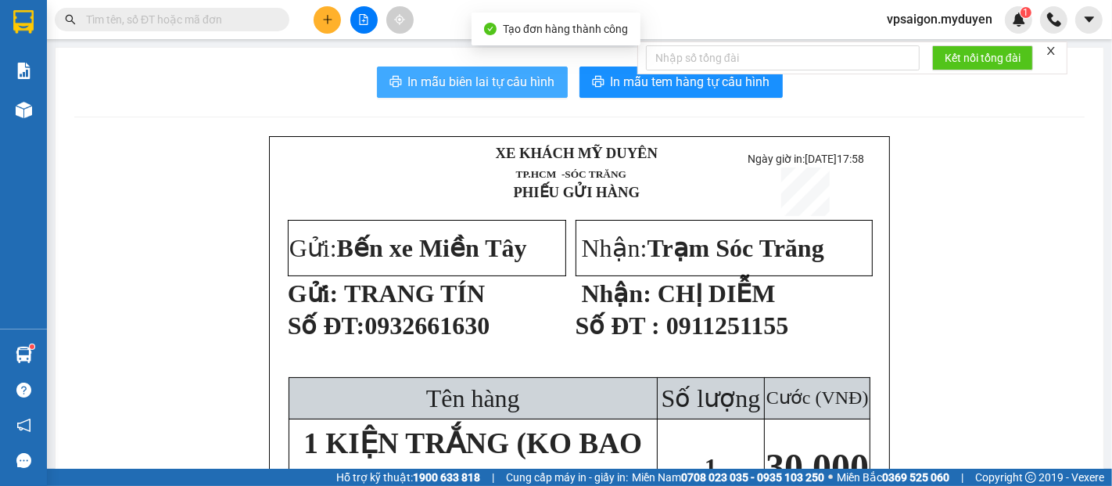
click at [515, 93] on button "In mẫu biên lai tự cấu hình" at bounding box center [472, 81] width 191 height 31
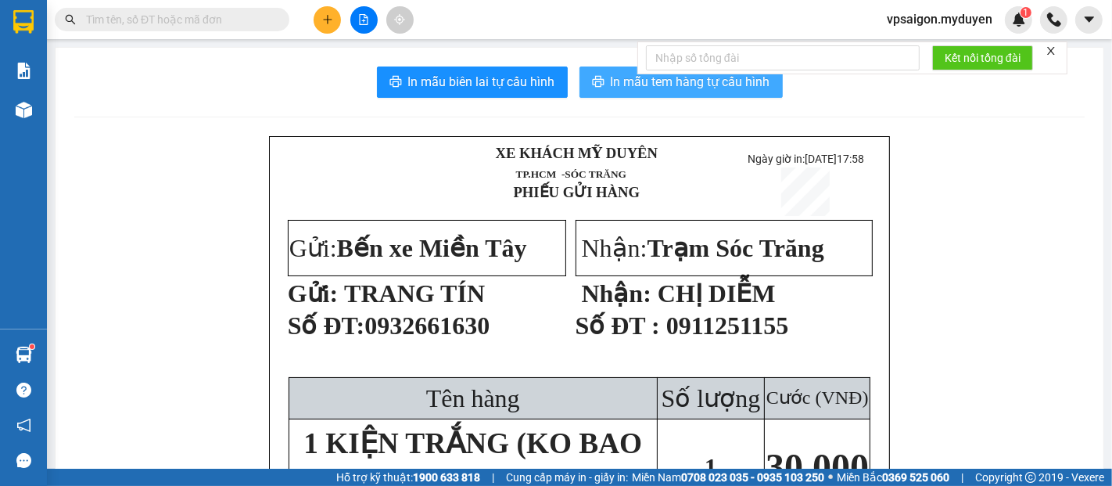
click at [592, 83] on icon "printer" at bounding box center [598, 81] width 12 height 11
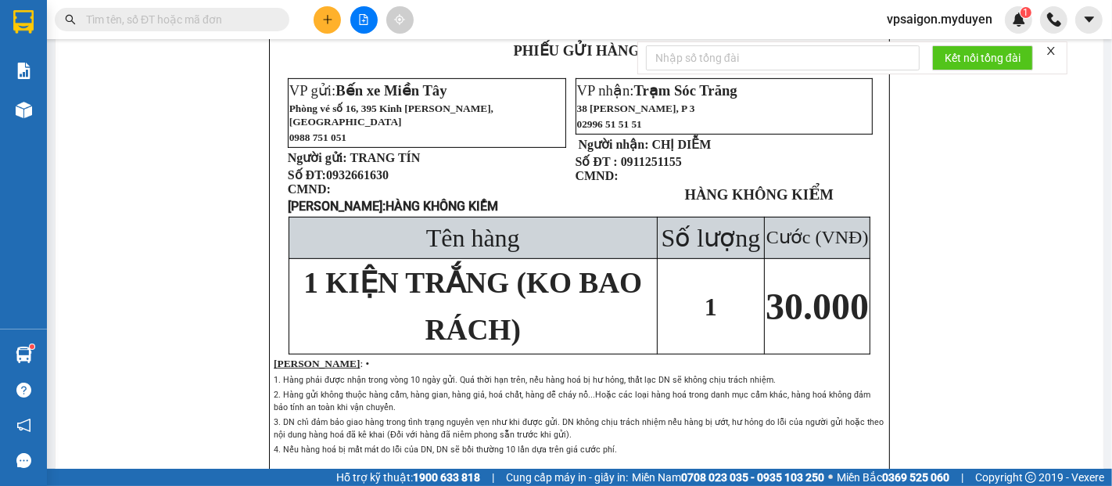
scroll to position [698, 0]
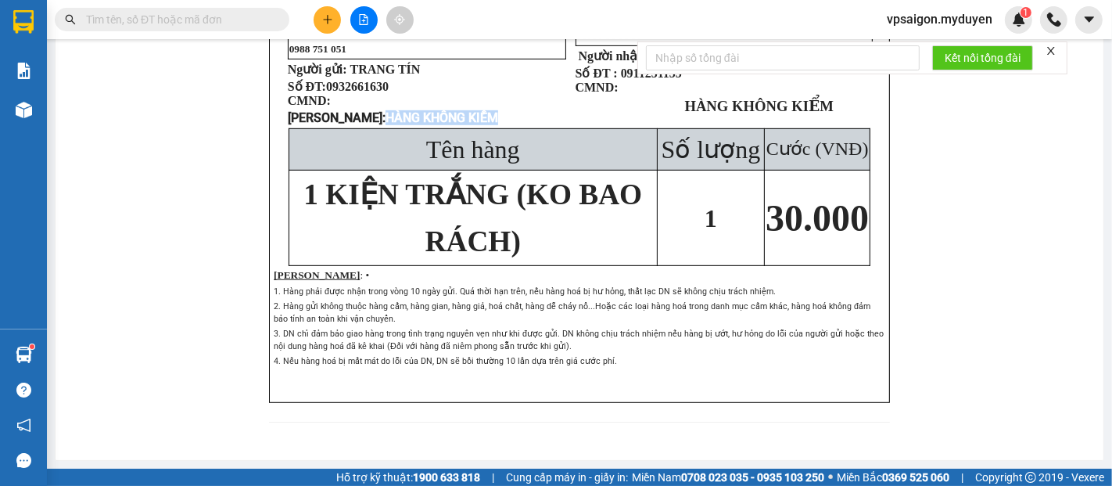
drag, startPoint x: 332, startPoint y: 95, endPoint x: 504, endPoint y: 87, distance: 172.3
click at [504, 110] on p "Ghi chú: HÀNG KHÔNG KIỂM" at bounding box center [426, 117] width 276 height 15
click at [657, 238] on td "1" at bounding box center [710, 218] width 107 height 95
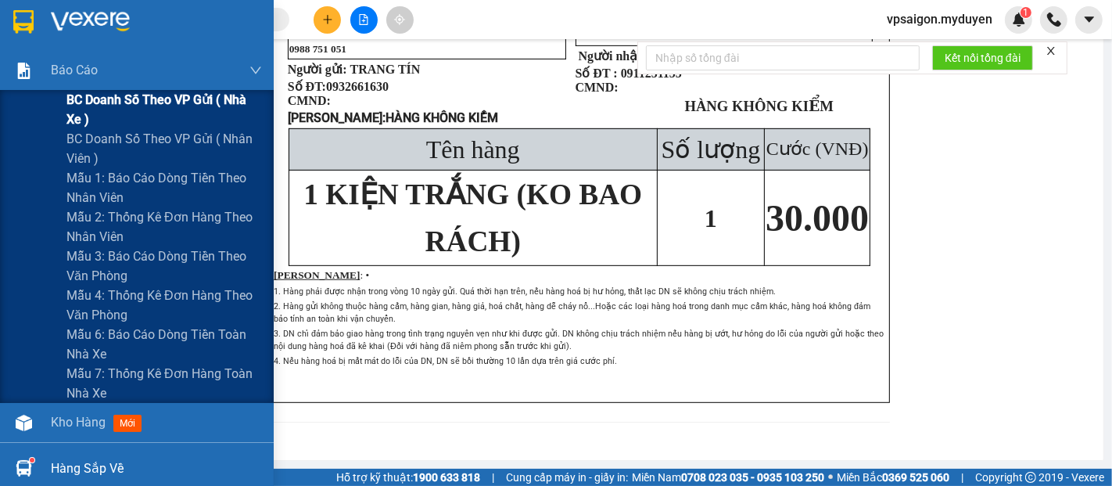
click at [154, 92] on span "BC doanh số theo VP gửi ( nhà xe )" at bounding box center [164, 109] width 196 height 39
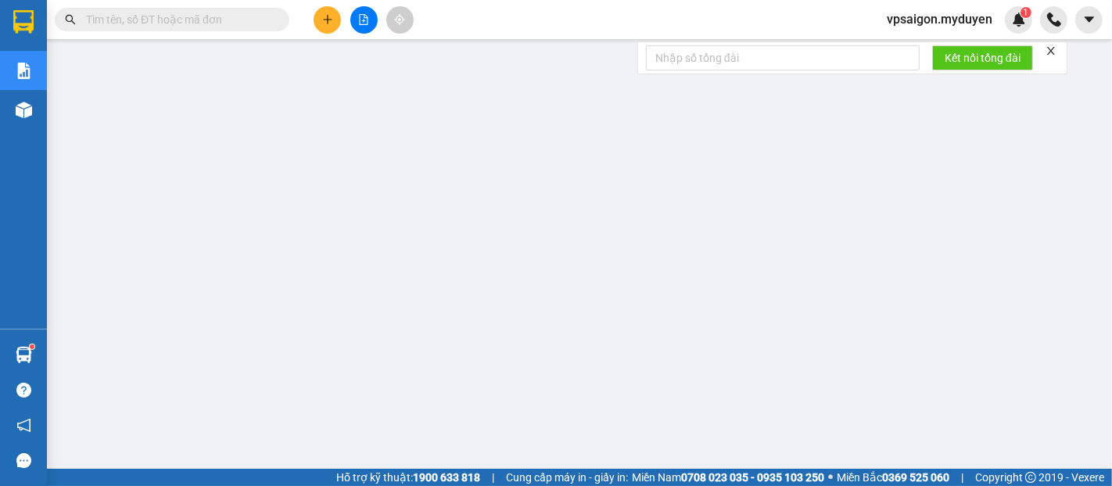
click at [323, 5] on div "Kết quả tìm kiếm ( 0 ) Bộ lọc No Data vpsaigon.myduyen 1" at bounding box center [556, 19] width 1112 height 39
click at [323, 16] on icon "plus" at bounding box center [327, 19] width 11 height 11
click at [350, 53] on div "Tạo đơn hàng" at bounding box center [381, 59] width 117 height 30
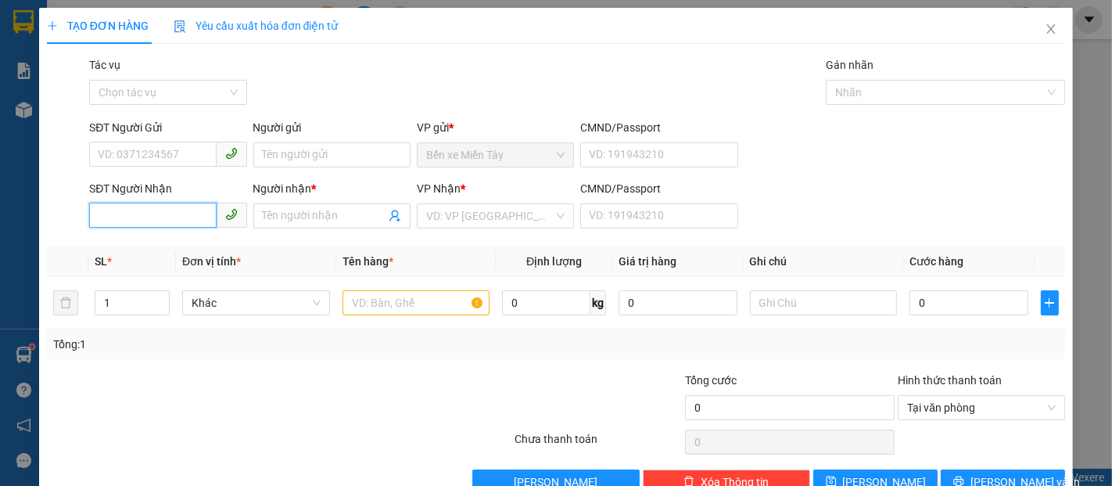
click at [185, 222] on input "SĐT Người Nhận" at bounding box center [152, 215] width 127 height 25
click at [178, 217] on input "363" at bounding box center [152, 215] width 127 height 25
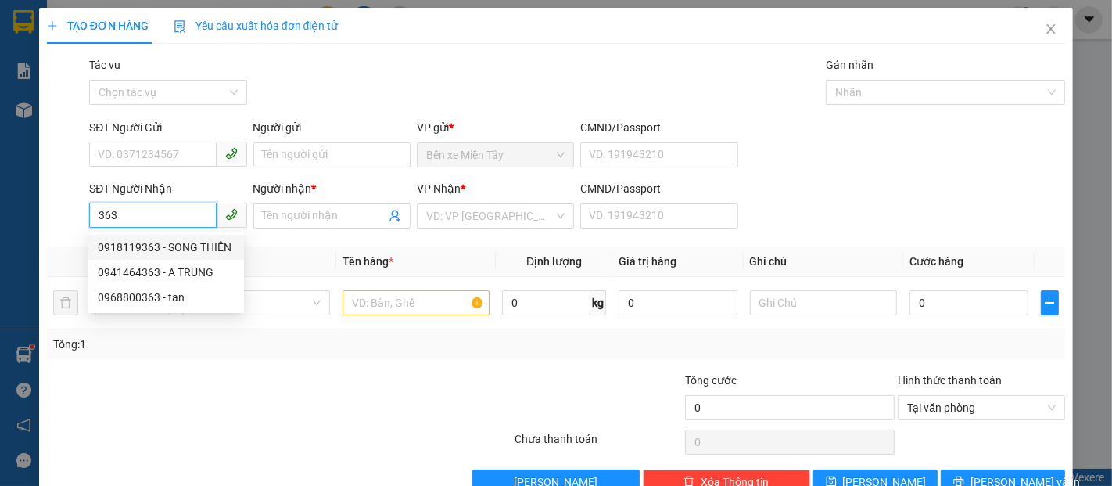
click at [194, 252] on div "0918119363 - SONG THIÊN" at bounding box center [166, 247] width 137 height 17
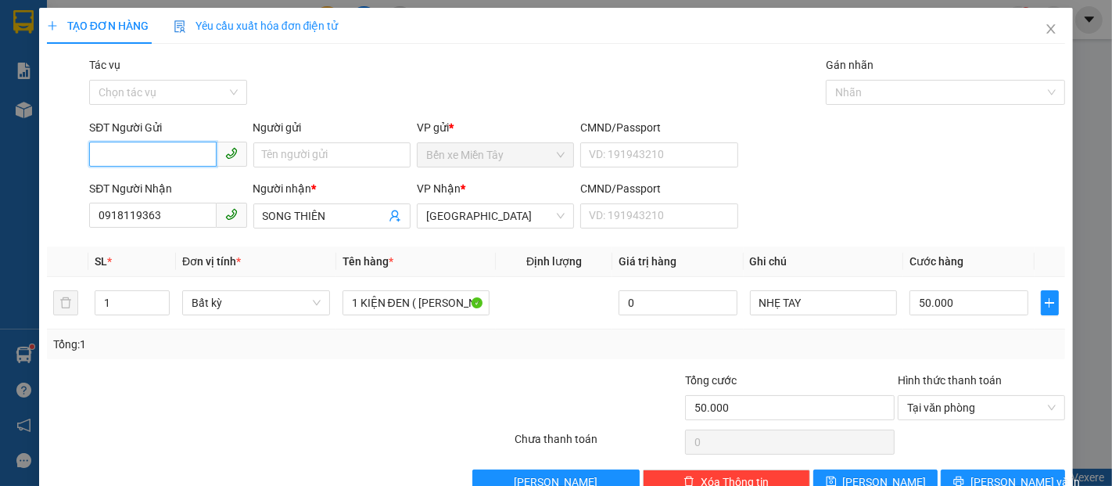
click at [160, 146] on input "SĐT Người Gửi" at bounding box center [152, 154] width 127 height 25
click at [187, 180] on div "0906789896 - PHỤ TÙNG HQ" at bounding box center [169, 186] width 142 height 17
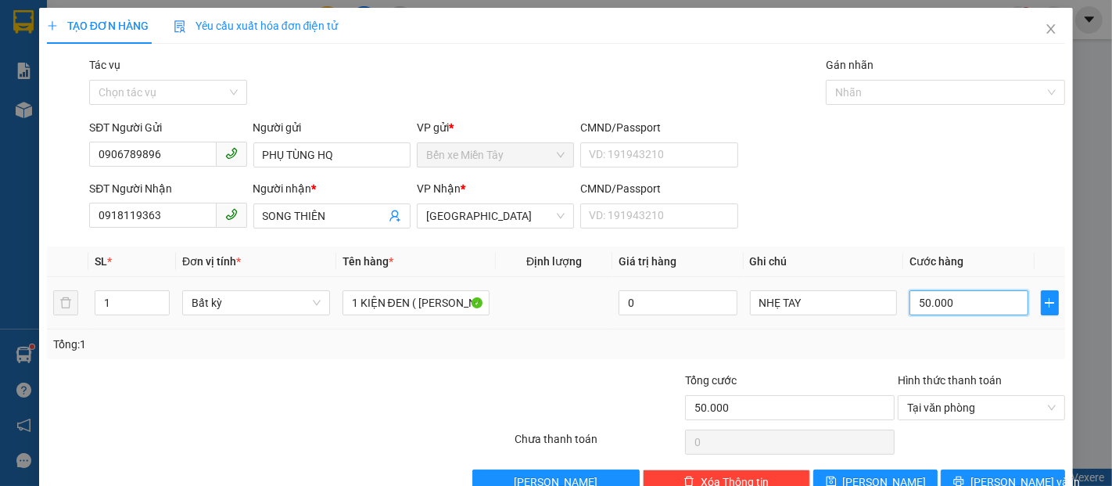
click at [948, 308] on input "50.000" at bounding box center [969, 302] width 118 height 25
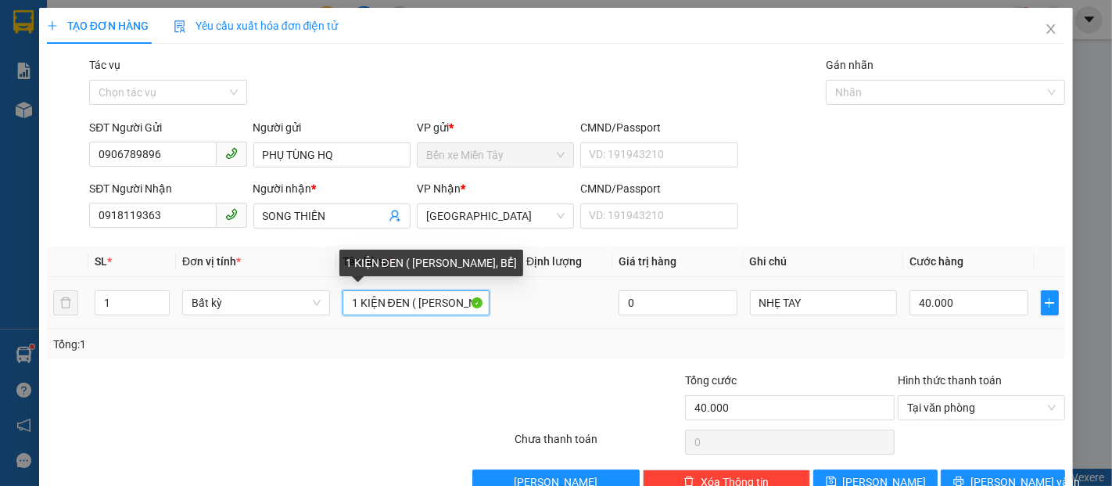
click at [400, 303] on input "1 KIỆN ĐEN ( KO BAO HƯ, BỂ]" at bounding box center [417, 302] width 148 height 25
click at [401, 304] on input "1 KIỆN ĐEN ( KO BAO HƯ, BỂ]" at bounding box center [417, 302] width 148 height 25
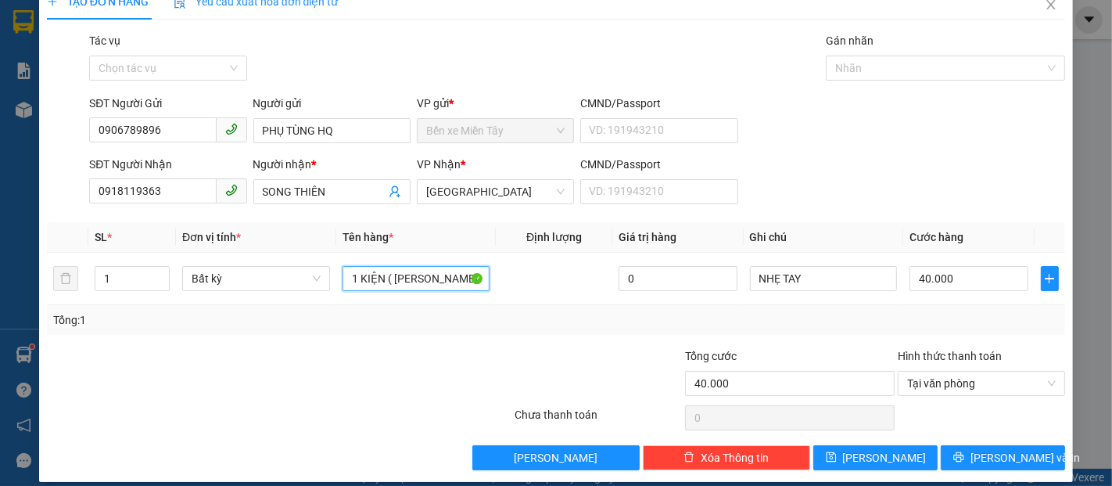
scroll to position [38, 0]
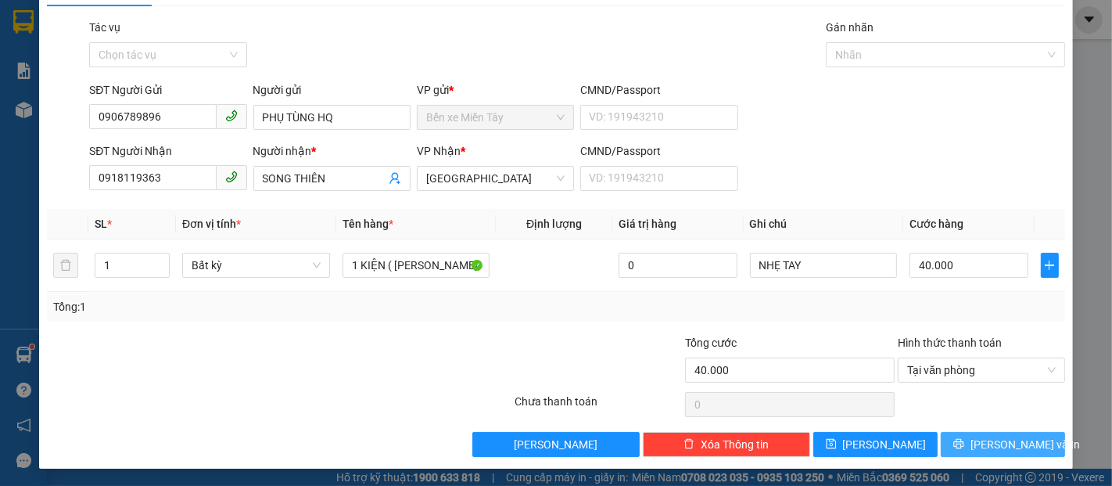
click at [1020, 443] on span "[PERSON_NAME] và In" at bounding box center [1025, 444] width 109 height 17
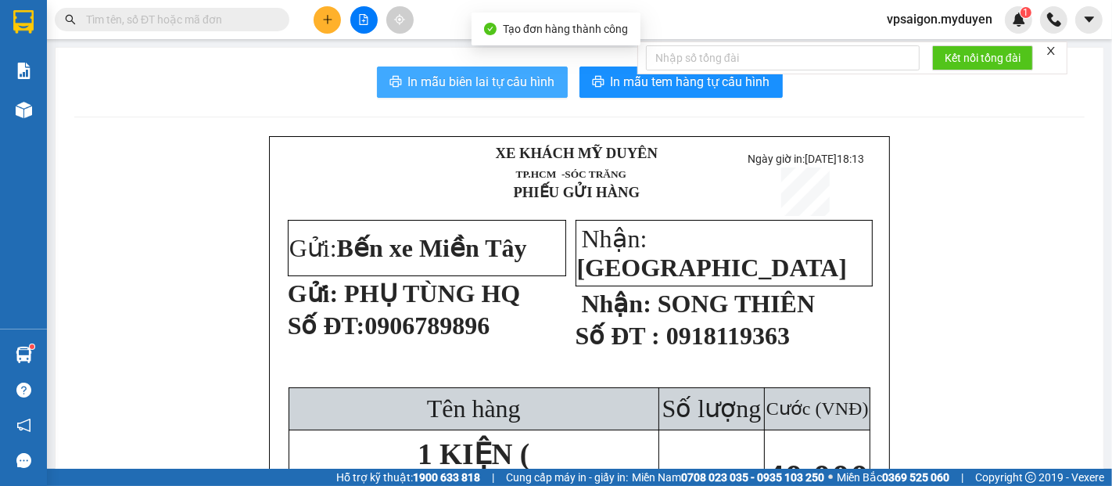
click at [505, 88] on span "In mẫu biên lai tự cấu hình" at bounding box center [481, 82] width 147 height 20
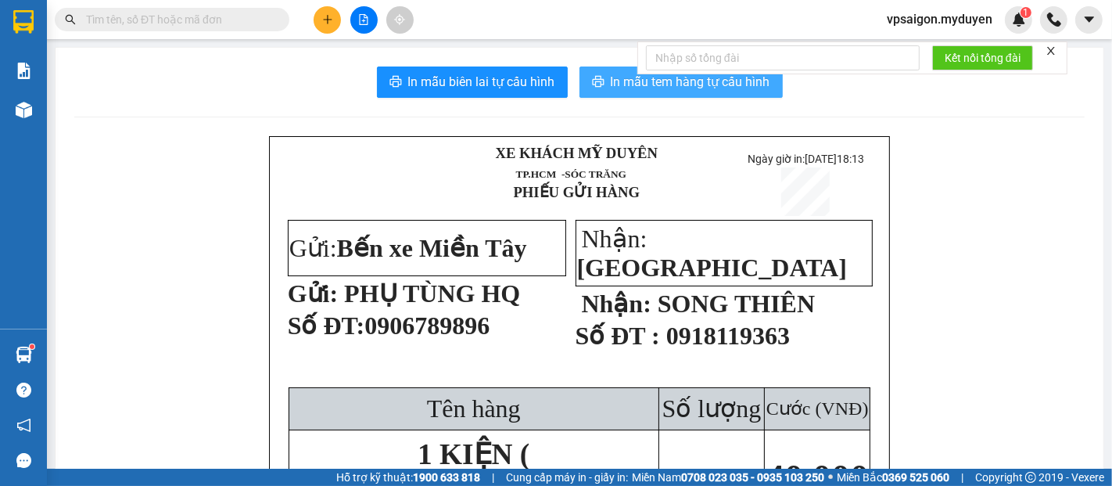
click at [672, 84] on span "In mẫu tem hàng tự cấu hình" at bounding box center [691, 82] width 160 height 20
click at [326, 18] on icon "plus" at bounding box center [327, 19] width 11 height 11
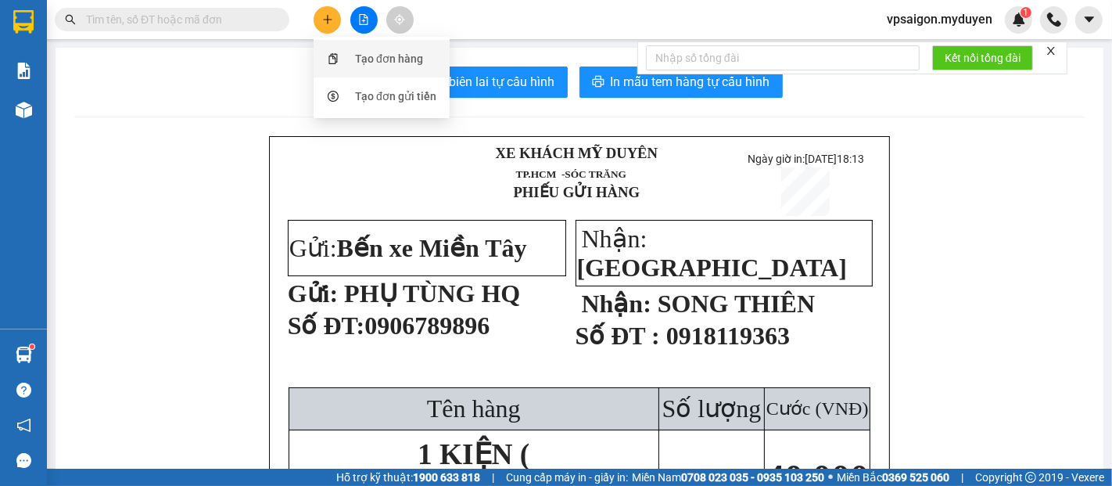
click at [363, 59] on div "Tạo đơn hàng" at bounding box center [389, 58] width 68 height 17
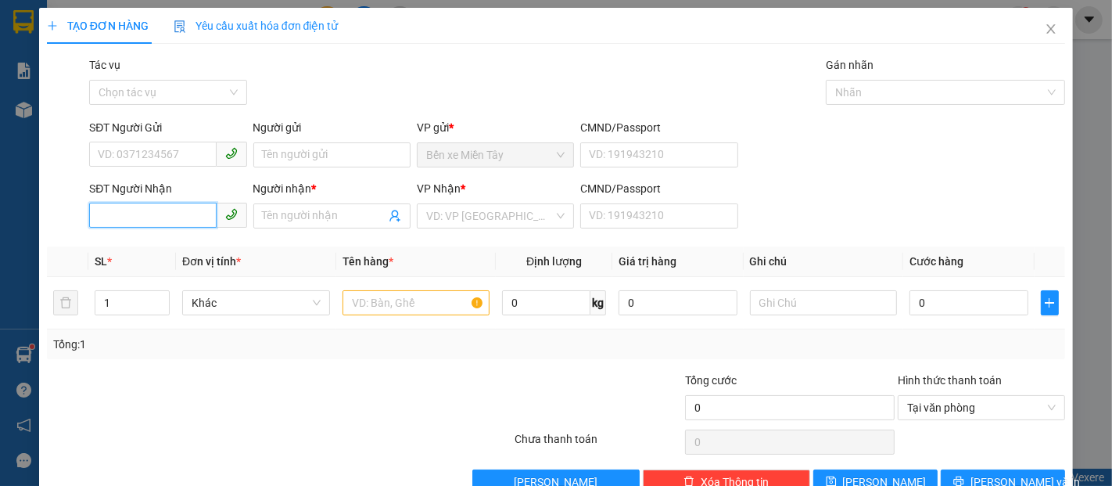
click at [177, 223] on input "SĐT Người Nhận" at bounding box center [152, 215] width 127 height 25
click at [196, 273] on div "0979055852 - DŨNG" at bounding box center [166, 272] width 137 height 17
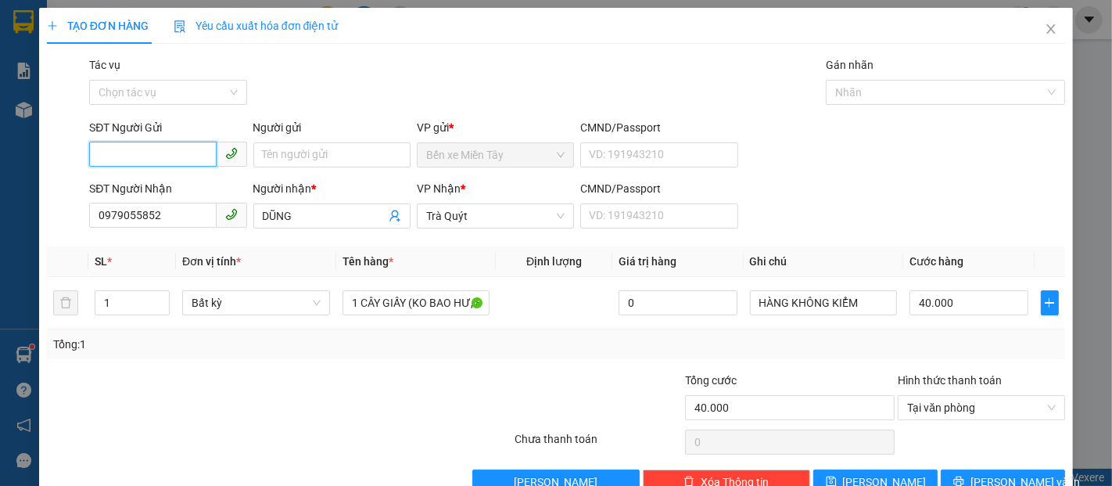
click at [176, 157] on input "SĐT Người Gửi" at bounding box center [152, 154] width 127 height 25
click at [186, 210] on div "0703727453 - ĐẠT" at bounding box center [167, 211] width 138 height 17
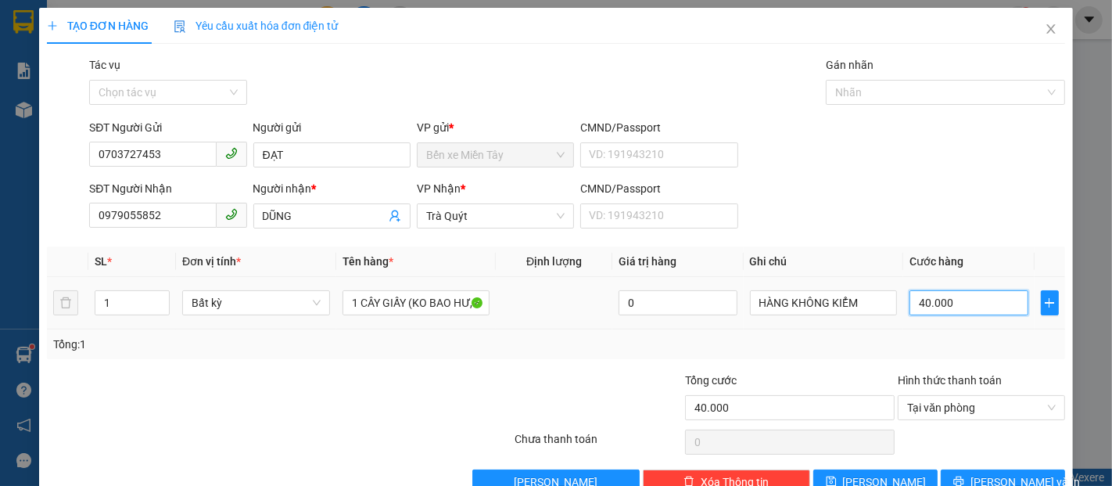
click at [963, 298] on input "40.000" at bounding box center [969, 302] width 118 height 25
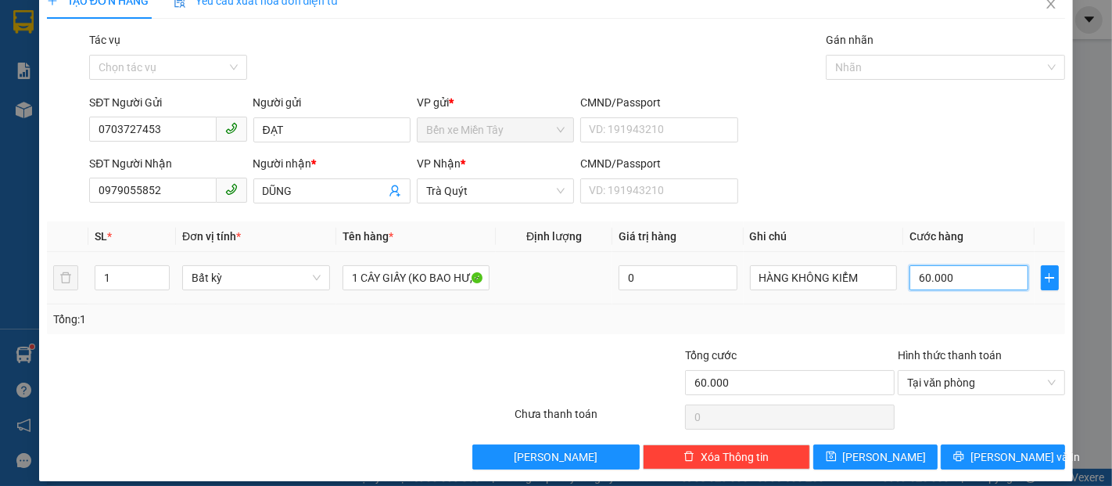
scroll to position [38, 0]
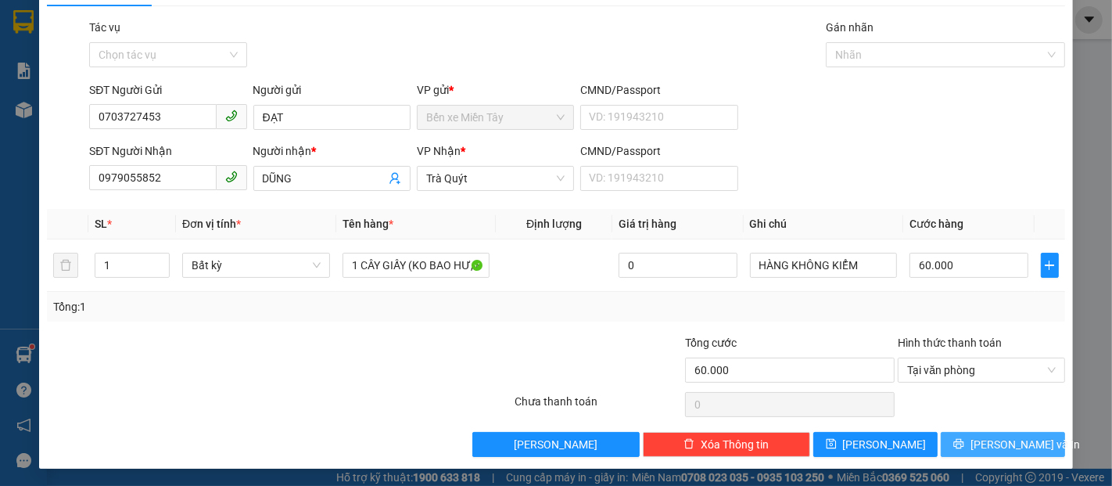
drag, startPoint x: 1014, startPoint y: 444, endPoint x: 999, endPoint y: 397, distance: 50.0
click at [1012, 443] on span "[PERSON_NAME] và In" at bounding box center [1025, 444] width 109 height 17
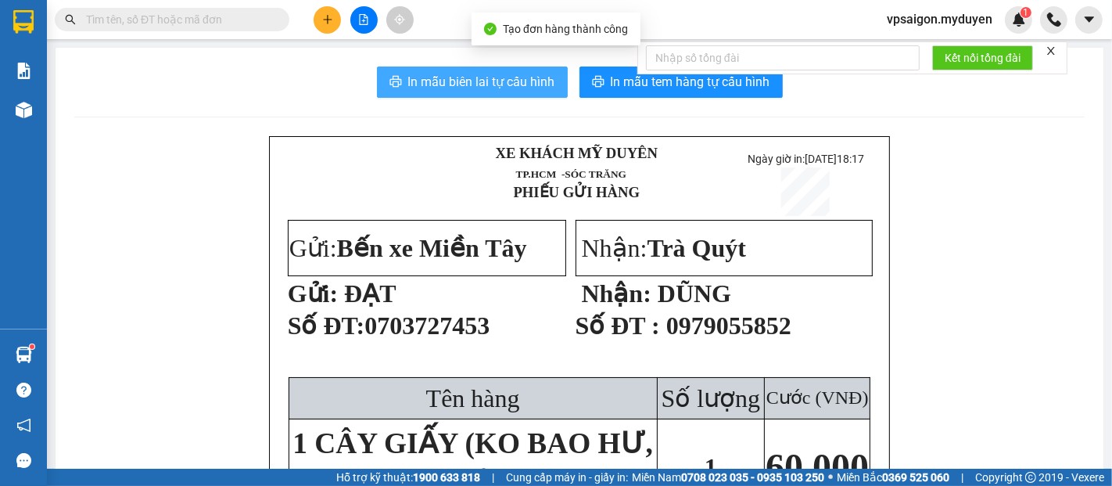
click at [476, 84] on span "In mẫu biên lai tự cấu hình" at bounding box center [481, 82] width 147 height 20
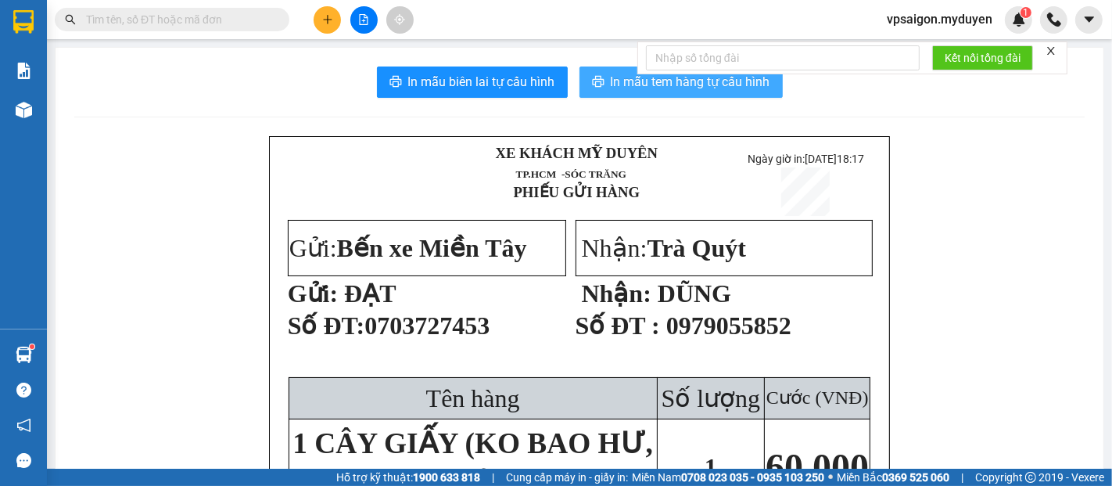
click at [647, 92] on span "In mẫu tem hàng tự cấu hình" at bounding box center [691, 82] width 160 height 20
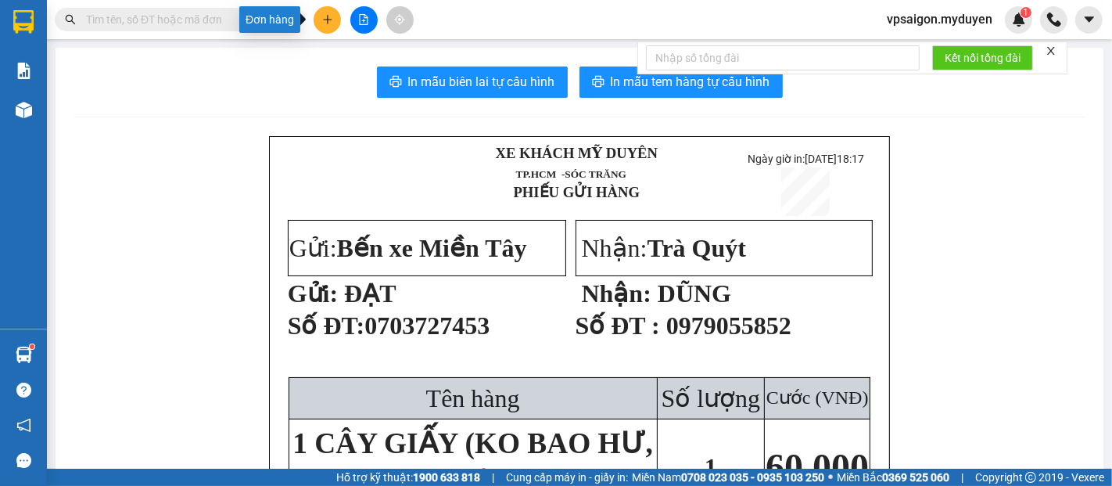
click at [325, 27] on button at bounding box center [327, 19] width 27 height 27
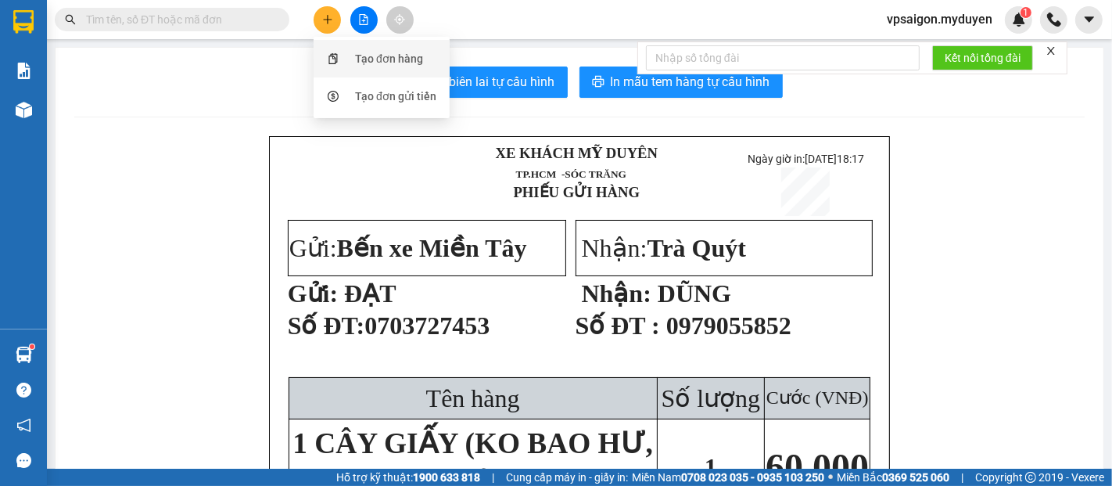
click at [386, 57] on div "Tạo đơn hàng" at bounding box center [389, 58] width 68 height 17
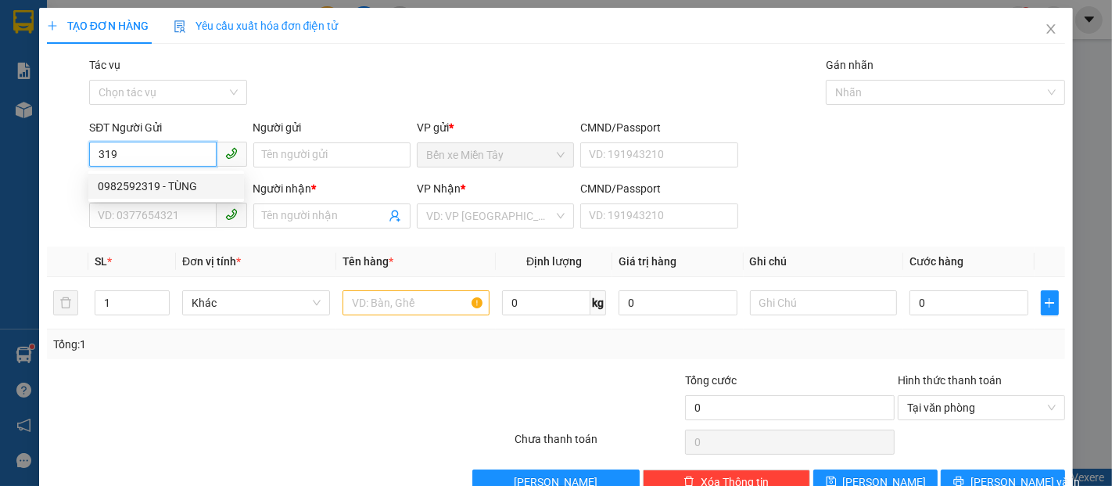
click at [178, 195] on div "0982592319 - TÙNG" at bounding box center [166, 186] width 156 height 25
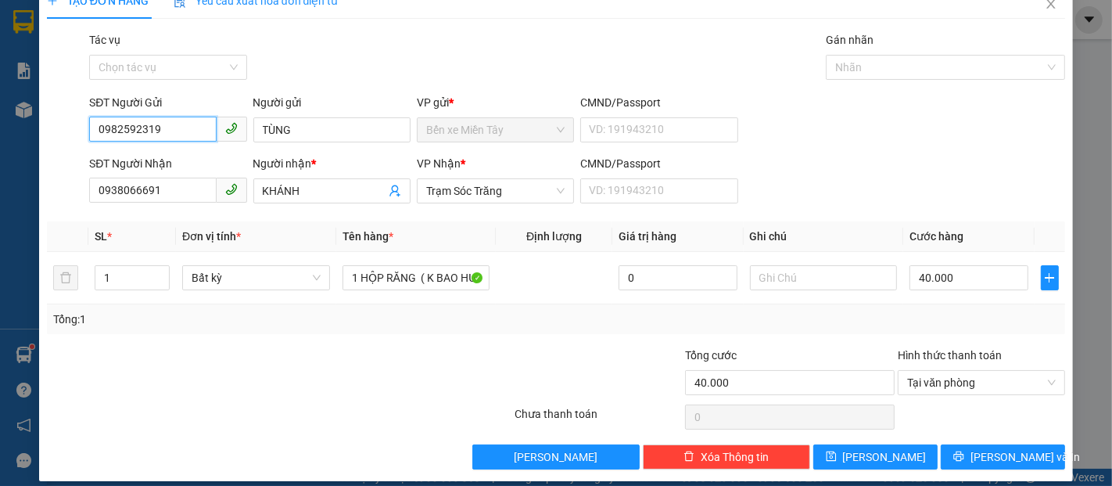
scroll to position [38, 0]
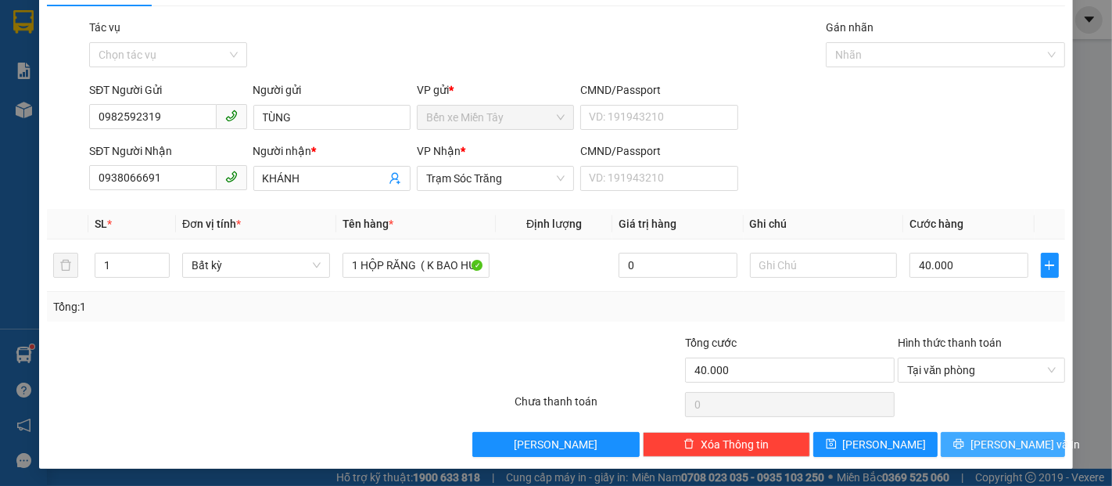
click at [1017, 442] on span "[PERSON_NAME] và In" at bounding box center [1025, 444] width 109 height 17
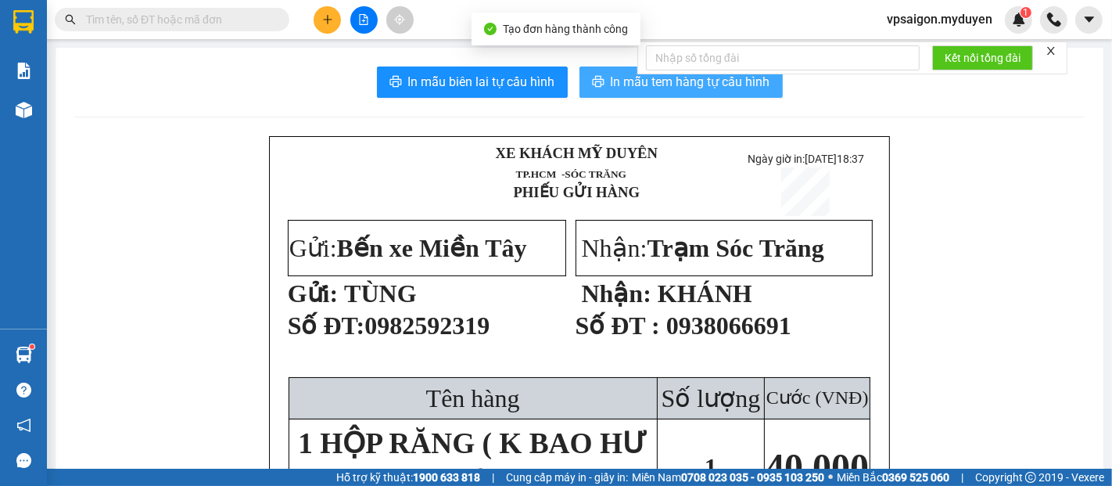
click at [713, 83] on span "In mẫu tem hàng tự cấu hình" at bounding box center [691, 82] width 160 height 20
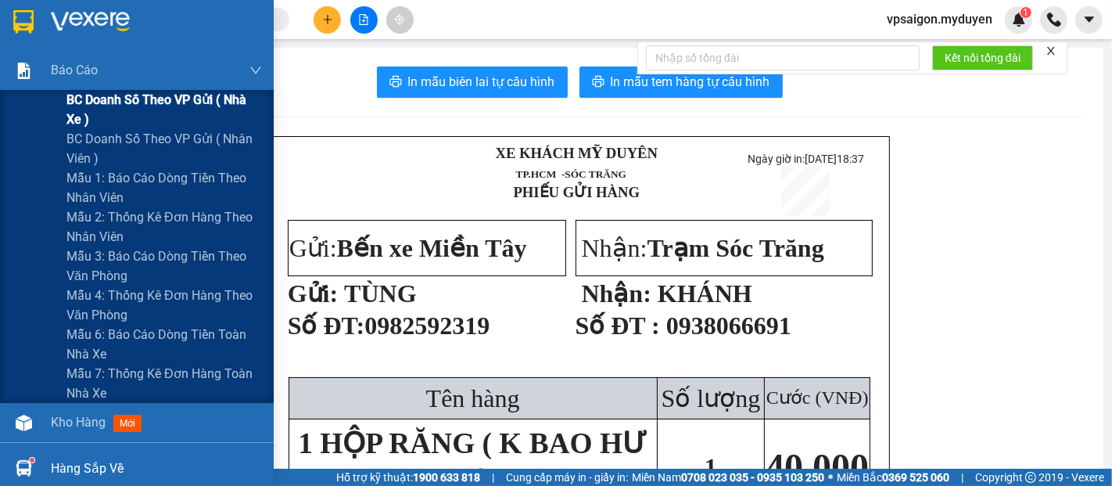
click at [130, 99] on span "BC doanh số theo VP gửi ( nhà xe )" at bounding box center [164, 109] width 196 height 39
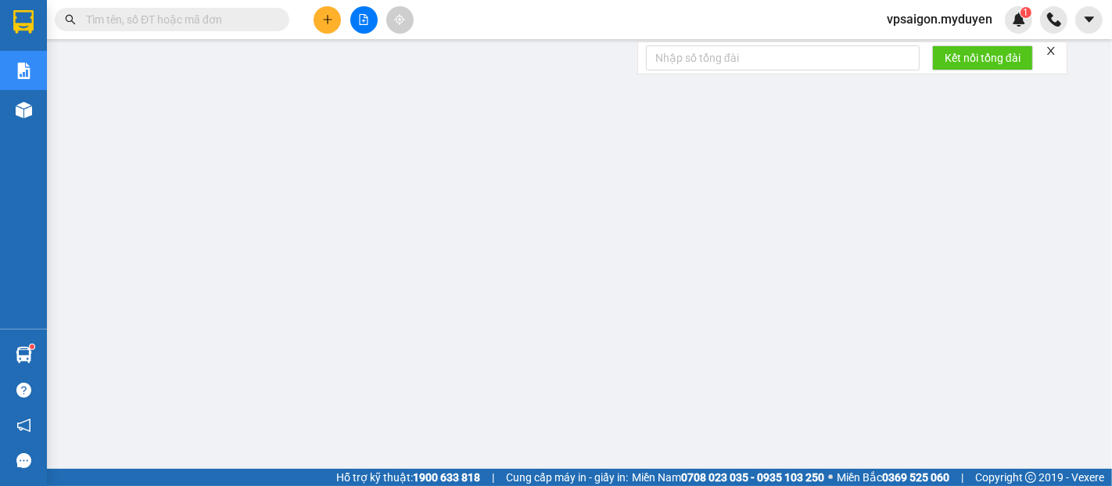
click at [325, 23] on icon "plus" at bounding box center [327, 19] width 11 height 11
click at [395, 62] on div "Tạo đơn hàng" at bounding box center [389, 58] width 68 height 17
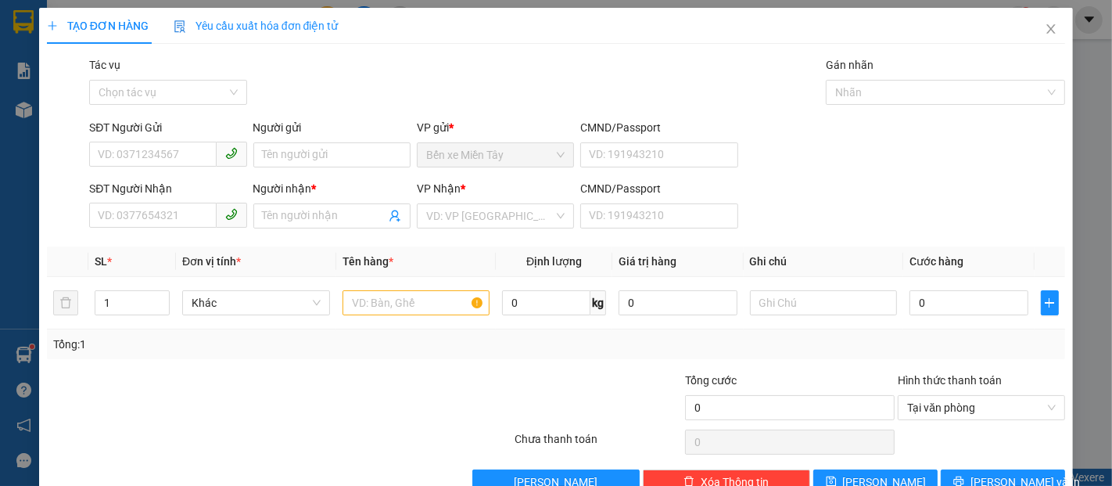
click at [163, 201] on div "SĐT Người Nhận" at bounding box center [167, 191] width 157 height 23
click at [167, 214] on input "SĐT Người Nhận" at bounding box center [152, 215] width 127 height 25
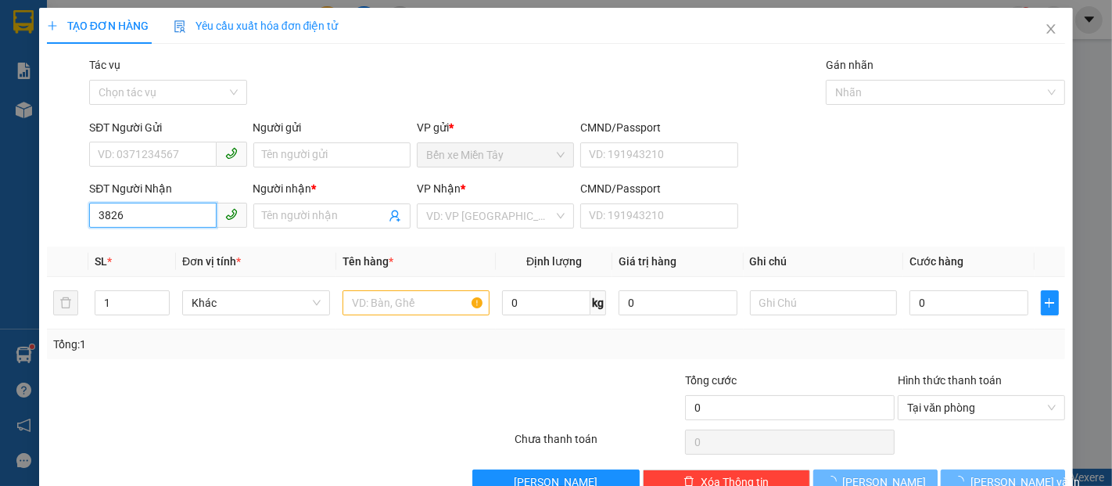
click at [167, 214] on input "3826" at bounding box center [152, 215] width 127 height 25
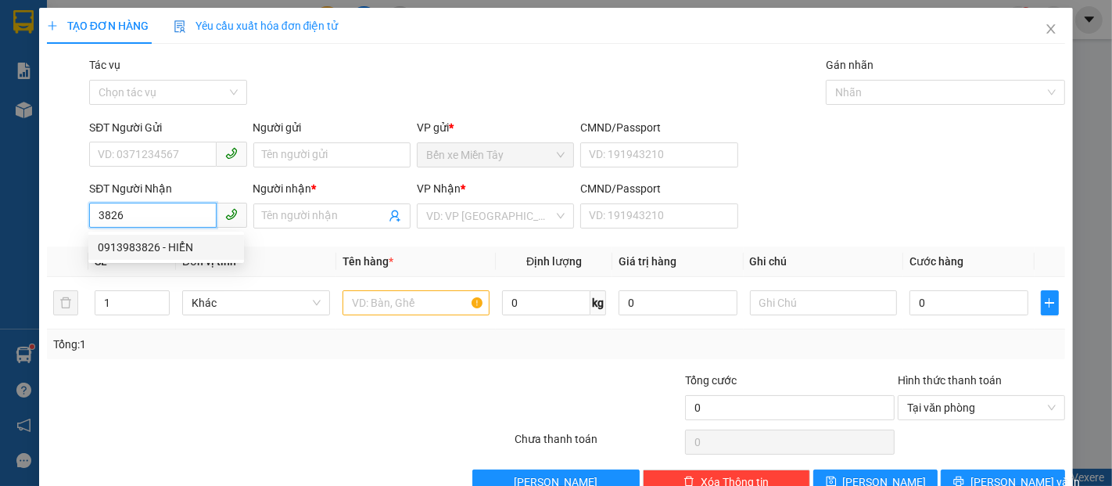
click at [185, 252] on div "0913983826 - HIỂN" at bounding box center [166, 247] width 137 height 17
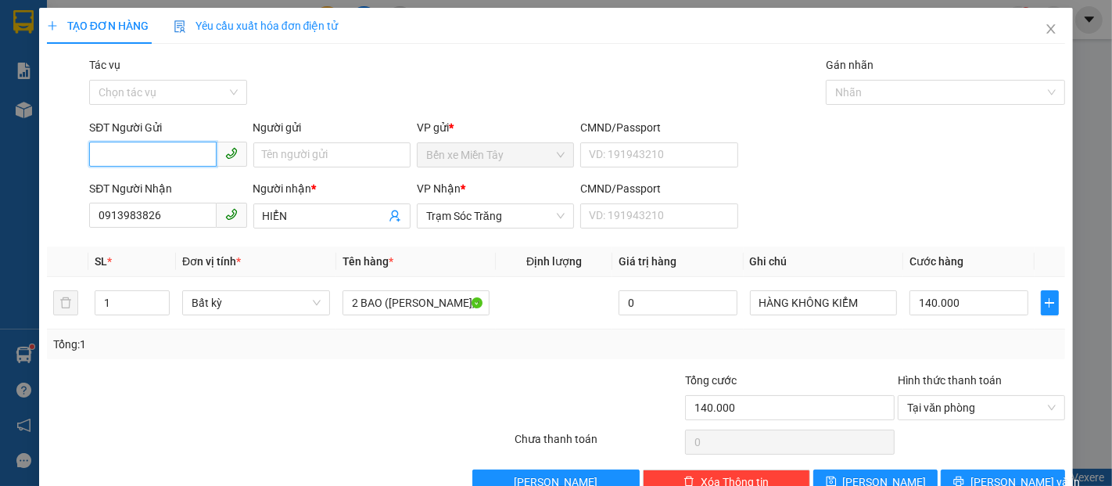
click at [149, 147] on input "SĐT Người Gửi" at bounding box center [152, 154] width 127 height 25
click at [180, 208] on div "0328301304 - THƯ" at bounding box center [166, 211] width 137 height 17
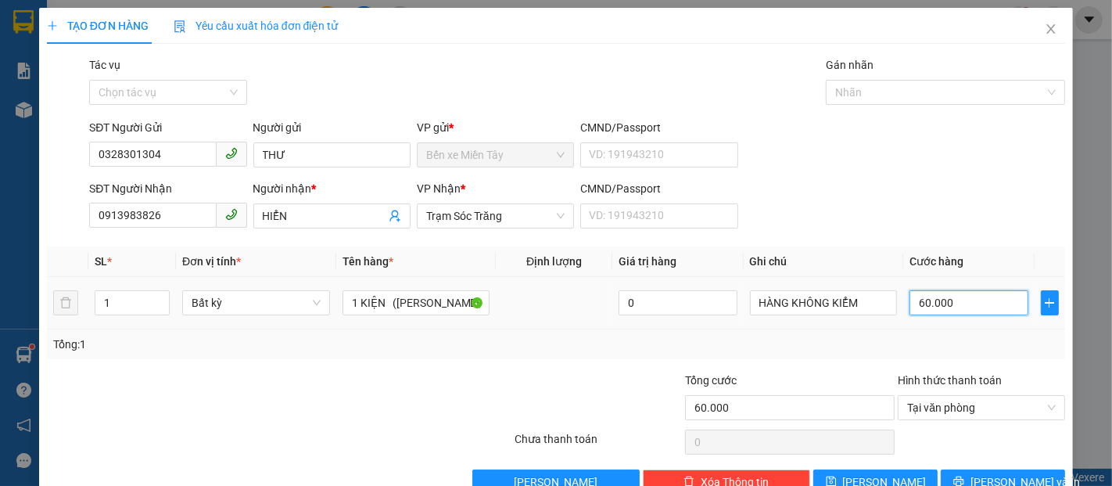
click at [978, 298] on input "60.000" at bounding box center [969, 302] width 118 height 25
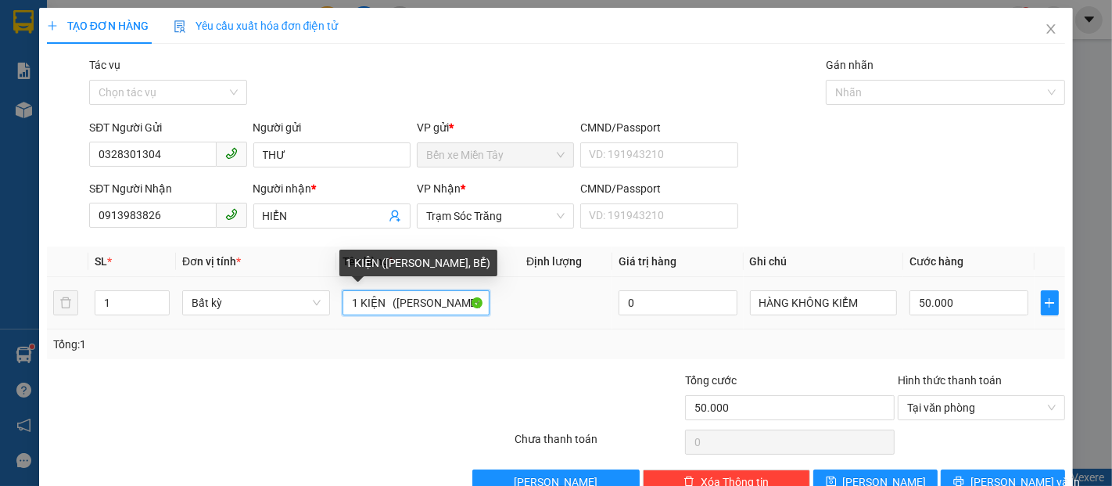
click at [386, 309] on input "1 KIỆN (KO BAO HƯ, BỂ)" at bounding box center [417, 302] width 148 height 25
click at [389, 305] on input "1 KIỆN (KO BAO HƯ, BỂ)" at bounding box center [417, 302] width 148 height 25
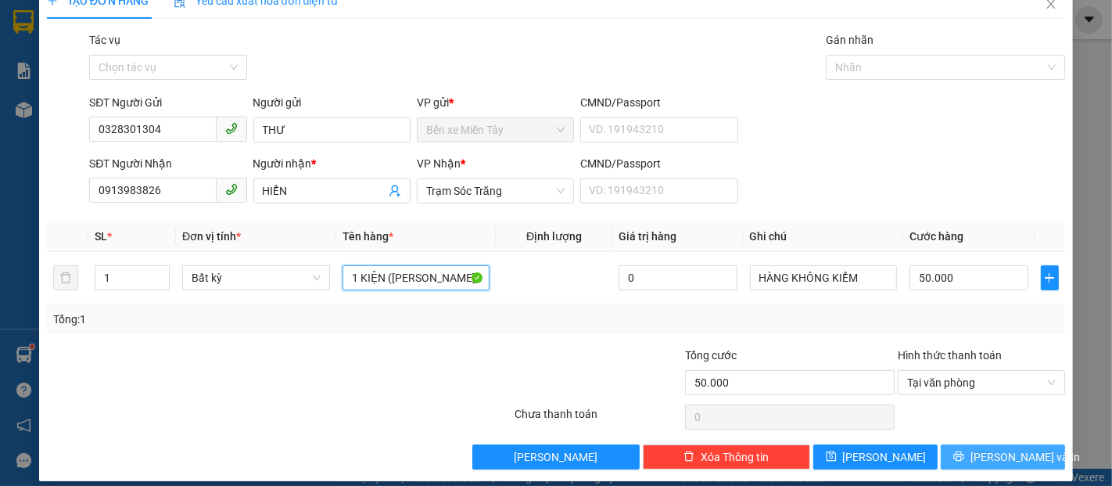
scroll to position [38, 0]
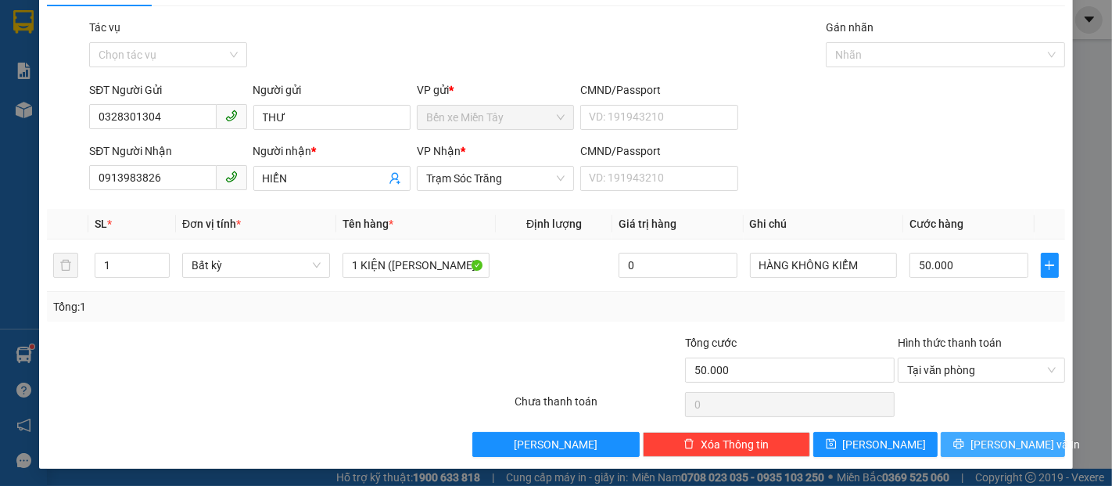
click at [980, 437] on span "[PERSON_NAME] và In" at bounding box center [1025, 444] width 109 height 17
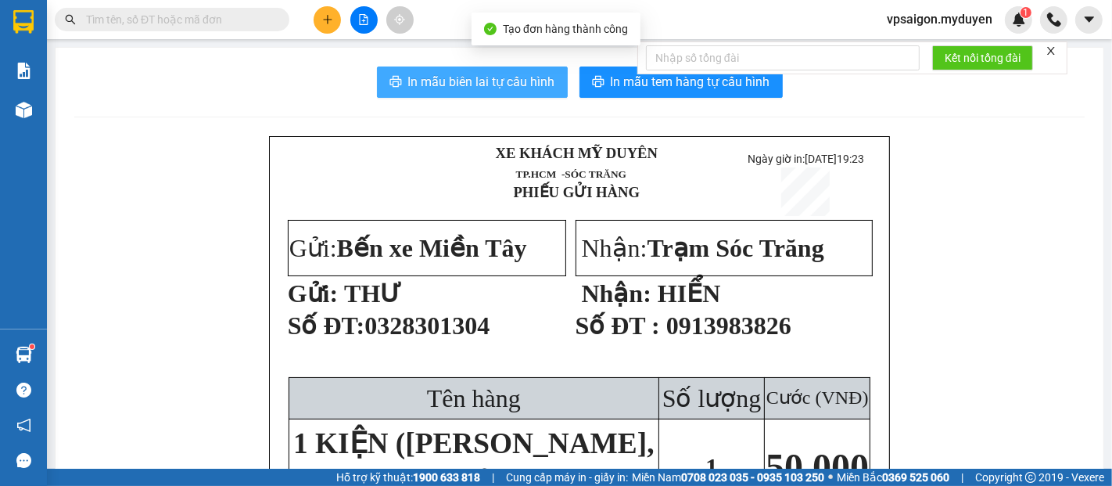
click at [501, 86] on span "In mẫu biên lai tự cấu hình" at bounding box center [481, 82] width 147 height 20
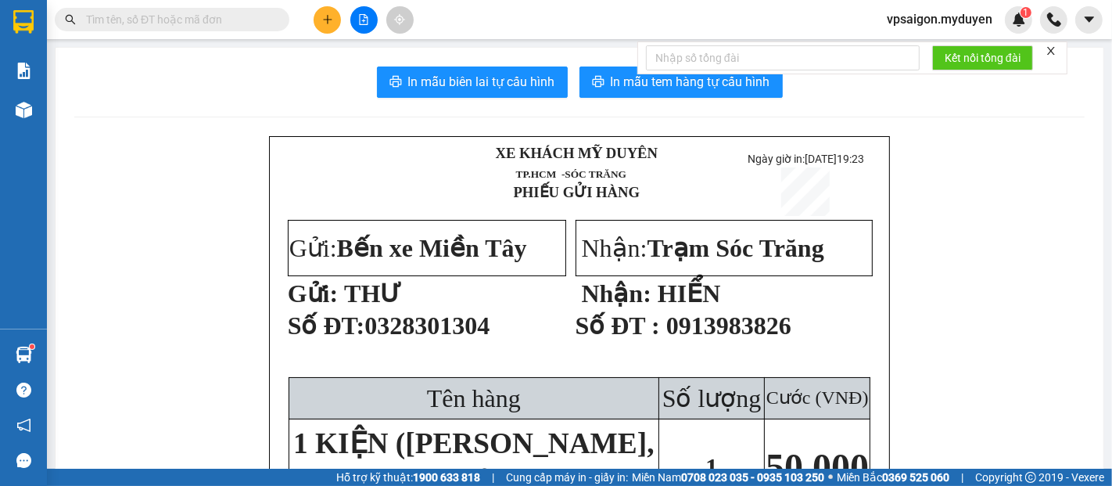
drag, startPoint x: 363, startPoint y: 342, endPoint x: 526, endPoint y: 351, distance: 163.0
click at [526, 351] on p "Số ĐT: 0328301304" at bounding box center [426, 333] width 276 height 44
click at [645, 91] on span "In mẫu tem hàng tự cấu hình" at bounding box center [691, 82] width 160 height 20
click at [325, 27] on button at bounding box center [327, 19] width 27 height 27
click at [371, 61] on div "Tạo đơn hàng" at bounding box center [389, 58] width 68 height 17
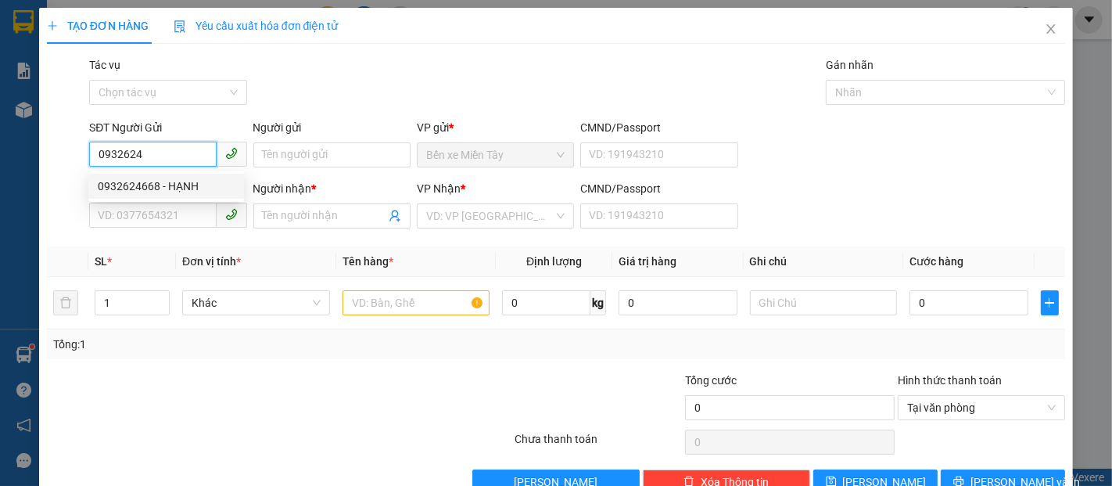
click at [178, 186] on div "0932624668 - HẠNH" at bounding box center [166, 186] width 137 height 17
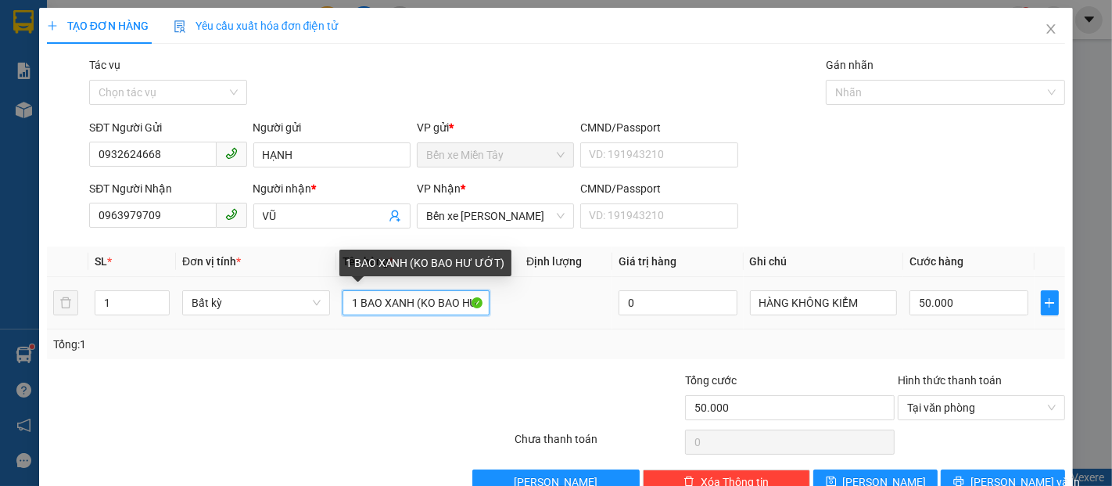
drag, startPoint x: 411, startPoint y: 306, endPoint x: 326, endPoint y: 313, distance: 85.5
click at [326, 313] on tr "1 Bất kỳ 1 BAO XANH (KO BAO HƯ ƯỚT) 0 HÀNG KHÔNG KIỂM 50.000" at bounding box center [556, 303] width 1018 height 52
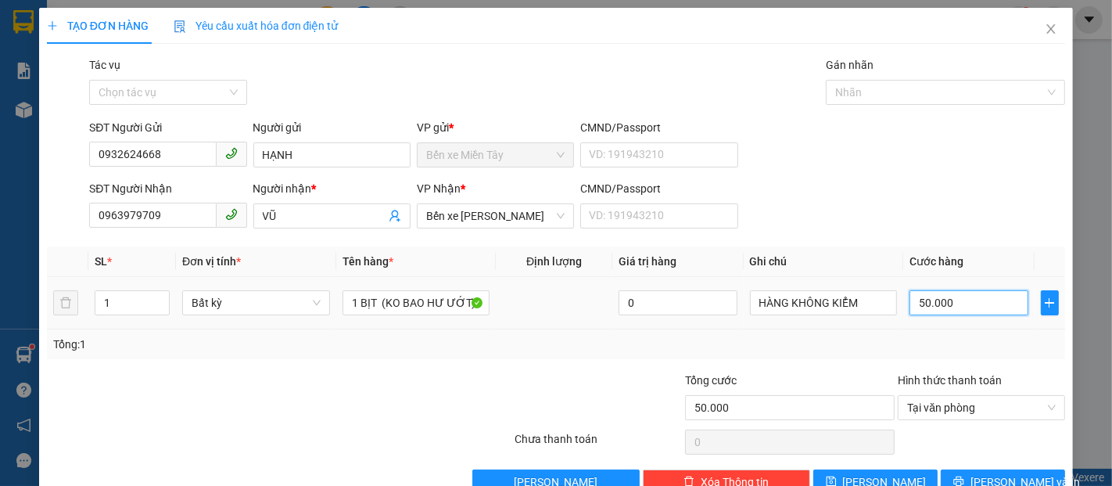
click at [962, 305] on input "50.000" at bounding box center [969, 302] width 118 height 25
click at [1013, 473] on span "[PERSON_NAME] và In" at bounding box center [1025, 481] width 109 height 17
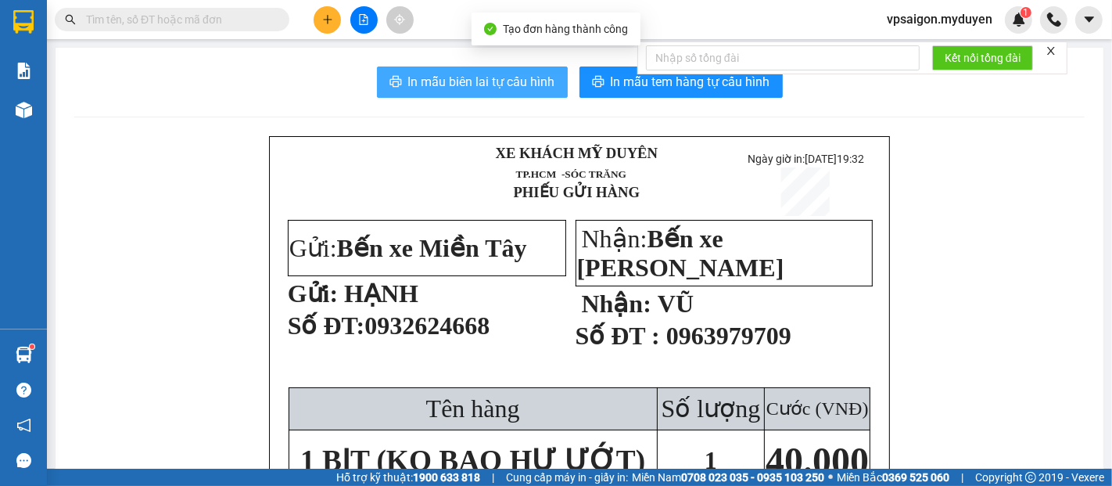
click at [479, 84] on span "In mẫu biên lai tự cấu hình" at bounding box center [481, 82] width 147 height 20
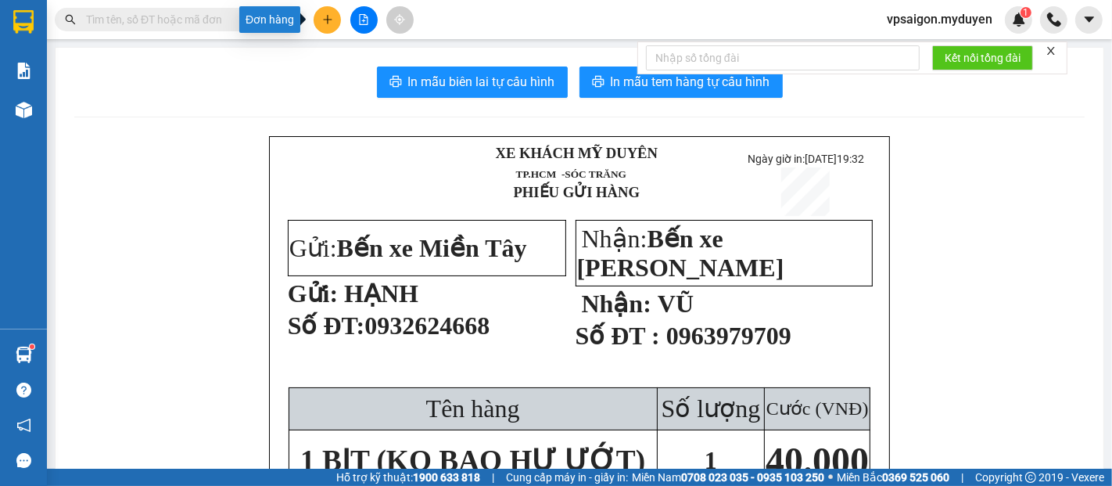
click at [328, 17] on icon "plus" at bounding box center [327, 19] width 11 height 11
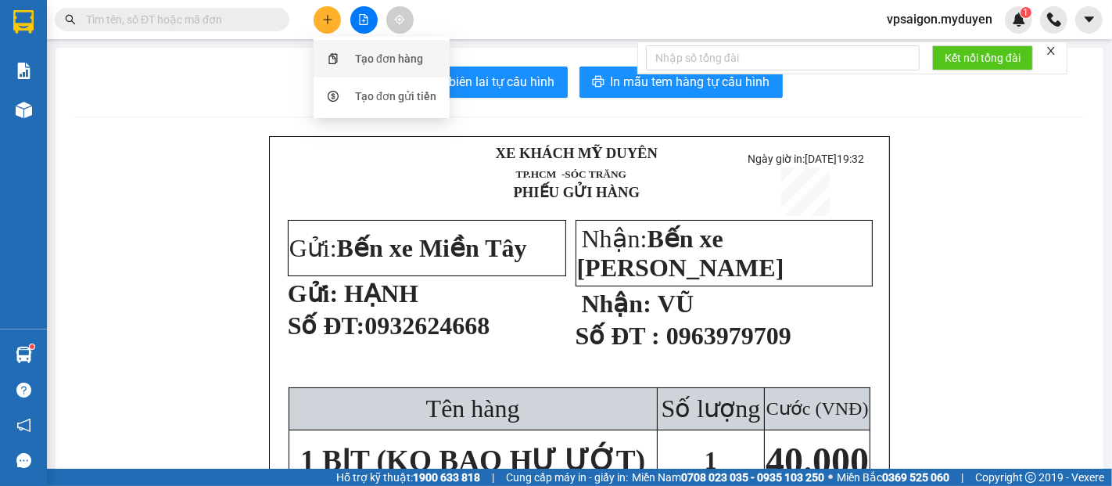
click at [415, 63] on div "Tạo đơn hàng" at bounding box center [389, 58] width 68 height 17
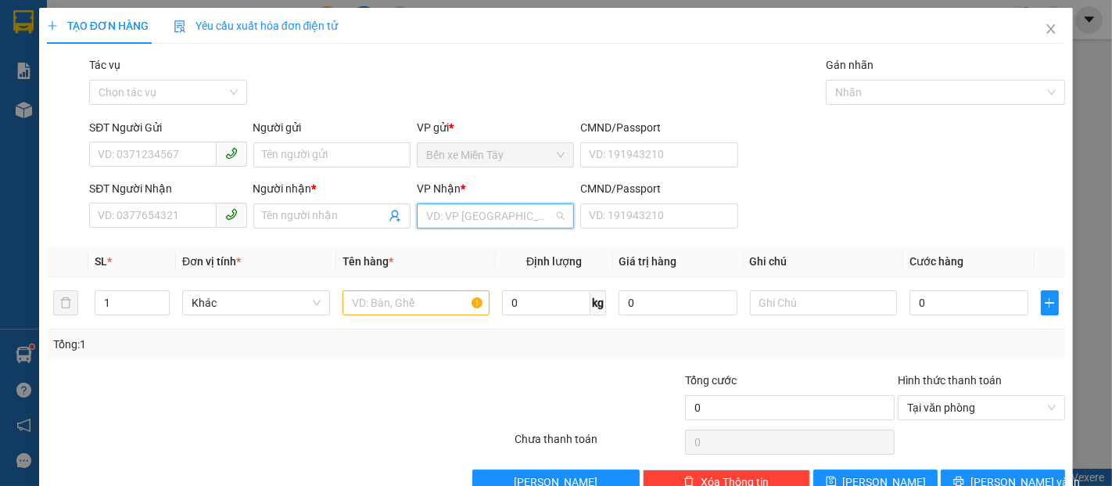
click at [504, 214] on input "search" at bounding box center [489, 215] width 127 height 23
click at [498, 254] on div "Trạm Sóc Trăng" at bounding box center [490, 247] width 156 height 25
click at [155, 163] on input "SĐT Người Gửi" at bounding box center [152, 154] width 127 height 25
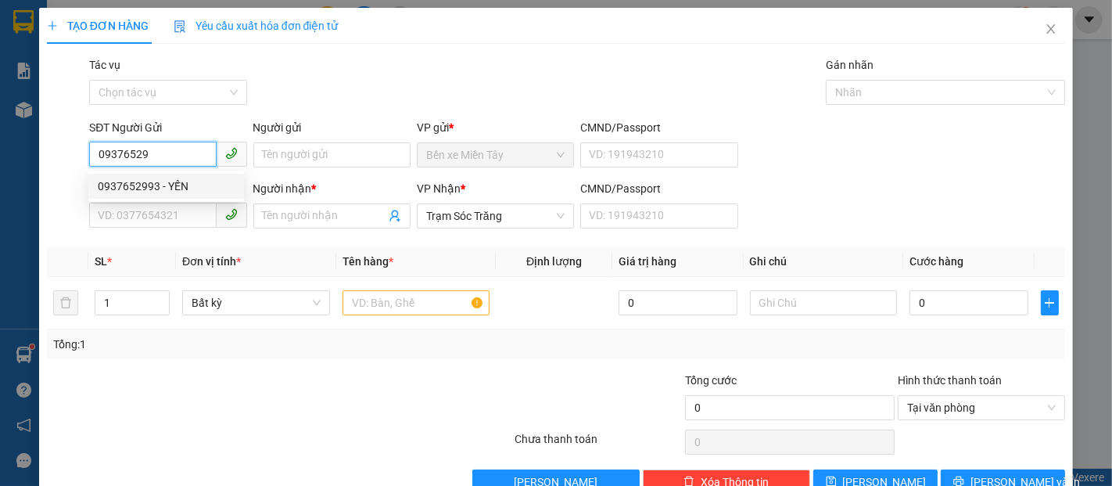
click at [178, 181] on div "0937652993 - YẾN" at bounding box center [166, 186] width 137 height 17
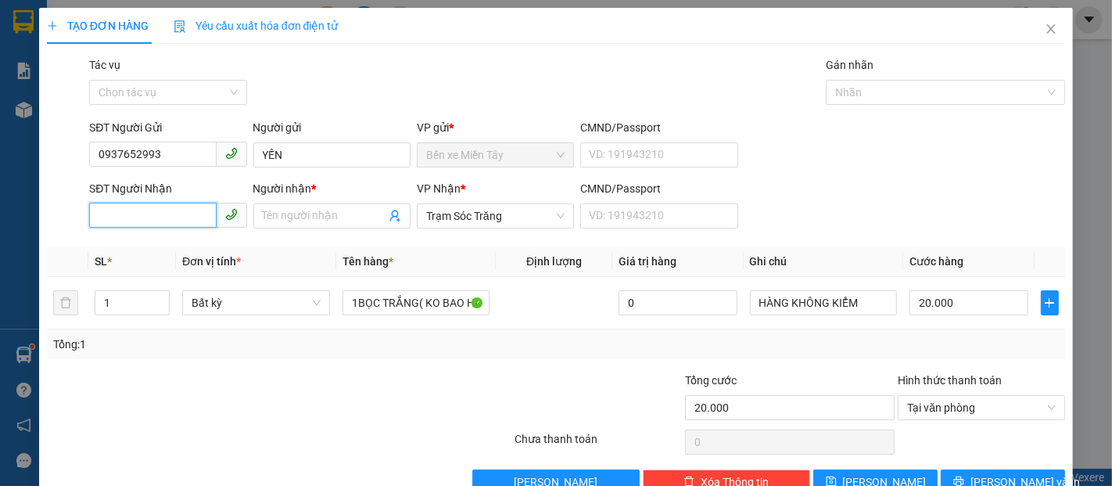
click at [171, 209] on input "SĐT Người Nhận" at bounding box center [152, 215] width 127 height 25
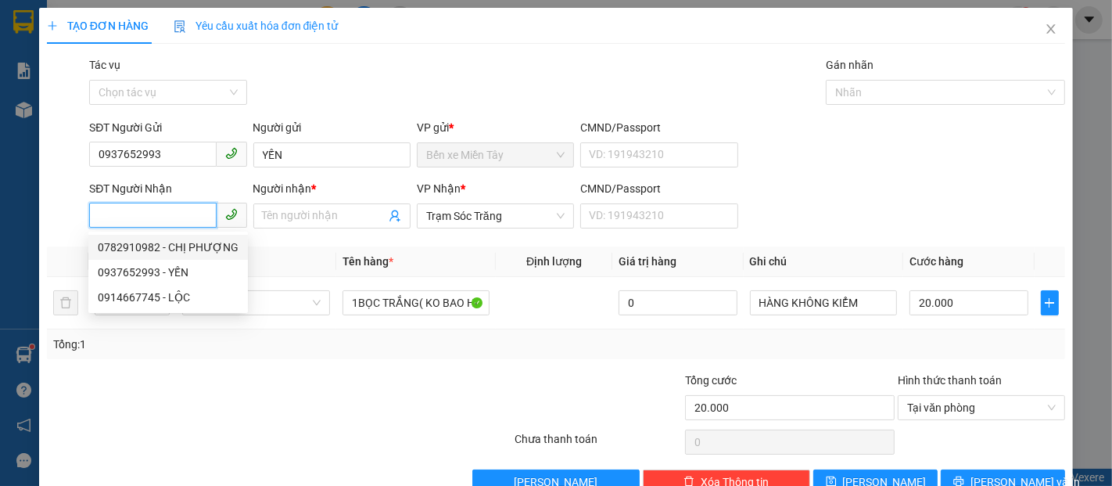
click at [210, 242] on div "0782910982 - CHỊ PHƯỢNG" at bounding box center [168, 247] width 141 height 17
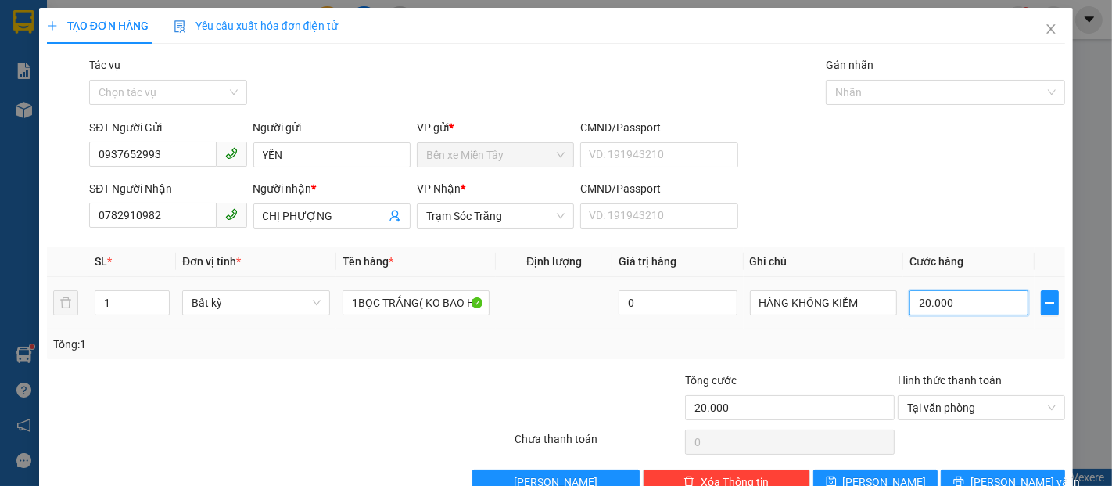
click at [987, 302] on input "20.000" at bounding box center [969, 302] width 118 height 25
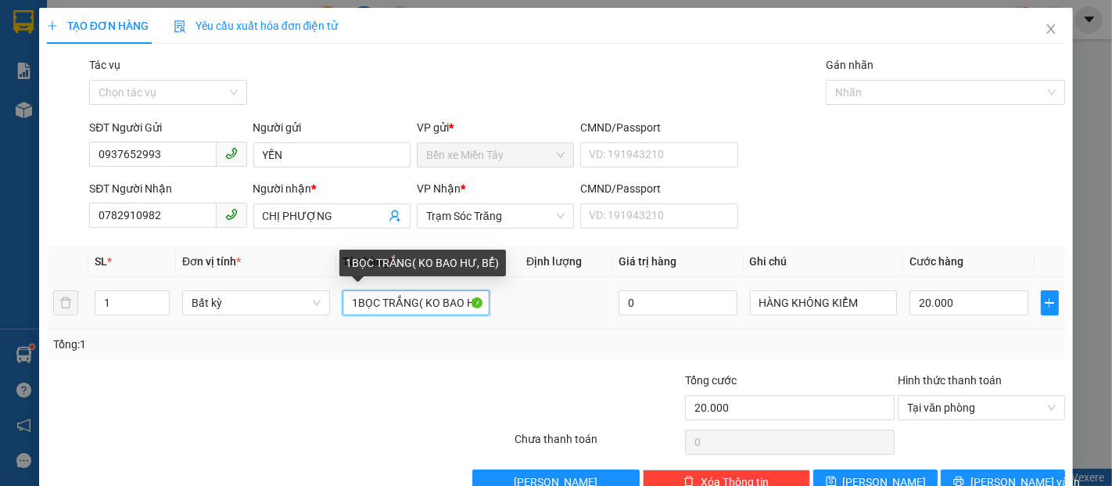
click at [413, 307] on input "1BỌC TRẮNG( KO BAO HƯ, BỂ)" at bounding box center [417, 302] width 148 height 25
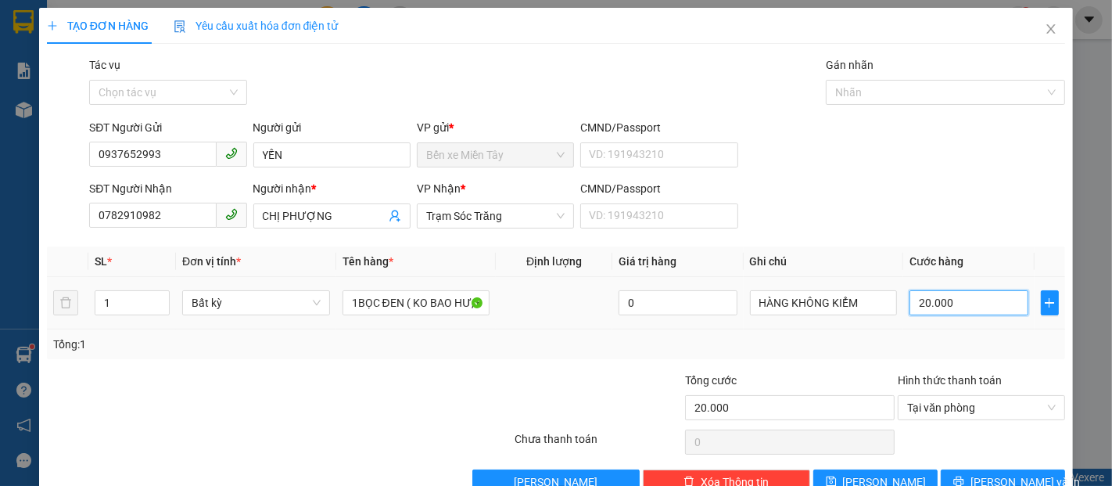
click at [988, 290] on input "20.000" at bounding box center [969, 302] width 118 height 25
click at [995, 473] on span "[PERSON_NAME] và In" at bounding box center [1025, 481] width 109 height 17
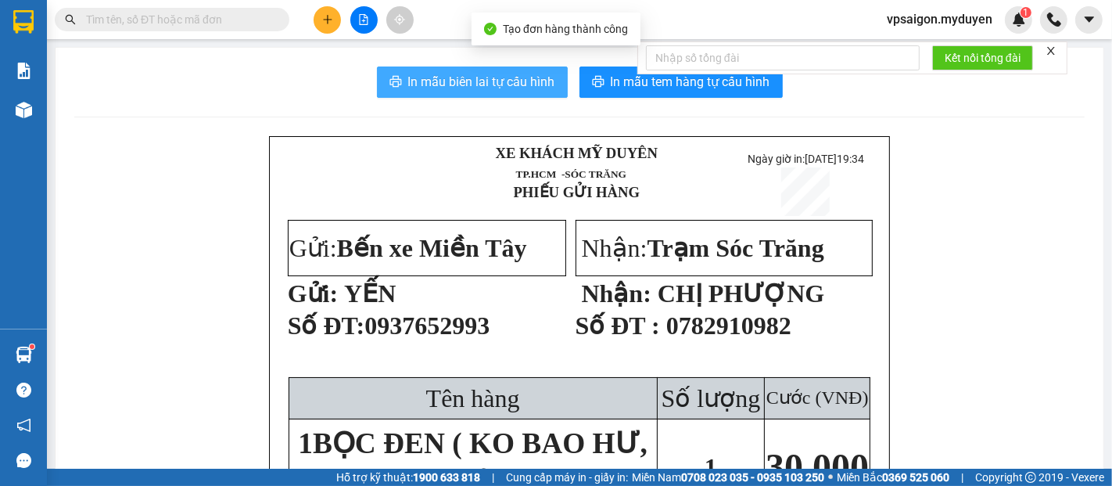
click at [478, 84] on span "In mẫu biên lai tự cấu hình" at bounding box center [481, 82] width 147 height 20
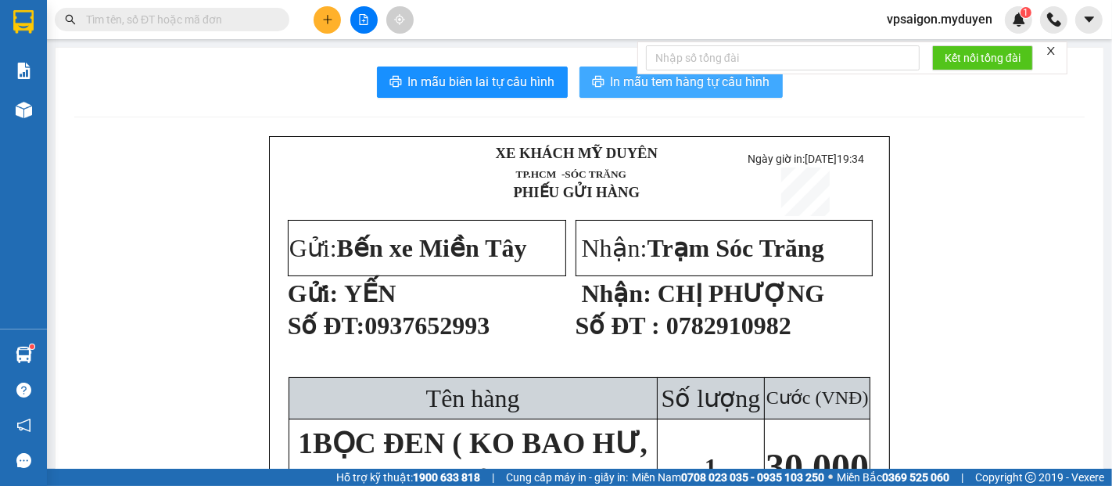
click at [628, 90] on span "In mẫu tem hàng tự cấu hình" at bounding box center [691, 82] width 160 height 20
drag, startPoint x: 127, startPoint y: 102, endPoint x: 269, endPoint y: 224, distance: 187.0
click at [338, 379] on section "Kết quả tìm kiếm ( 0 ) Bộ lọc No Data vpsaigon.myduyen 1 Báo cáo BC doanh số th…" at bounding box center [556, 243] width 1112 height 486
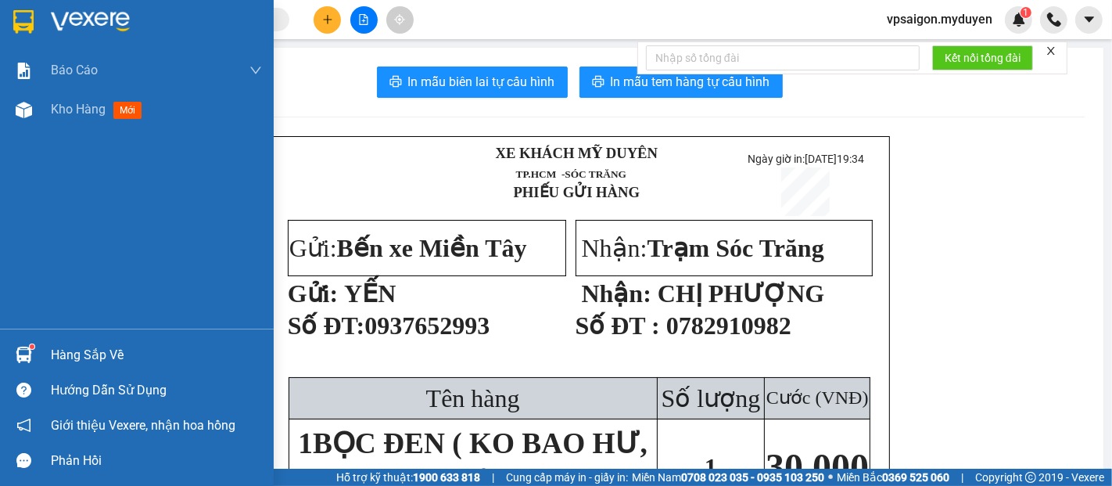
click at [78, 354] on div "Hàng sắp về" at bounding box center [156, 354] width 211 height 23
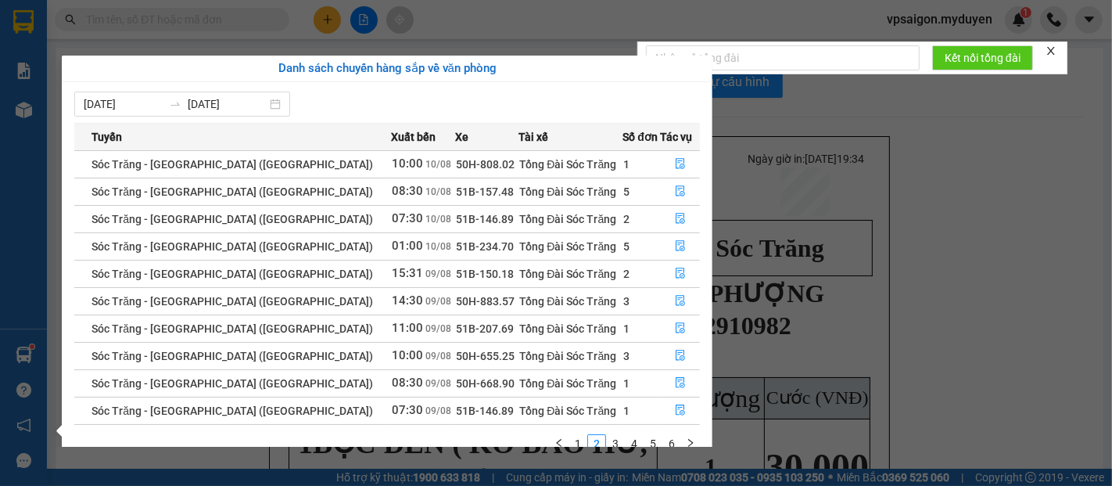
drag, startPoint x: 1077, startPoint y: 178, endPoint x: 1042, endPoint y: 170, distance: 36.1
click at [1078, 178] on section "Kết quả tìm kiếm ( 0 ) Bộ lọc No Data vpsaigon.myduyen 1 Báo cáo BC doanh số th…" at bounding box center [556, 243] width 1112 height 486
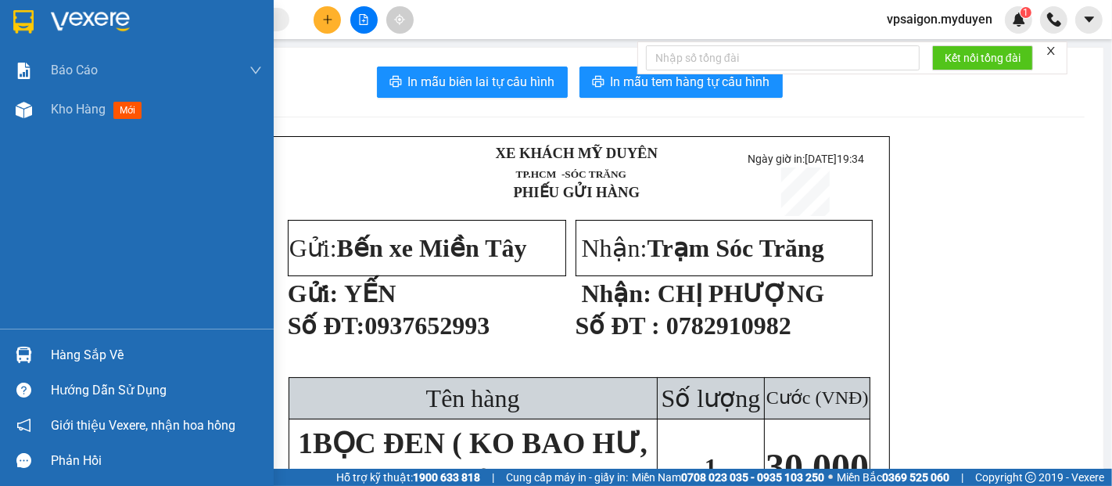
click at [86, 355] on div "Hàng sắp về" at bounding box center [156, 354] width 211 height 23
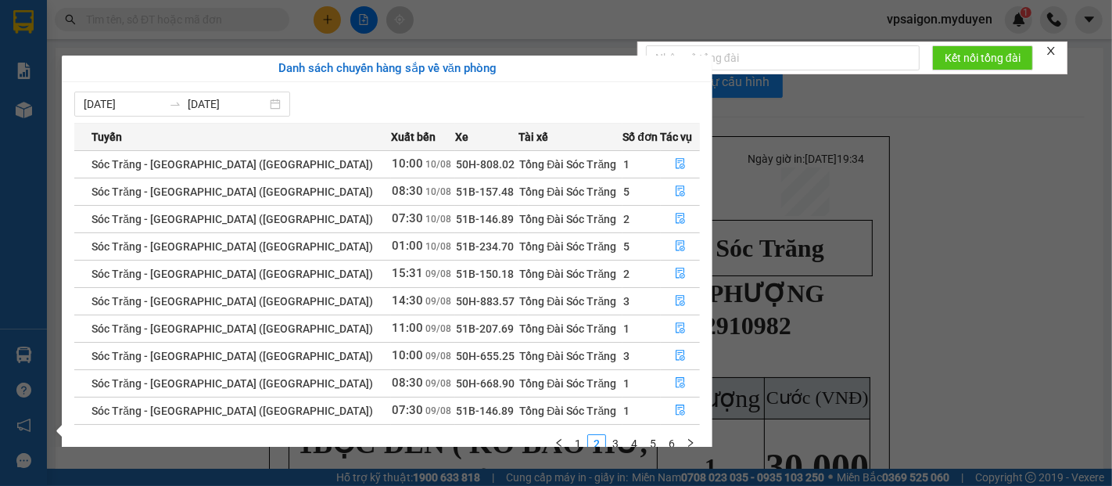
click at [1111, 238] on section "Kết quả tìm kiếm ( 0 ) Bộ lọc No Data vpsaigon.myduyen 1 Báo cáo BC doanh số th…" at bounding box center [556, 243] width 1112 height 486
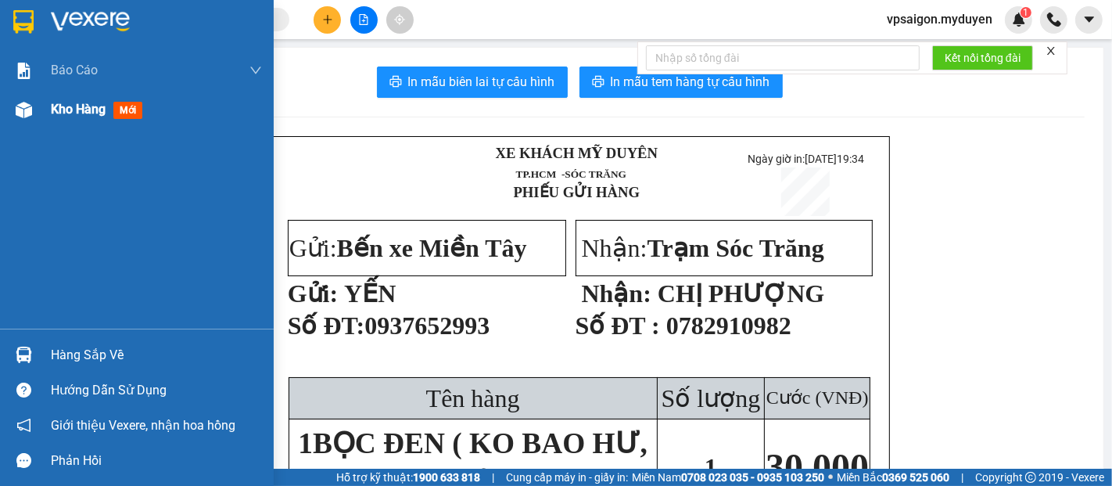
click at [81, 111] on span "Kho hàng" at bounding box center [78, 109] width 55 height 15
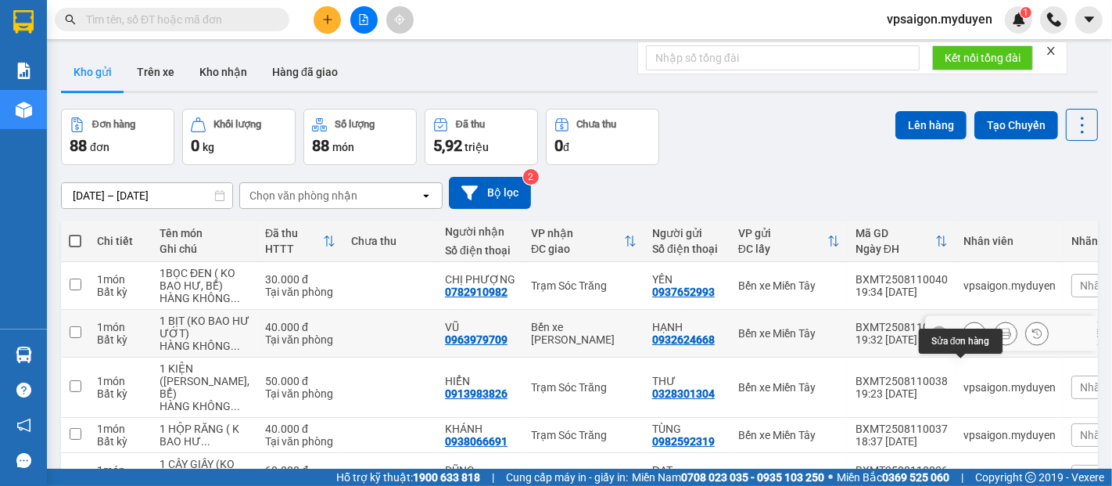
click at [969, 339] on icon at bounding box center [974, 333] width 11 height 11
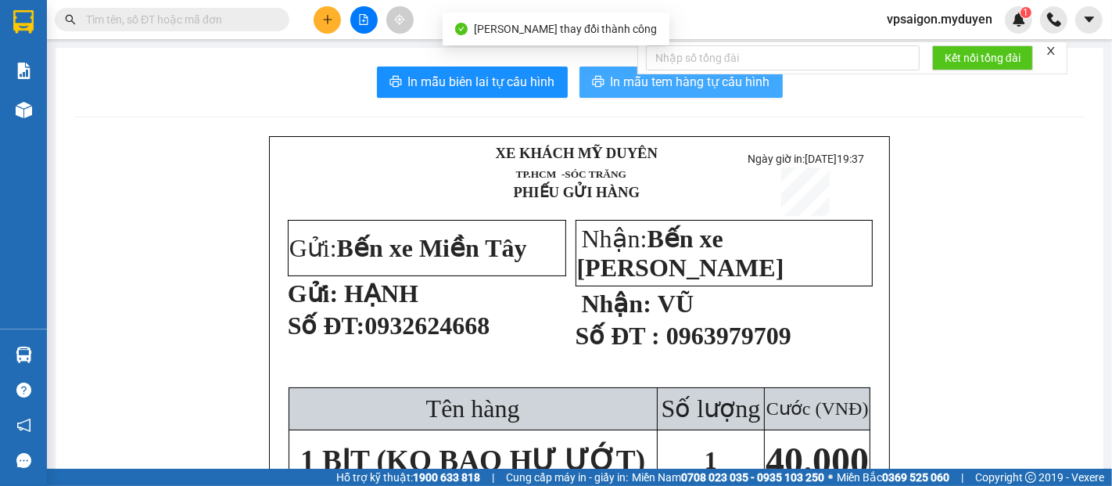
click at [741, 81] on span "In mẫu tem hàng tự cấu hình" at bounding box center [691, 82] width 160 height 20
click at [714, 82] on span "In mẫu tem hàng tự cấu hình" at bounding box center [691, 82] width 160 height 20
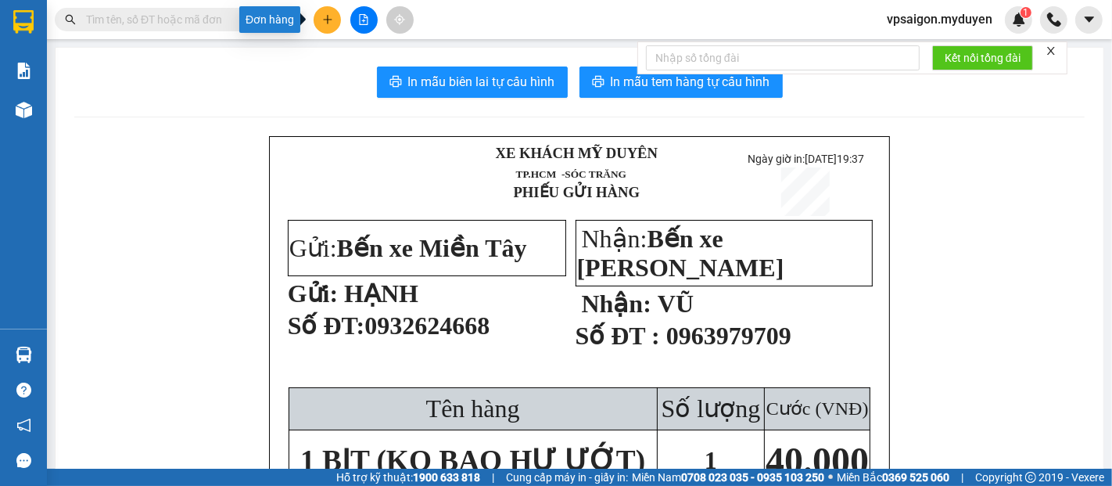
click at [332, 23] on icon "plus" at bounding box center [327, 19] width 11 height 11
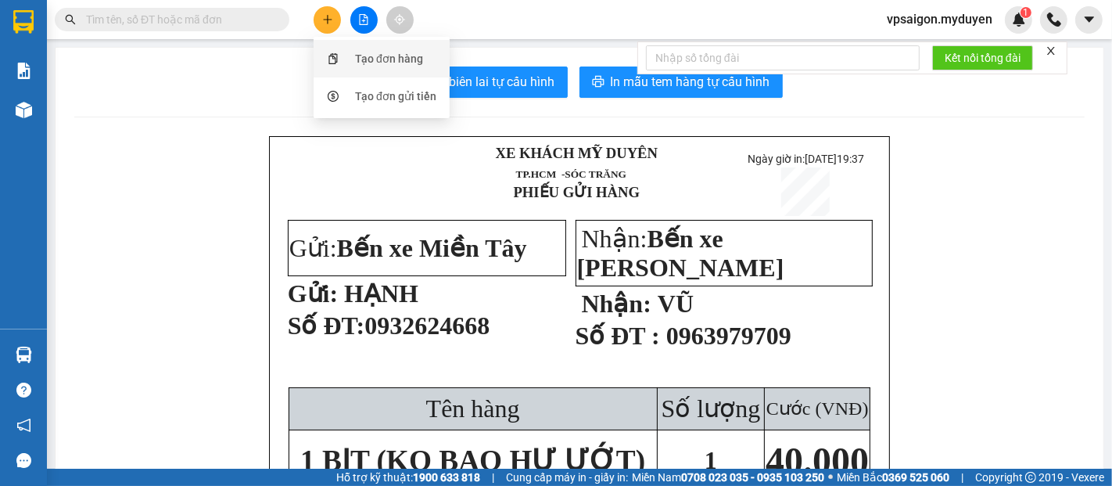
click at [365, 61] on div "Tạo đơn hàng" at bounding box center [389, 58] width 68 height 17
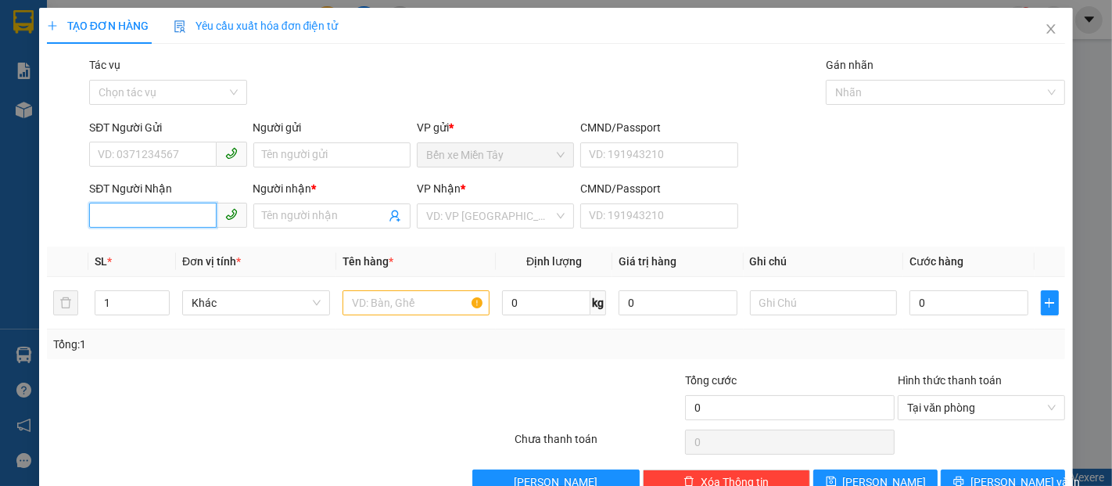
click at [179, 221] on input "SĐT Người Nhận" at bounding box center [152, 215] width 127 height 25
click at [179, 246] on div "0931055888 - TIÊN" at bounding box center [166, 247] width 137 height 17
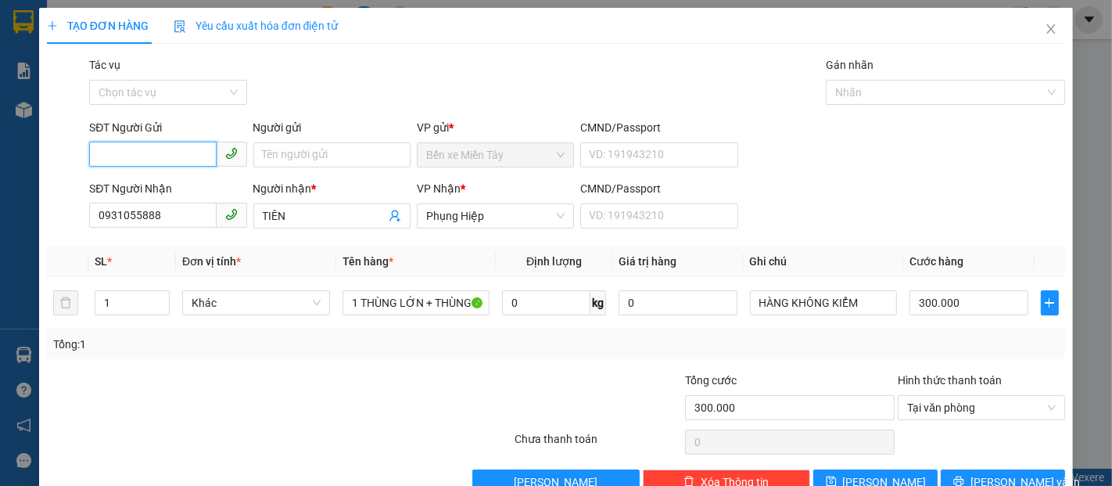
click at [173, 152] on input "SĐT Người Gửi" at bounding box center [152, 154] width 127 height 25
click at [186, 184] on div "0974756545 - K TÊN" at bounding box center [166, 186] width 137 height 17
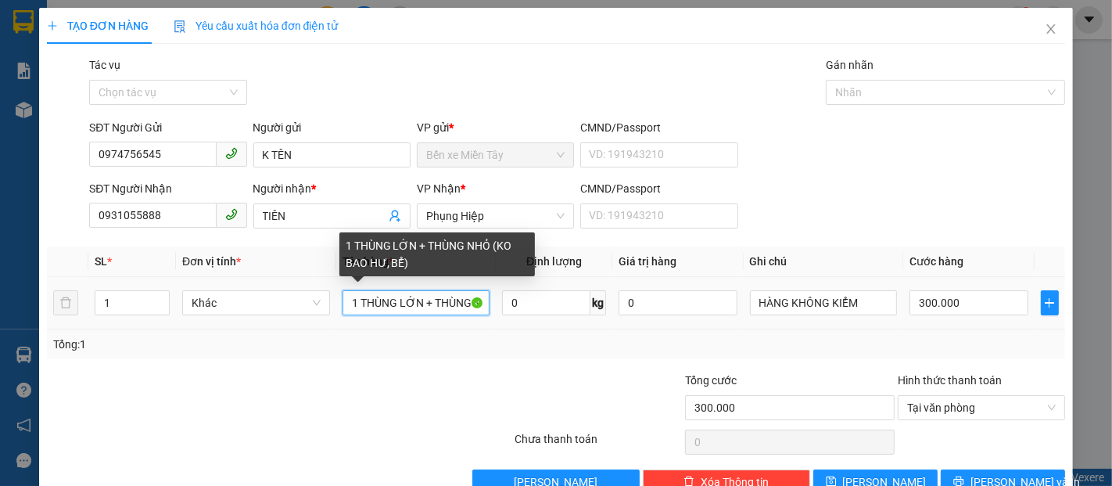
drag, startPoint x: 416, startPoint y: 305, endPoint x: 328, endPoint y: 305, distance: 88.4
click at [328, 305] on tr "1 Khác 1 THÙNG LỚN + THÙNG NHỎ (KO BAO HƯ, BỂ) 0 kg 0 HÀNG KHÔNG KIỂM 300.000" at bounding box center [556, 303] width 1018 height 52
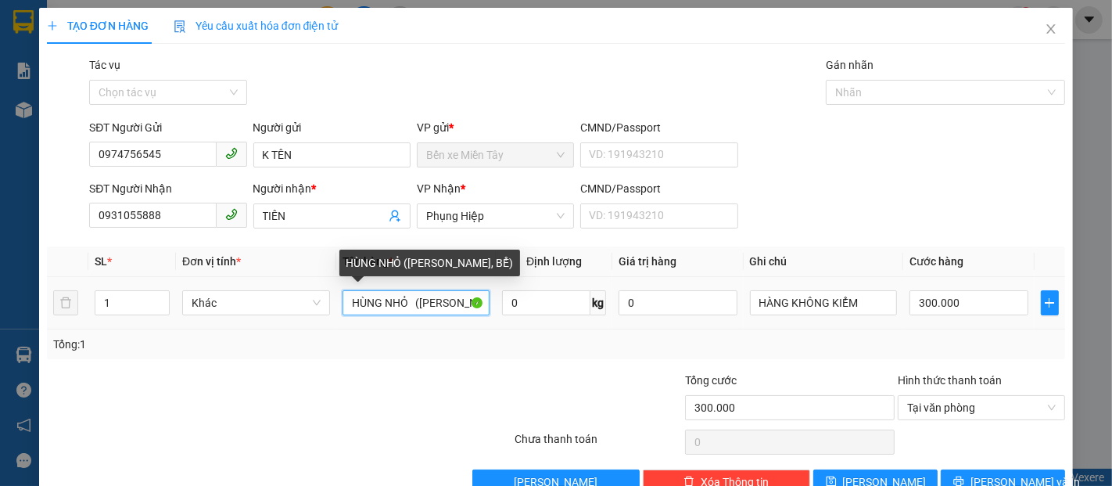
click at [396, 303] on input "HÙNG NHỎ (KO BAO HƯ, BỂ)" at bounding box center [417, 302] width 148 height 25
drag, startPoint x: 407, startPoint y: 303, endPoint x: 300, endPoint y: 304, distance: 106.4
click at [300, 303] on tr "1 Khác (KO BAO HƯ, BỂ) 0 kg 0 HÀNG KHÔNG KIỂM 300.000" at bounding box center [556, 303] width 1018 height 52
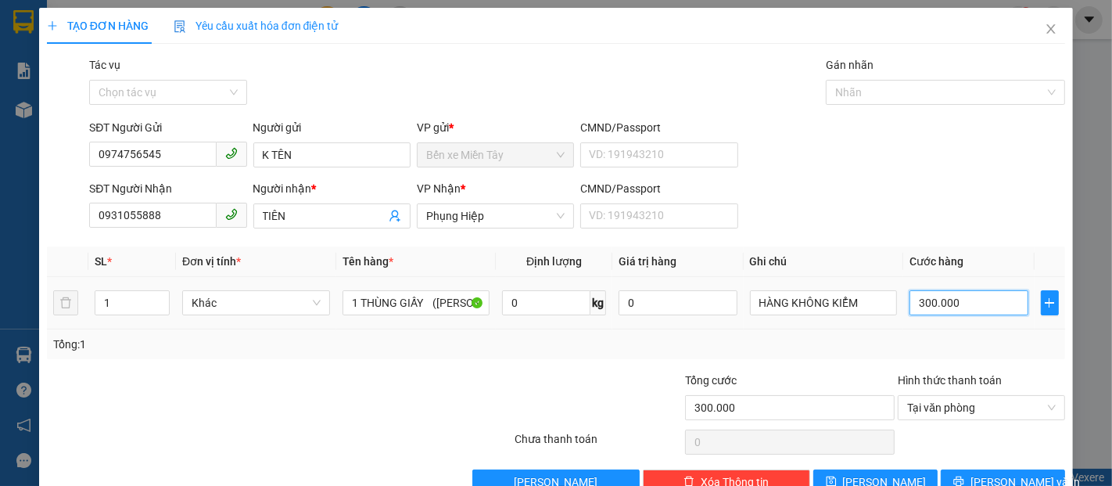
click at [966, 307] on input "300.000" at bounding box center [969, 302] width 118 height 25
drag, startPoint x: 916, startPoint y: 307, endPoint x: 898, endPoint y: 305, distance: 18.1
click at [903, 311] on td "0" at bounding box center [968, 303] width 131 height 52
drag, startPoint x: 1037, startPoint y: 449, endPoint x: 1033, endPoint y: 422, distance: 27.7
click at [1035, 469] on button "[PERSON_NAME] và In" at bounding box center [1003, 481] width 124 height 25
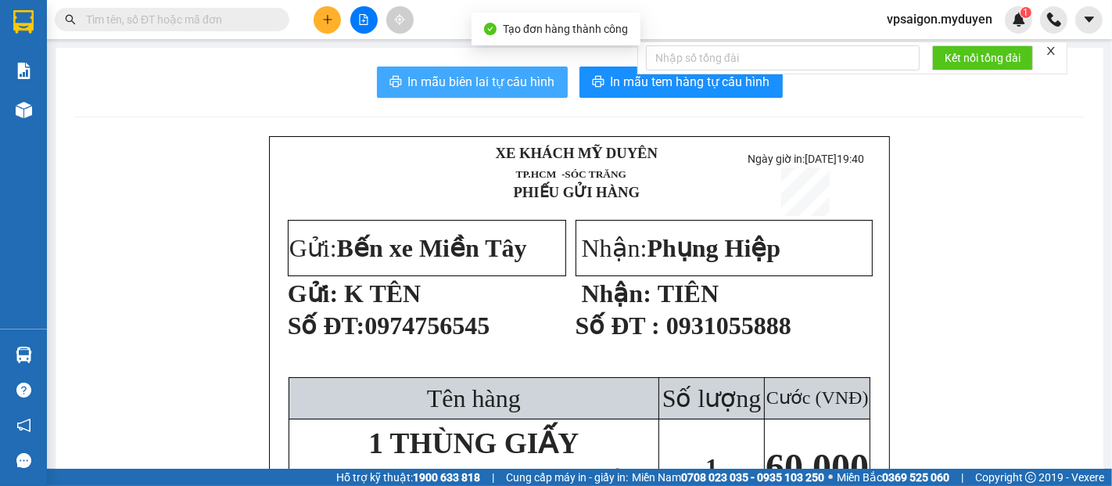
click at [520, 85] on span "In mẫu biên lai tự cấu hình" at bounding box center [481, 82] width 147 height 20
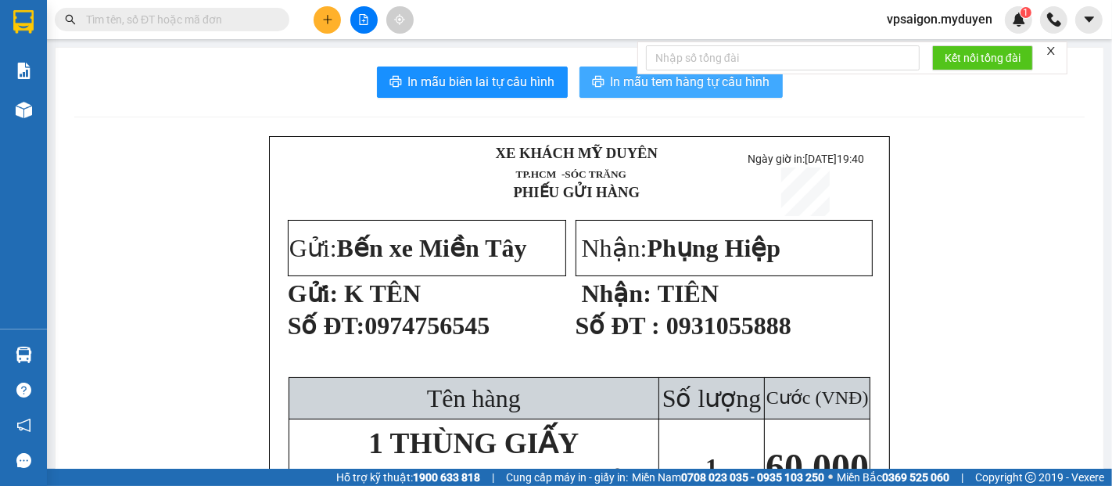
click at [652, 86] on span "In mẫu tem hàng tự cấu hình" at bounding box center [691, 82] width 160 height 20
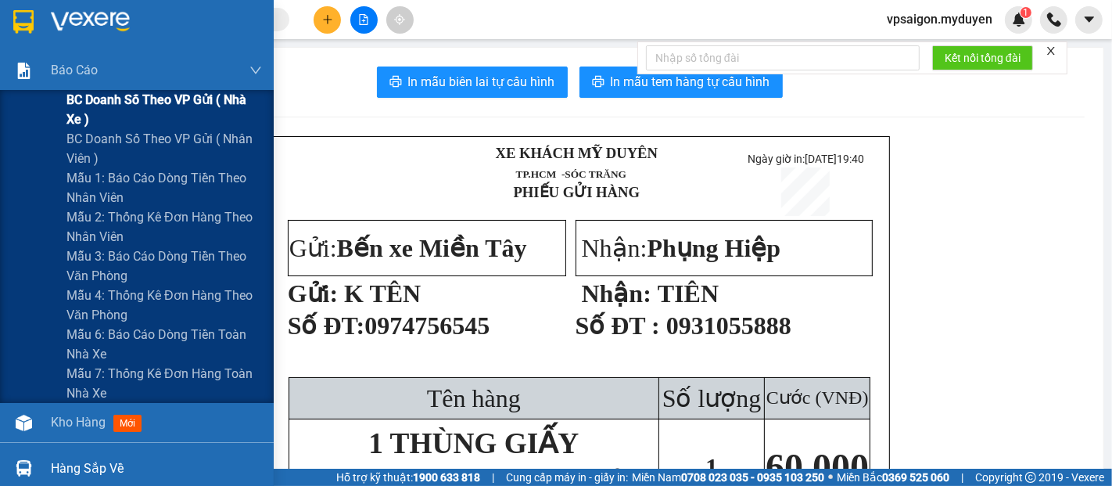
click at [99, 101] on span "BC doanh số theo VP gửi ( nhà xe )" at bounding box center [164, 109] width 196 height 39
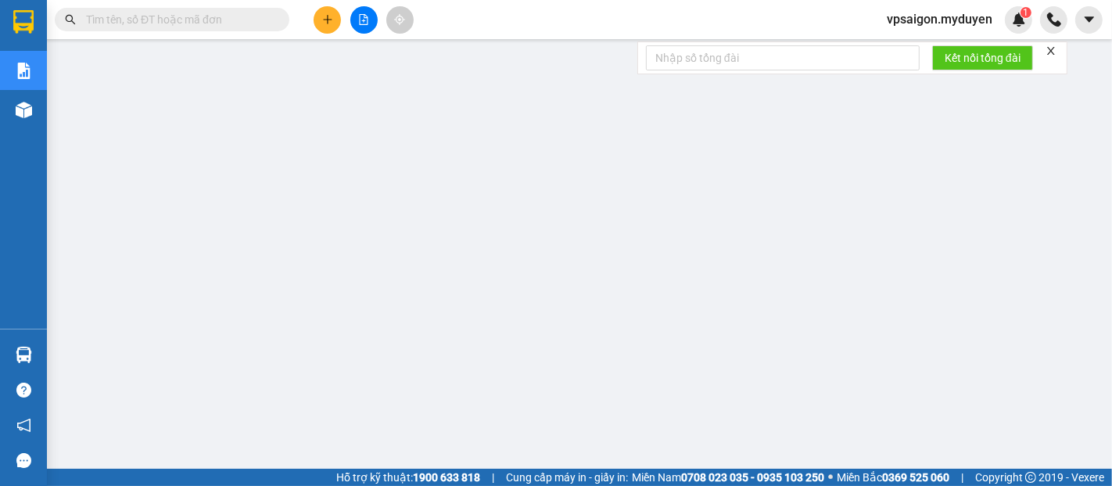
drag, startPoint x: 323, startPoint y: 13, endPoint x: 328, endPoint y: 29, distance: 17.1
click at [323, 15] on button at bounding box center [327, 19] width 27 height 27
click at [369, 50] on div "Tạo đơn hàng" at bounding box center [389, 58] width 68 height 17
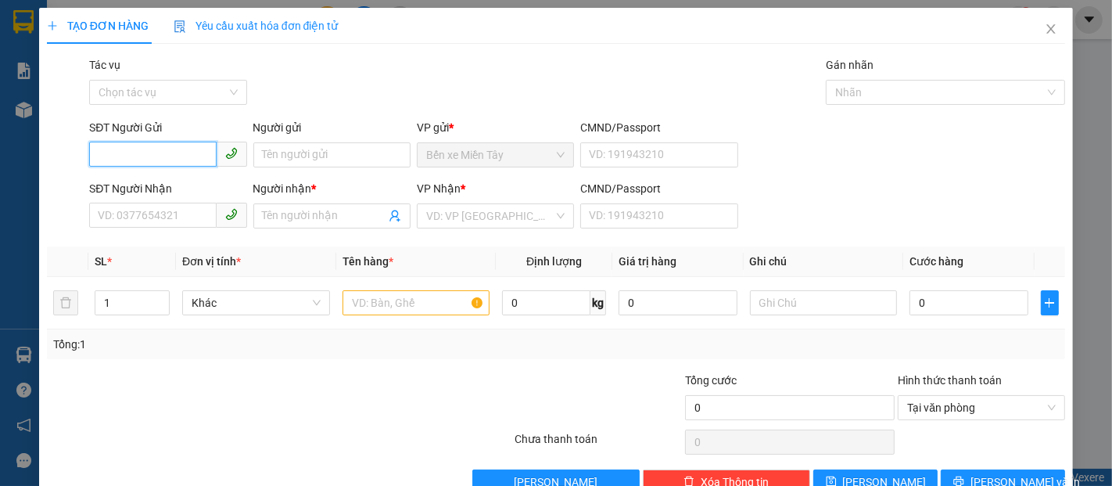
click at [133, 155] on input "SĐT Người Gửi" at bounding box center [152, 154] width 127 height 25
click at [156, 181] on div "0906743794 - LONG" at bounding box center [166, 186] width 137 height 17
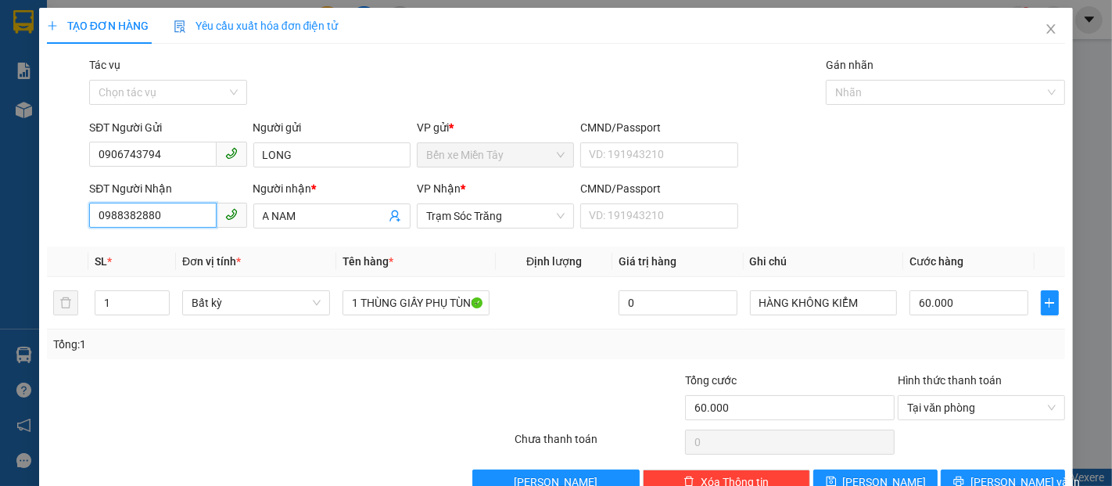
drag, startPoint x: 173, startPoint y: 215, endPoint x: 21, endPoint y: 215, distance: 151.7
click at [21, 215] on div "TẠO ĐƠN HÀNG Yêu cầu xuất hóa đơn điện tử Transit Pickup Surcharge Ids Transit …" at bounding box center [556, 243] width 1112 height 486
click at [192, 245] on div "0969230243 - THANH TUẤN" at bounding box center [175, 247] width 154 height 17
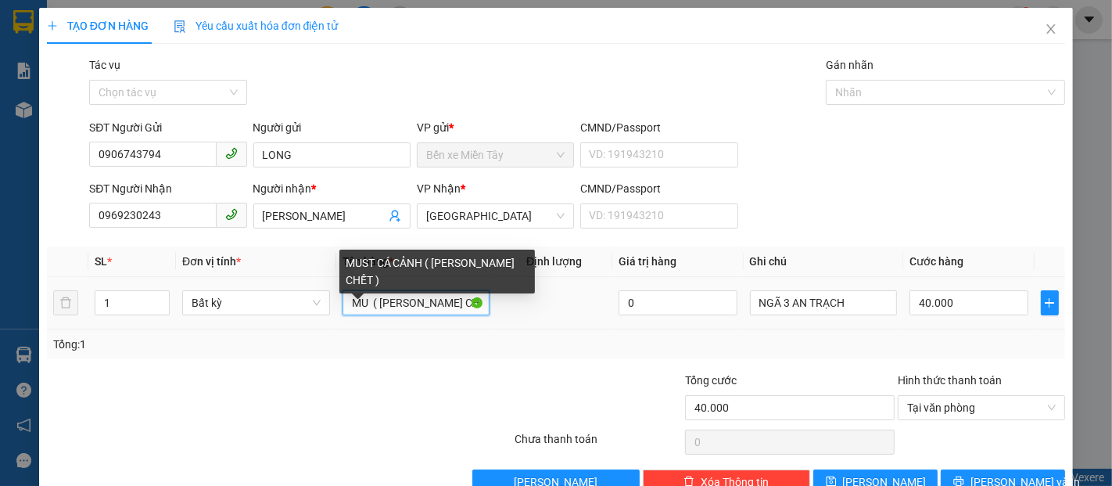
drag, startPoint x: 422, startPoint y: 308, endPoint x: 346, endPoint y: 313, distance: 76.8
click at [349, 312] on input "MU ( K BAO CHẾT )" at bounding box center [417, 302] width 148 height 25
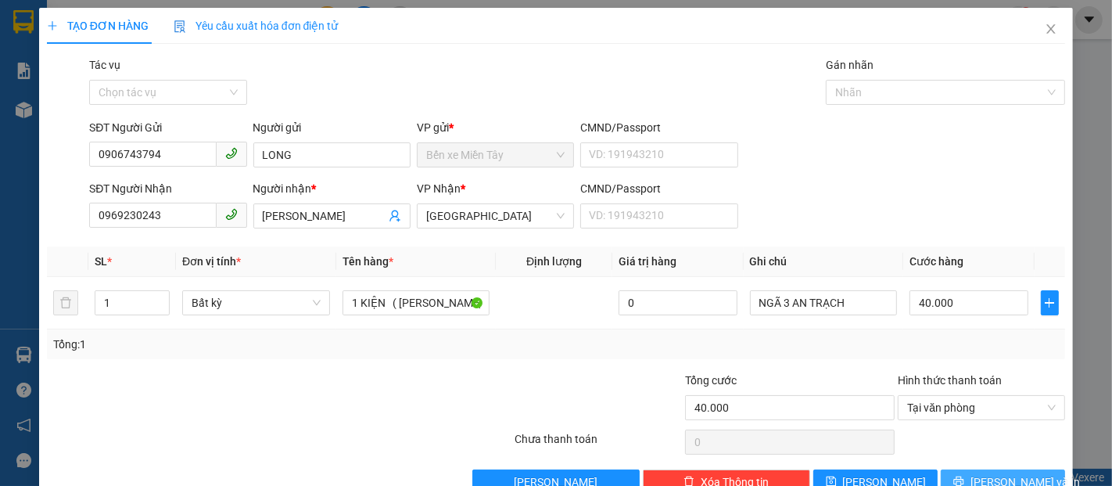
click at [1016, 473] on span "[PERSON_NAME] và In" at bounding box center [1025, 481] width 109 height 17
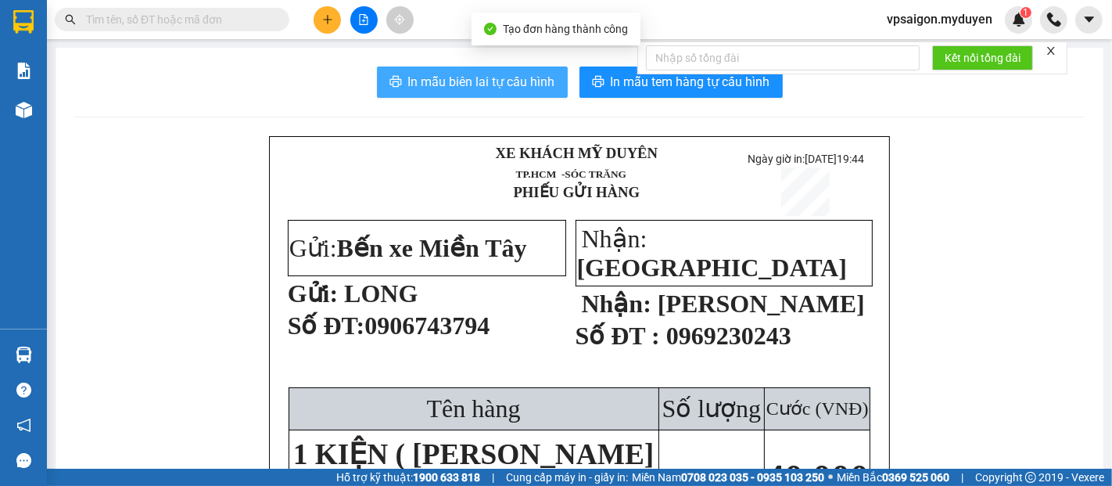
click at [456, 73] on span "In mẫu biên lai tự cấu hình" at bounding box center [481, 82] width 147 height 20
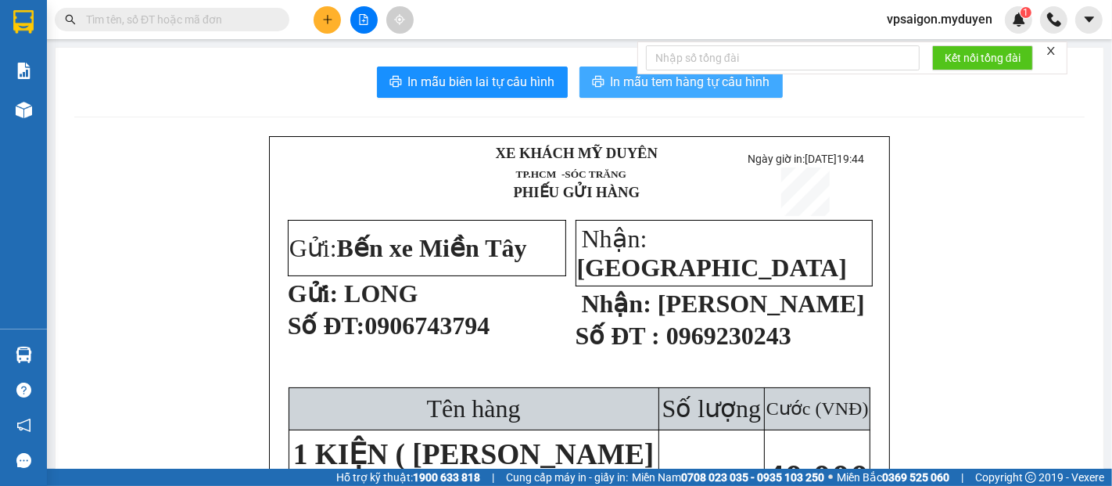
click at [583, 82] on button "In mẫu tem hàng tự cấu hình" at bounding box center [681, 81] width 203 height 31
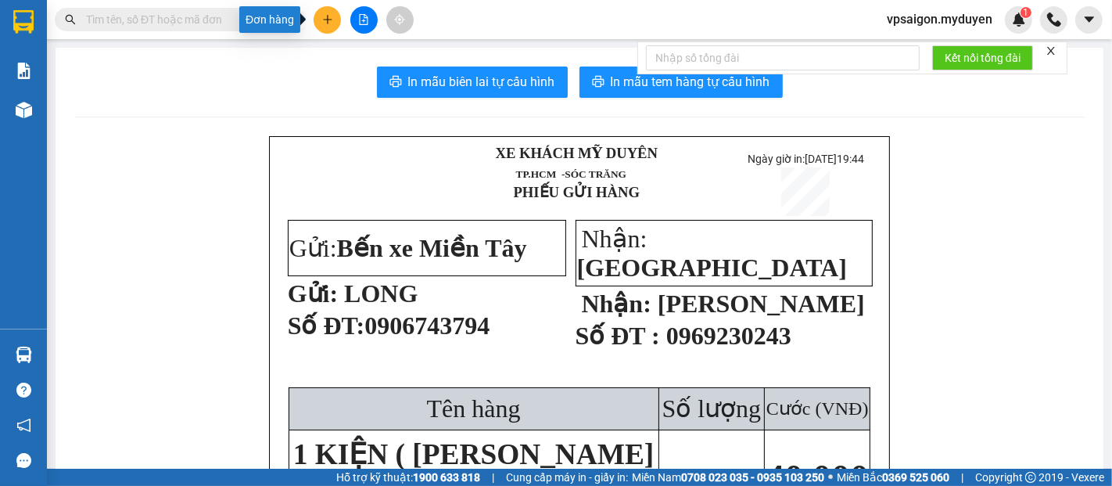
click at [325, 17] on icon "plus" at bounding box center [327, 19] width 11 height 11
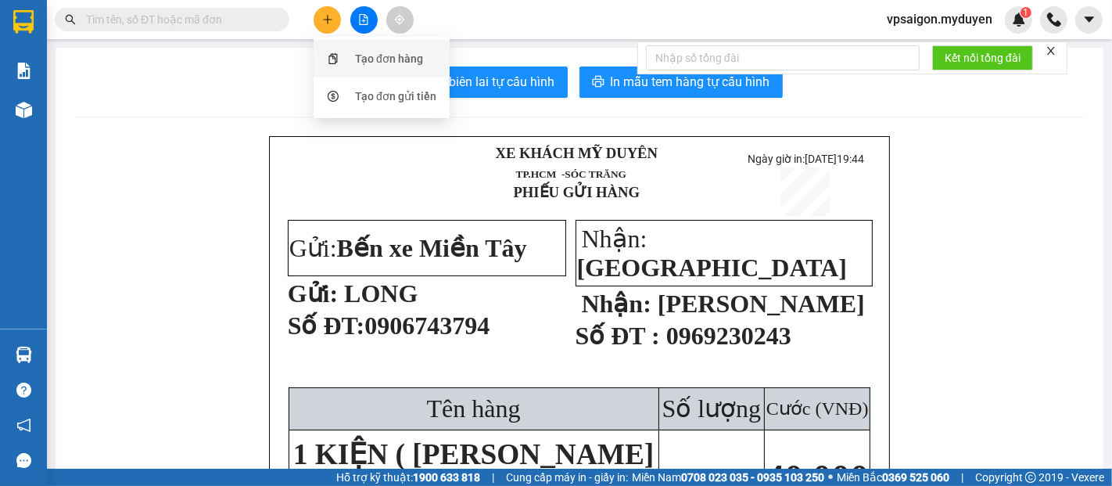
click at [394, 60] on div "Tạo đơn hàng" at bounding box center [389, 58] width 68 height 17
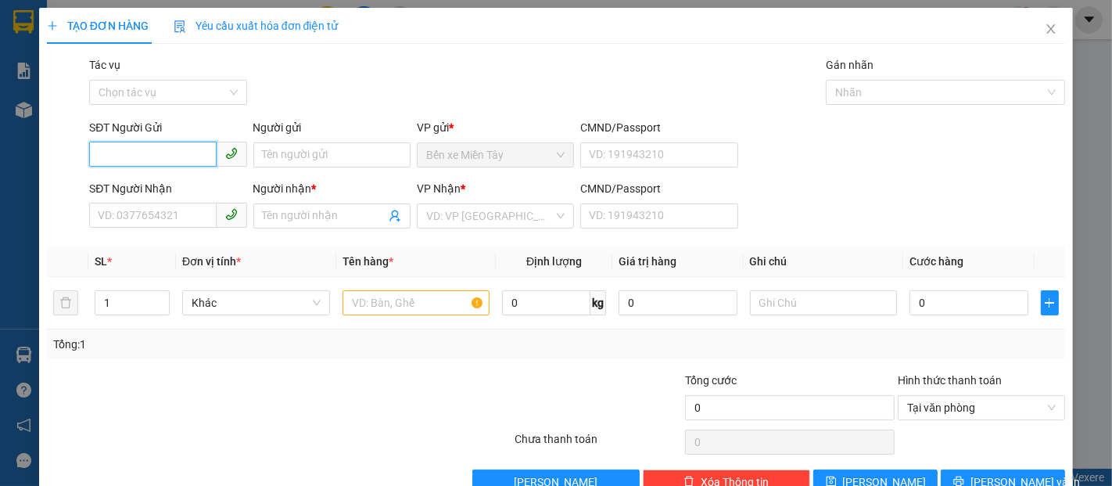
click at [159, 145] on input "SĐT Người Gửi" at bounding box center [152, 154] width 127 height 25
click at [142, 185] on div "0939154551 - KHƯƠNG" at bounding box center [166, 186] width 137 height 17
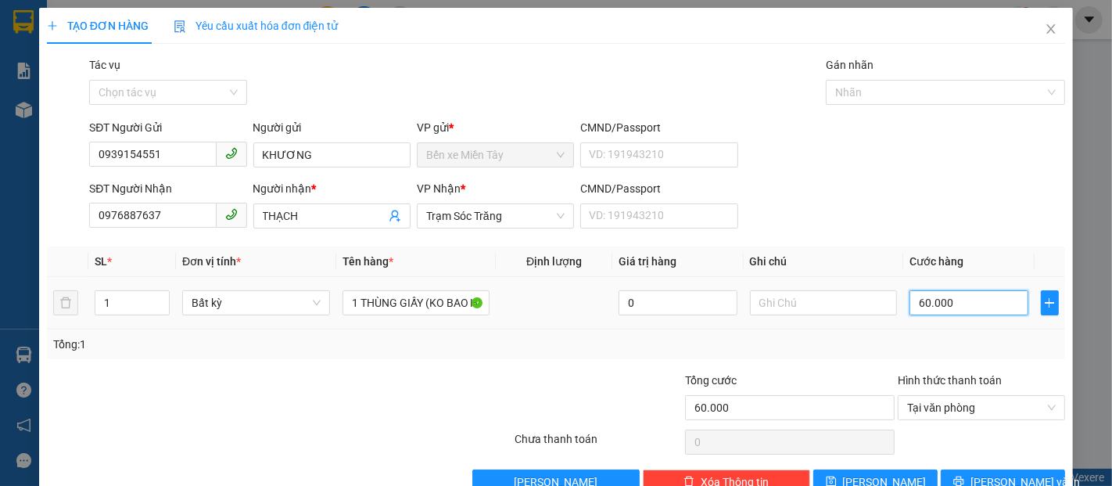
click at [957, 294] on input "60.000" at bounding box center [969, 302] width 118 height 25
click at [1031, 469] on button "[PERSON_NAME] và In" at bounding box center [1003, 481] width 124 height 25
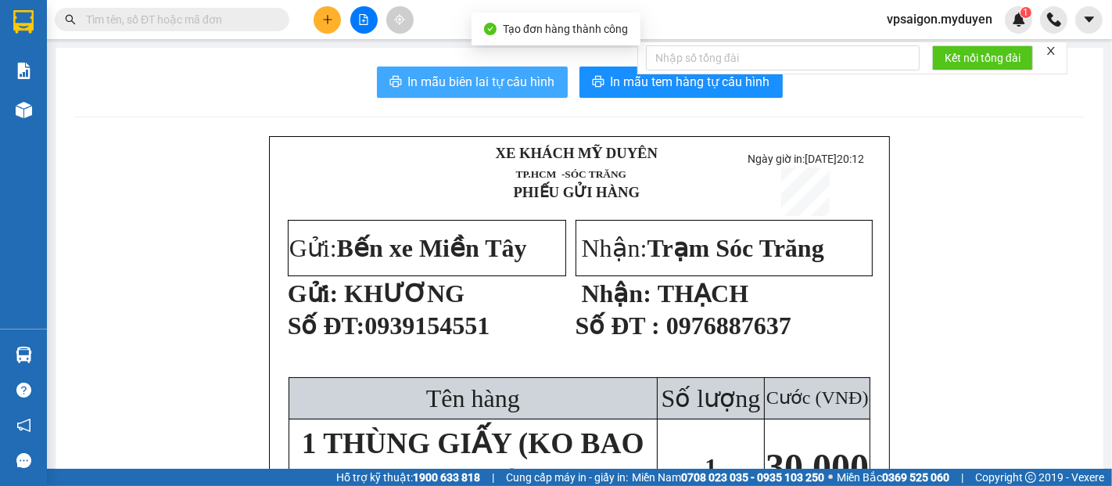
click at [519, 92] on span "In mẫu biên lai tự cấu hình" at bounding box center [481, 82] width 147 height 20
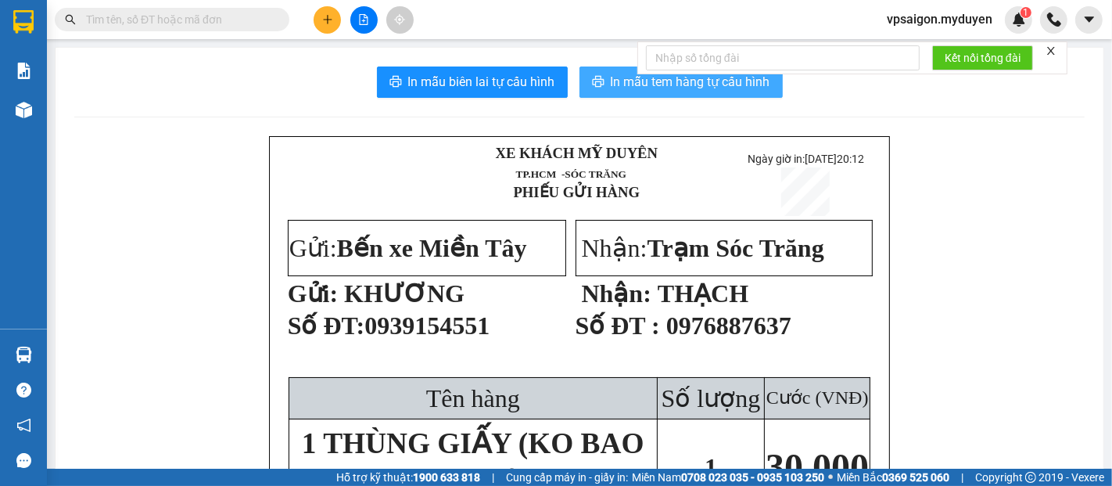
click at [652, 86] on span "In mẫu tem hàng tự cấu hình" at bounding box center [691, 82] width 160 height 20
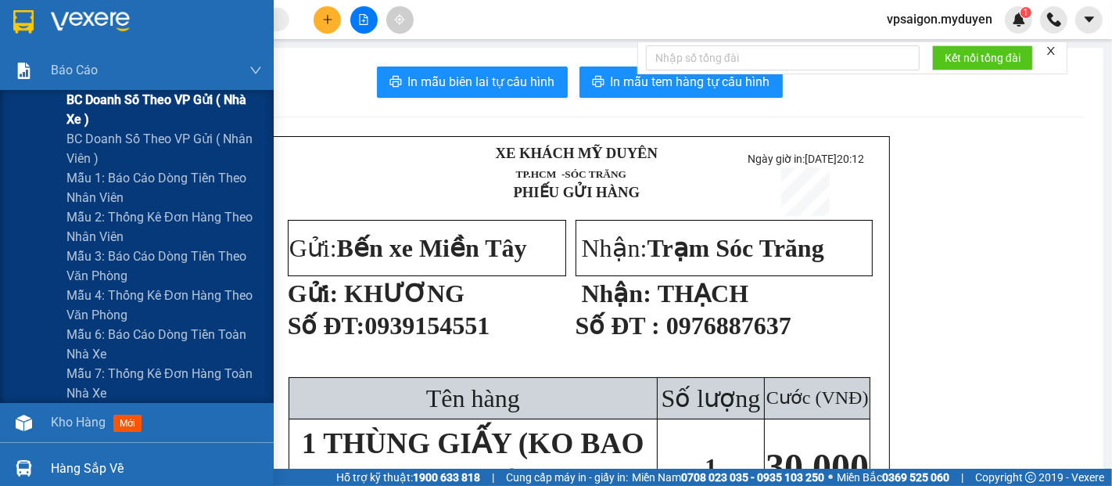
click at [97, 113] on span "BC doanh số theo VP gửi ( nhà xe )" at bounding box center [164, 109] width 196 height 39
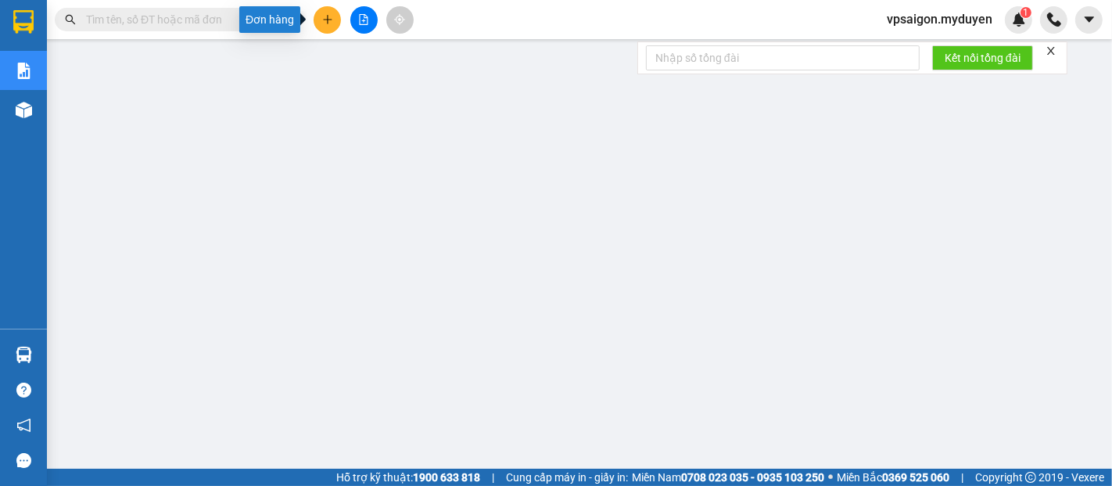
click at [333, 13] on button at bounding box center [327, 19] width 27 height 27
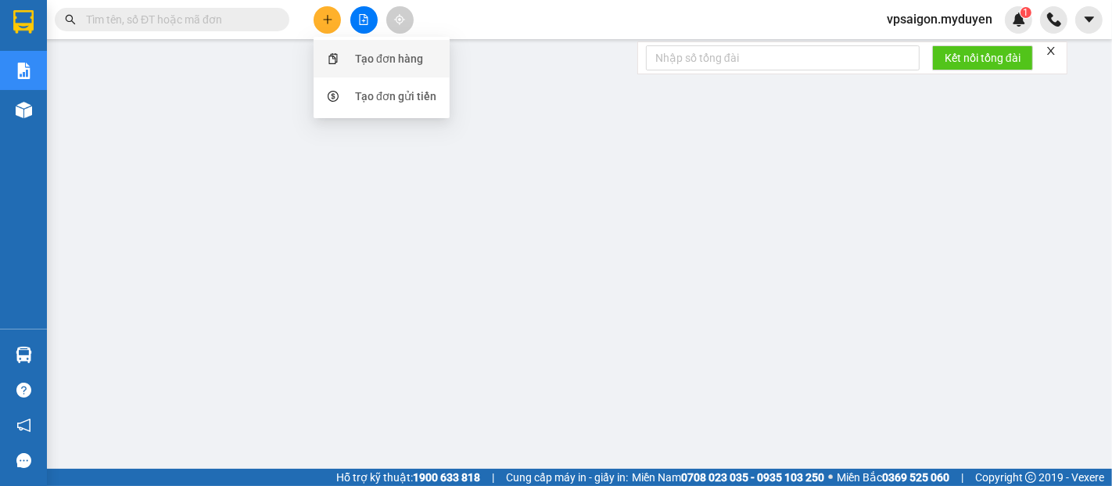
click at [380, 74] on li "Tạo đơn hàng" at bounding box center [382, 59] width 136 height 38
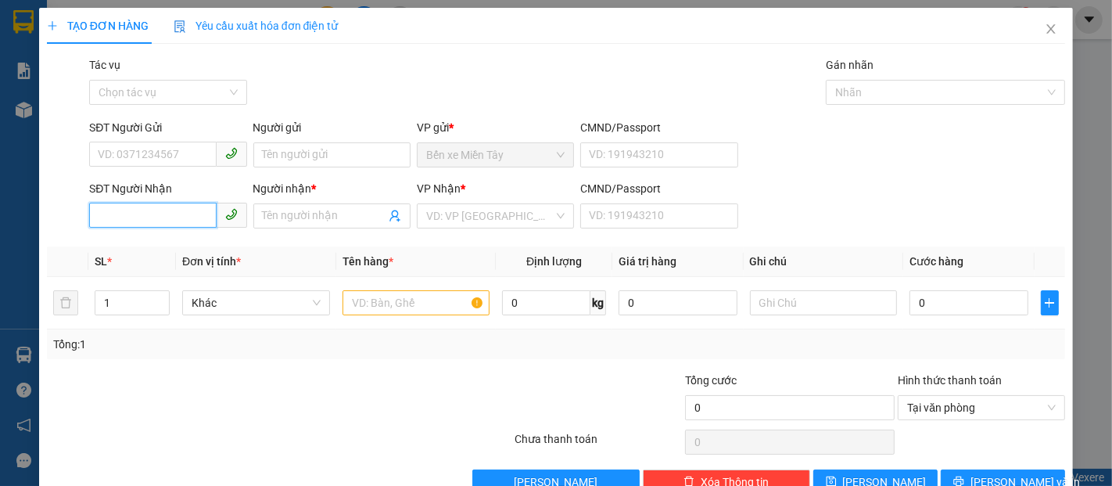
click at [144, 211] on input "SĐT Người Nhận" at bounding box center [152, 215] width 127 height 25
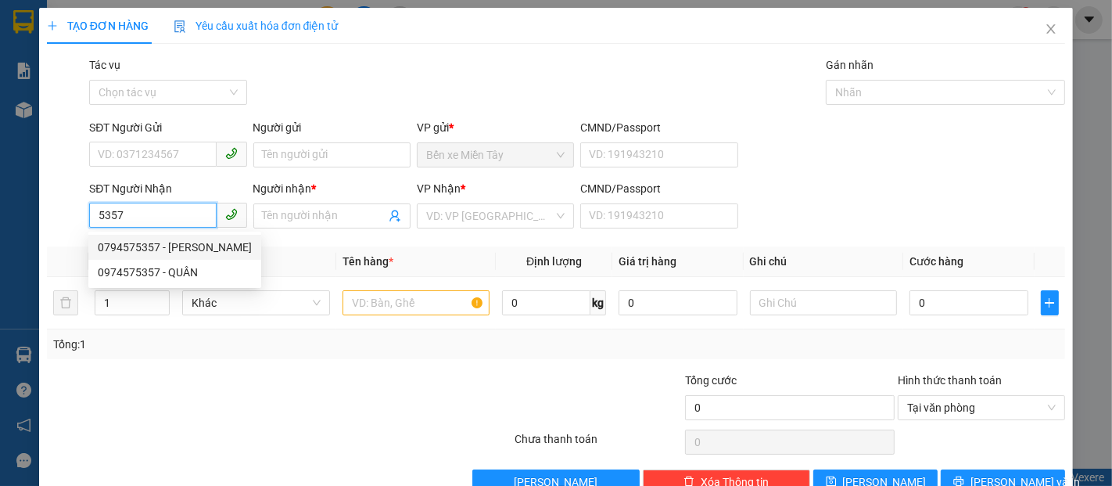
click at [160, 247] on div "0794575357 - VÂN" at bounding box center [175, 247] width 154 height 17
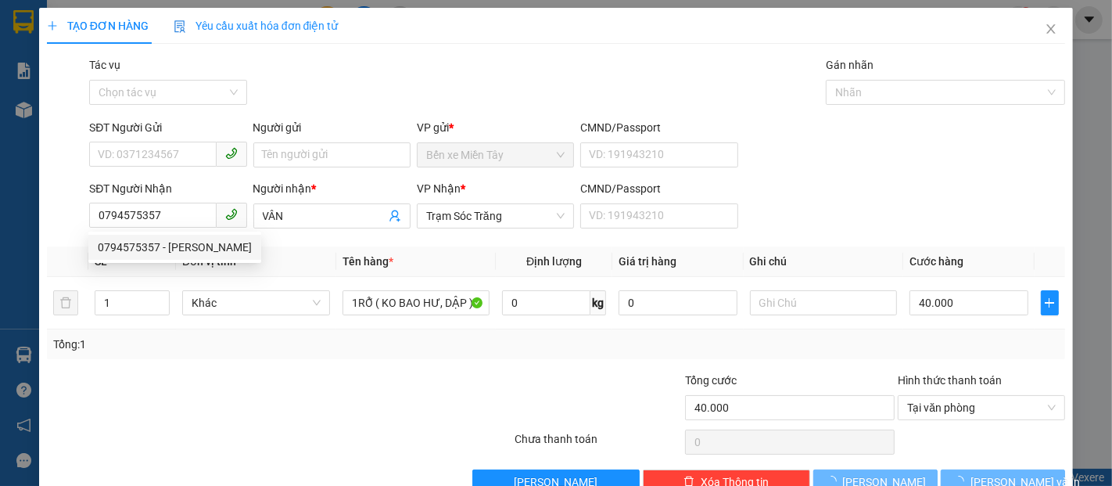
click at [179, 167] on div "SĐT Người Gửi VD: 0371234567" at bounding box center [167, 146] width 157 height 55
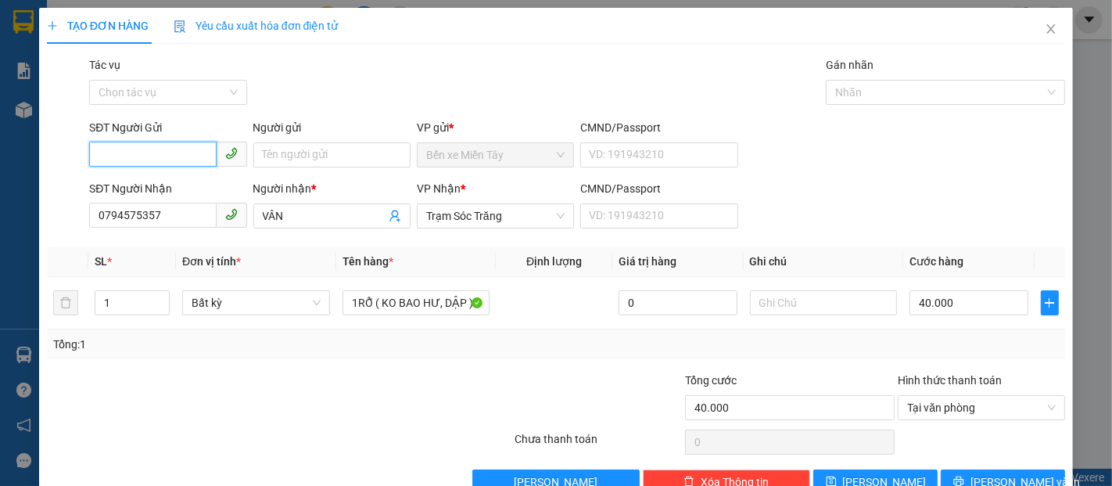
click at [179, 163] on input "SĐT Người Gửi" at bounding box center [152, 154] width 127 height 25
click at [182, 211] on div "0777700246 - LINH" at bounding box center [166, 211] width 137 height 17
drag, startPoint x: 163, startPoint y: 154, endPoint x: 66, endPoint y: 167, distance: 97.0
click at [66, 167] on div "SĐT Người Gửi 0777700246 Người gửi LINH VP gửi * Bến xe Miền Tây CMND/Passport …" at bounding box center [555, 146] width 1021 height 55
click at [150, 152] on input "SĐT Người Gửi" at bounding box center [152, 154] width 127 height 25
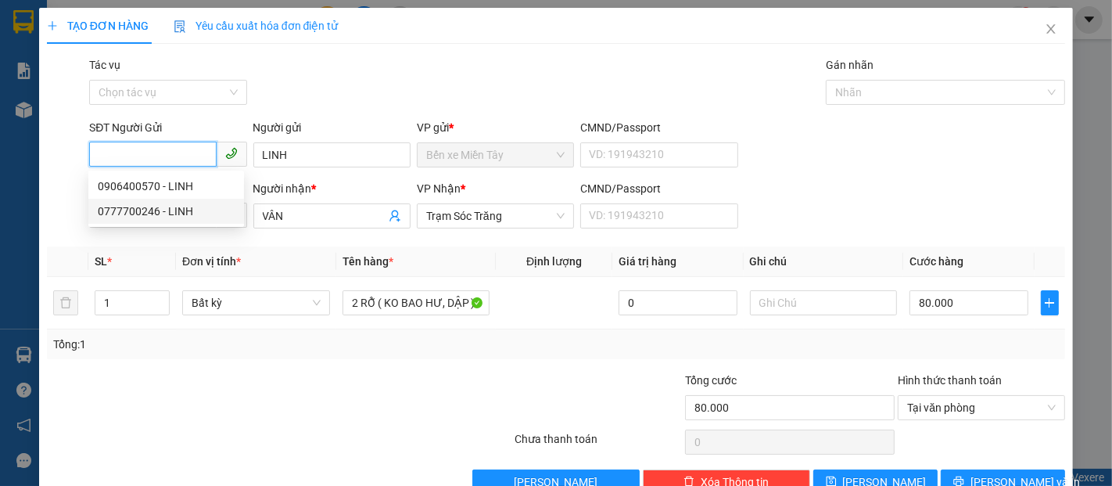
click at [180, 214] on div "0777700246 - LINH" at bounding box center [166, 211] width 137 height 17
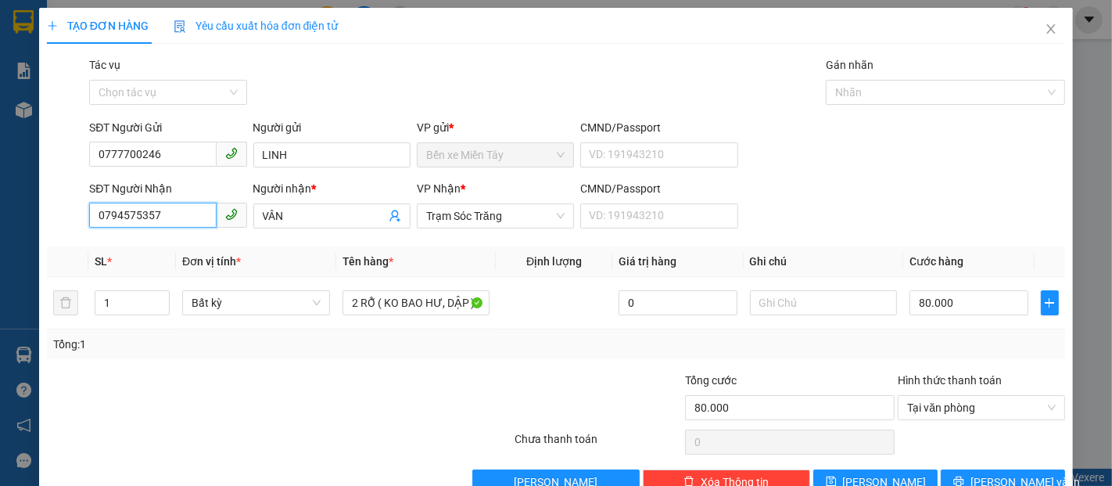
click at [165, 213] on input "0794575357" at bounding box center [152, 215] width 127 height 25
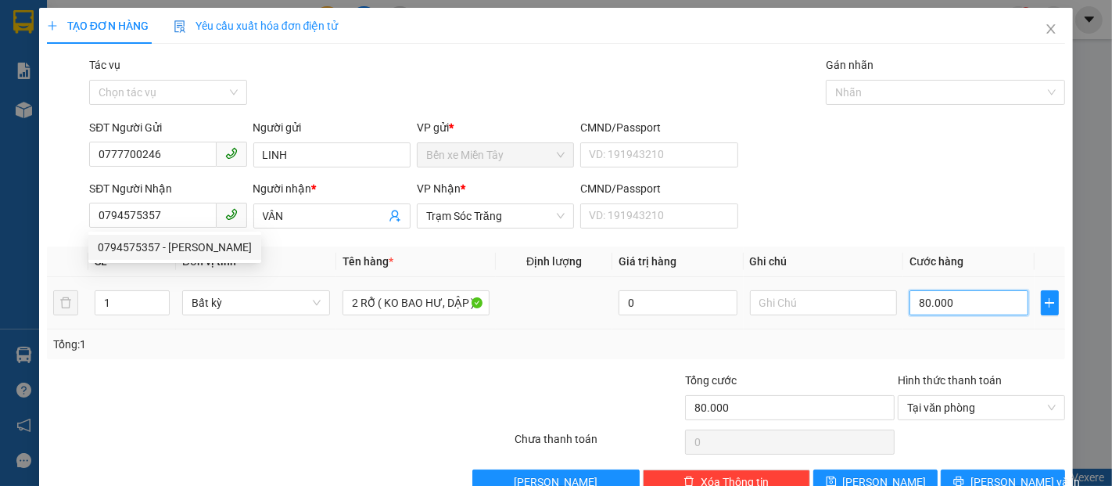
click at [968, 305] on input "80.000" at bounding box center [969, 302] width 118 height 25
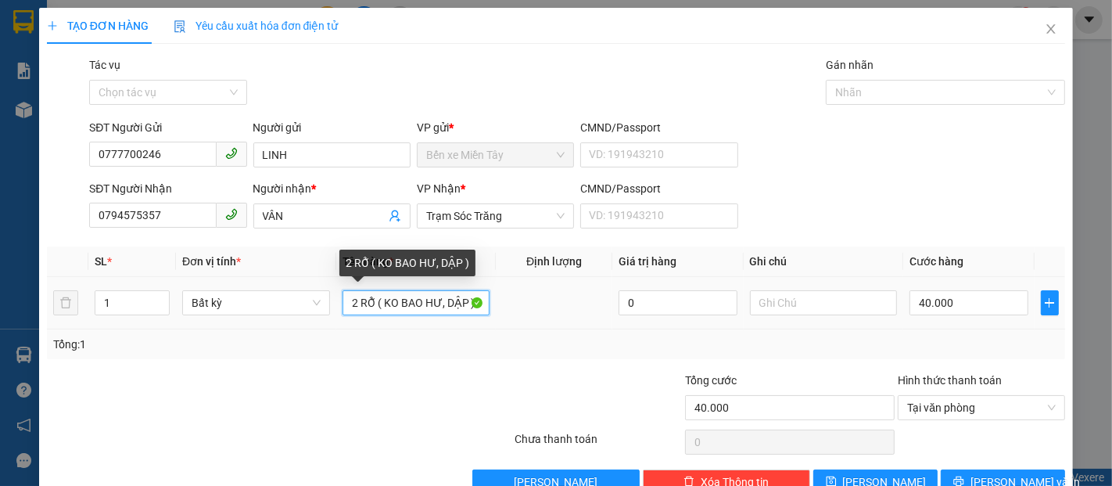
click at [349, 300] on input "2 RỖ ( KO BAO HƯ, DẬP )" at bounding box center [417, 302] width 148 height 25
click at [350, 302] on input "2 RỖ ( KO BAO HƯ, DẬP )" at bounding box center [417, 302] width 148 height 25
click at [353, 307] on input "2 RỖ ( KO BAO HƯ, DẬP )" at bounding box center [417, 302] width 148 height 25
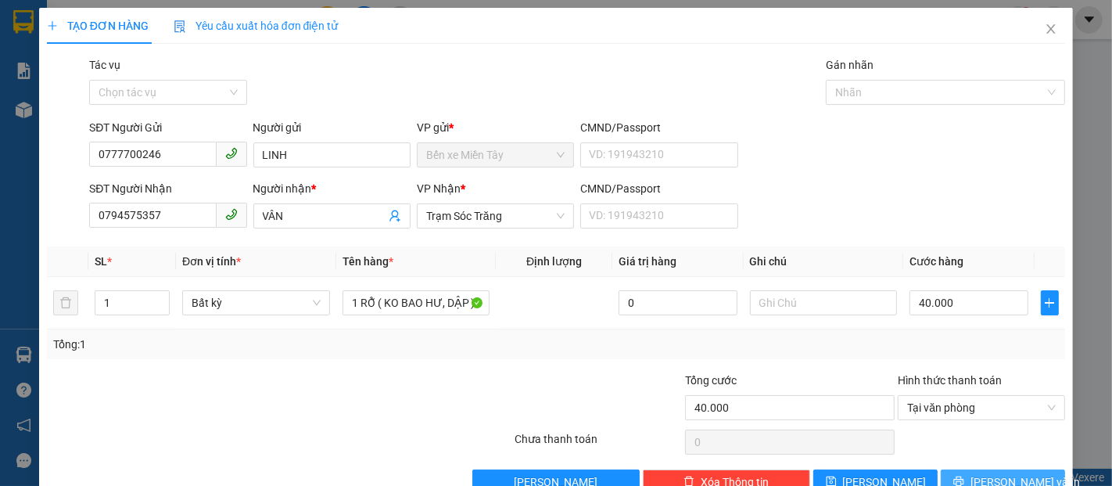
click at [989, 473] on span "[PERSON_NAME] và In" at bounding box center [1025, 481] width 109 height 17
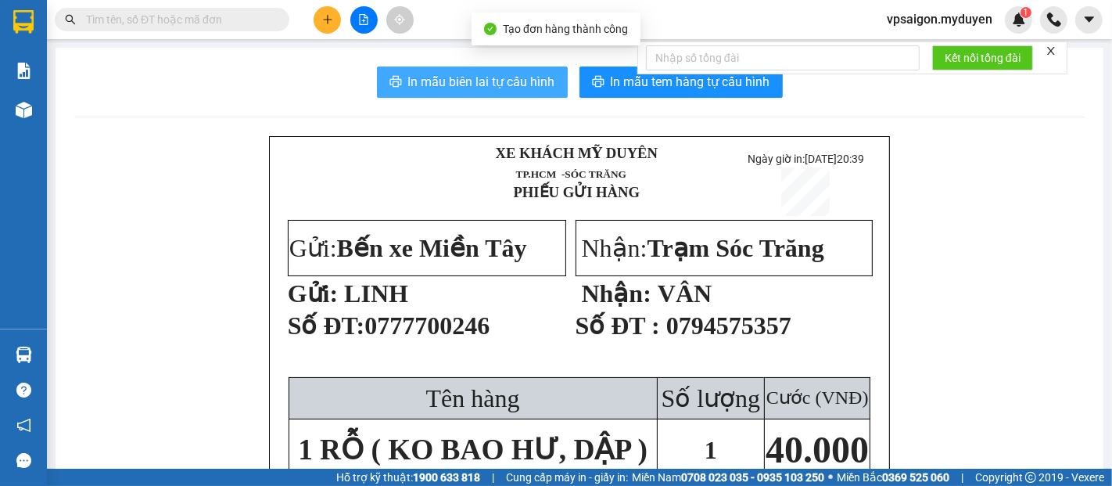
click at [504, 81] on span "In mẫu biên lai tự cấu hình" at bounding box center [481, 82] width 147 height 20
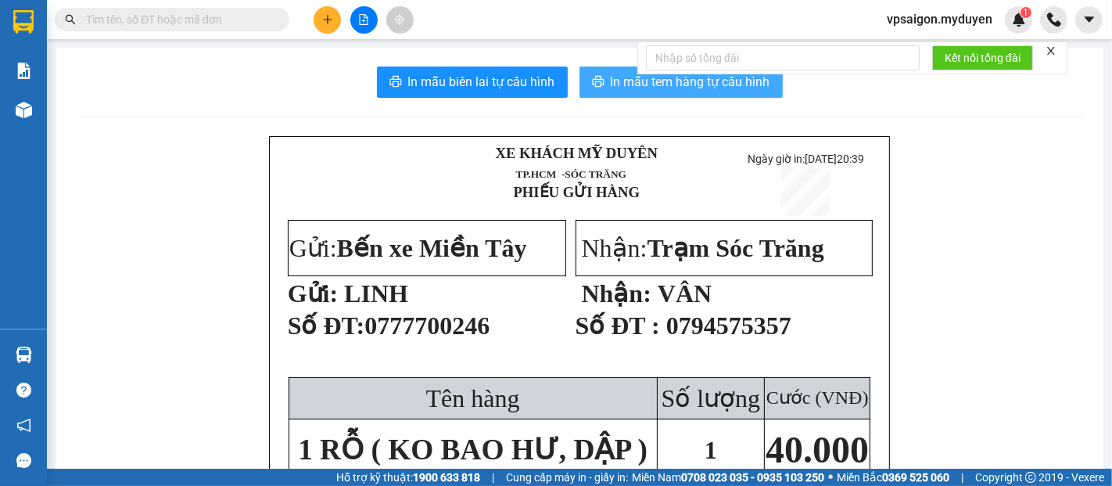
click at [634, 88] on span "In mẫu tem hàng tự cấu hình" at bounding box center [691, 82] width 160 height 20
click at [336, 27] on button at bounding box center [327, 19] width 27 height 27
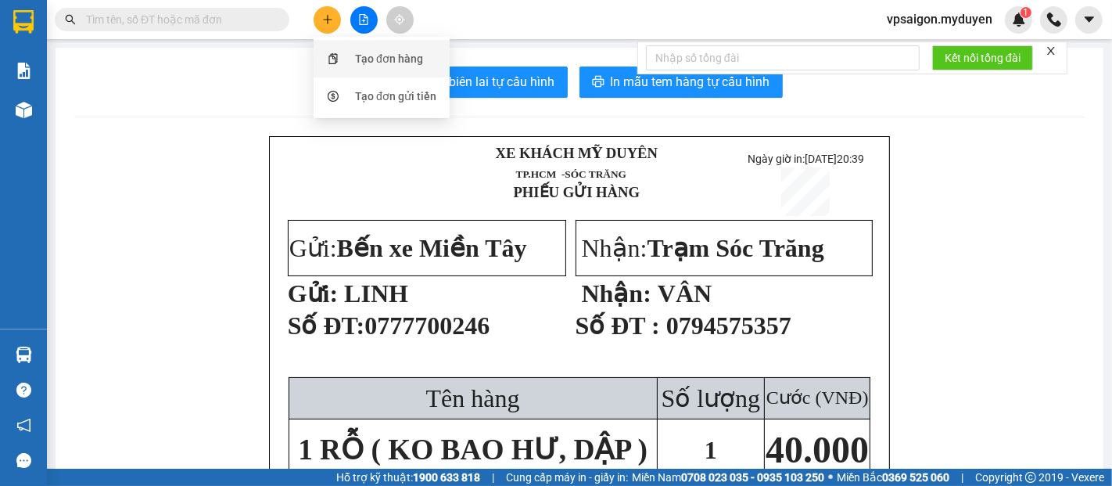
click at [388, 61] on div "Tạo đơn hàng" at bounding box center [389, 58] width 68 height 17
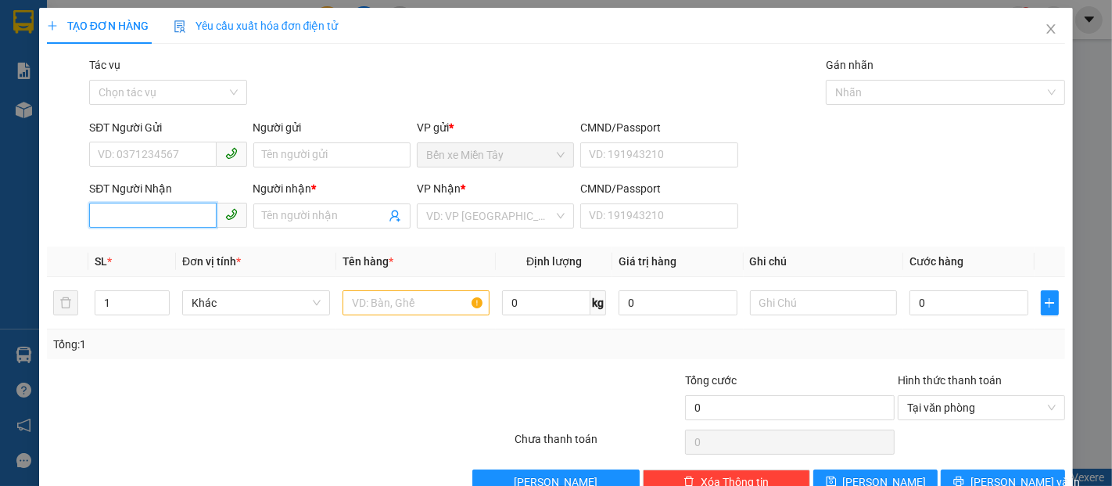
click at [140, 214] on input "SĐT Người Nhận" at bounding box center [152, 215] width 127 height 25
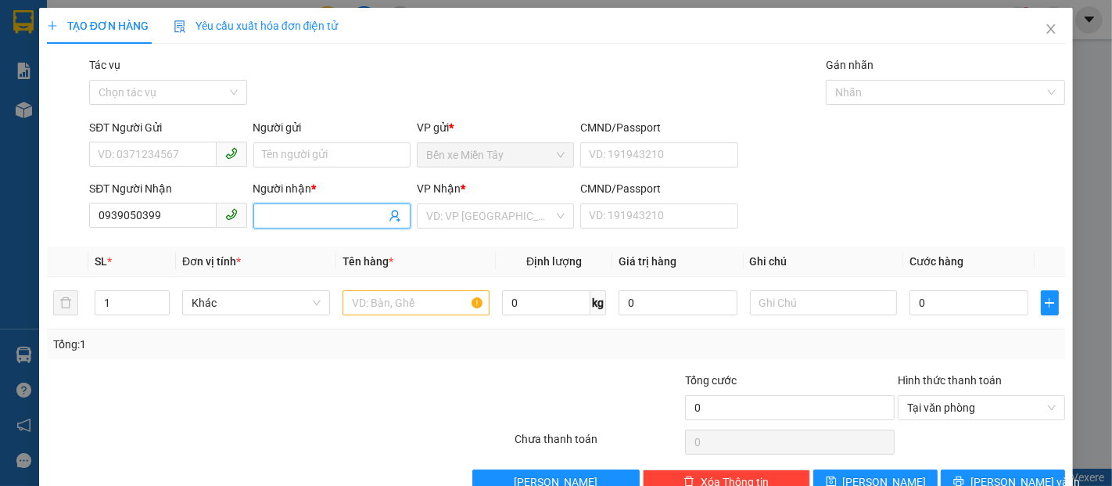
click at [294, 205] on span at bounding box center [331, 215] width 157 height 25
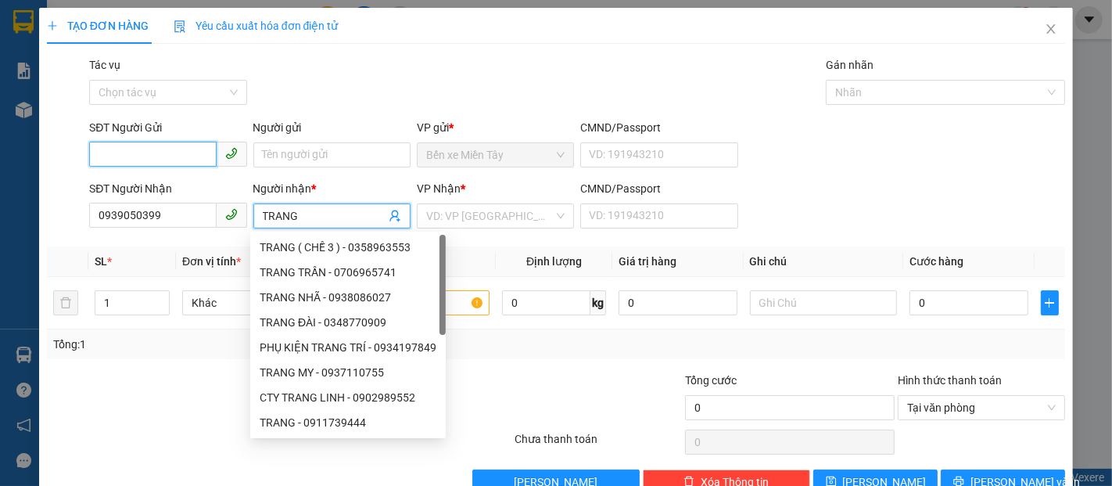
click at [199, 153] on input "SĐT Người Gửi" at bounding box center [152, 154] width 127 height 25
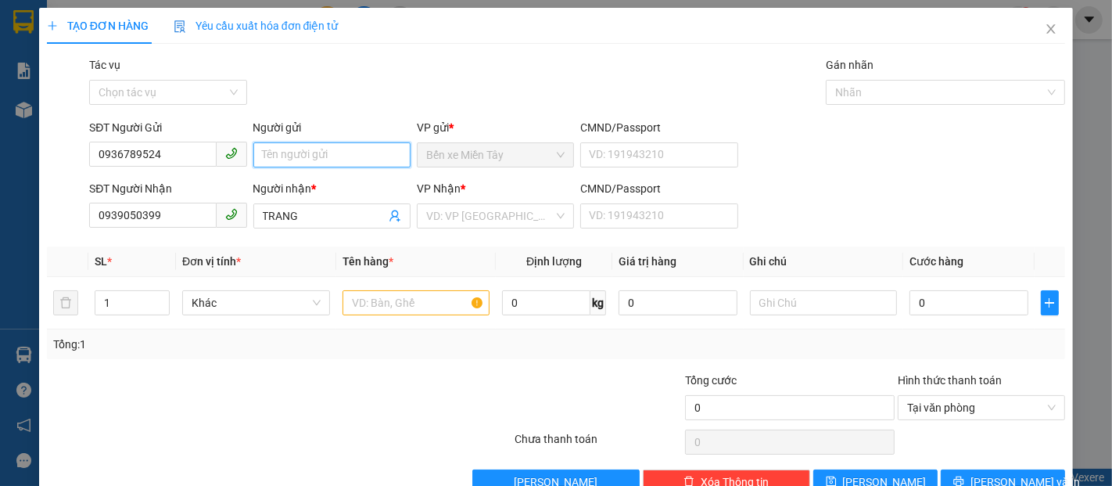
click at [260, 152] on input "Người gửi" at bounding box center [331, 154] width 157 height 25
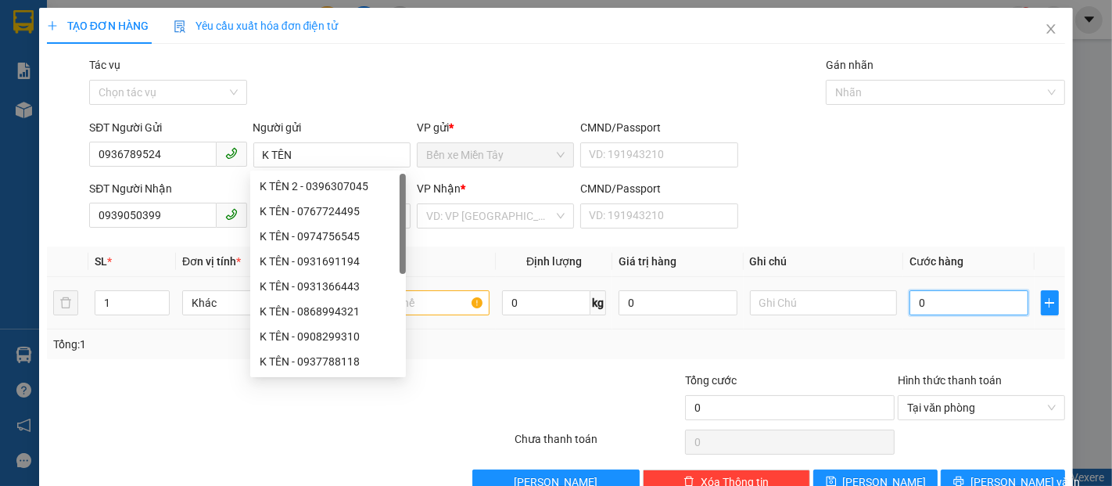
click at [920, 311] on input "0" at bounding box center [969, 302] width 118 height 25
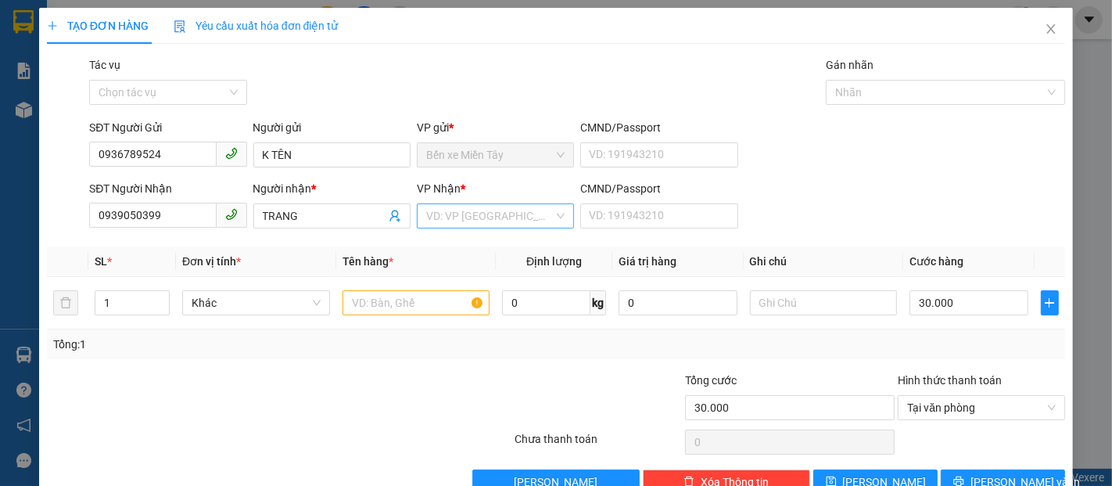
click at [470, 221] on input "search" at bounding box center [489, 215] width 127 height 23
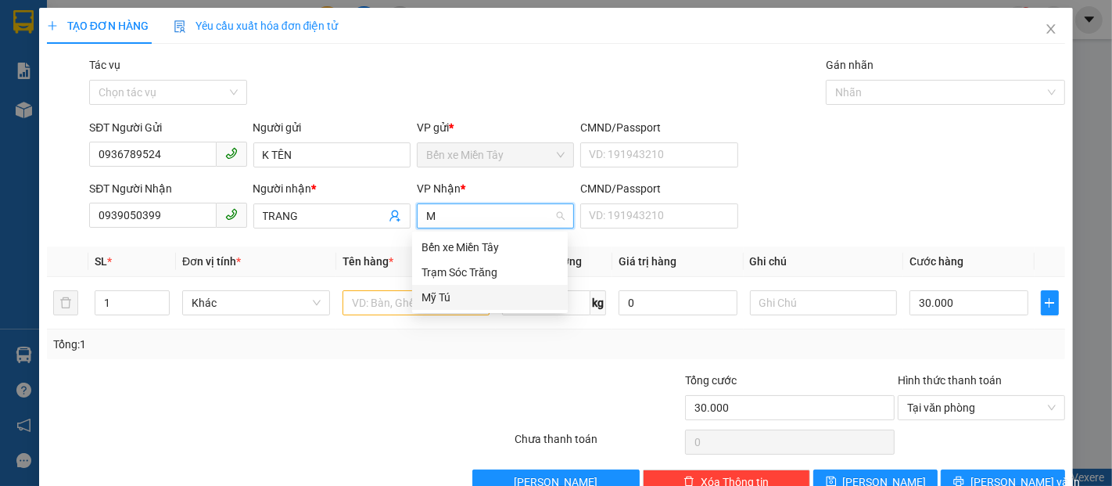
drag, startPoint x: 469, startPoint y: 298, endPoint x: 428, endPoint y: 291, distance: 42.0
click at [469, 299] on div "Mỹ Tú" at bounding box center [490, 297] width 137 height 17
click at [424, 306] on input "text" at bounding box center [417, 302] width 148 height 25
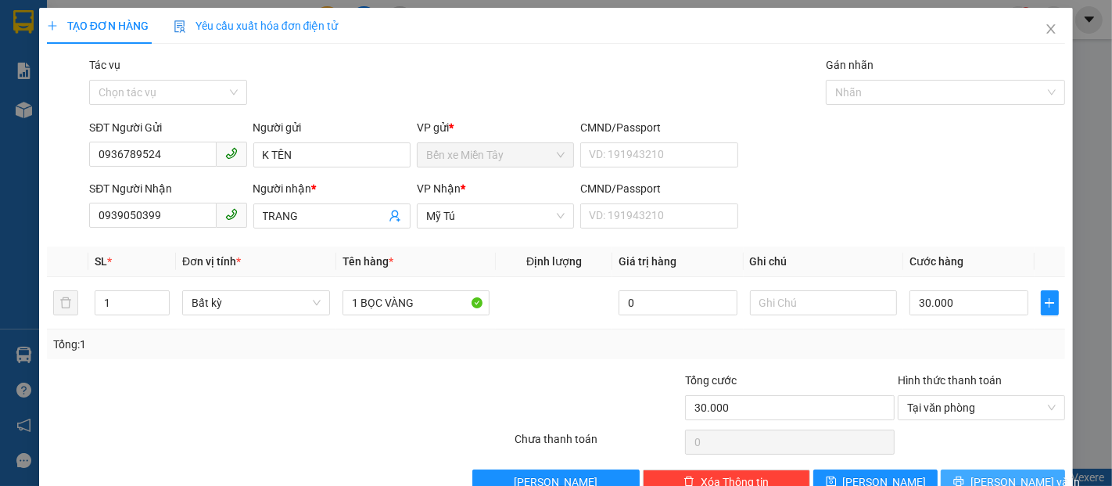
click at [1003, 473] on span "[PERSON_NAME] và In" at bounding box center [1025, 481] width 109 height 17
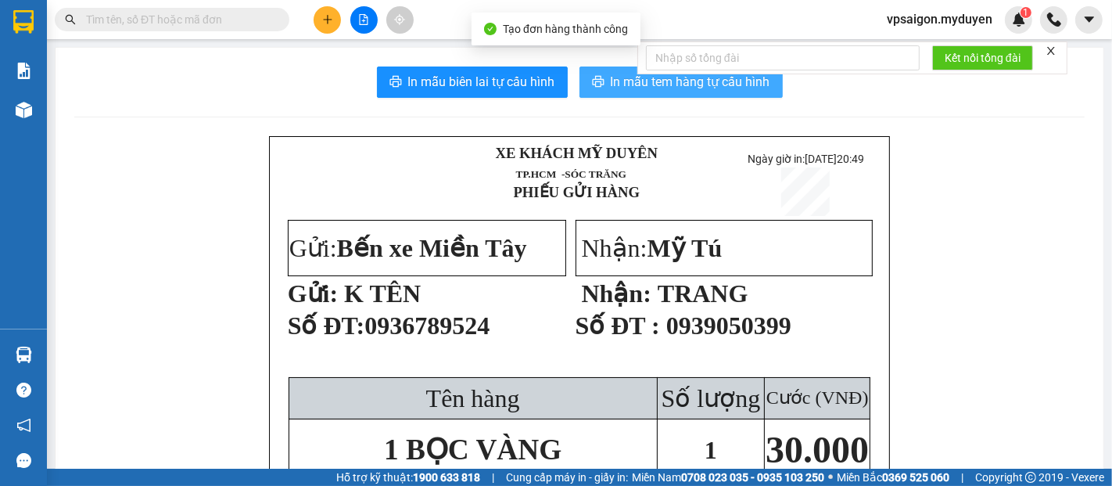
click at [611, 76] on span "In mẫu tem hàng tự cấu hình" at bounding box center [691, 82] width 160 height 20
click at [611, 77] on span "In mẫu tem hàng tự cấu hình" at bounding box center [691, 82] width 160 height 20
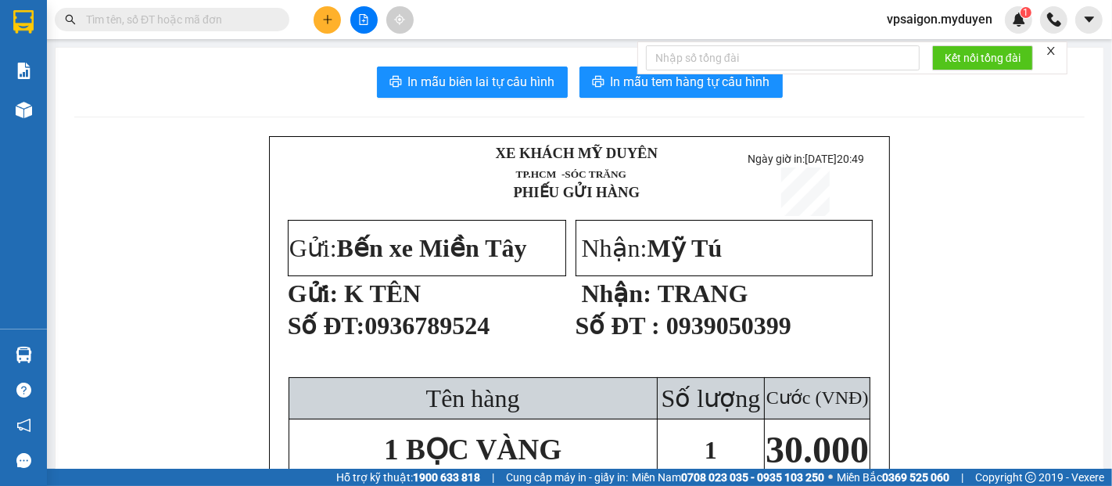
drag, startPoint x: 318, startPoint y: 21, endPoint x: 333, endPoint y: 23, distance: 15.8
click at [321, 20] on button at bounding box center [327, 19] width 27 height 27
click at [346, 61] on div "Tạo đơn hàng" at bounding box center [381, 59] width 117 height 30
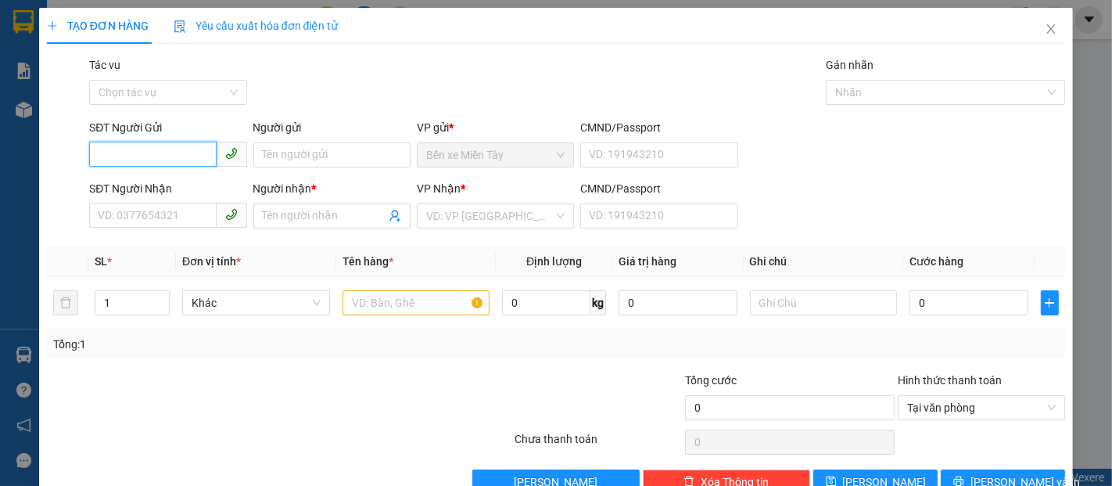
click at [180, 157] on input "SĐT Người Gửi" at bounding box center [152, 154] width 127 height 25
click at [131, 155] on input "8420" at bounding box center [152, 154] width 127 height 25
click at [159, 188] on div "0968198420 - TÂN" at bounding box center [166, 186] width 137 height 17
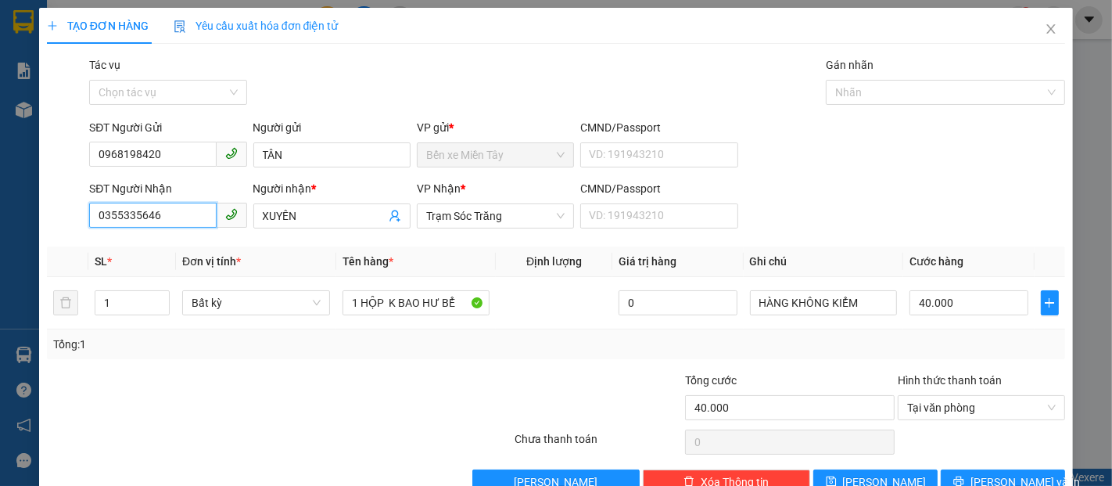
click at [177, 220] on input "0355335646" at bounding box center [152, 215] width 127 height 25
drag, startPoint x: 131, startPoint y: 221, endPoint x: 61, endPoint y: 222, distance: 70.4
click at [61, 222] on div "SĐT Người Nhận 0355335646 Người nhận * XUYÊN VP Nhận * Trạm Sóc Trăng CMND/Pass…" at bounding box center [555, 207] width 1021 height 55
click at [159, 251] on div "0845309309 - KỲ" at bounding box center [166, 247] width 137 height 17
click at [989, 473] on span "[PERSON_NAME] và In" at bounding box center [1025, 481] width 109 height 17
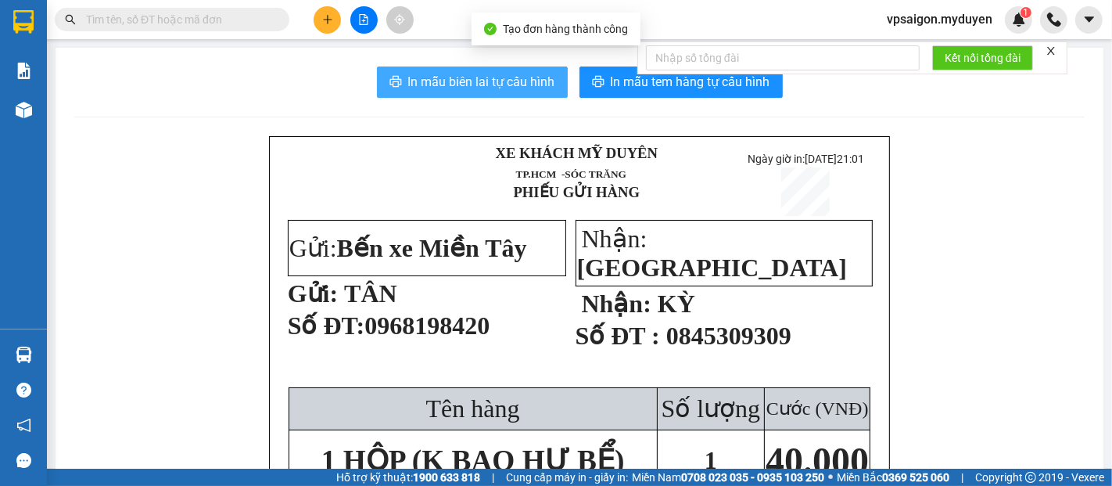
click at [494, 91] on span "In mẫu biên lai tự cấu hình" at bounding box center [481, 82] width 147 height 20
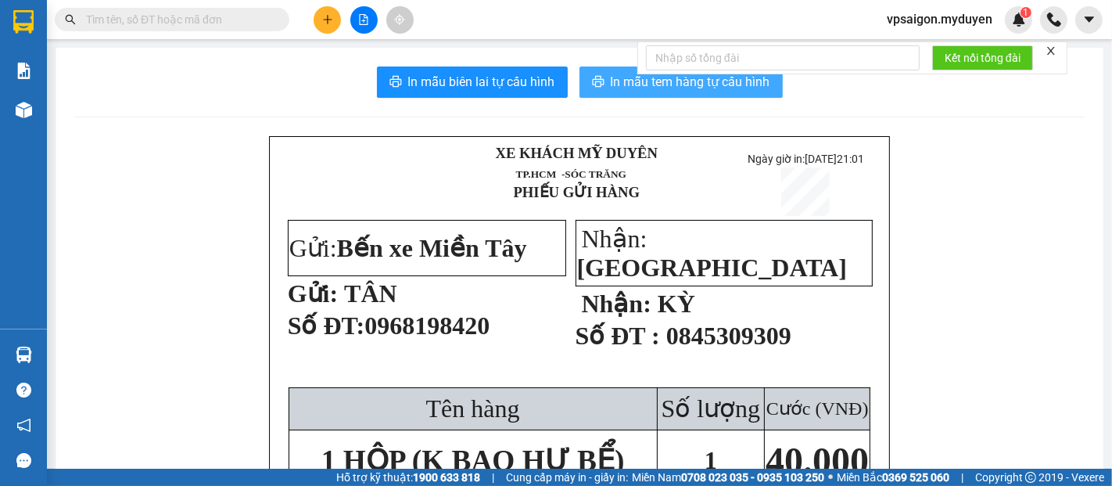
click at [711, 92] on button "In mẫu tem hàng tự cấu hình" at bounding box center [681, 81] width 203 height 31
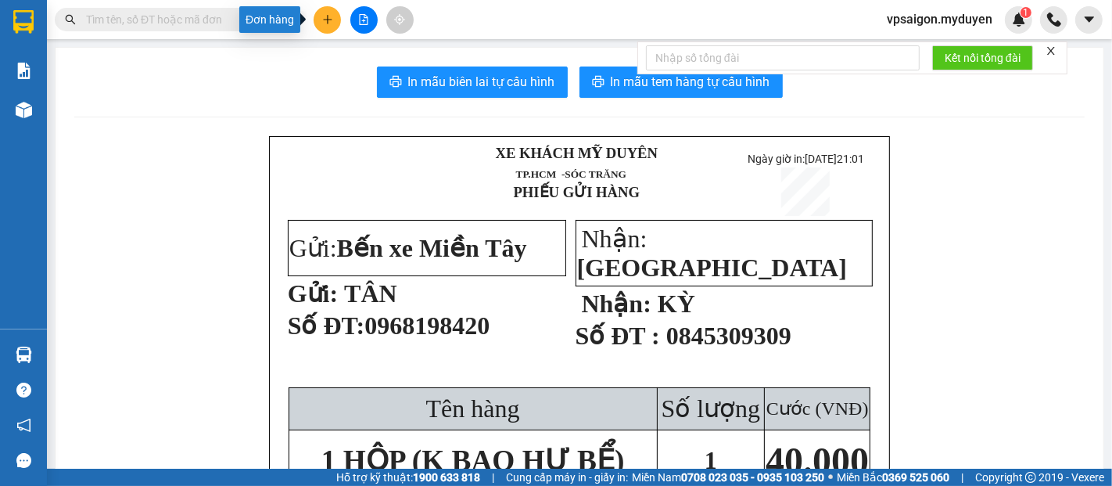
click at [332, 29] on button at bounding box center [327, 19] width 27 height 27
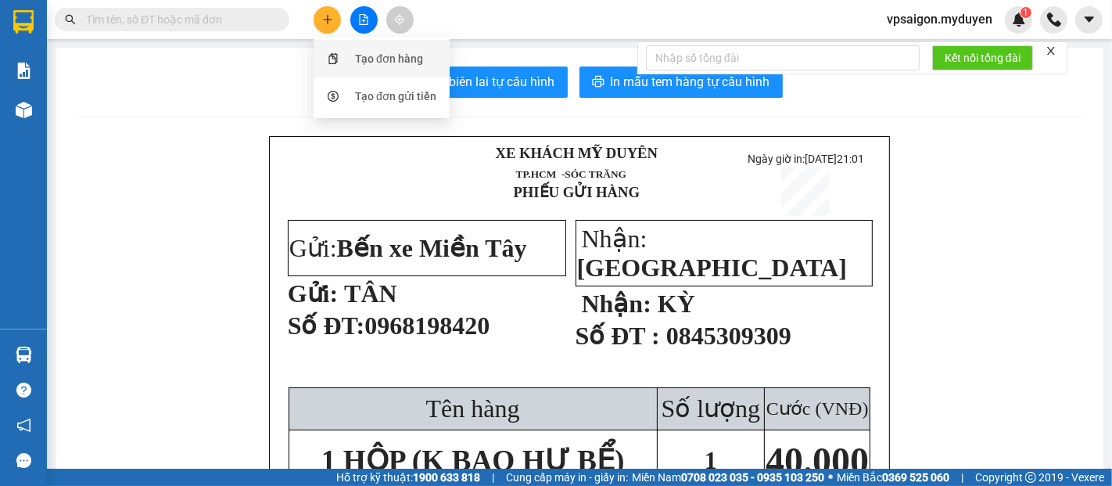
click at [393, 55] on div "Tạo đơn hàng" at bounding box center [389, 58] width 68 height 17
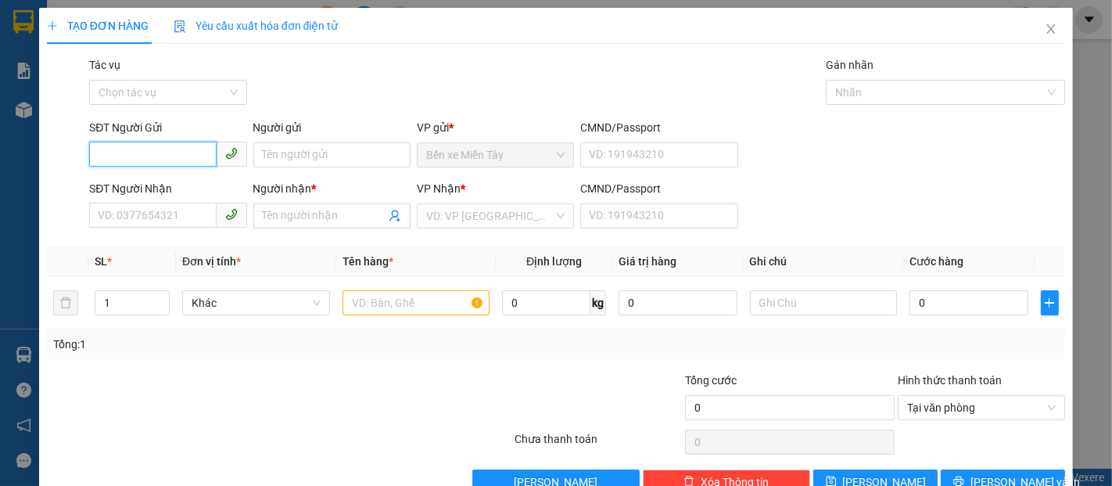
click at [155, 155] on input "SĐT Người Gửi" at bounding box center [152, 154] width 127 height 25
drag, startPoint x: 138, startPoint y: 156, endPoint x: 77, endPoint y: 153, distance: 61.9
click at [81, 156] on div "SĐT Người Gửi 3429 Người gửi Tên người gửi VP gửi * Bến xe Miền Tây CMND/Passpo…" at bounding box center [555, 146] width 1021 height 55
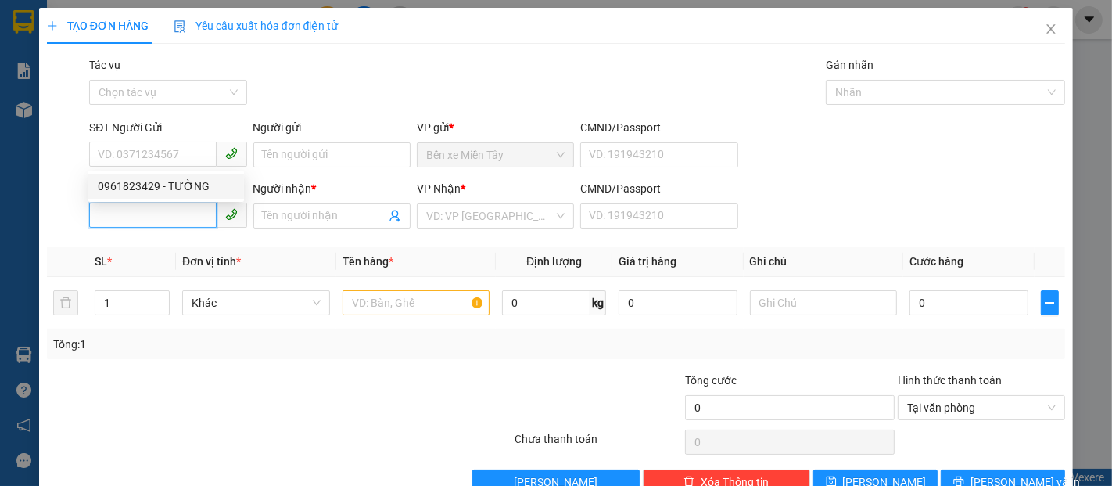
click at [142, 224] on input "SĐT Người Nhận" at bounding box center [152, 215] width 127 height 25
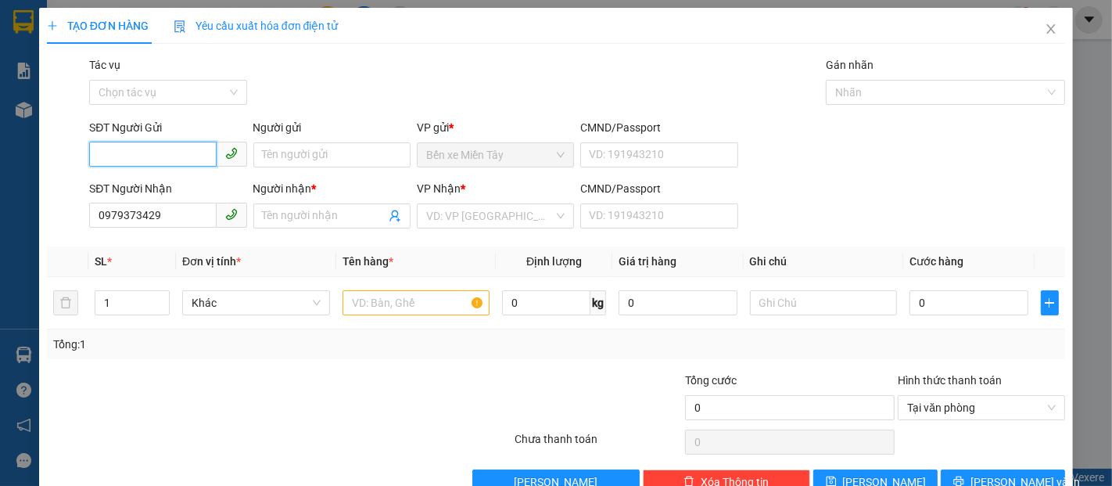
click at [159, 158] on input "SĐT Người Gửi" at bounding box center [152, 154] width 127 height 25
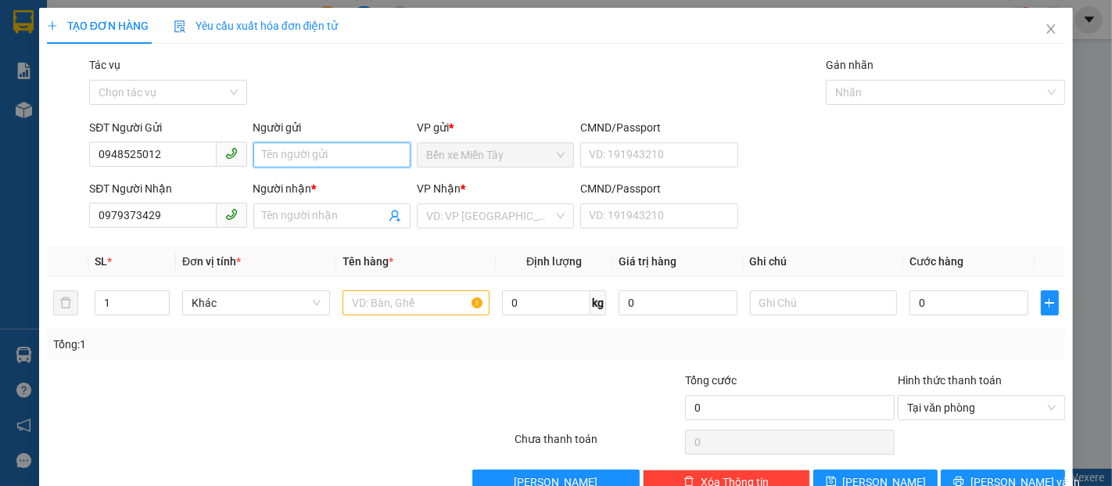
click at [311, 148] on input "Người gửi" at bounding box center [331, 154] width 157 height 25
click at [326, 221] on input "Người nhận *" at bounding box center [324, 215] width 123 height 17
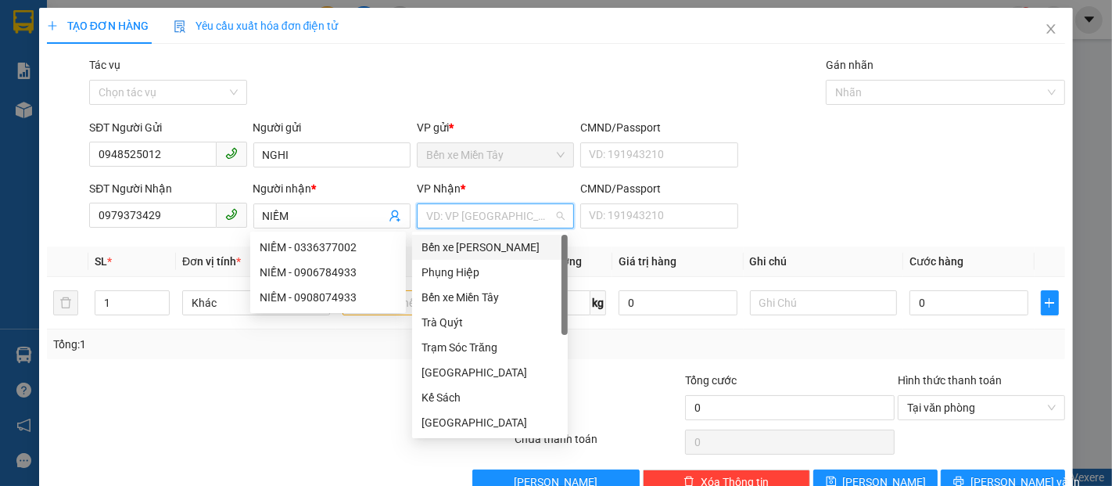
click at [440, 211] on input "search" at bounding box center [489, 215] width 127 height 23
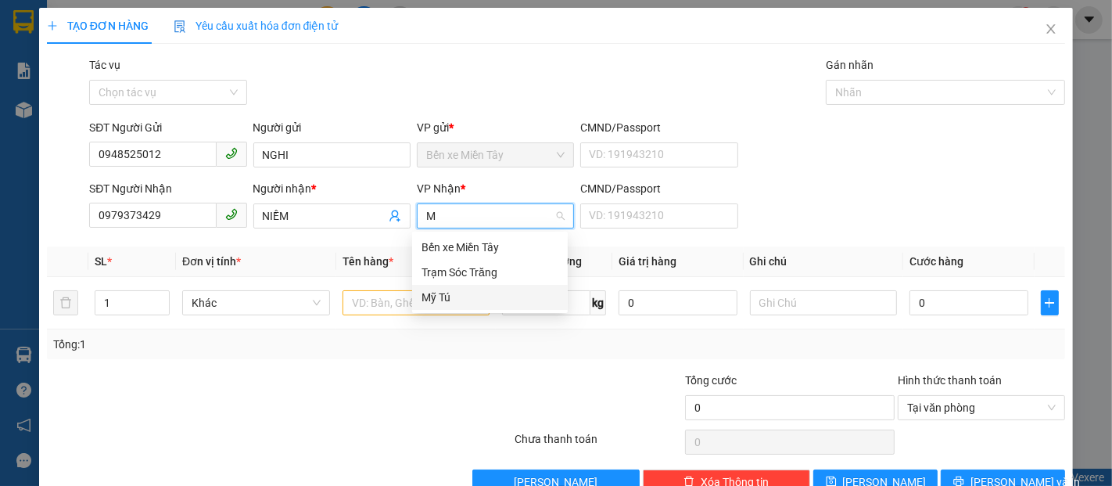
click at [468, 298] on div "Mỹ Tú" at bounding box center [490, 297] width 137 height 17
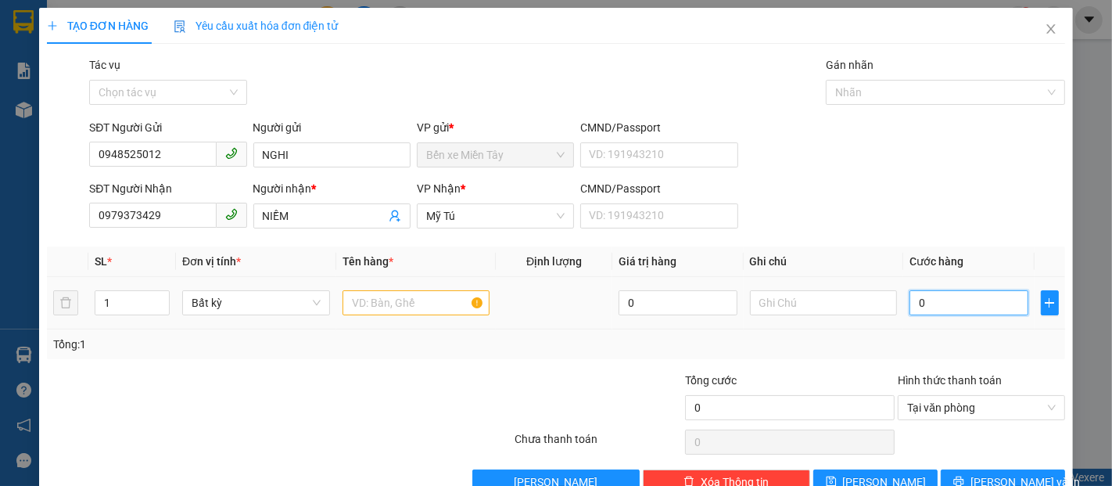
click at [965, 315] on input "0" at bounding box center [969, 302] width 118 height 25
click at [361, 310] on input "text" at bounding box center [417, 302] width 148 height 25
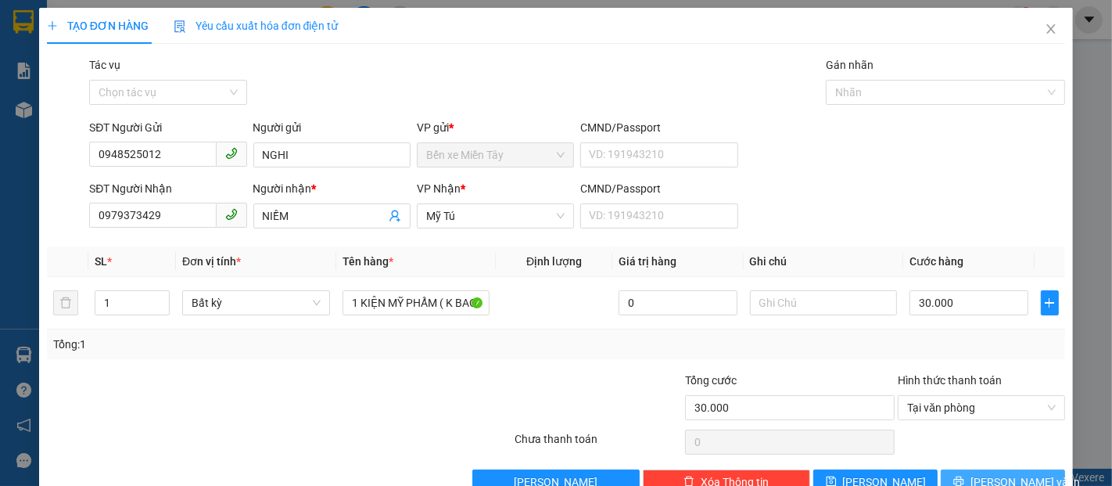
click at [1043, 469] on button "[PERSON_NAME] và In" at bounding box center [1003, 481] width 124 height 25
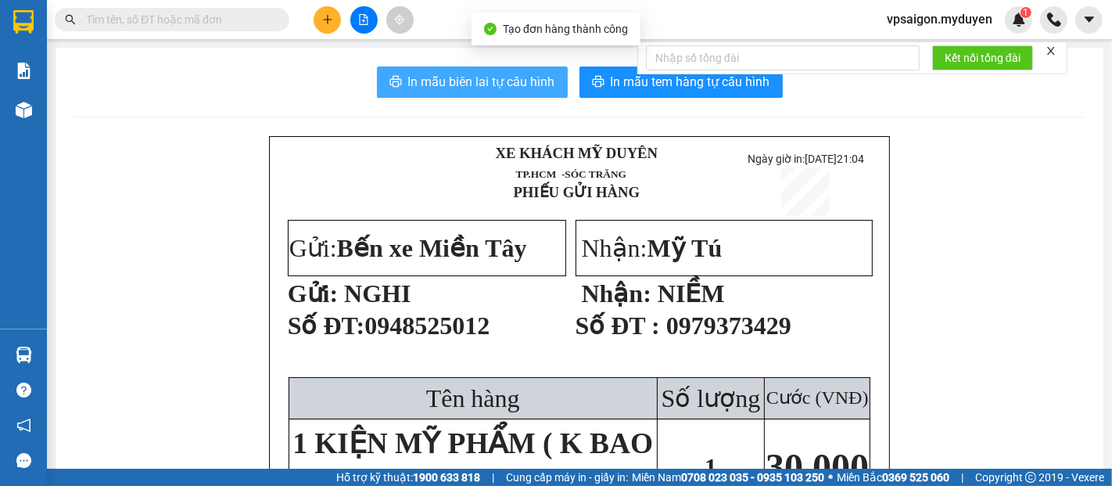
click at [515, 84] on span "In mẫu biên lai tự cấu hình" at bounding box center [481, 82] width 147 height 20
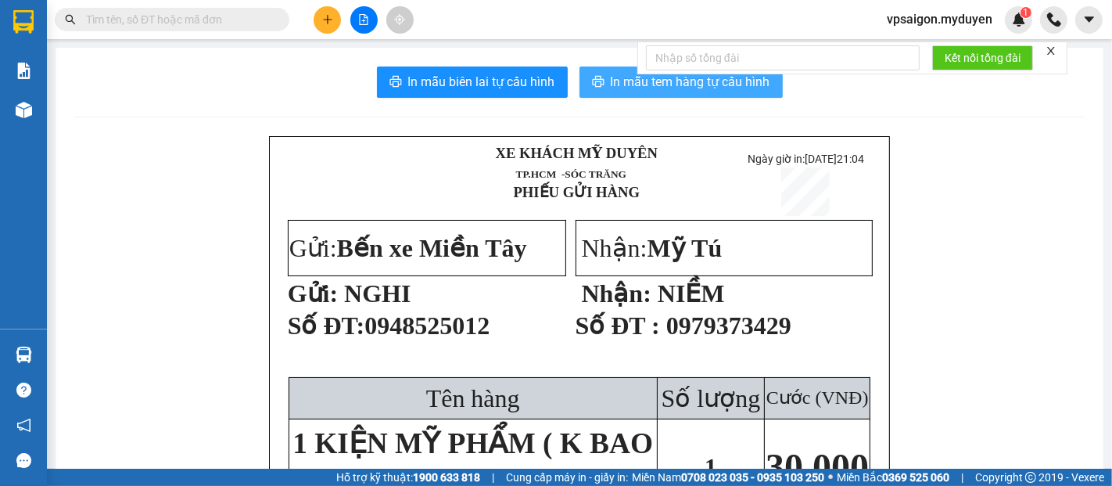
click at [636, 84] on span "In mẫu tem hàng tự cấu hình" at bounding box center [691, 82] width 160 height 20
drag, startPoint x: 348, startPoint y: 293, endPoint x: 492, endPoint y: 290, distance: 143.9
click at [490, 293] on p "Gửi: NGHI" at bounding box center [426, 293] width 276 height 30
drag, startPoint x: 692, startPoint y: 307, endPoint x: 771, endPoint y: 265, distance: 89.6
click at [776, 296] on p "Nhận: NIỀM" at bounding box center [724, 293] width 296 height 30
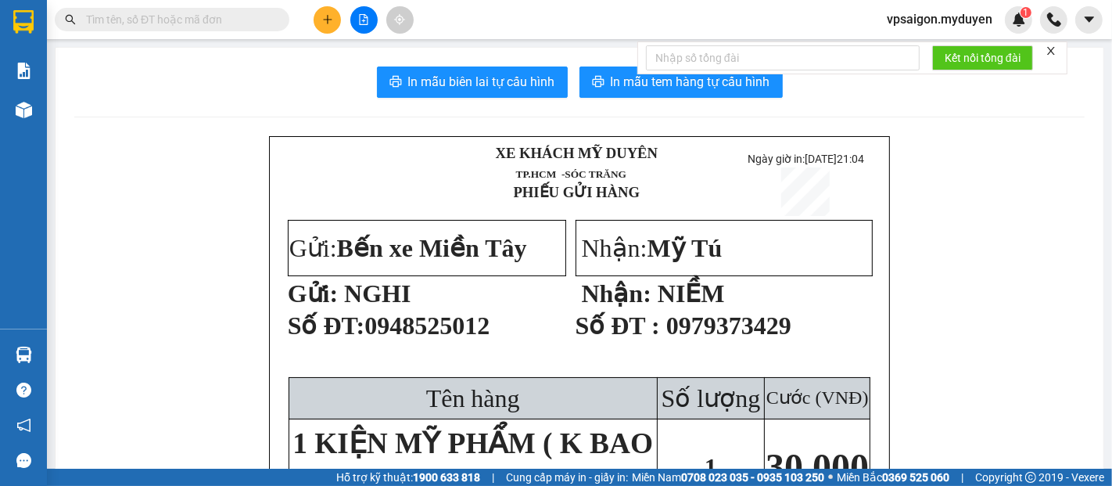
click at [294, 15] on div at bounding box center [152, 19] width 305 height 23
click at [332, 20] on icon "plus" at bounding box center [327, 19] width 11 height 11
click at [400, 60] on div "Tạo đơn hàng" at bounding box center [389, 58] width 68 height 17
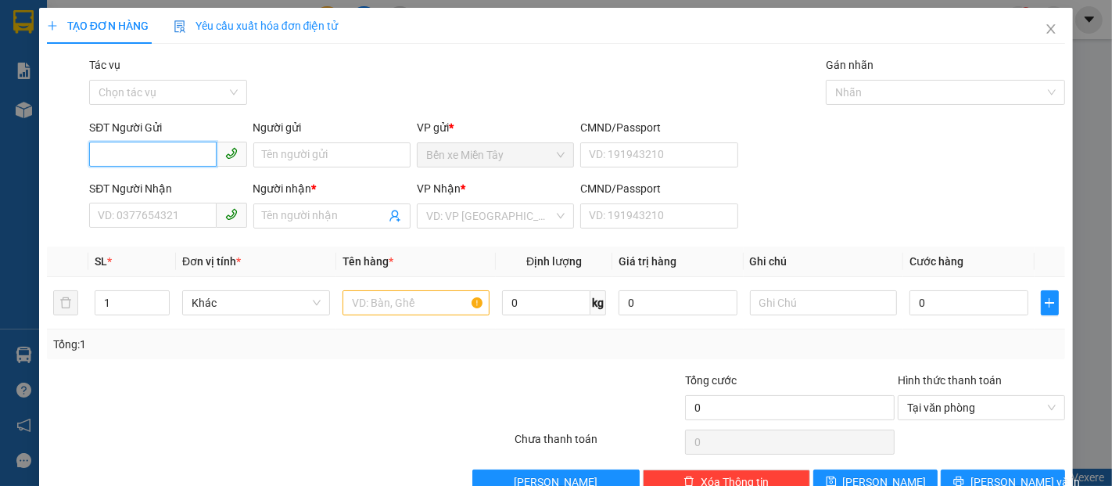
click at [188, 160] on input "SĐT Người Gửi" at bounding box center [152, 154] width 127 height 25
click at [171, 219] on input "SĐT Người Nhận" at bounding box center [152, 215] width 127 height 25
click at [169, 221] on input "231" at bounding box center [152, 215] width 127 height 25
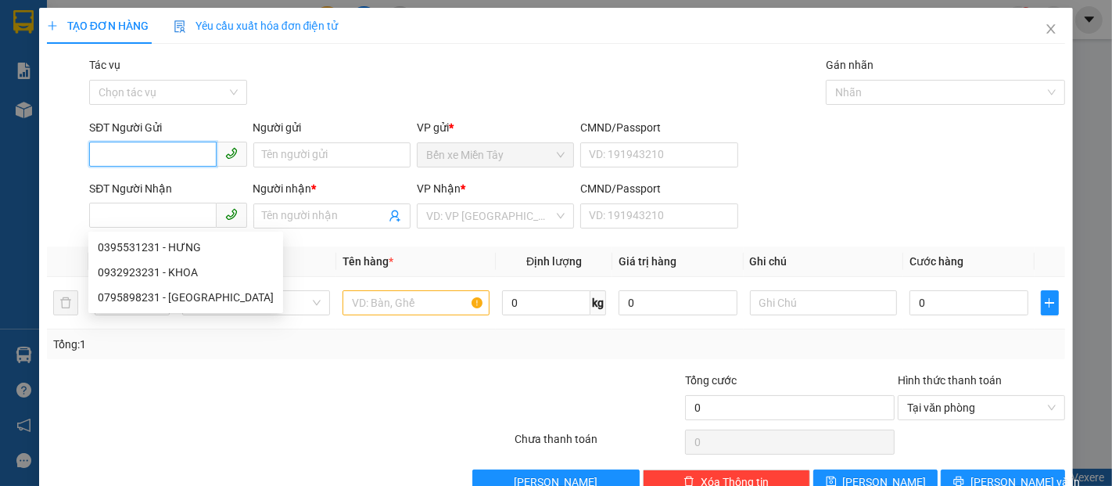
click at [173, 155] on input "SĐT Người Gửi" at bounding box center [152, 154] width 127 height 25
click at [173, 154] on input "SĐT Người Gửi" at bounding box center [152, 154] width 127 height 25
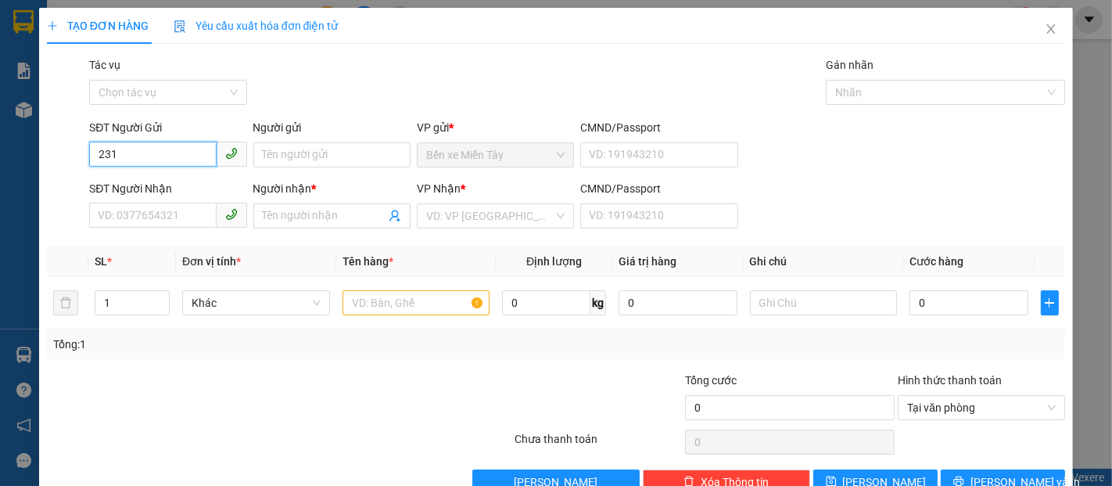
click at [163, 156] on input "231" at bounding box center [152, 154] width 127 height 25
click at [171, 155] on input "231" at bounding box center [152, 154] width 127 height 25
click at [187, 186] on div "0908465231 - ẤN" at bounding box center [166, 186] width 137 height 17
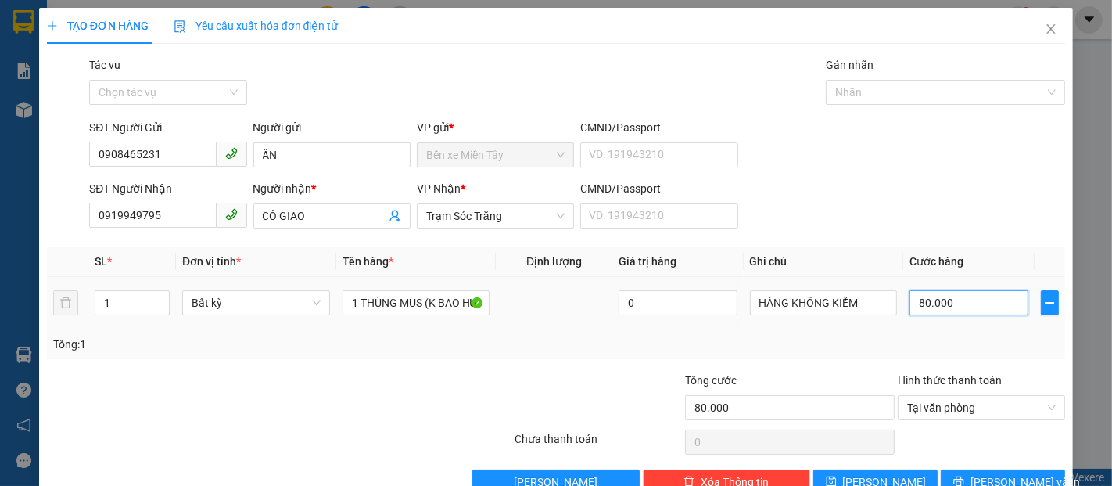
click at [979, 305] on input "80.000" at bounding box center [969, 302] width 118 height 25
click at [1014, 473] on span "[PERSON_NAME] và In" at bounding box center [1025, 481] width 109 height 17
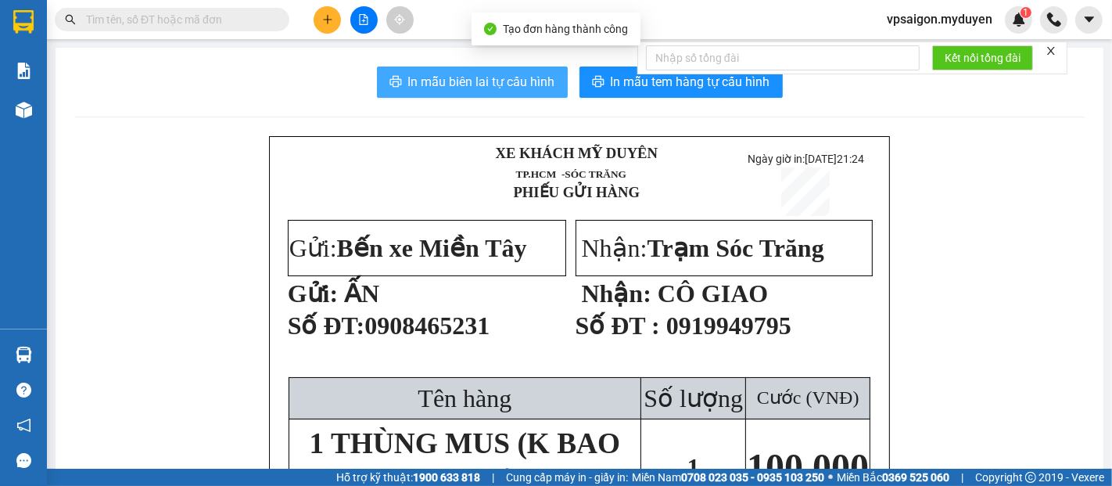
click at [470, 84] on span "In mẫu biên lai tự cấu hình" at bounding box center [481, 82] width 147 height 20
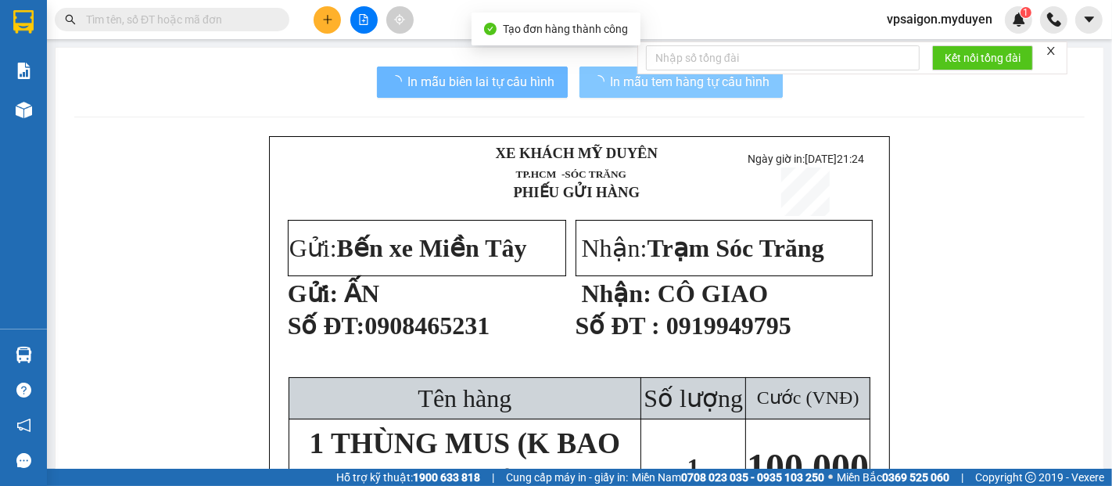
click at [666, 90] on span "In mẫu tem hàng tự cấu hình" at bounding box center [691, 82] width 160 height 20
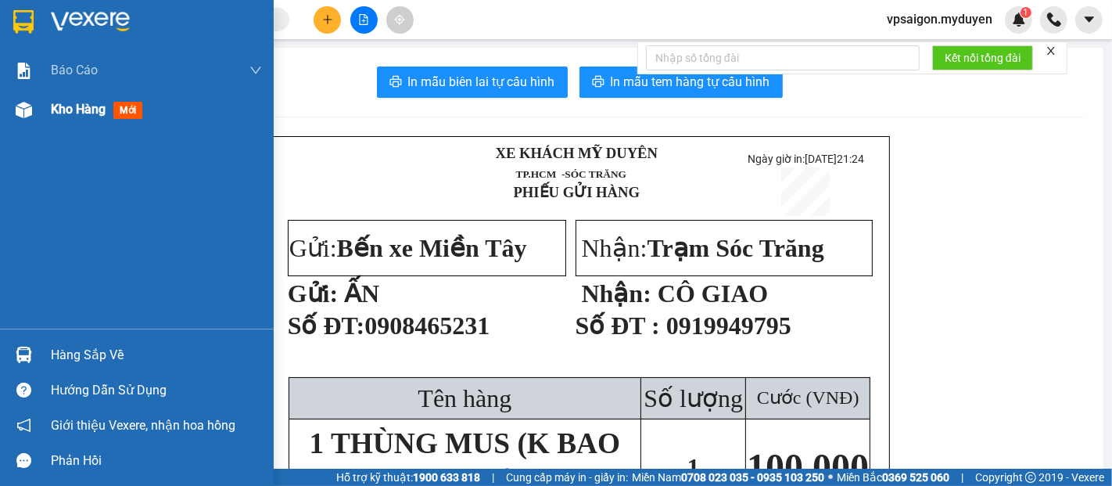
click at [77, 108] on span "Kho hàng" at bounding box center [78, 109] width 55 height 15
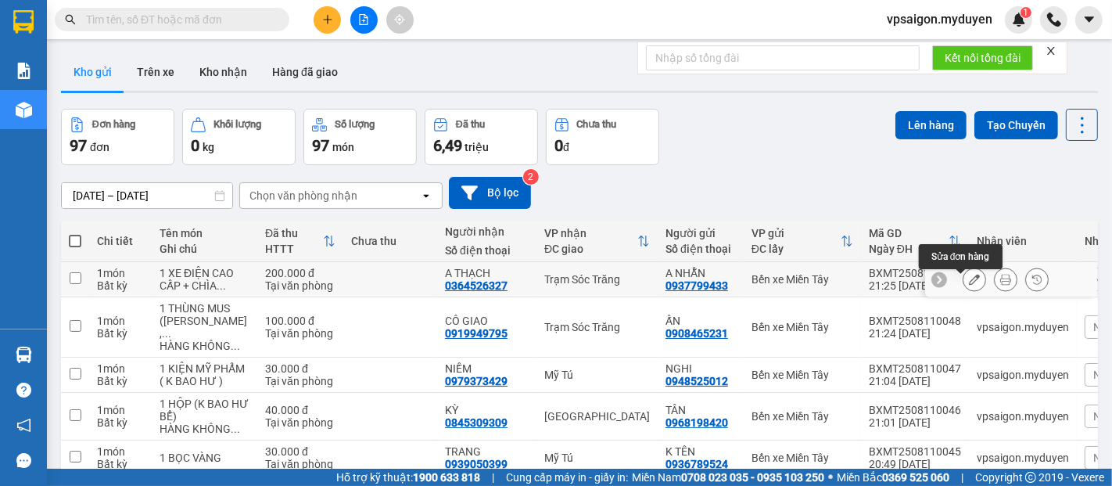
click at [967, 285] on button at bounding box center [975, 279] width 22 height 27
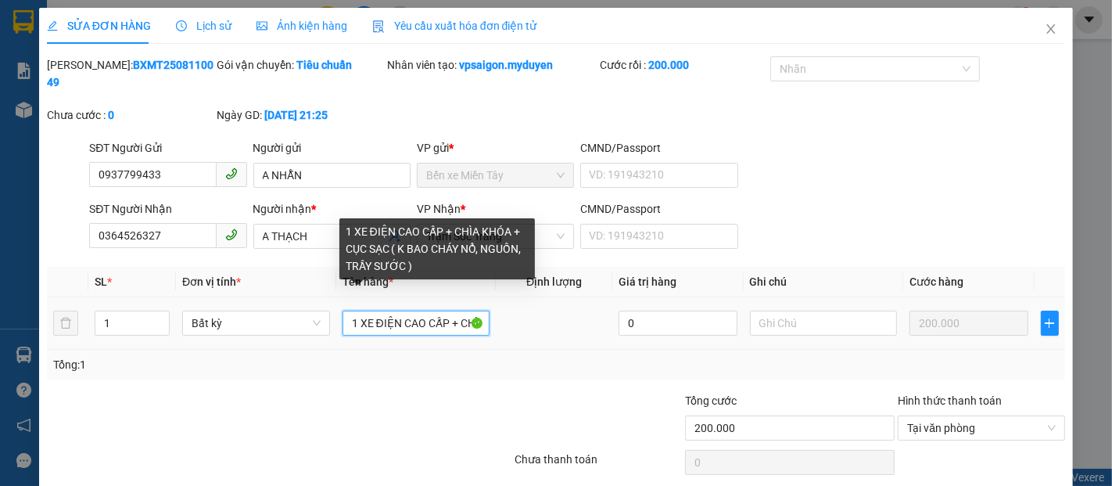
click at [428, 311] on input "1 XE ĐIỆN CAO CẤP + CHÌA KHÓA + CỤC SẠC ( K BAO CHÁY NỔ, NGUỒN, TRẦY SƯỚC )" at bounding box center [417, 323] width 148 height 25
click at [418, 311] on input "1 XE ĐIỆN CAO CẤP + CHÌA KHÓA + CỤC SẠC ( K BAO CHÁY NỔ, NGUỒN, TRẦY SƯỚC )" at bounding box center [417, 323] width 148 height 25
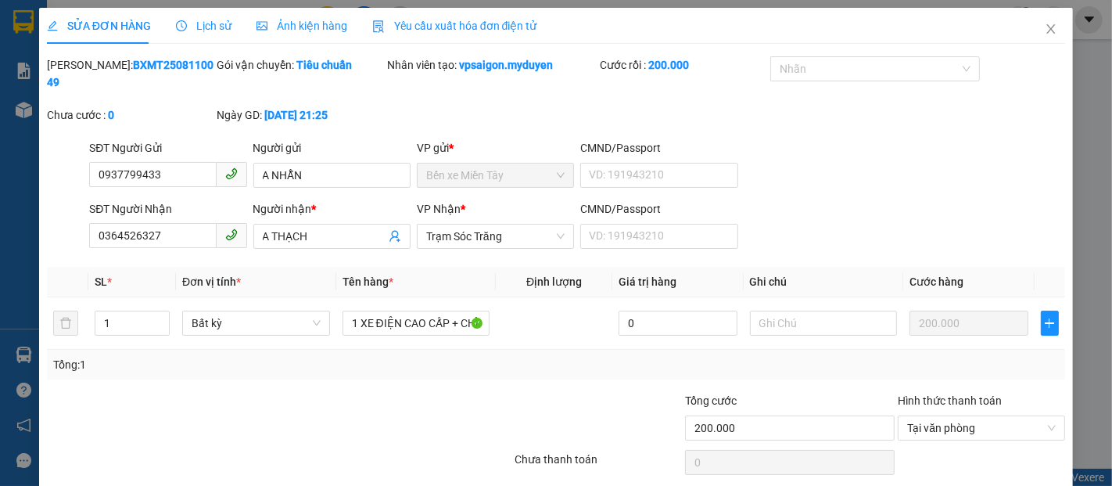
drag, startPoint x: 1024, startPoint y: 440, endPoint x: 1001, endPoint y: 429, distance: 24.9
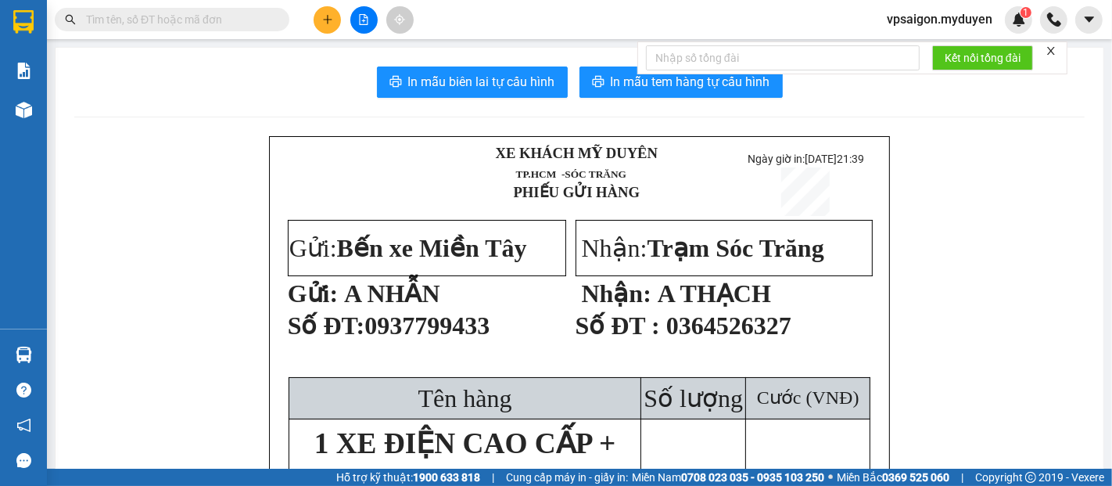
click at [323, 23] on icon "plus" at bounding box center [327, 19] width 11 height 11
click at [395, 59] on div "Tạo đơn hàng" at bounding box center [389, 58] width 68 height 17
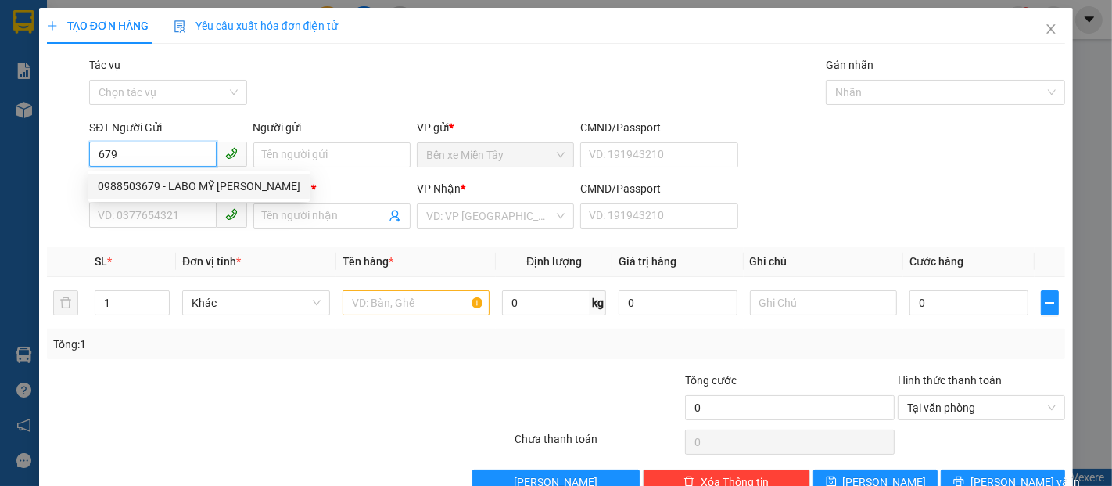
click at [179, 181] on div "0988503679 - LABO MỸ Á" at bounding box center [199, 186] width 203 height 17
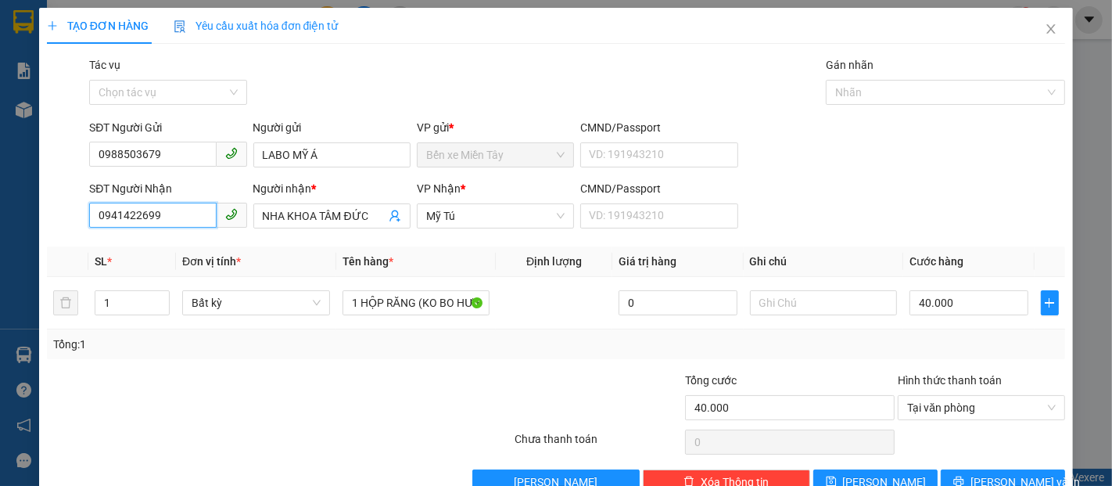
drag, startPoint x: 135, startPoint y: 214, endPoint x: 55, endPoint y: 214, distance: 80.6
click at [55, 214] on div "SĐT Người Nhận 0941422699 Người nhận * NHA KHOA TÂM ĐỨC VP Nhận * Mỹ Tú CMND/Pa…" at bounding box center [555, 207] width 1021 height 55
click at [230, 249] on div "0399639584 - NHA KHOA AN TRẠCH" at bounding box center [188, 247] width 180 height 17
click at [1035, 469] on button "[PERSON_NAME] và In" at bounding box center [1003, 481] width 124 height 25
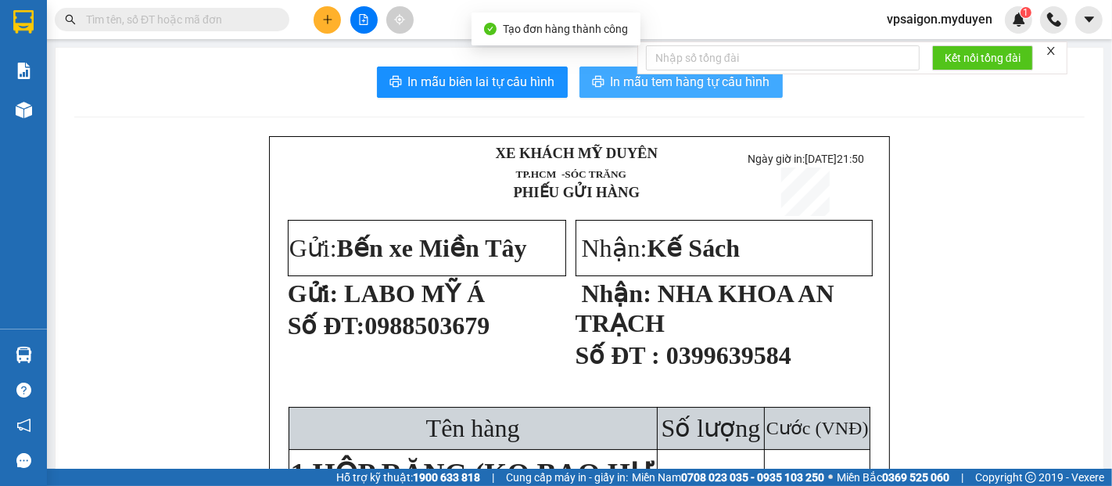
drag, startPoint x: 608, startPoint y: 79, endPoint x: 682, endPoint y: 75, distance: 74.4
click at [611, 79] on span "In mẫu tem hàng tự cấu hình" at bounding box center [691, 82] width 160 height 20
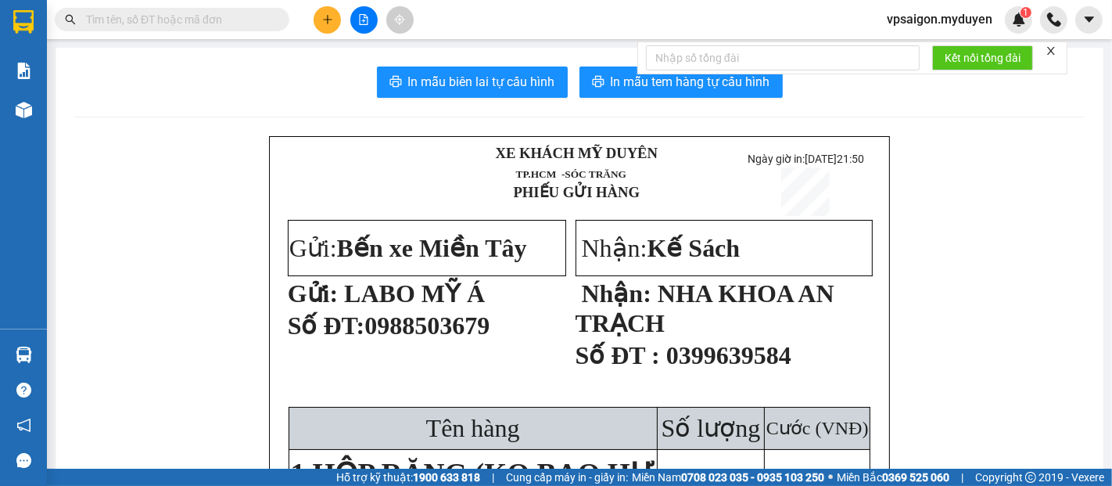
click at [329, 29] on button at bounding box center [327, 19] width 27 height 27
click at [419, 59] on div "Tạo đơn hàng" at bounding box center [389, 58] width 68 height 17
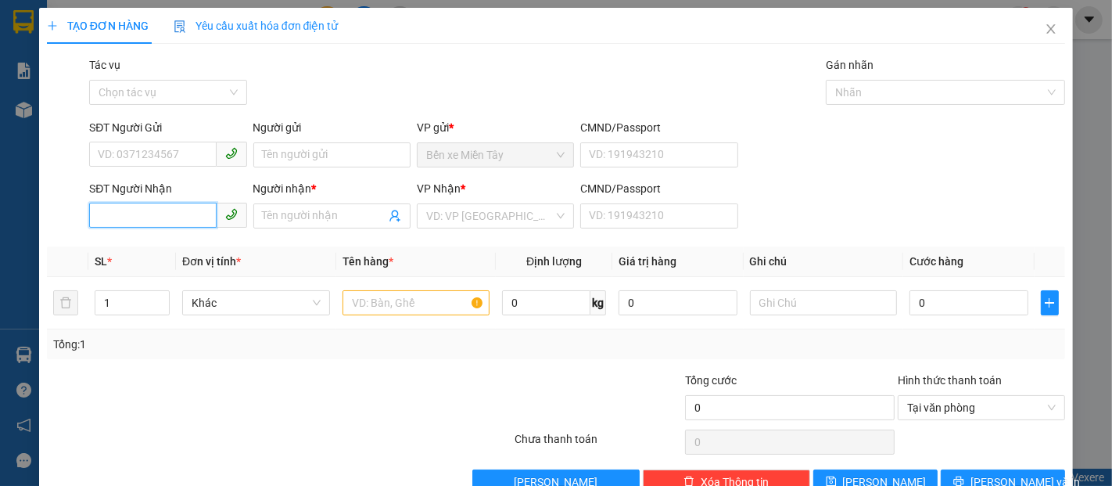
click at [173, 222] on input "SĐT Người Nhận" at bounding box center [152, 215] width 127 height 25
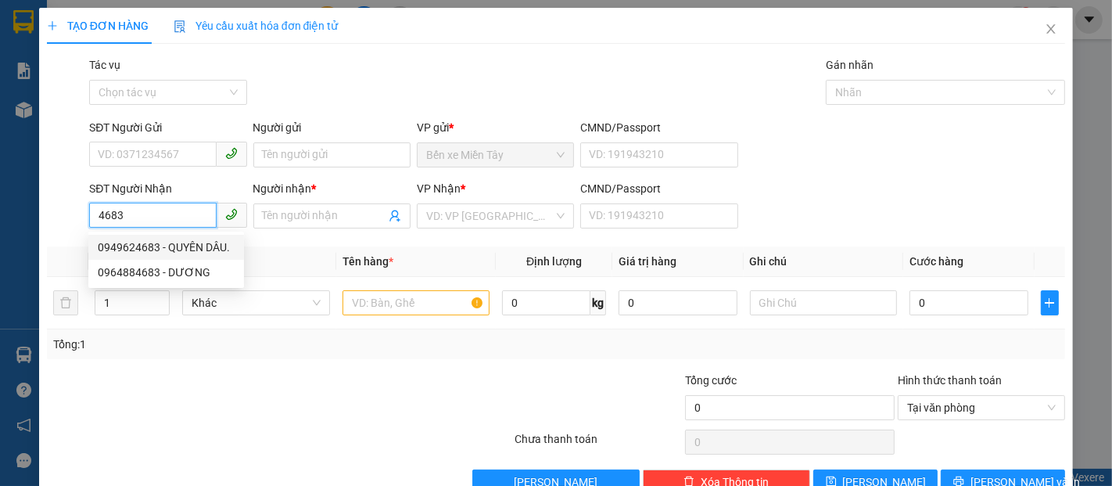
click at [185, 250] on div "0949624683 - QUYÊN DÂU." at bounding box center [166, 247] width 137 height 17
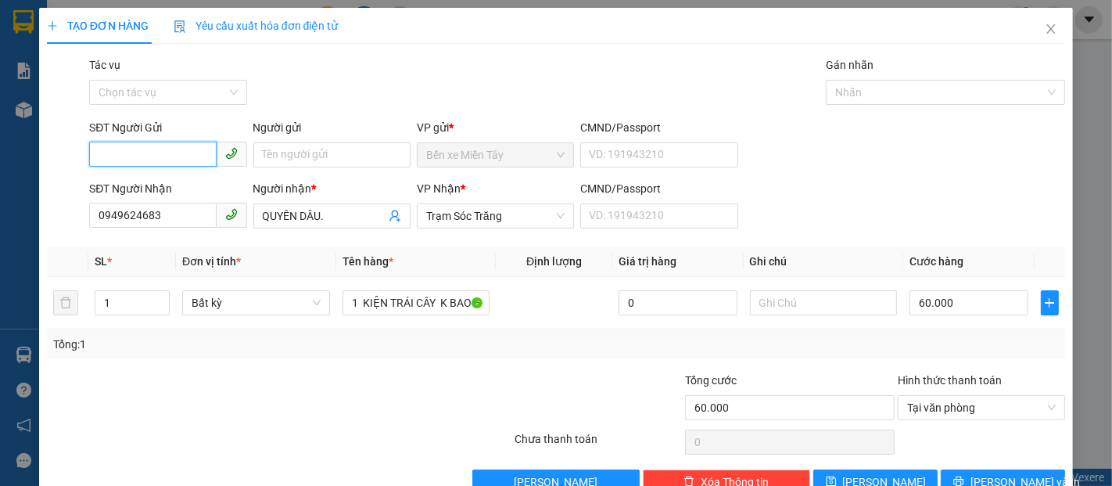
click at [167, 158] on input "SĐT Người Gửi" at bounding box center [152, 154] width 127 height 25
click at [182, 181] on div "0907084933 - NIỀM." at bounding box center [166, 186] width 137 height 17
click at [1014, 473] on span "[PERSON_NAME] và In" at bounding box center [1025, 481] width 109 height 17
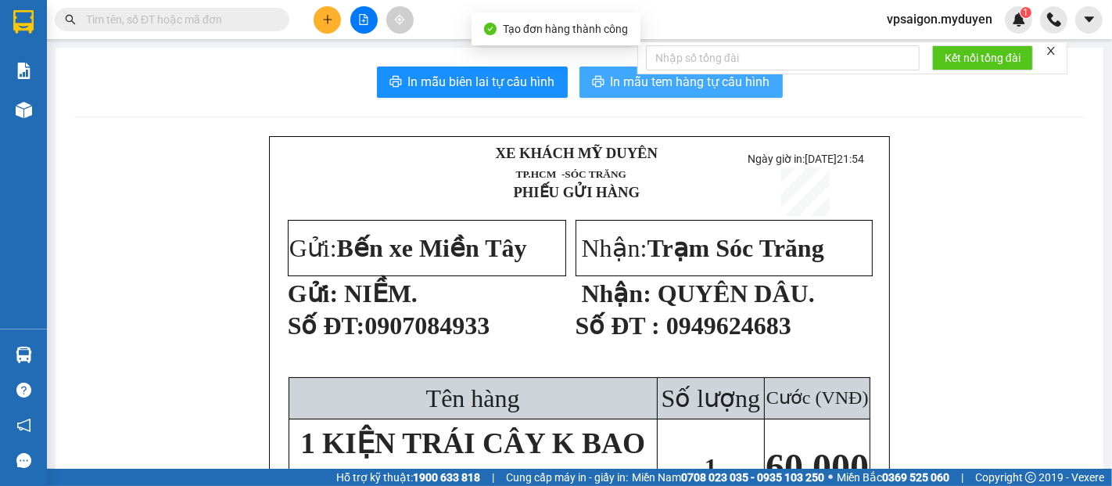
click at [674, 84] on span "In mẫu tem hàng tự cấu hình" at bounding box center [691, 82] width 160 height 20
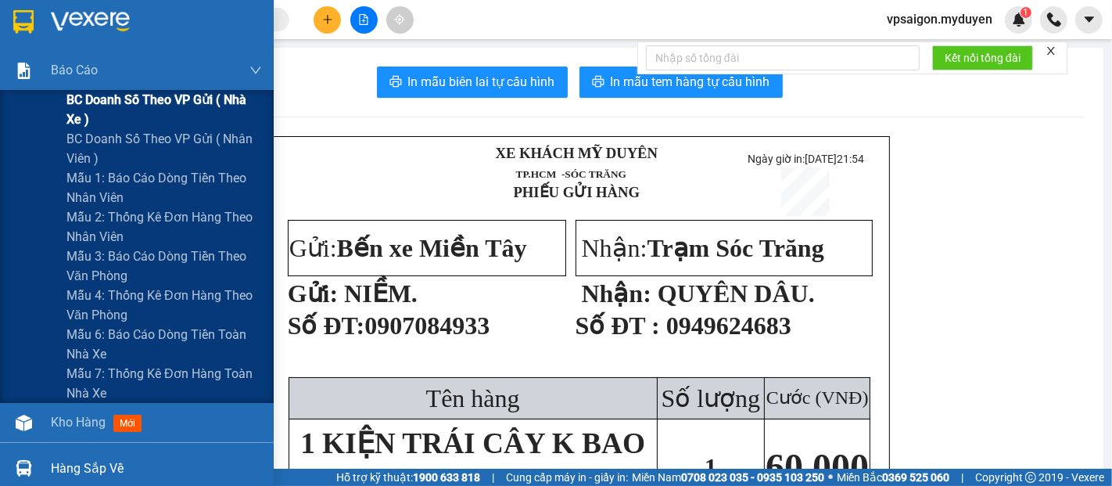
click at [113, 102] on span "BC doanh số theo VP gửi ( nhà xe )" at bounding box center [164, 109] width 196 height 39
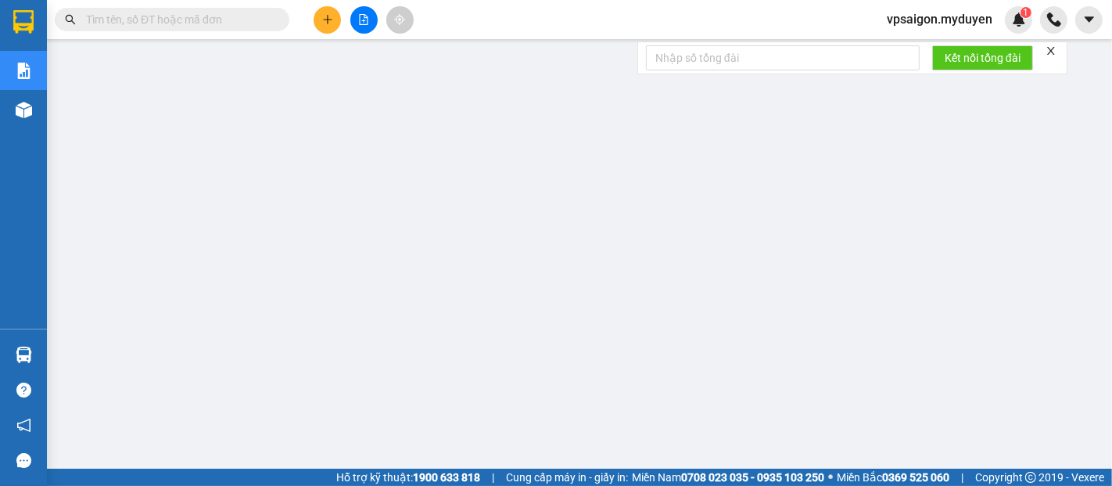
click at [332, 29] on button at bounding box center [327, 19] width 27 height 27
click at [411, 63] on div "Tạo đơn hàng" at bounding box center [389, 58] width 68 height 17
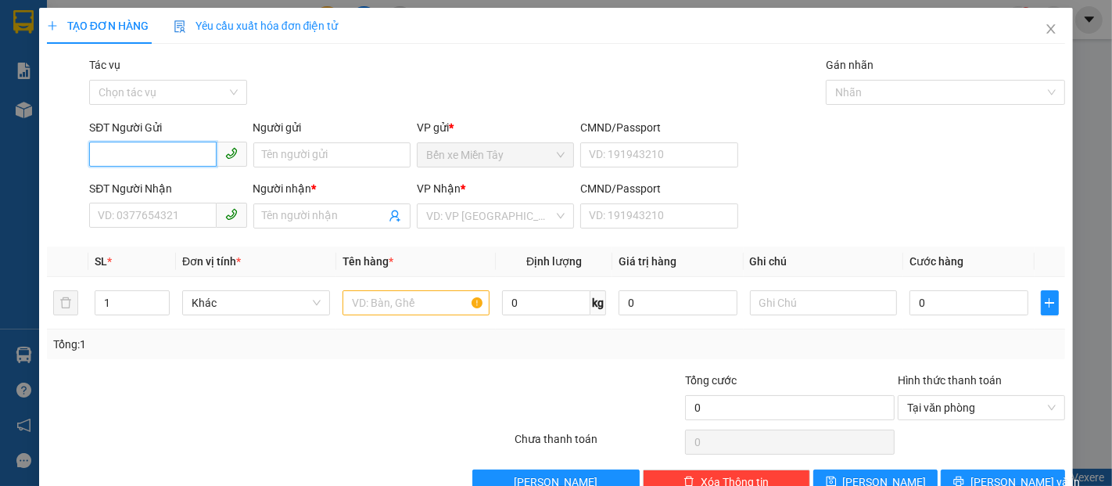
click at [138, 161] on input "SĐT Người Gửi" at bounding box center [152, 154] width 127 height 25
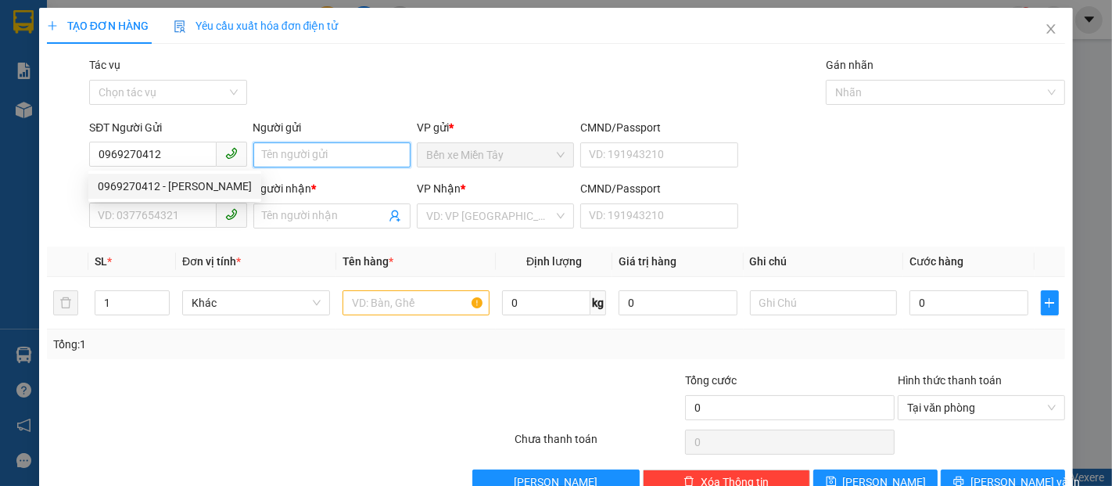
click at [344, 154] on input "Người gửi" at bounding box center [331, 154] width 157 height 25
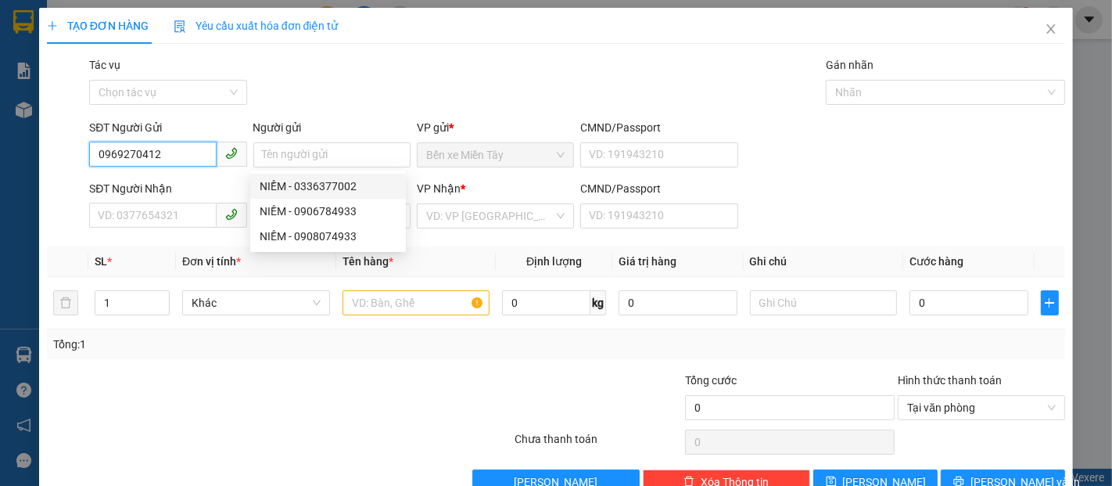
click at [174, 160] on input "0969270412" at bounding box center [152, 154] width 127 height 25
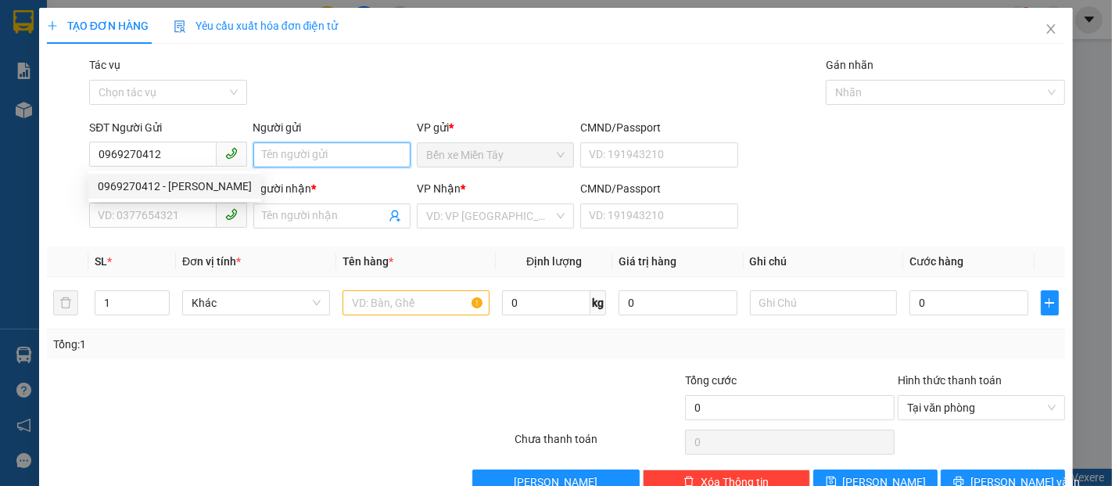
click at [275, 155] on input "Người gửi" at bounding box center [331, 154] width 157 height 25
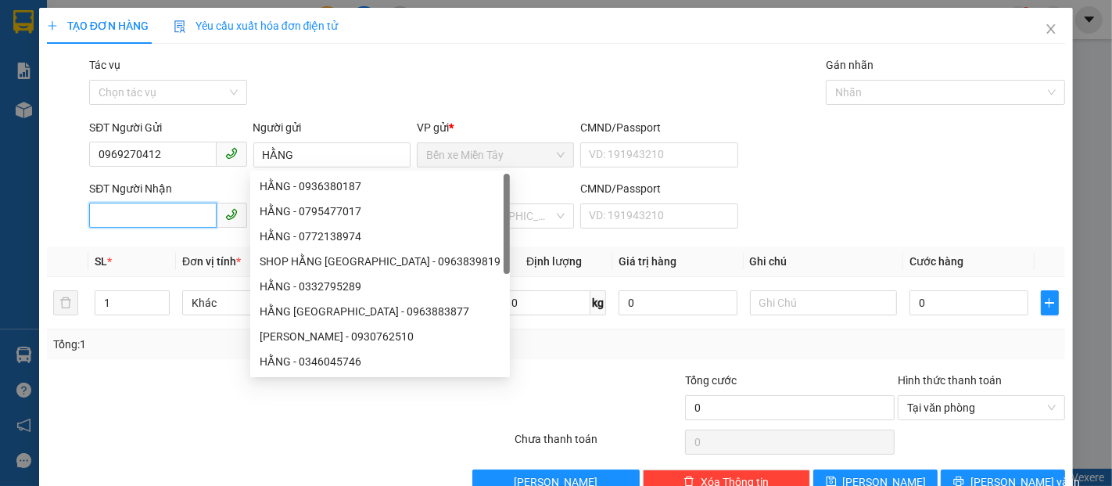
click at [190, 210] on input "SĐT Người Nhận" at bounding box center [152, 215] width 127 height 25
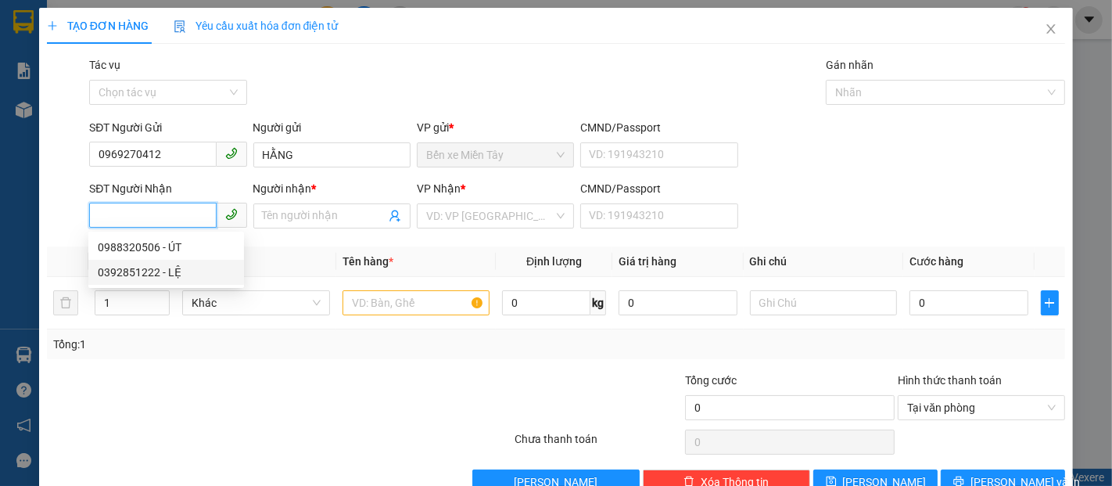
click at [184, 269] on div "0392851222 - LỆ" at bounding box center [166, 272] width 137 height 17
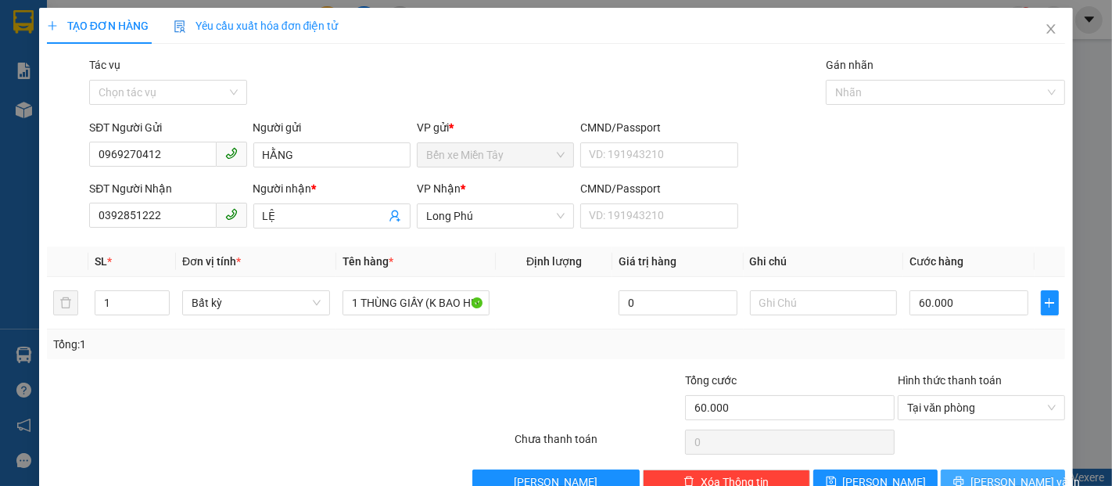
click at [1029, 469] on button "[PERSON_NAME] và In" at bounding box center [1003, 481] width 124 height 25
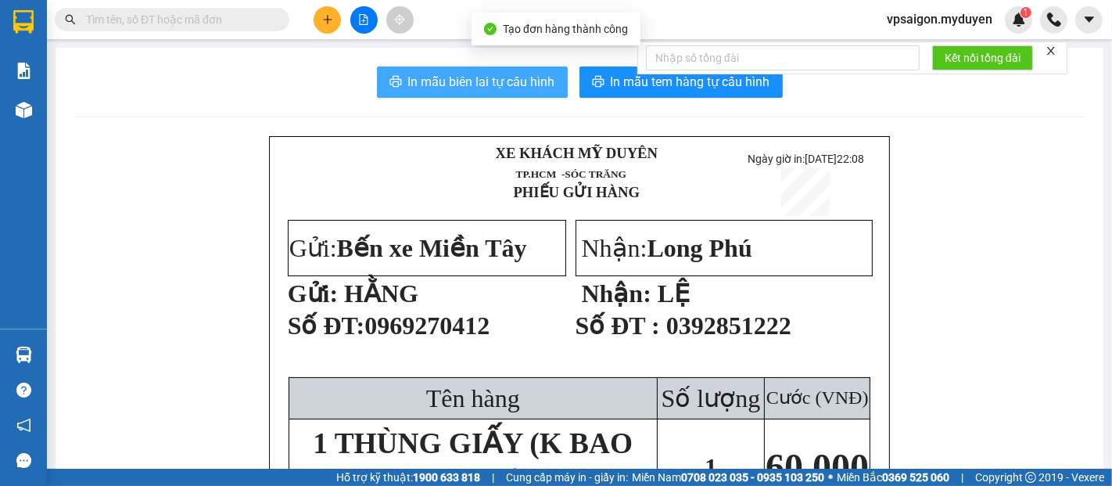
click at [504, 86] on span "In mẫu biên lai tự cấu hình" at bounding box center [481, 82] width 147 height 20
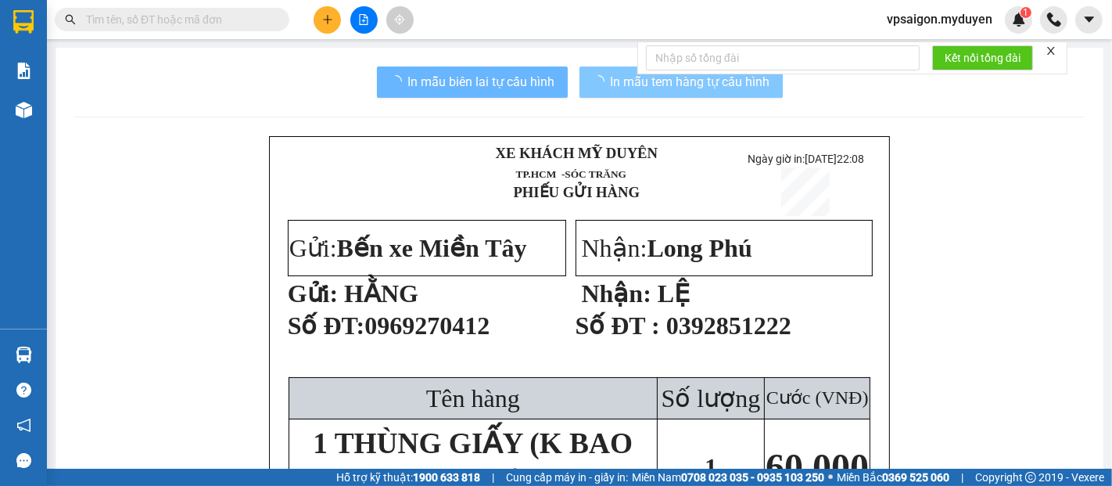
click at [690, 84] on span "In mẫu tem hàng tự cấu hình" at bounding box center [691, 82] width 160 height 20
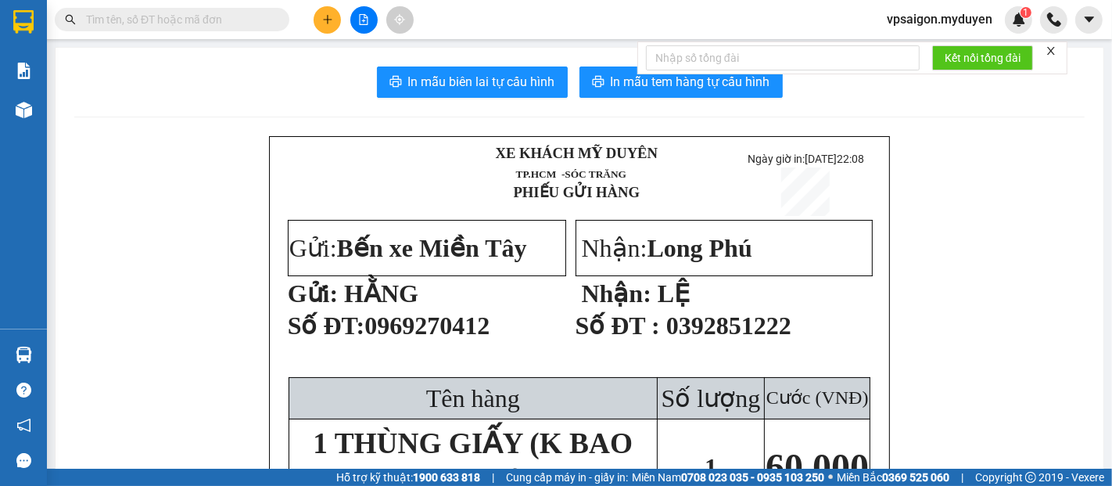
click at [330, 17] on icon "plus" at bounding box center [327, 19] width 11 height 11
click at [383, 61] on div "Tạo đơn hàng" at bounding box center [389, 58] width 68 height 17
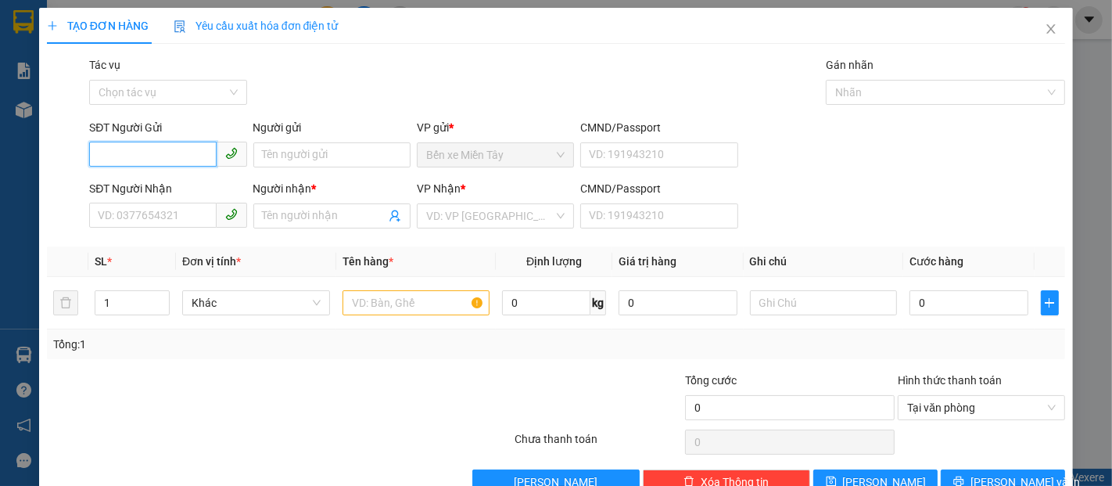
click at [159, 160] on input "SĐT Người Gửi" at bounding box center [152, 154] width 127 height 25
click at [156, 148] on input "015" at bounding box center [152, 154] width 127 height 25
click at [142, 189] on div "0938743015 - THƯ" at bounding box center [166, 186] width 137 height 17
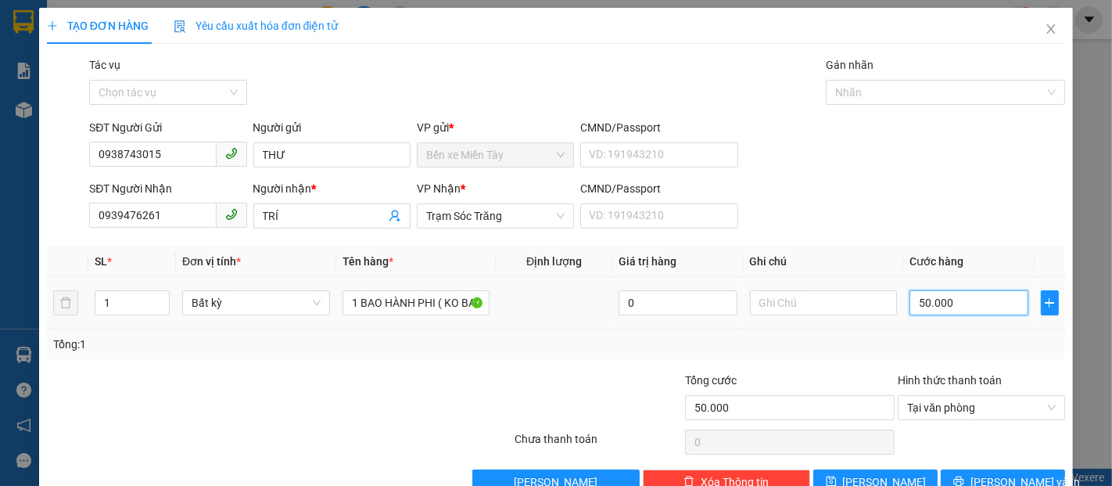
click at [971, 307] on input "50.000" at bounding box center [969, 302] width 118 height 25
drag, startPoint x: 948, startPoint y: 308, endPoint x: 881, endPoint y: 318, distance: 67.3
click at [881, 318] on tr "1 Bất kỳ 1 BAO HÀNH PHI ( KO BAO HƯ ƯỚT ) 0 0.900" at bounding box center [556, 303] width 1018 height 52
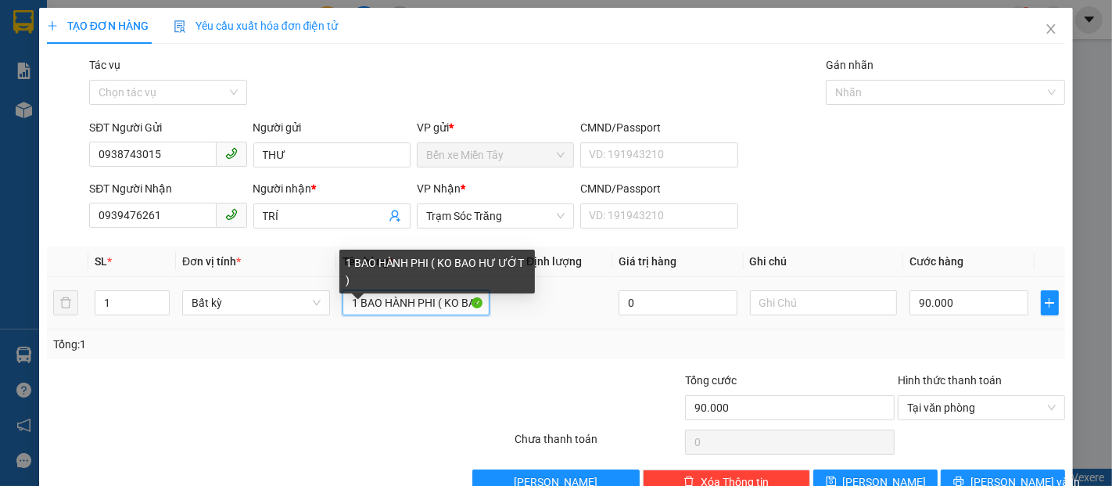
click at [430, 303] on input "1 BAO HÀNH PHI ( KO BAO HƯ ƯỚT )" at bounding box center [417, 302] width 148 height 25
click at [429, 303] on input "1 BAO HÀNH PHI ( KO BAO HƯ ƯỚT )" at bounding box center [417, 302] width 148 height 25
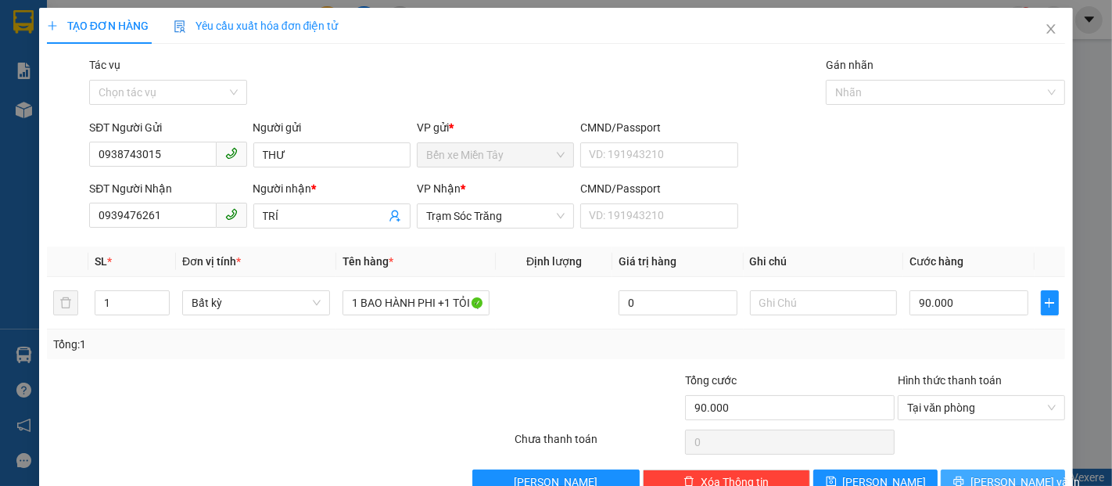
click at [1004, 473] on span "[PERSON_NAME] và In" at bounding box center [1025, 481] width 109 height 17
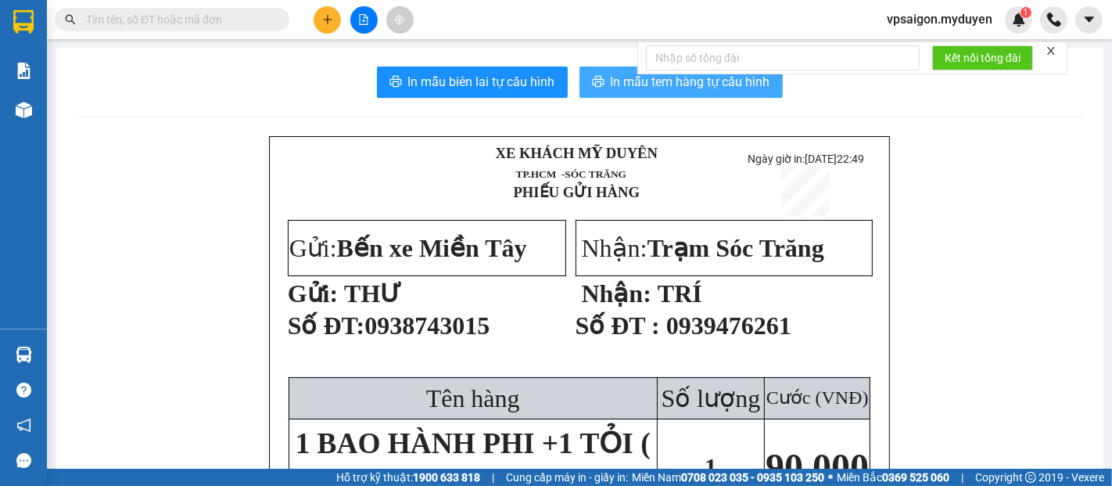
click at [632, 86] on span "In mẫu tem hàng tự cấu hình" at bounding box center [691, 82] width 160 height 20
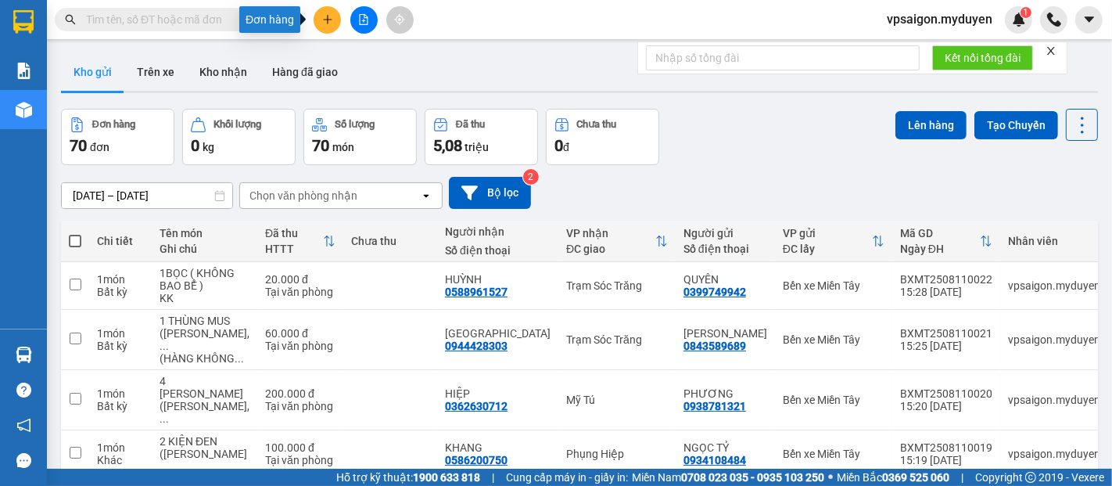
click at [322, 20] on icon "plus" at bounding box center [327, 19] width 11 height 11
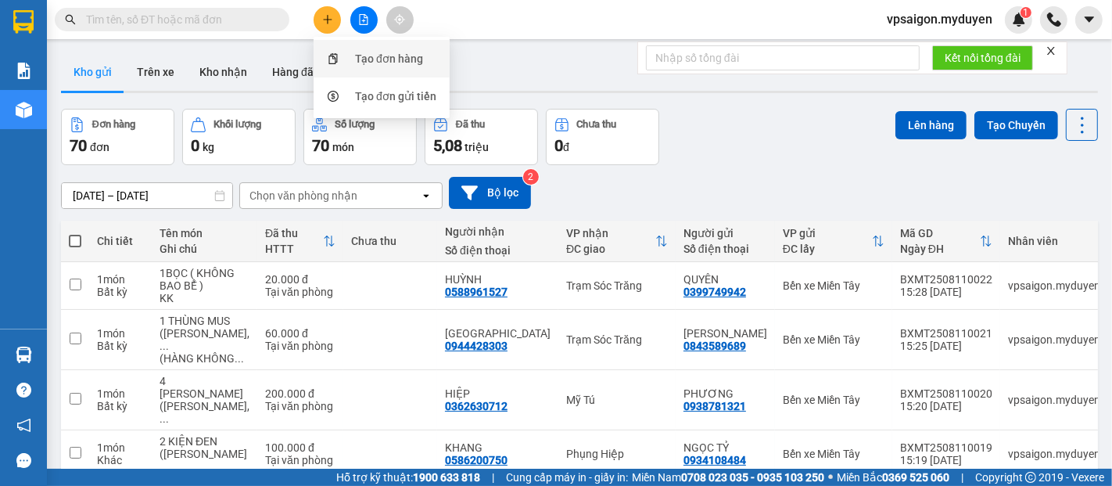
click at [386, 57] on div "Tạo đơn hàng" at bounding box center [389, 58] width 68 height 17
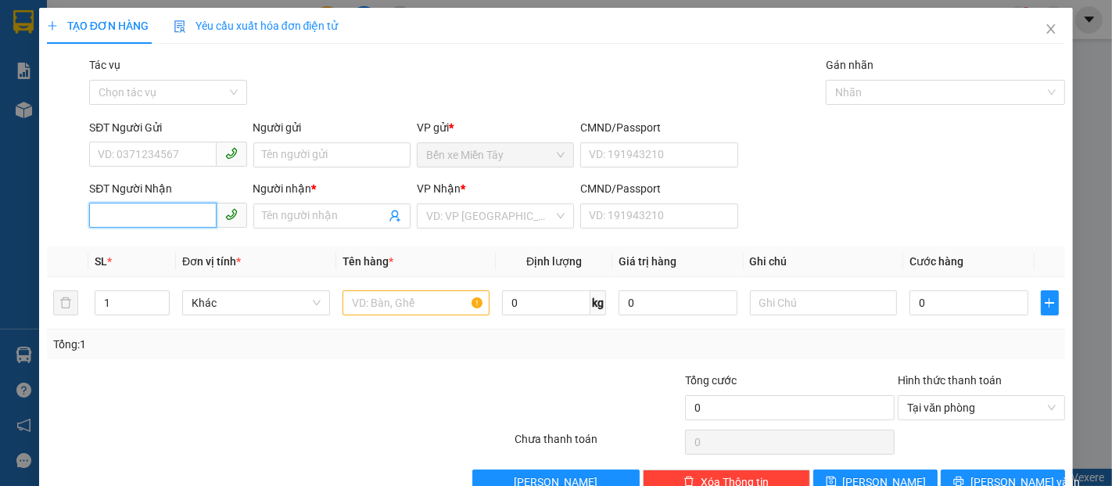
click at [153, 222] on input "SĐT Người Nhận" at bounding box center [152, 215] width 127 height 25
type input "0907398807"
click at [194, 240] on div "0907398807 - THẢO" at bounding box center [166, 247] width 137 height 17
type input "THẢO"
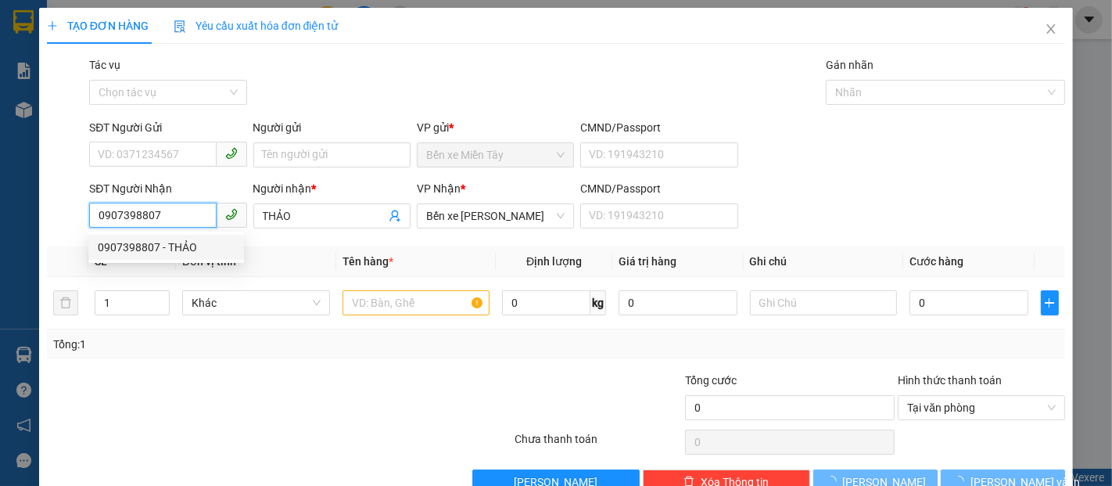
type input "30.000"
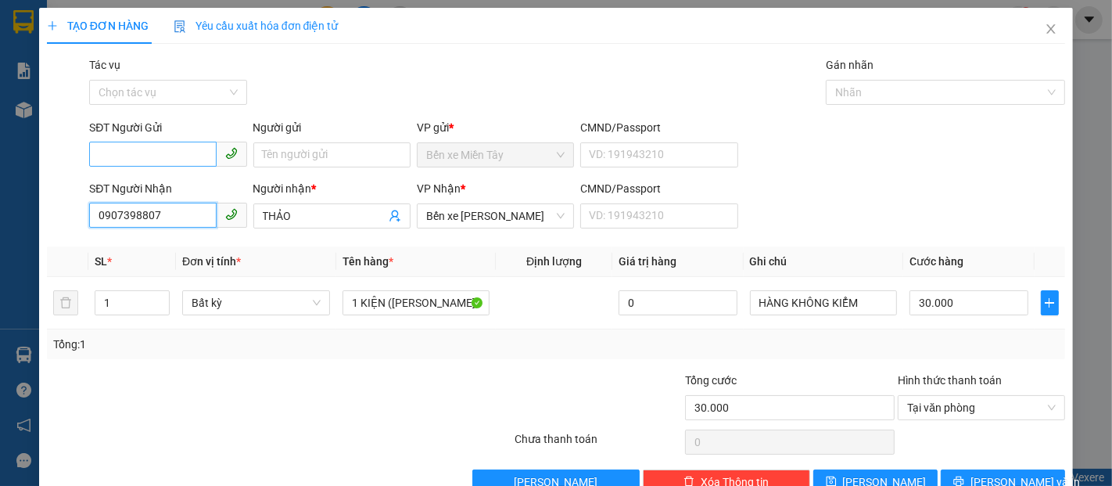
type input "0907398807"
click at [179, 149] on input "SĐT Người Gửi" at bounding box center [152, 154] width 127 height 25
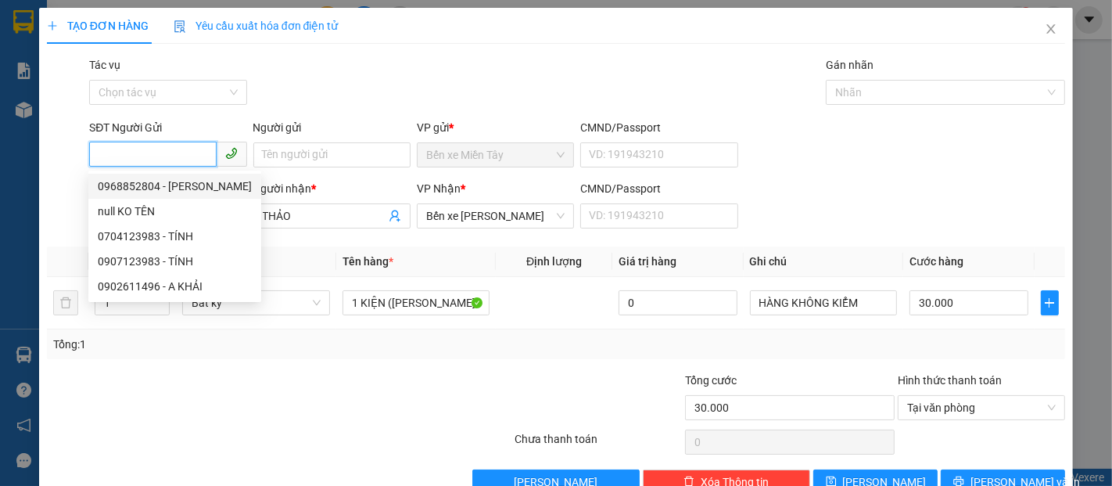
click at [182, 186] on div "0968852804 - MINH" at bounding box center [175, 186] width 154 height 17
type input "0968852804"
type input "MINH"
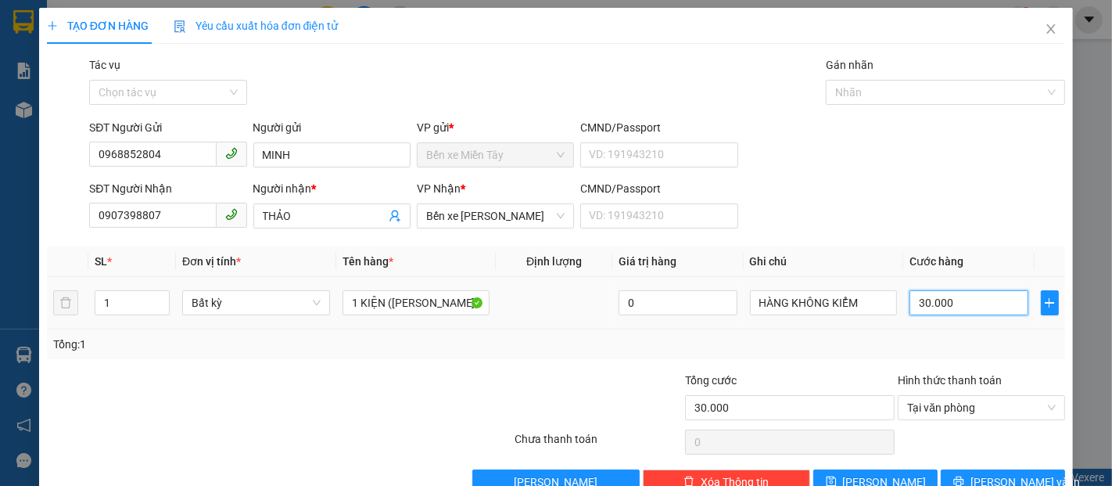
click at [970, 311] on input "30.000" at bounding box center [969, 302] width 118 height 25
type input "5"
type input "50"
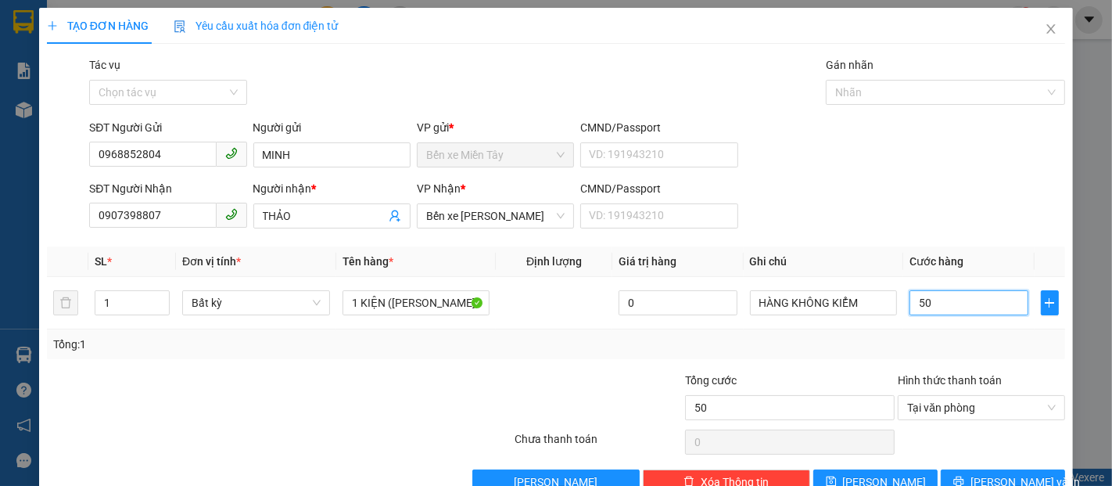
type input "500"
type input "5.000"
type input "50.000"
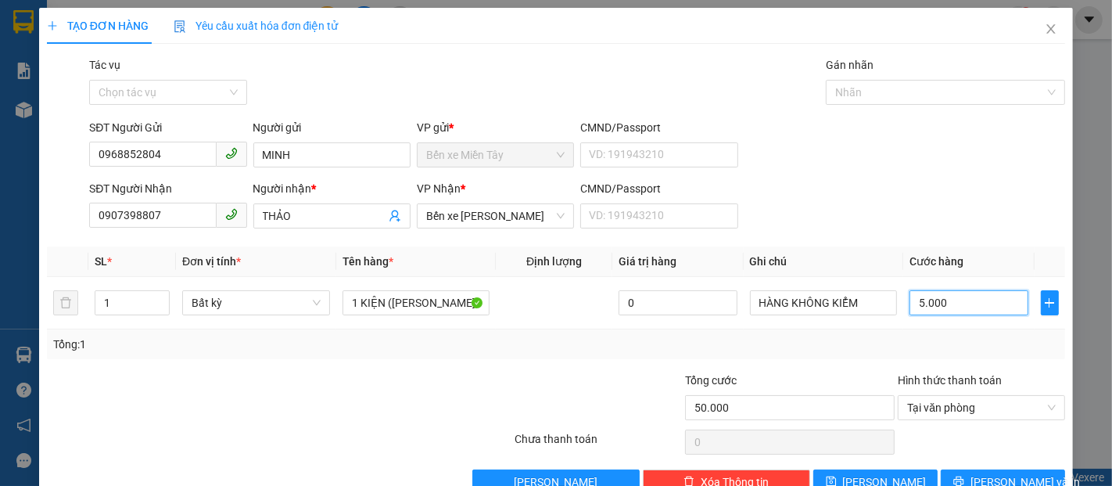
type input "50.000"
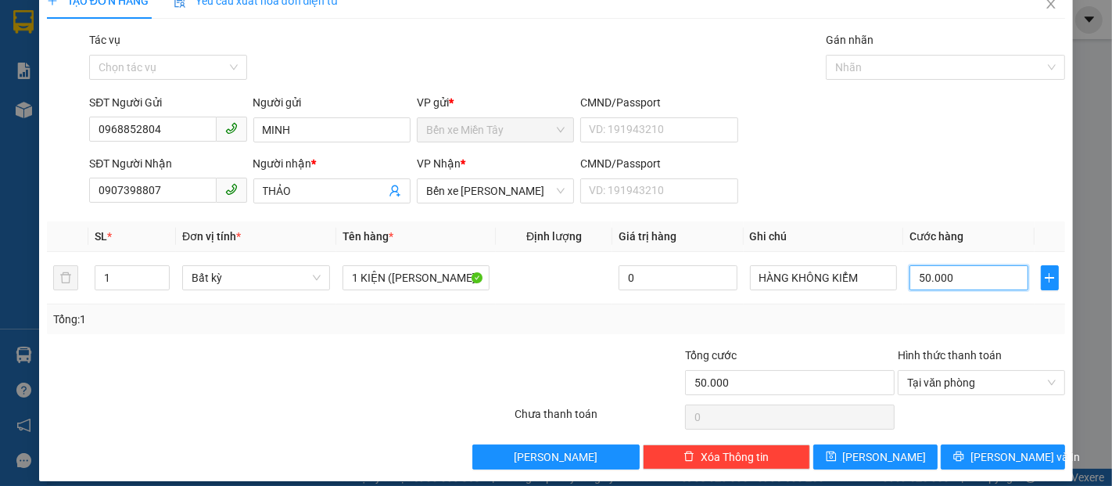
scroll to position [38, 0]
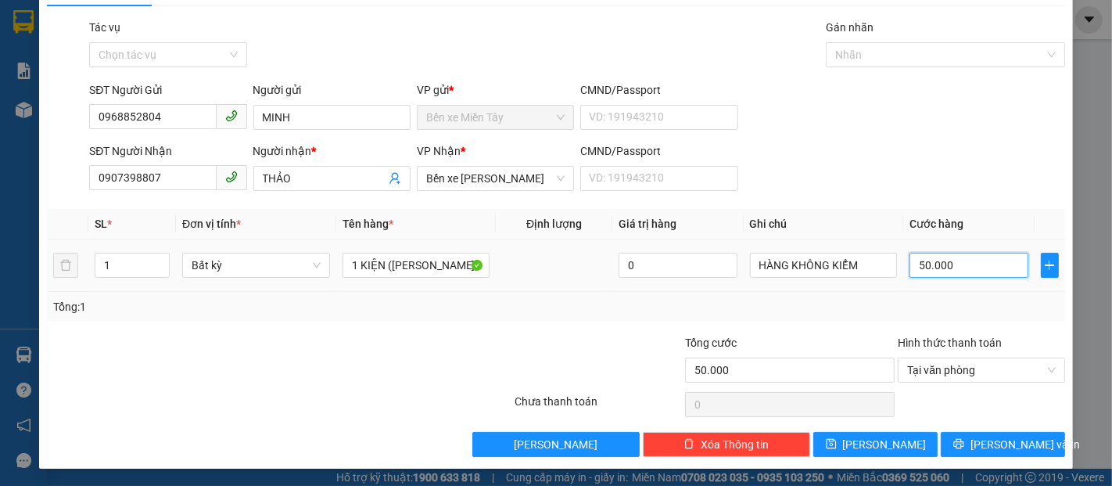
drag, startPoint x: 929, startPoint y: 264, endPoint x: 894, endPoint y: 269, distance: 35.6
click at [903, 269] on td "50.000" at bounding box center [968, 265] width 131 height 52
type input "4"
type input "40"
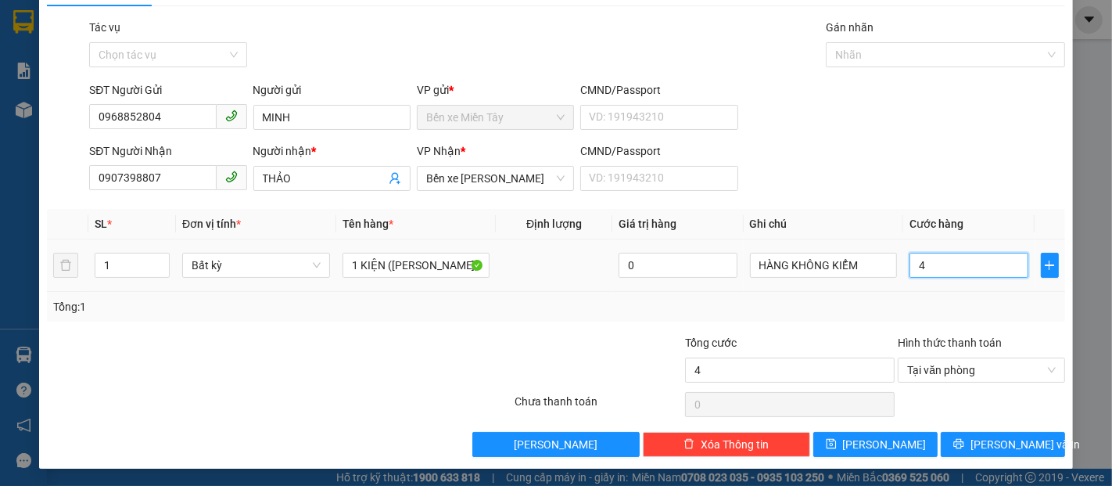
type input "40"
type input "400"
type input "4.000"
type input "40.000"
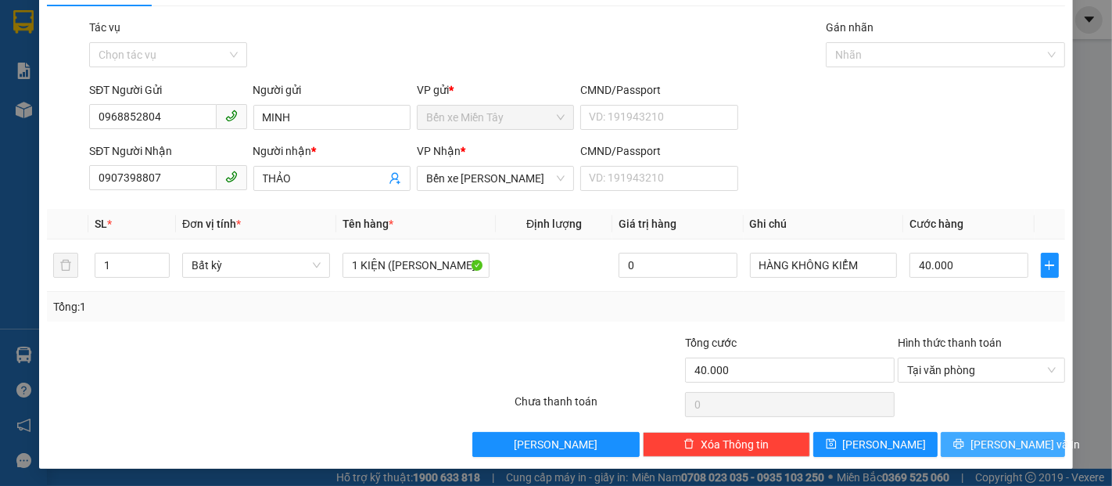
click at [1024, 443] on button "[PERSON_NAME] và In" at bounding box center [1003, 444] width 124 height 25
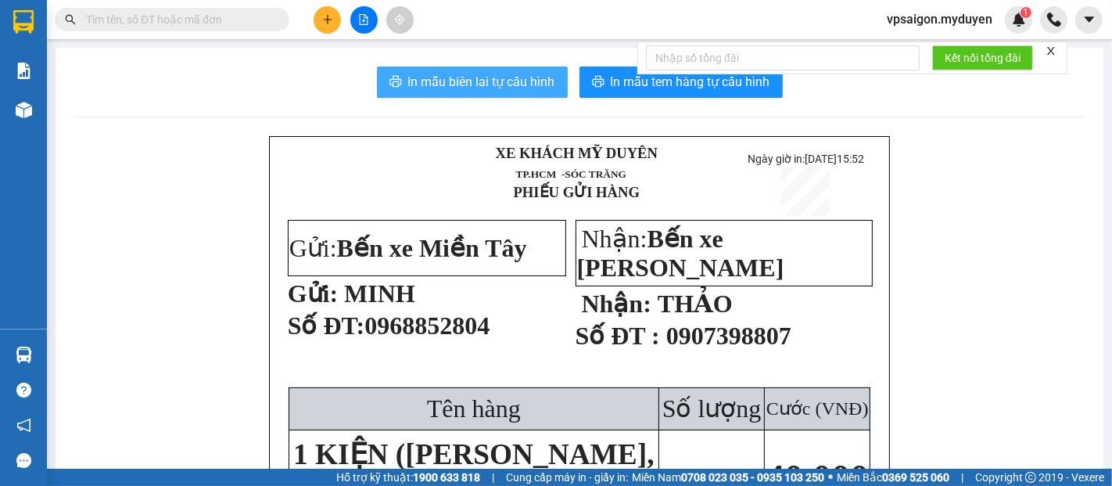
click at [521, 81] on span "In mẫu biên lai tự cấu hình" at bounding box center [481, 82] width 147 height 20
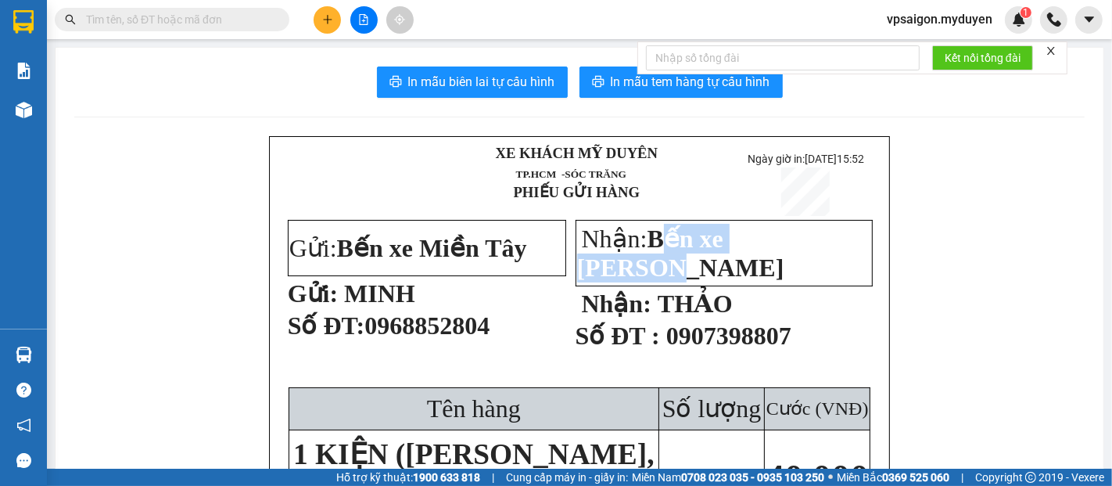
drag, startPoint x: 654, startPoint y: 249, endPoint x: 816, endPoint y: 274, distance: 163.7
click at [816, 274] on td "Nhận: Bến xe Trần Đề" at bounding box center [724, 254] width 297 height 66
click at [626, 92] on span "In mẫu tem hàng tự cấu hình" at bounding box center [691, 82] width 160 height 20
click at [688, 278] on td "Nhận: Bến xe Trần Đề" at bounding box center [724, 254] width 297 height 66
drag, startPoint x: 647, startPoint y: 257, endPoint x: 815, endPoint y: 256, distance: 168.2
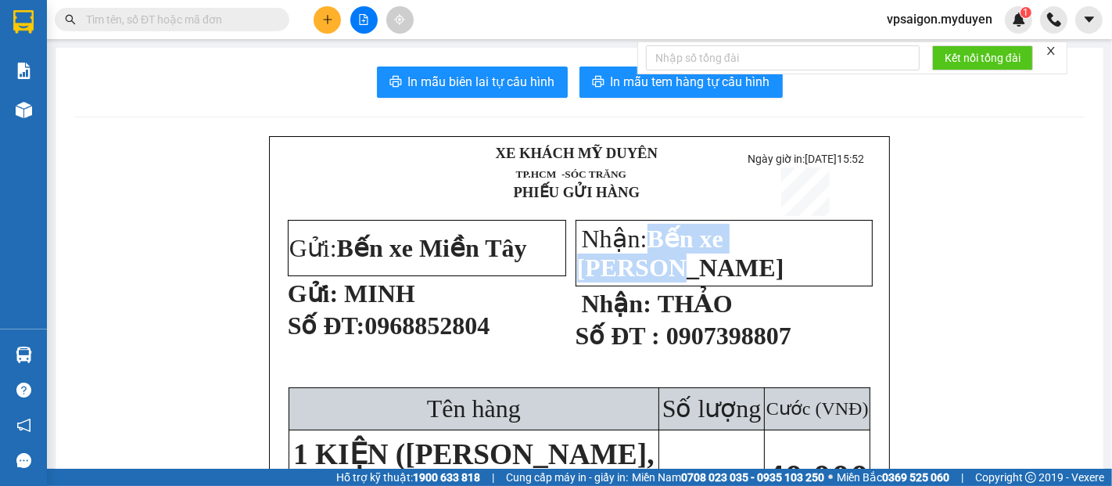
click at [815, 256] on p "Nhận: Bến xe Trần Đề" at bounding box center [724, 253] width 295 height 59
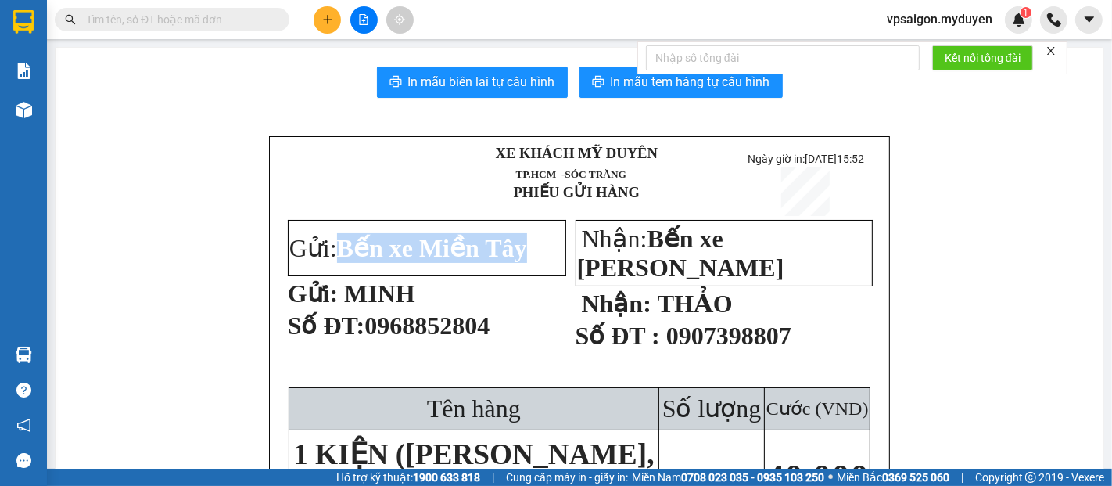
drag, startPoint x: 337, startPoint y: 259, endPoint x: 519, endPoint y: 259, distance: 182.2
click at [519, 259] on p "Gửi: Bến xe Miền Tây" at bounding box center [426, 248] width 275 height 30
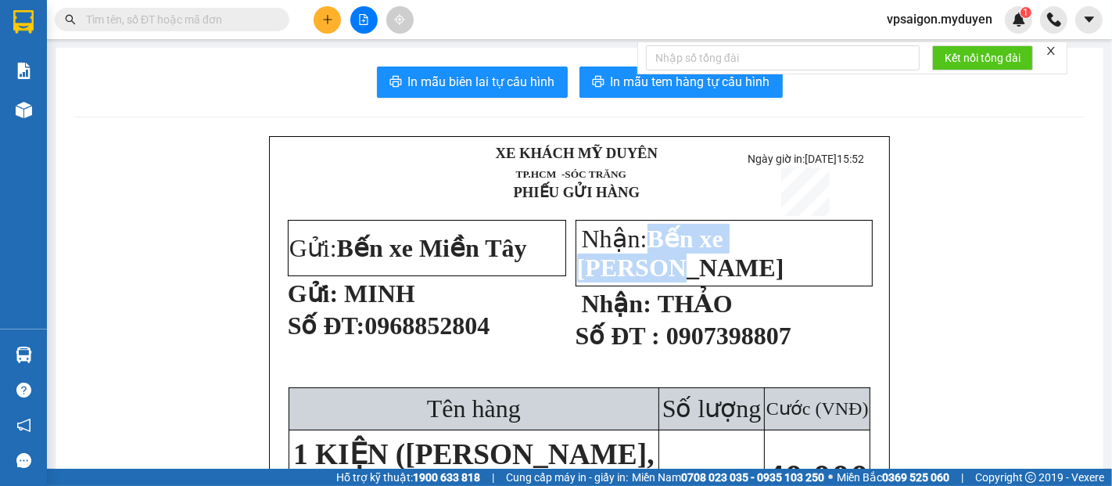
drag, startPoint x: 637, startPoint y: 257, endPoint x: 820, endPoint y: 252, distance: 183.9
click at [820, 252] on p "Nhận: Bến xe Trần Đề" at bounding box center [724, 253] width 295 height 59
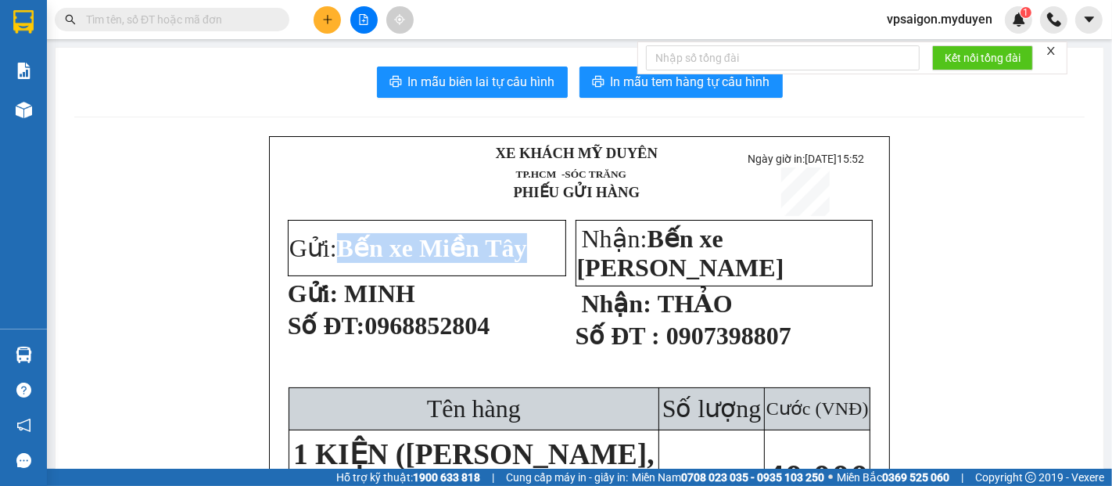
drag, startPoint x: 336, startPoint y: 256, endPoint x: 522, endPoint y: 256, distance: 186.1
click at [522, 256] on p "Gửi: Bến xe Miền Tây" at bounding box center [426, 248] width 275 height 30
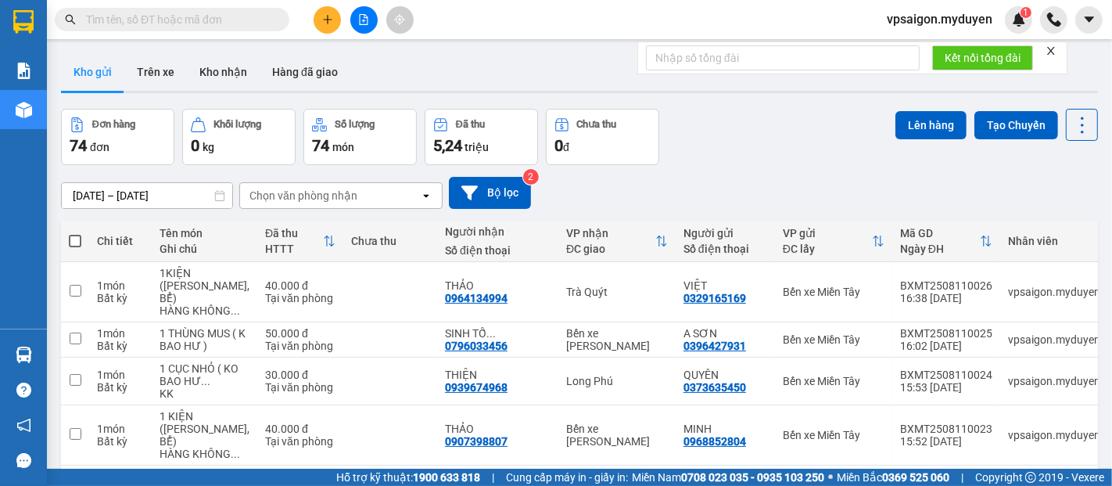
click at [321, 17] on button at bounding box center [327, 19] width 27 height 27
click at [361, 55] on div "Tạo đơn hàng" at bounding box center [389, 58] width 68 height 17
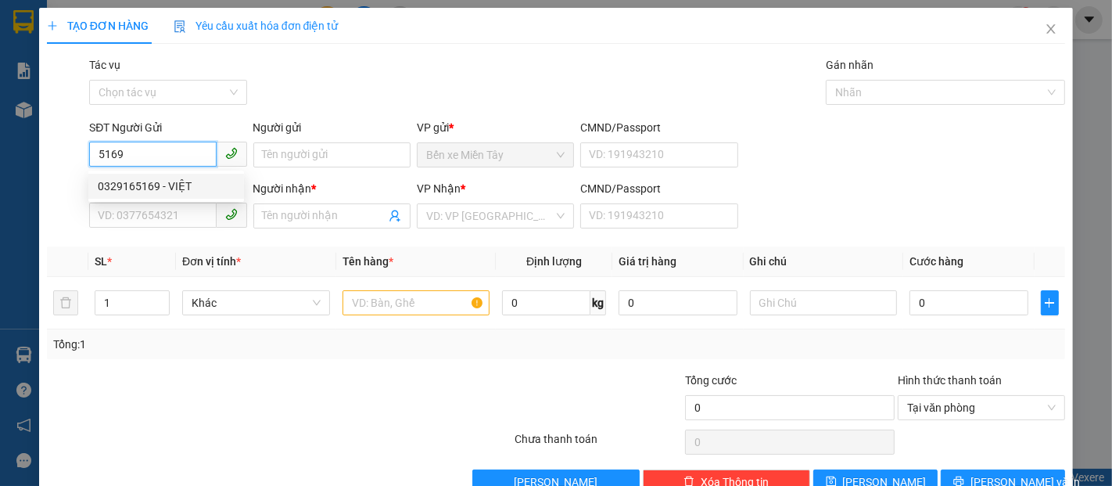
click at [194, 181] on div "0329165169 - VIỆT" at bounding box center [166, 186] width 137 height 17
type input "0329165169"
type input "VIỆT"
type input "0964134994"
type input "THẢO"
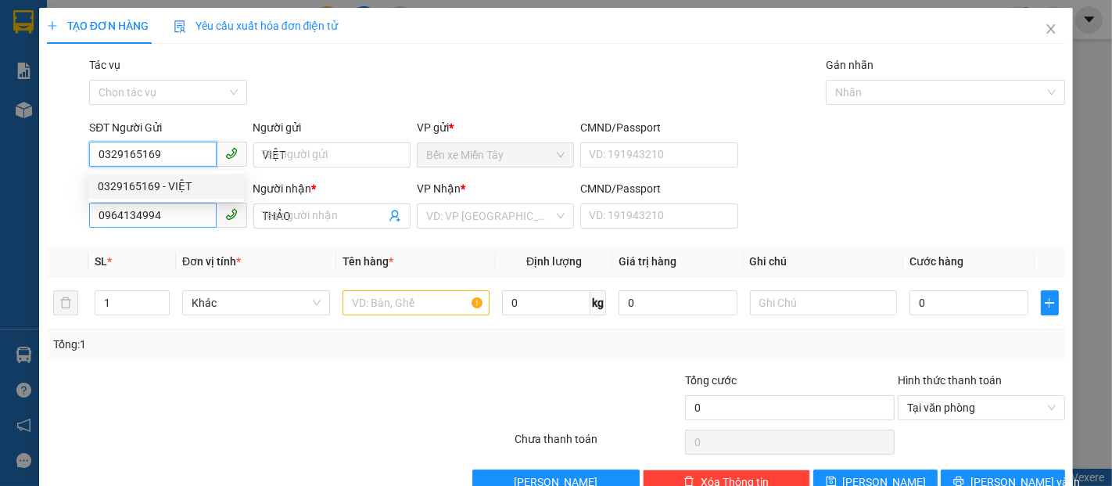
type input "40.000"
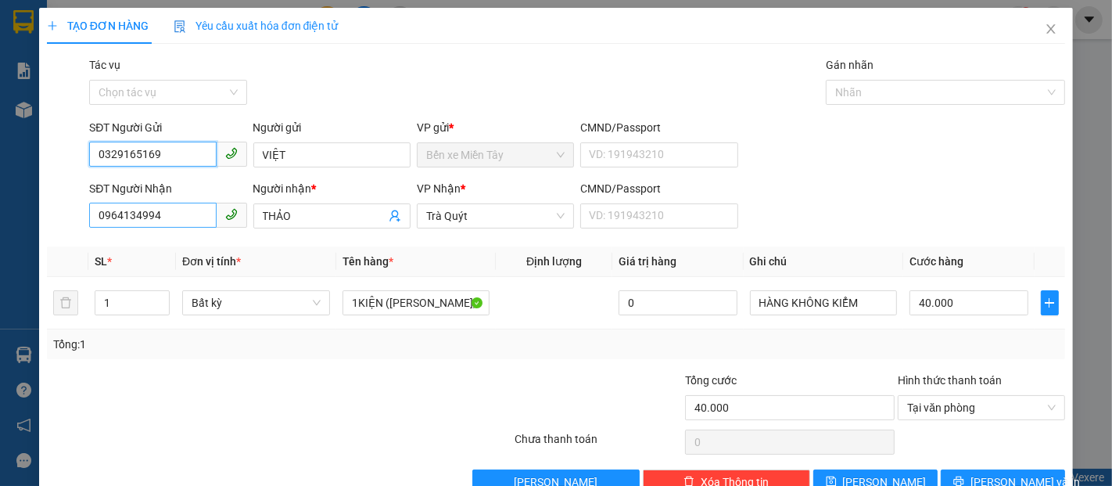
type input "0329165169"
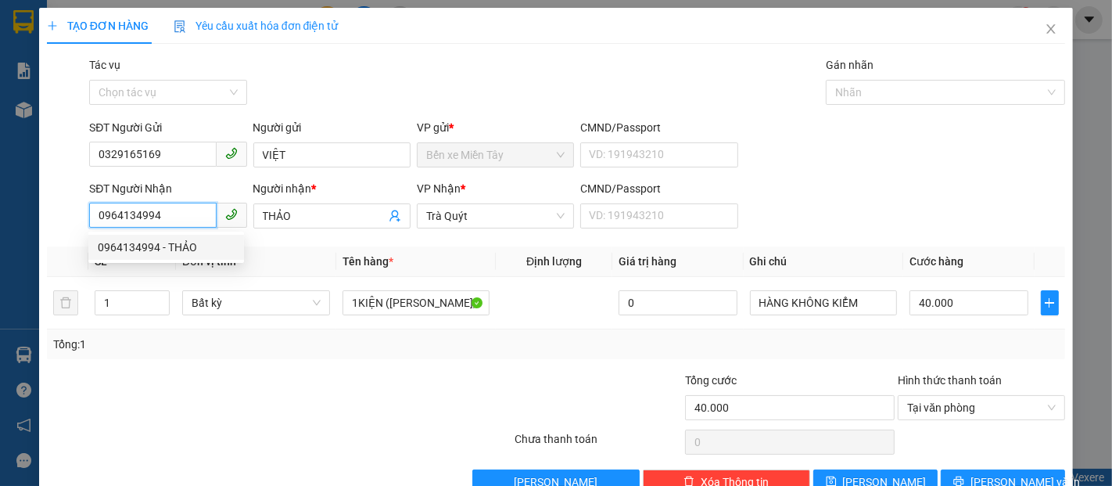
drag, startPoint x: 188, startPoint y: 219, endPoint x: 78, endPoint y: 221, distance: 109.5
click at [78, 221] on div "SĐT Người Nhận 0964134994 Người nhận * THẢO VP Nhận * Trà Quýt CMND/Passport VD…" at bounding box center [555, 207] width 1021 height 55
click at [205, 249] on div "0865599344 - HOÀNG CHƯƠNG" at bounding box center [175, 247] width 154 height 17
type input "0865599344"
type input "HOÀNG CHƯƠNG"
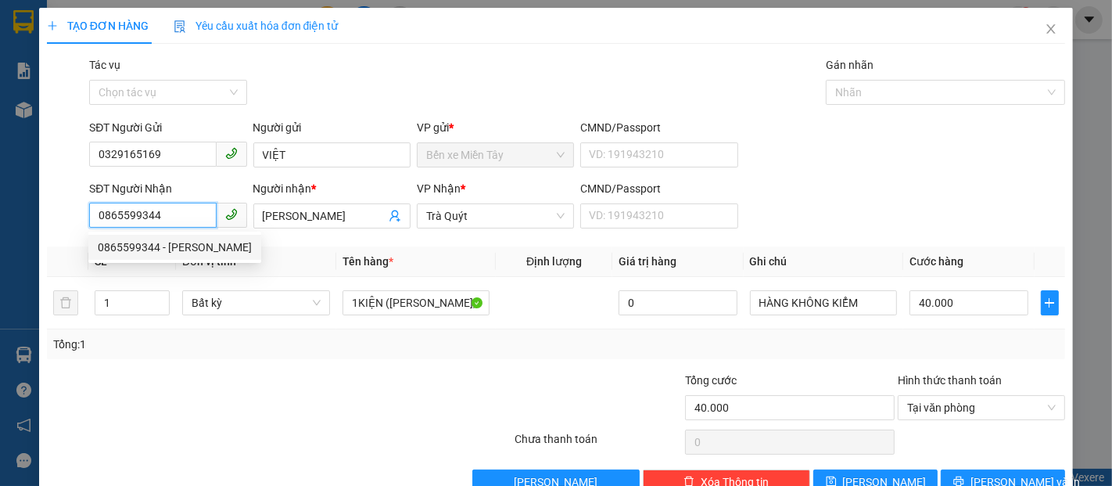
type input "80.000"
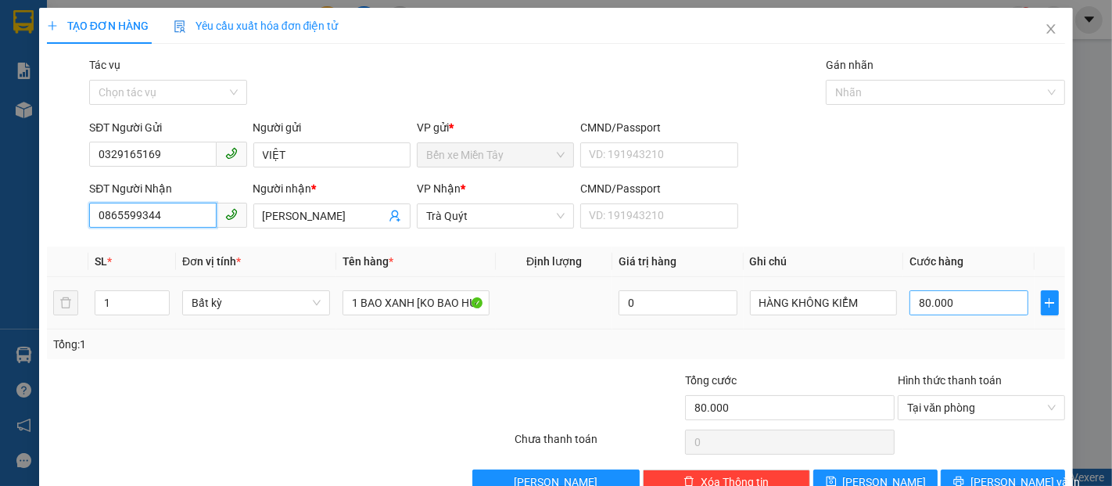
type input "0865599344"
type input "3"
type input "30"
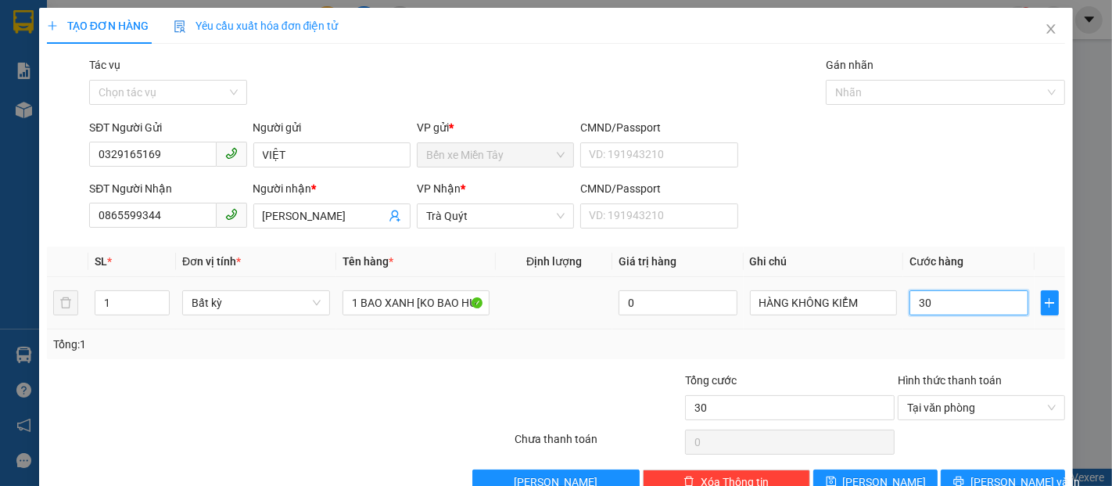
type input "300"
type input "3.000"
type input "30.000"
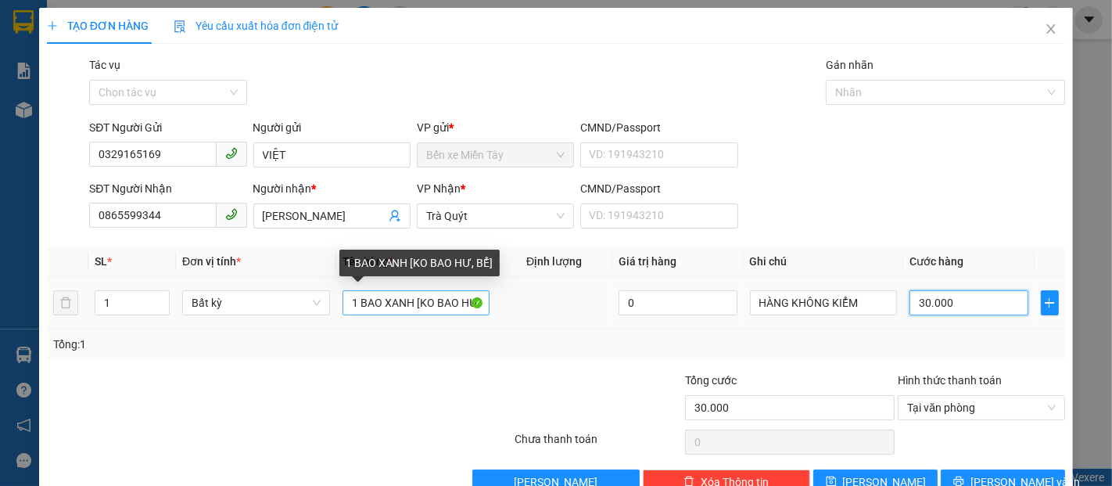
type input "30.000"
click at [407, 305] on input "1 BAO XANH [KO BAO HƯ, BỂ]" at bounding box center [417, 302] width 148 height 25
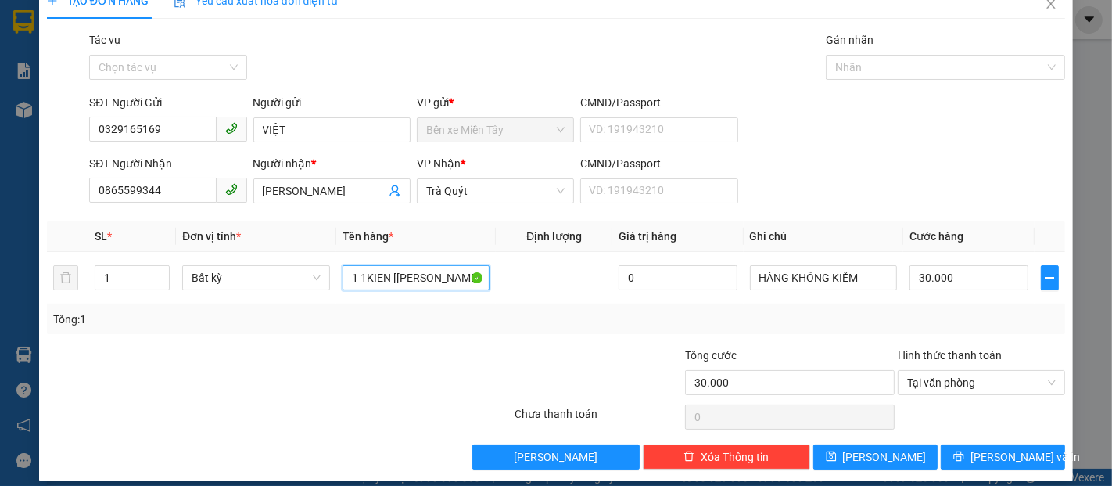
scroll to position [38, 0]
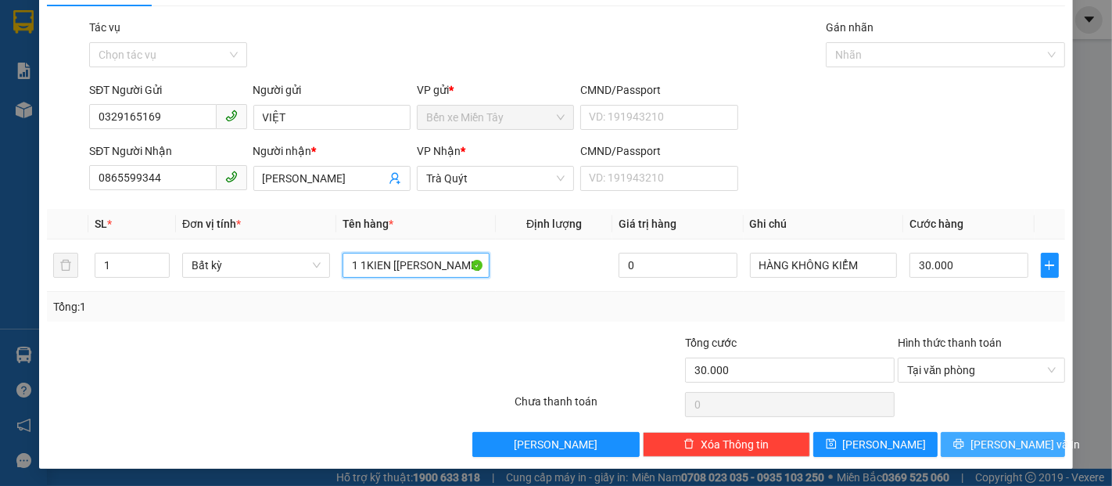
type input "1 1KIEN [KO BAO HƯ, BỂ]"
click at [1025, 439] on button "[PERSON_NAME] và In" at bounding box center [1003, 444] width 124 height 25
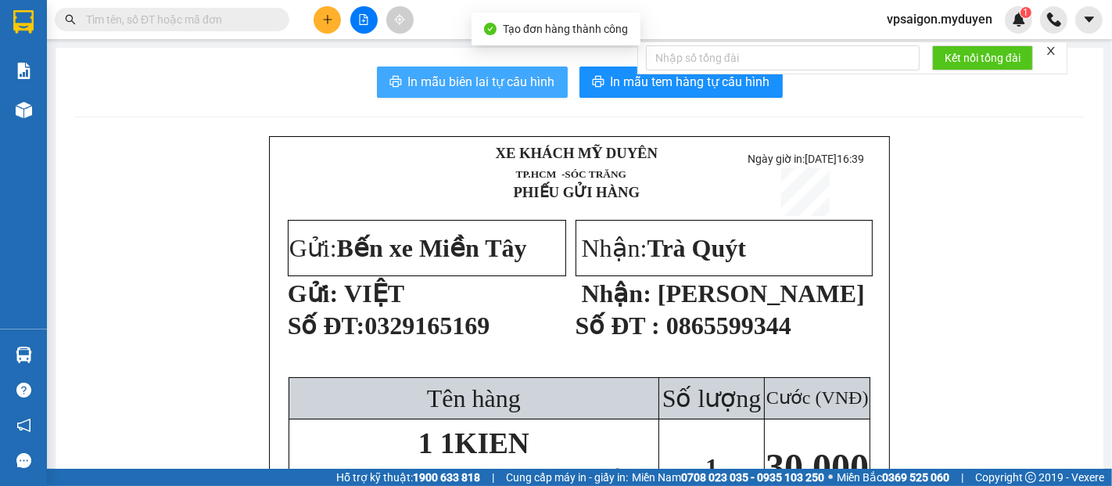
click at [520, 89] on span "In mẫu biên lai tự cấu hình" at bounding box center [481, 82] width 147 height 20
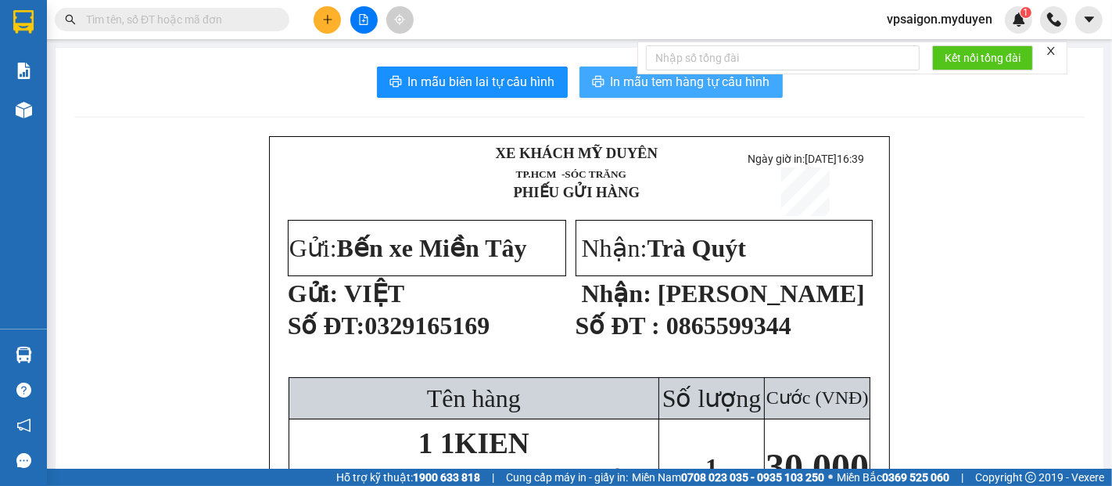
click at [645, 85] on span "In mẫu tem hàng tự cấu hình" at bounding box center [691, 82] width 160 height 20
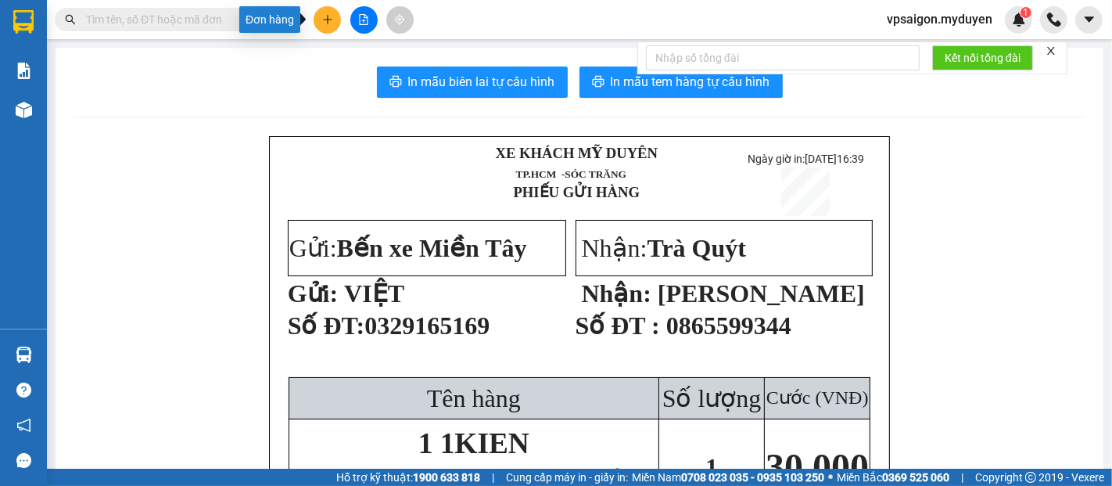
click at [331, 24] on icon "plus" at bounding box center [327, 19] width 11 height 11
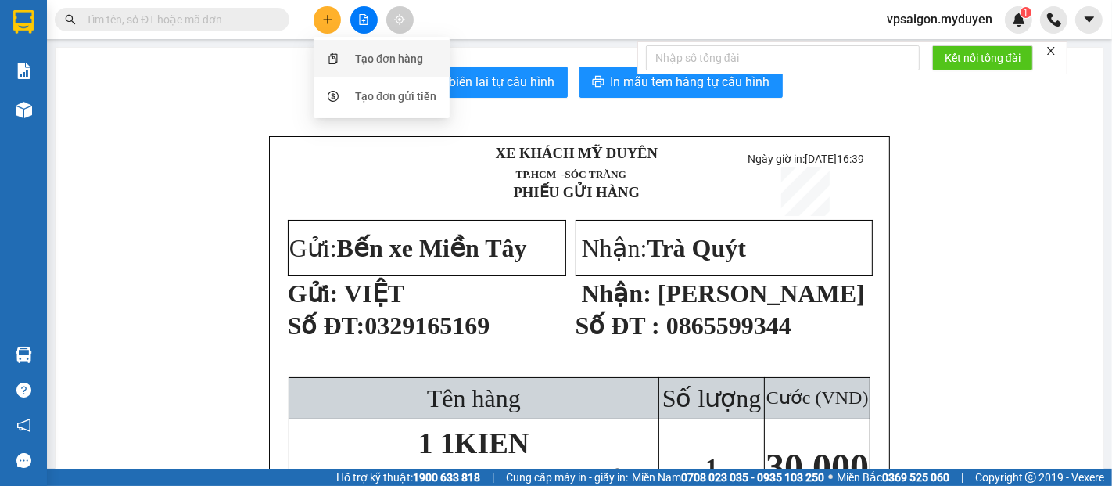
click at [395, 67] on div "Tạo đơn hàng" at bounding box center [381, 59] width 117 height 30
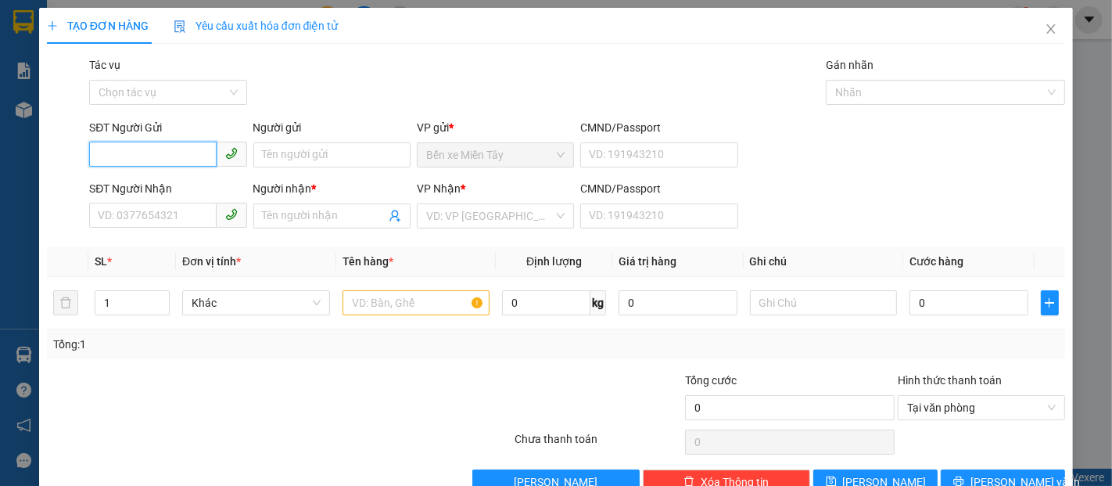
click at [175, 151] on input "SĐT Người Gửi" at bounding box center [152, 154] width 127 height 25
click at [154, 217] on input "SĐT Người Nhận" at bounding box center [152, 215] width 127 height 25
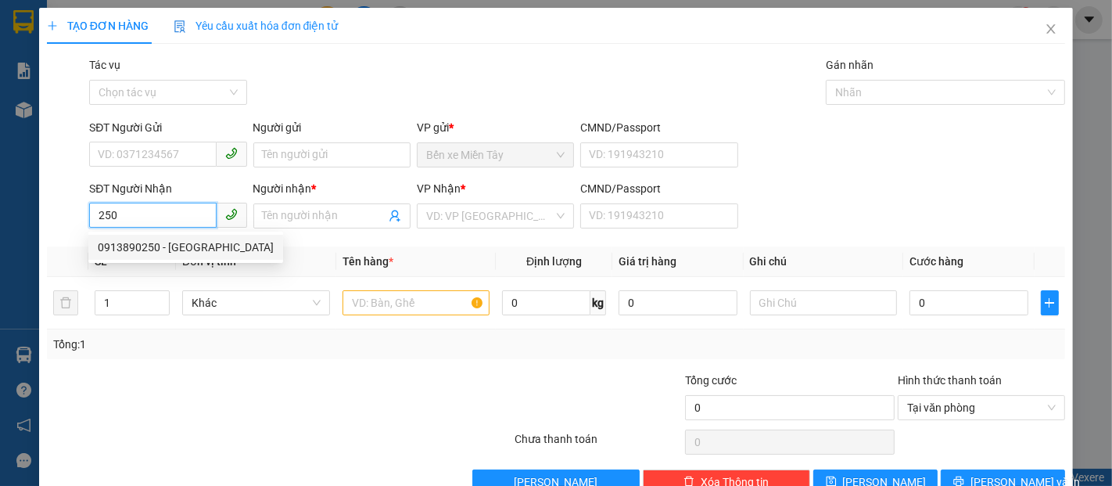
click at [189, 249] on div "0913890250 - THÁI DƯƠNG" at bounding box center [186, 247] width 176 height 17
type input "0913890250"
type input "THÁI DƯƠNG"
type input "30.000"
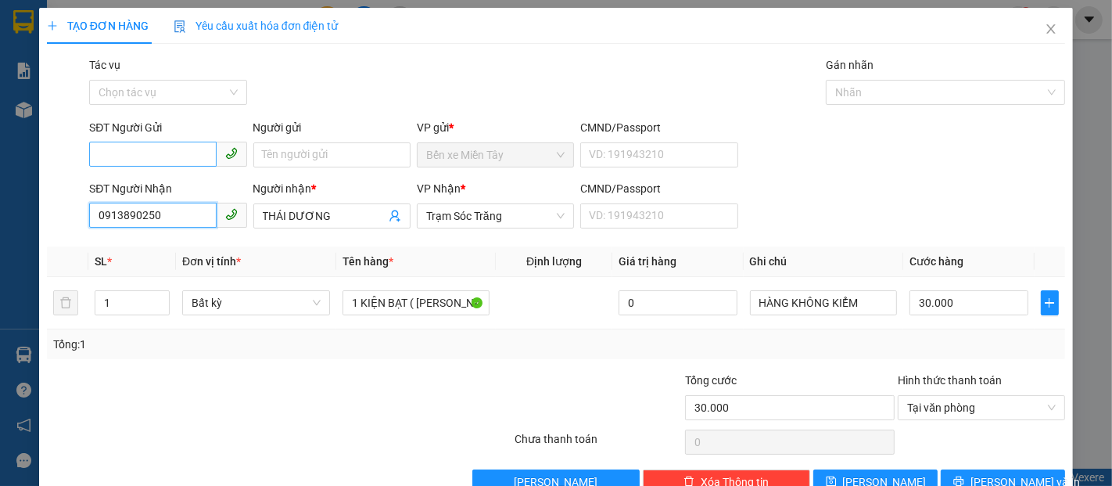
type input "0913890250"
click at [189, 149] on input "SĐT Người Gửi" at bounding box center [152, 154] width 127 height 25
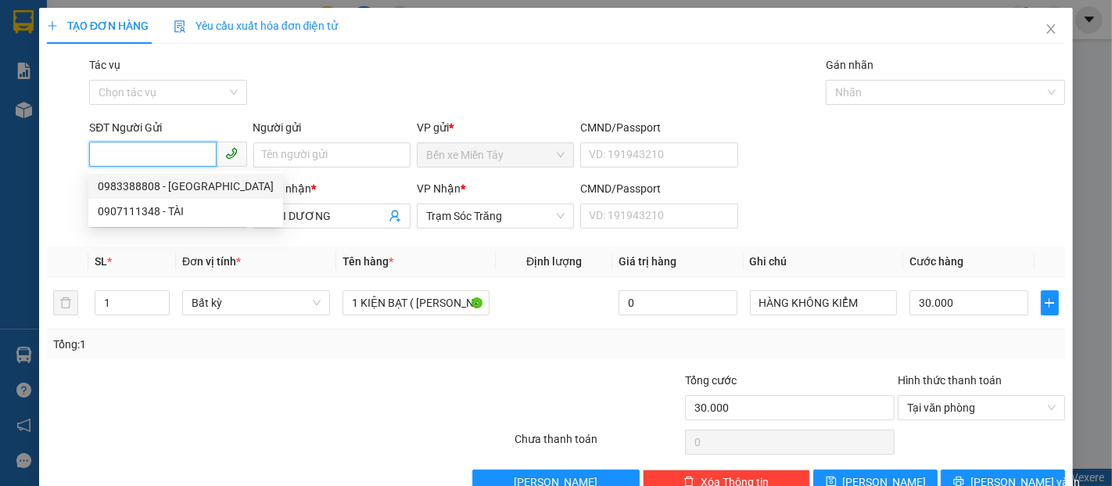
drag, startPoint x: 172, startPoint y: 188, endPoint x: 163, endPoint y: 178, distance: 13.9
click at [172, 188] on div "0983388808 - TÂN ĐẠI THỐNG" at bounding box center [186, 186] width 176 height 17
type input "0983388808"
type input "TÂN ĐẠI THỐNG"
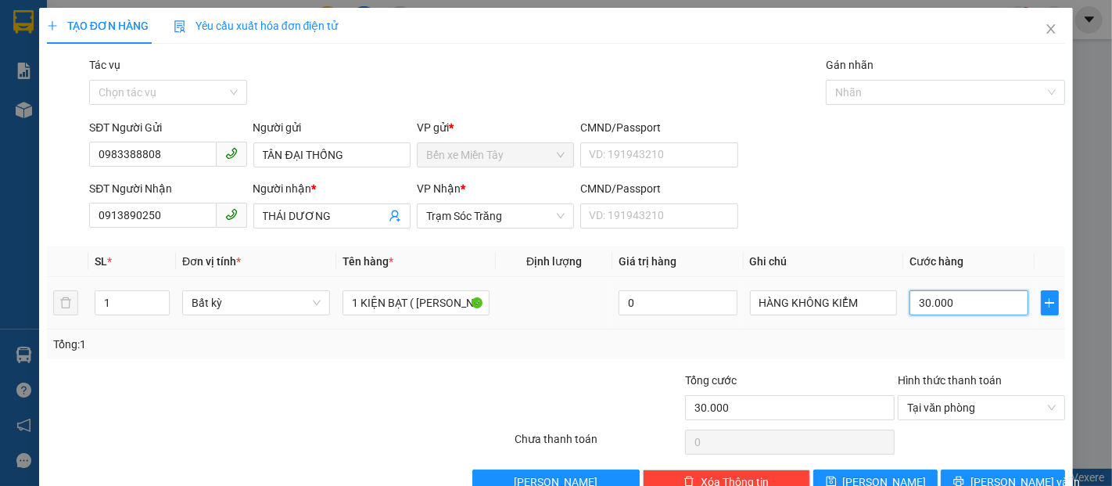
click at [958, 305] on input "30.000" at bounding box center [969, 302] width 118 height 25
type input "1"
type input "10"
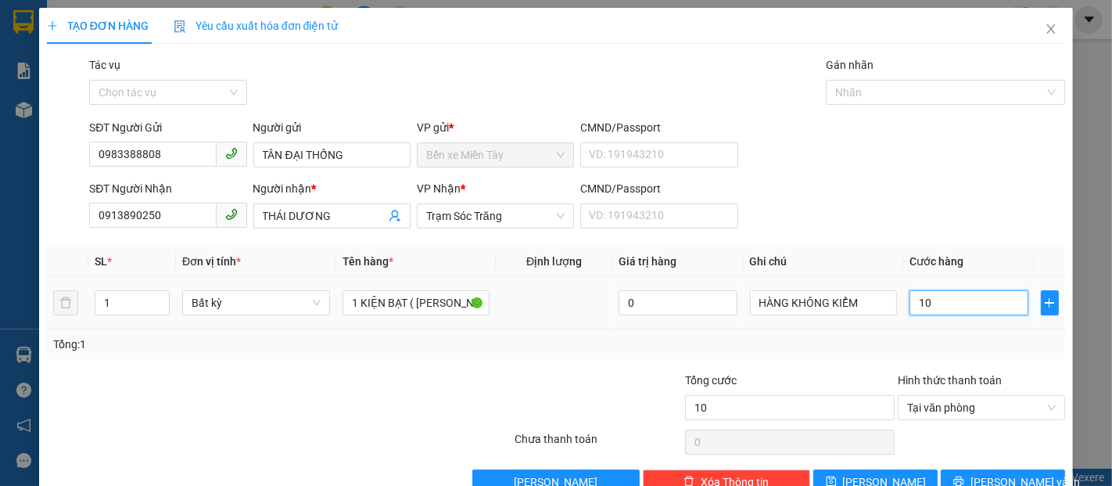
type input "100"
type input "1.000"
type input "10.000"
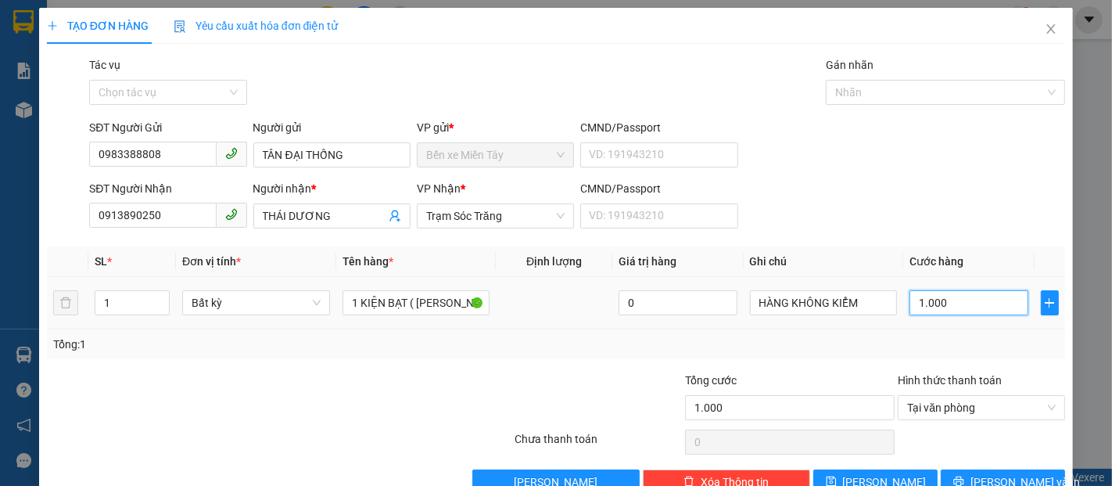
type input "10.000"
type input "1.000"
type input "100"
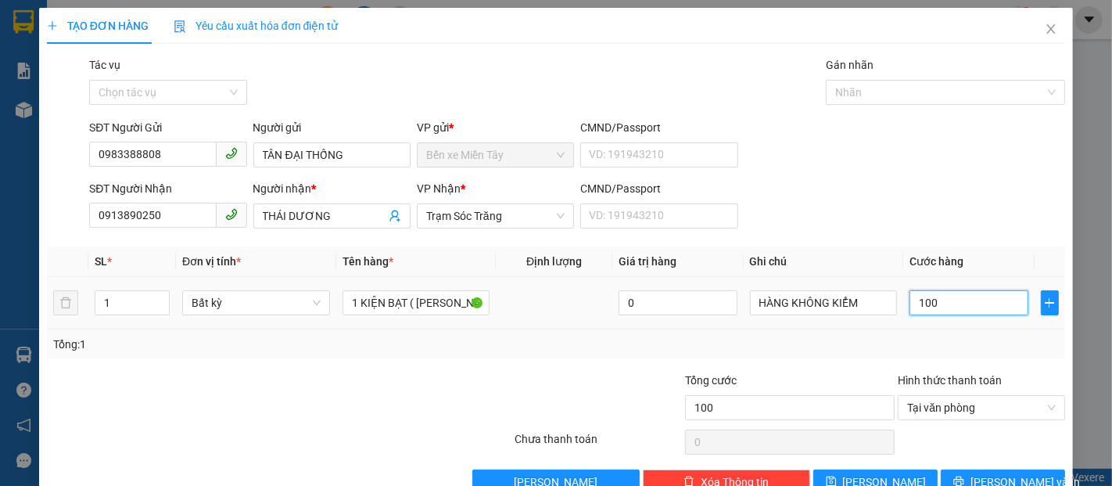
type input "10"
type input "1"
type input "12"
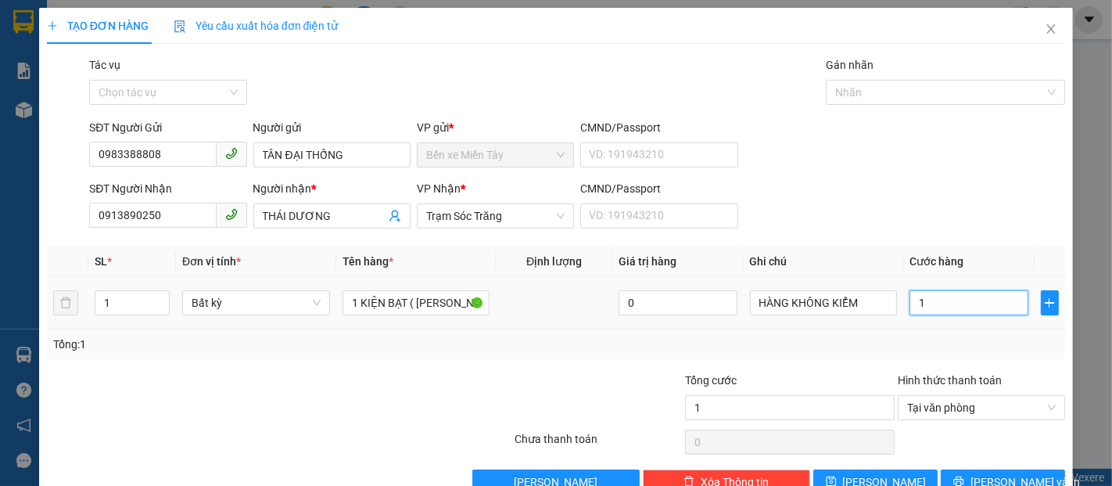
type input "12"
type input "120"
type input "1.200"
type input "12.000"
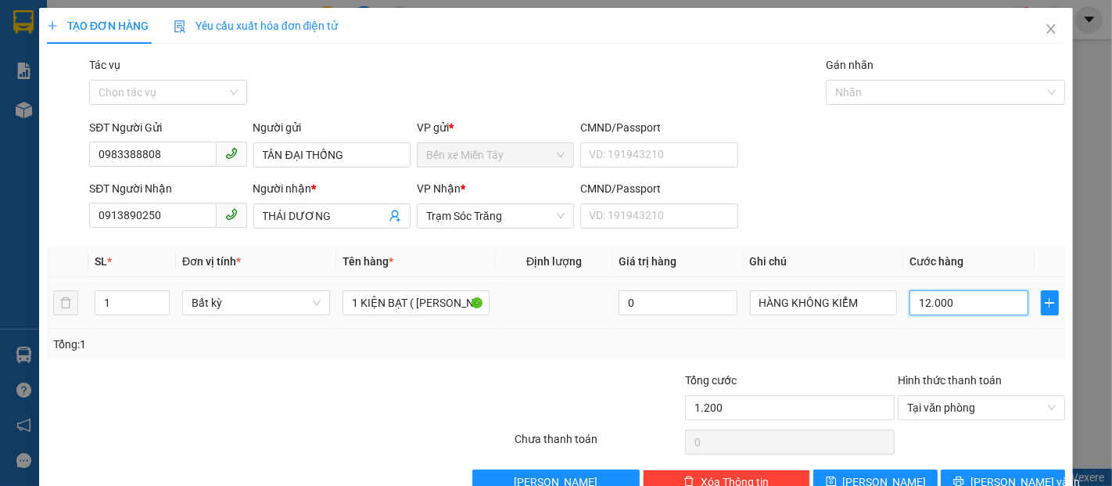
type input "12.000"
type input "120.000"
click at [1003, 473] on span "[PERSON_NAME] và In" at bounding box center [1025, 481] width 109 height 17
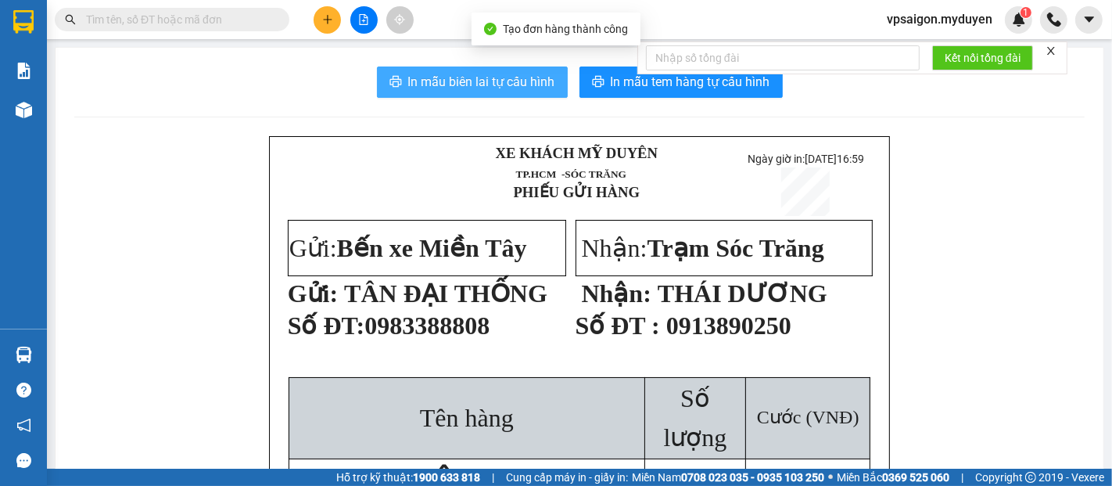
click at [507, 92] on button "In mẫu biên lai tự cấu hình" at bounding box center [472, 81] width 191 height 31
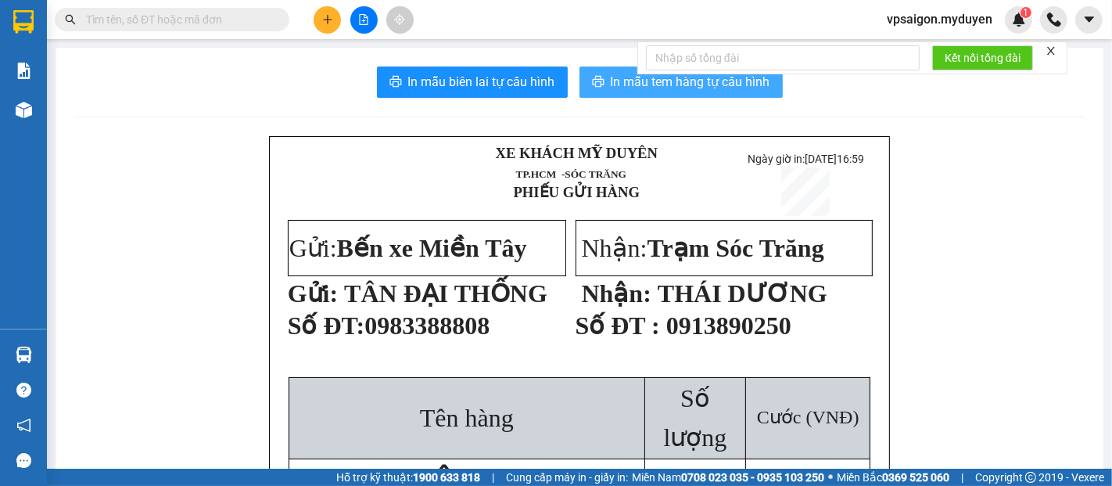
click at [638, 77] on span "In mẫu tem hàng tự cấu hình" at bounding box center [691, 82] width 160 height 20
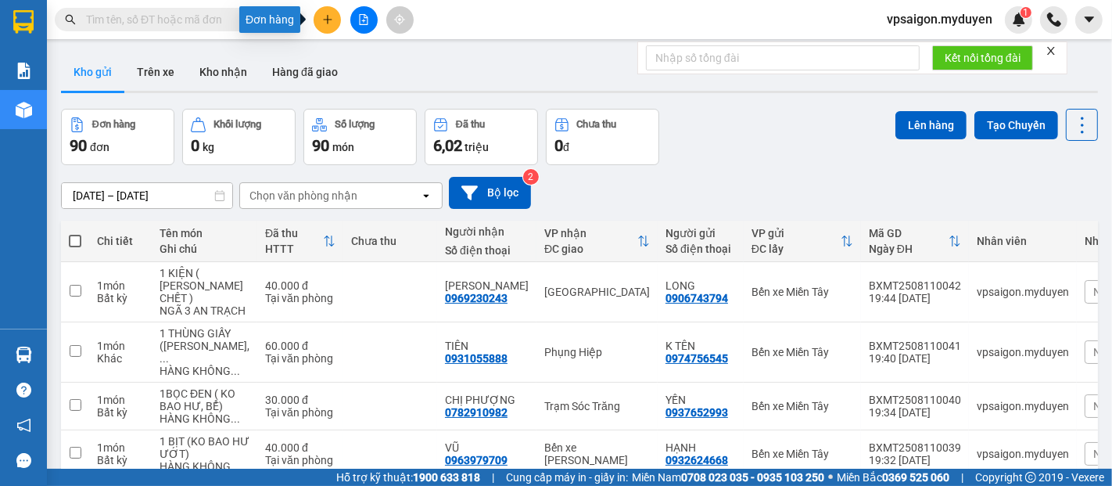
click at [332, 22] on icon "plus" at bounding box center [327, 19] width 11 height 11
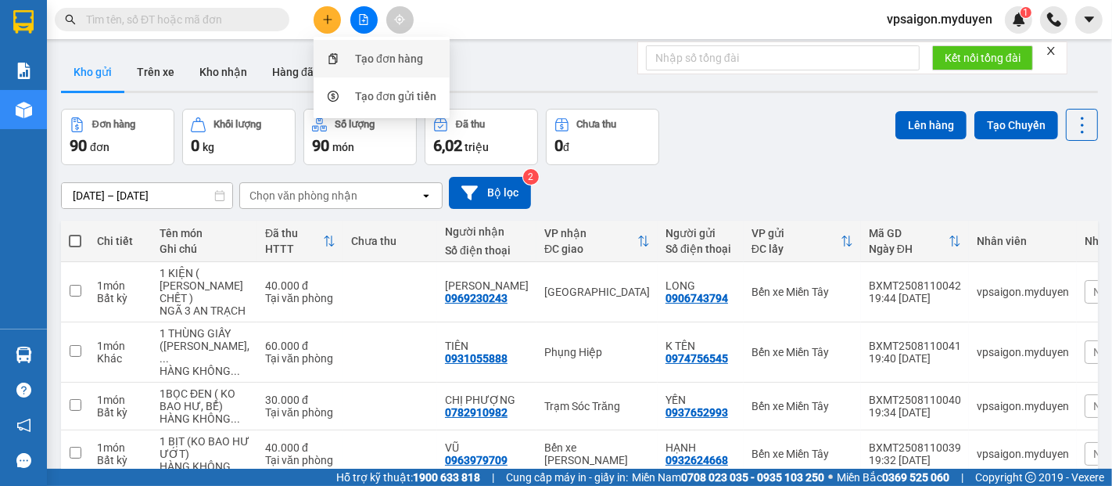
click at [393, 56] on div "Tạo đơn hàng" at bounding box center [389, 58] width 68 height 17
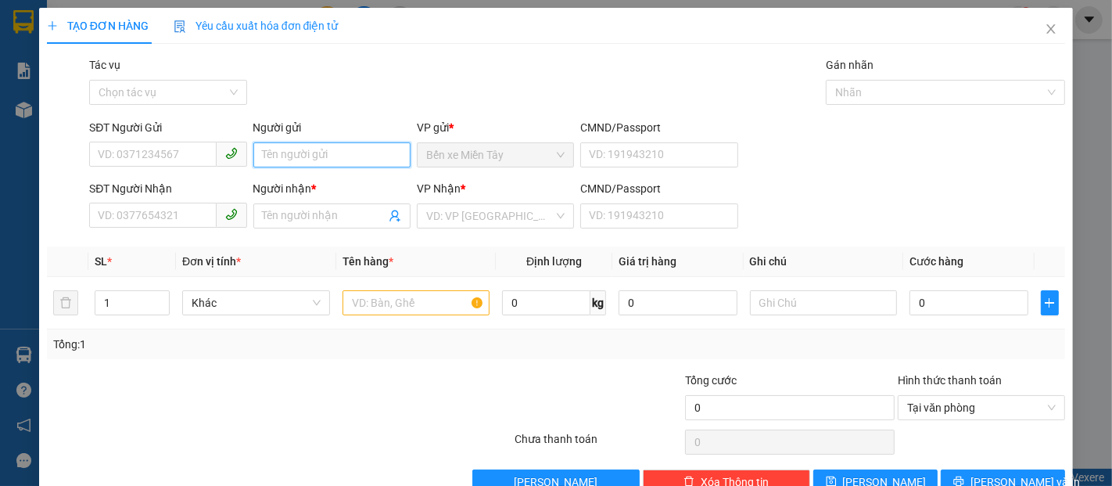
click at [314, 153] on input "Người gửi" at bounding box center [331, 154] width 157 height 25
type input "A"
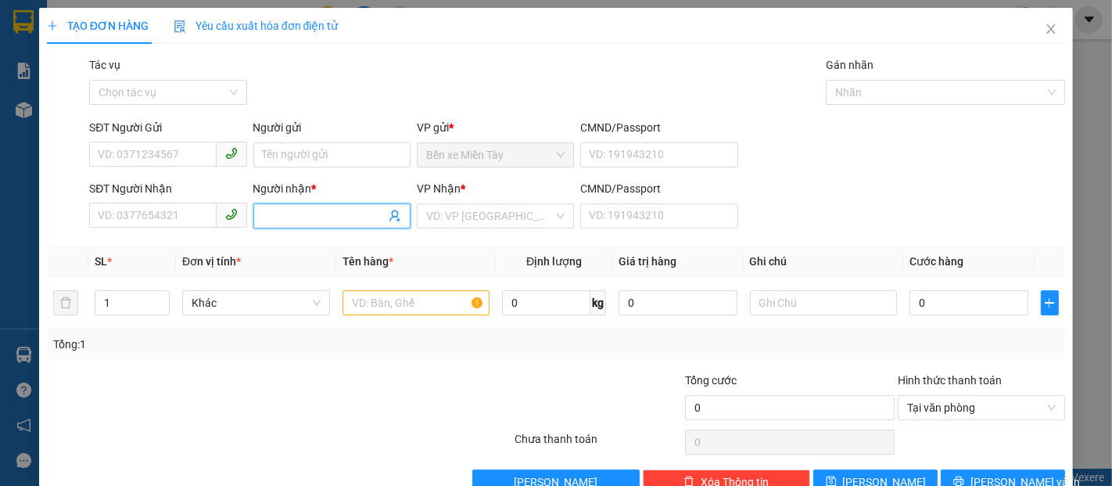
click at [315, 218] on input "Người nhận *" at bounding box center [324, 215] width 123 height 17
type input "A KHƯƠNG"
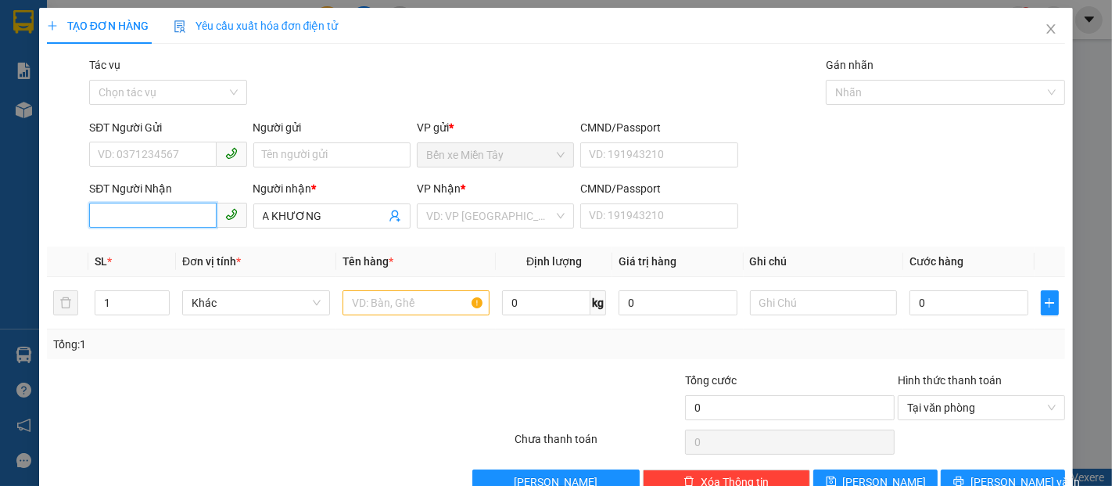
click at [157, 217] on input "SĐT Người Nhận" at bounding box center [152, 215] width 127 height 25
click at [185, 249] on div "0364526327 - A THẠCH" at bounding box center [166, 247] width 137 height 17
type input "0364526327"
type input "A THẠCH"
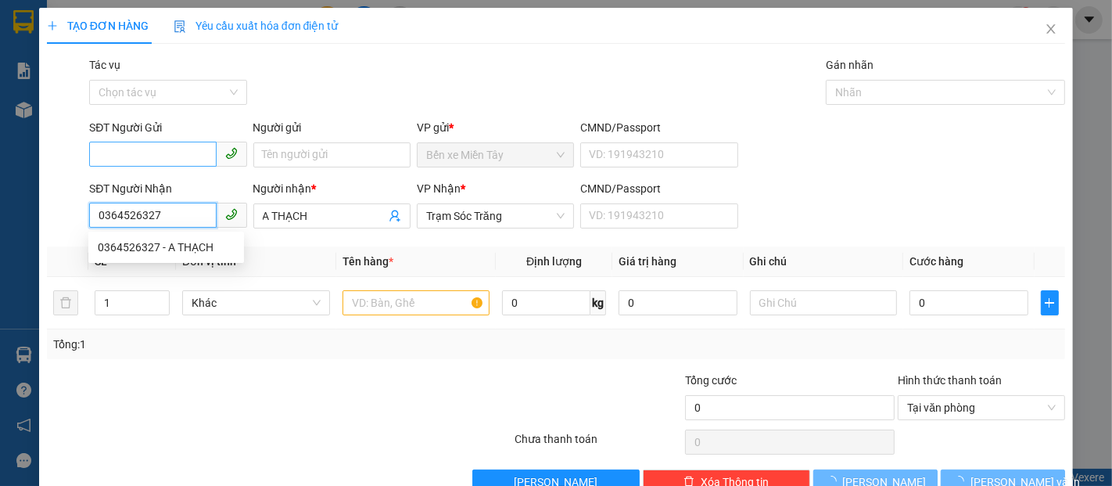
type input "200.000"
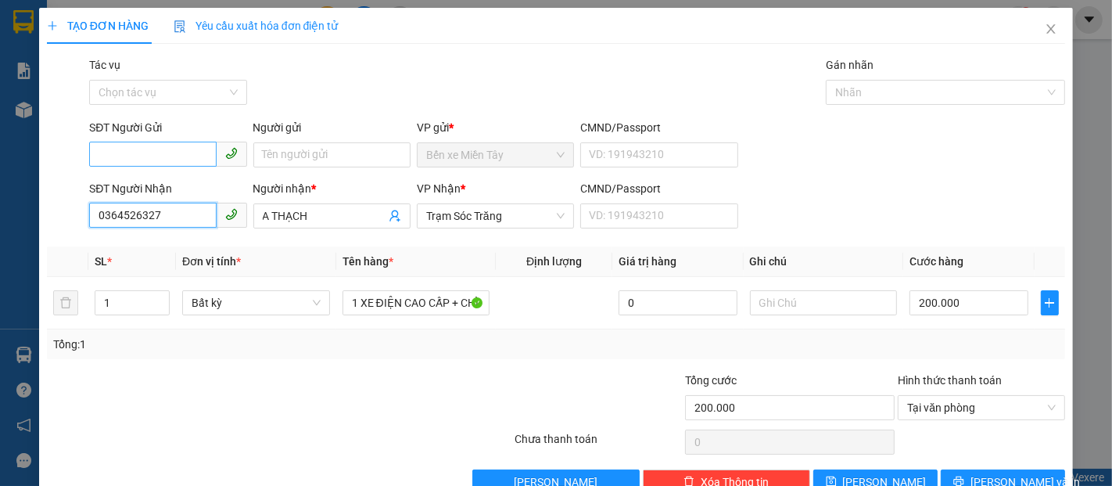
type input "0364526327"
click at [175, 148] on input "SĐT Người Gửi" at bounding box center [152, 154] width 127 height 25
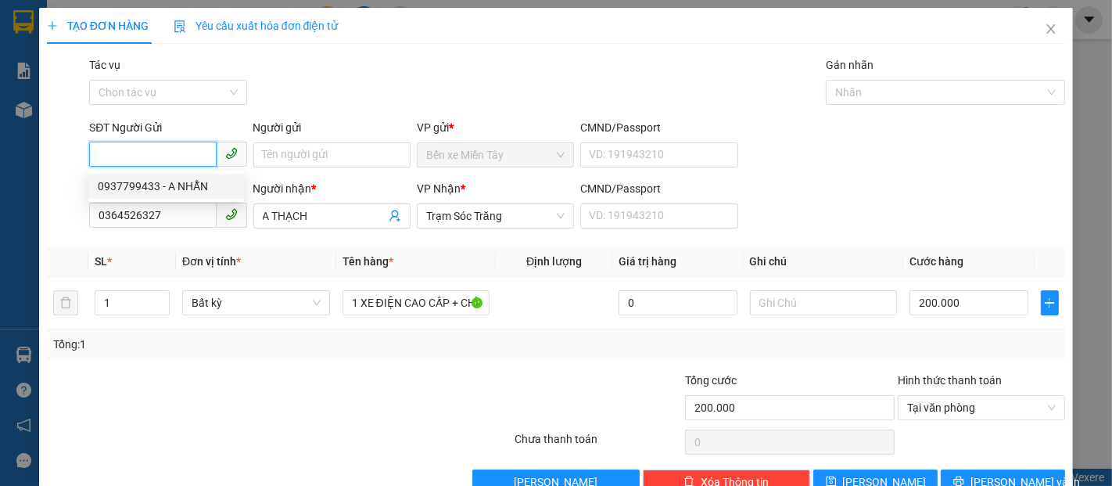
click at [190, 181] on div "0937799433 - A NHẪN" at bounding box center [166, 186] width 137 height 17
type input "0937799433"
type input "A NHẪN"
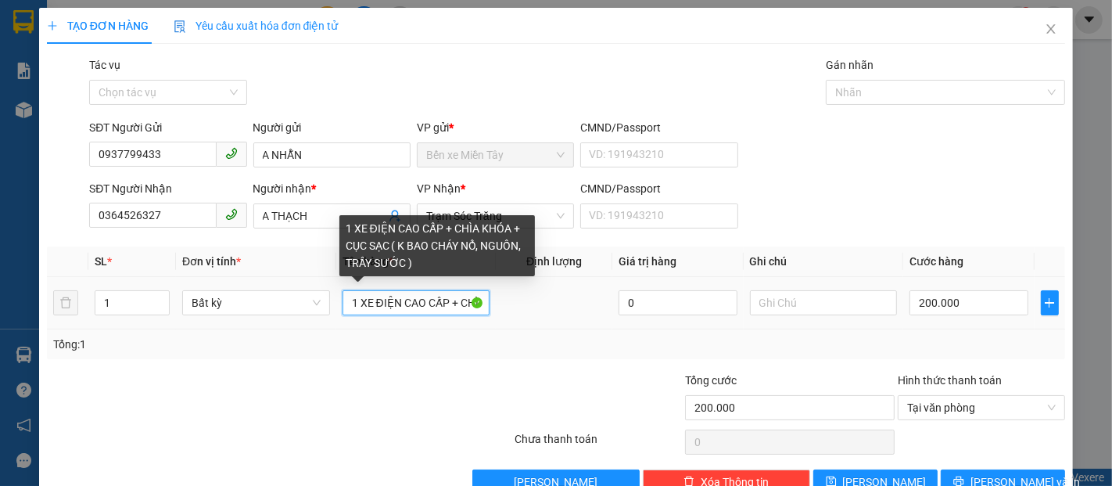
click at [445, 299] on input "1 XE ĐIỆN CAO CẤP + CHÌA KHÓA + CỤC SẠC ( K BAO CHÁY NỔ, NGUỒN, TRẦY SƯỚC )" at bounding box center [417, 302] width 148 height 25
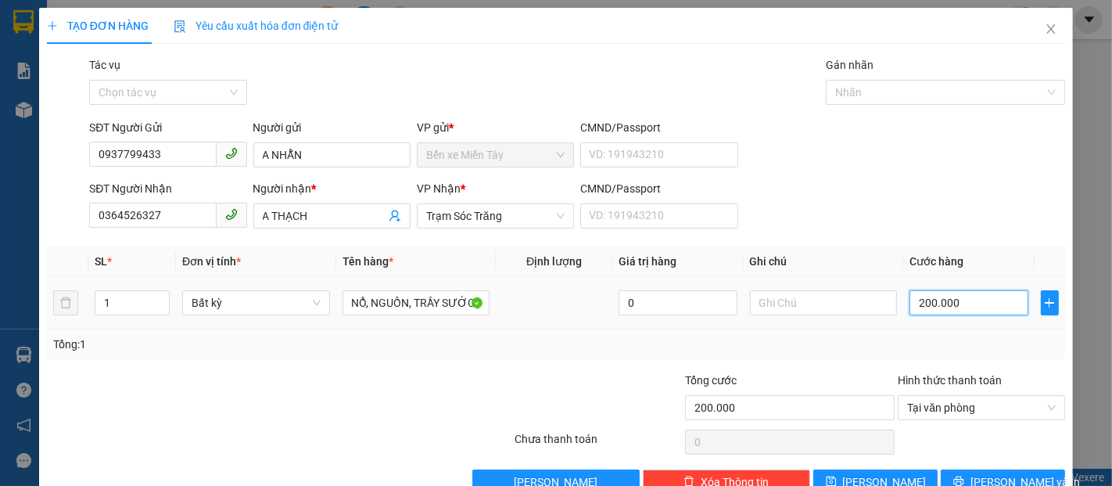
click at [953, 306] on input "200.000" at bounding box center [969, 302] width 118 height 25
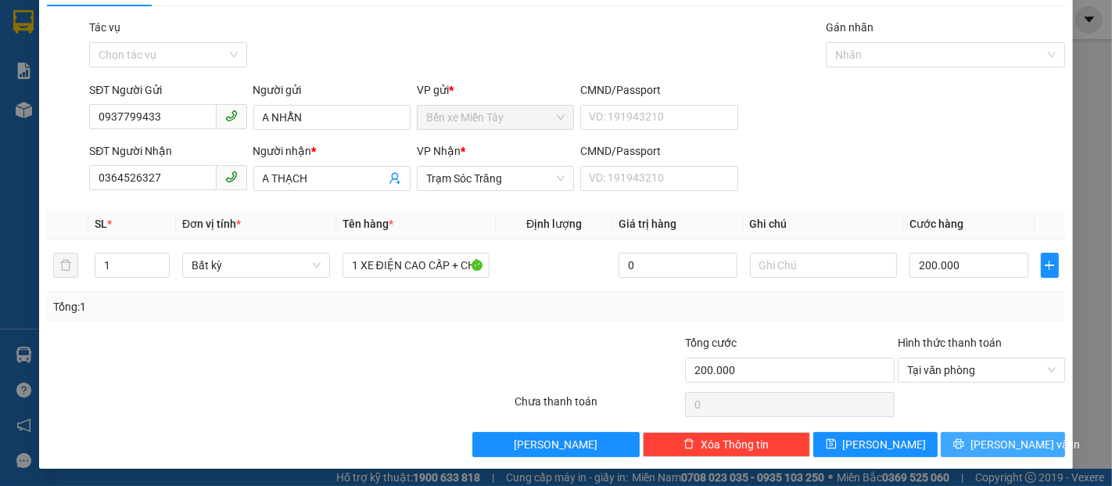
click at [1017, 447] on span "[PERSON_NAME] và In" at bounding box center [1025, 444] width 109 height 17
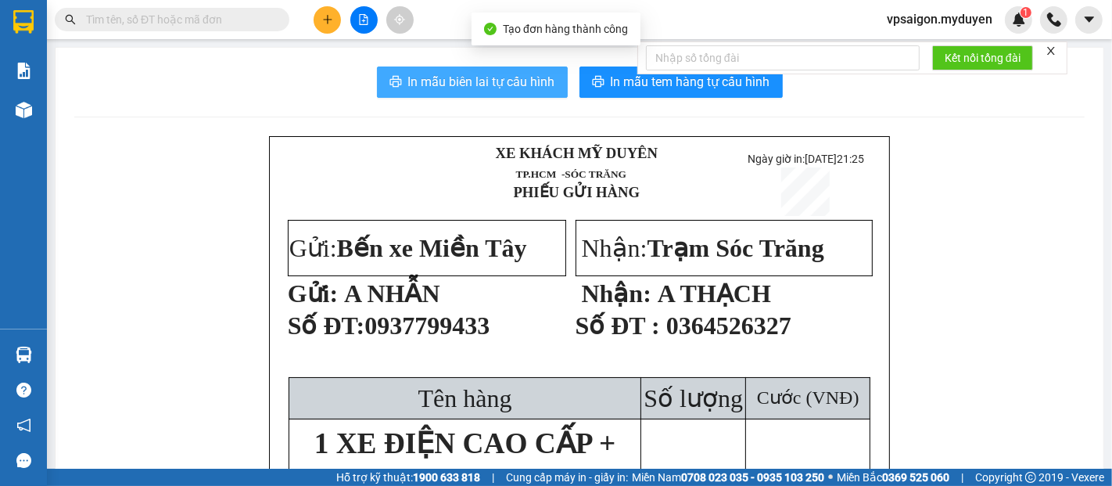
click at [524, 83] on span "In mẫu biên lai tự cấu hình" at bounding box center [481, 82] width 147 height 20
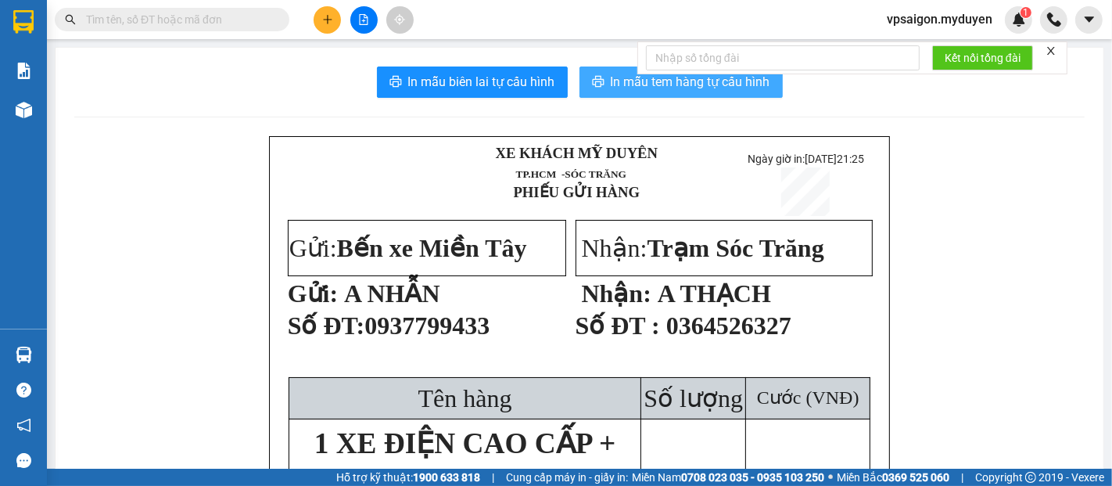
click at [695, 91] on span "In mẫu tem hàng tự cấu hình" at bounding box center [691, 82] width 160 height 20
click at [626, 78] on span "In mẫu tem hàng tự cấu hình" at bounding box center [691, 82] width 160 height 20
